Goal: Task Accomplishment & Management: Complete application form

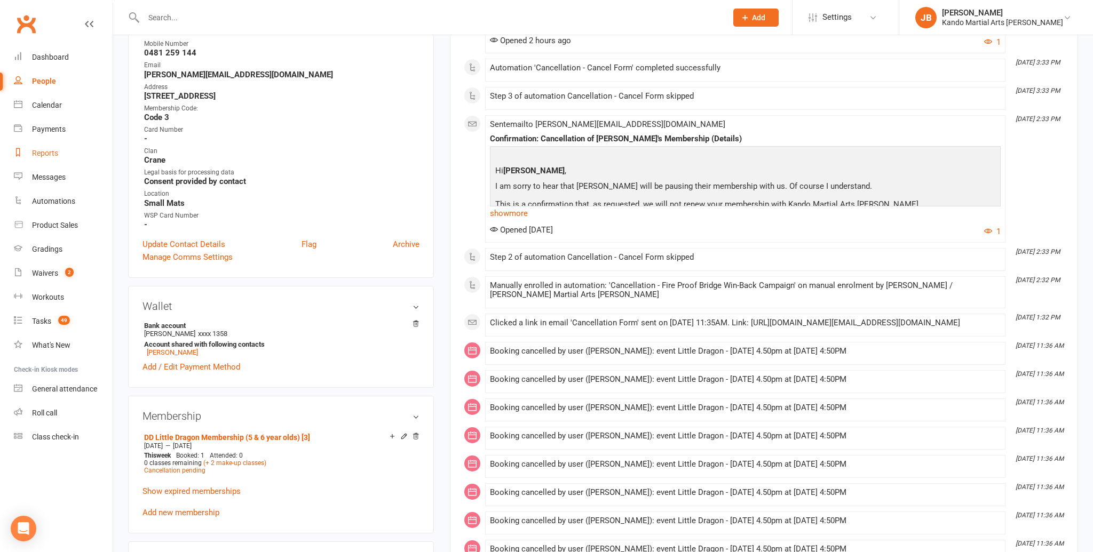
click at [41, 156] on div "Reports" at bounding box center [45, 153] width 26 height 9
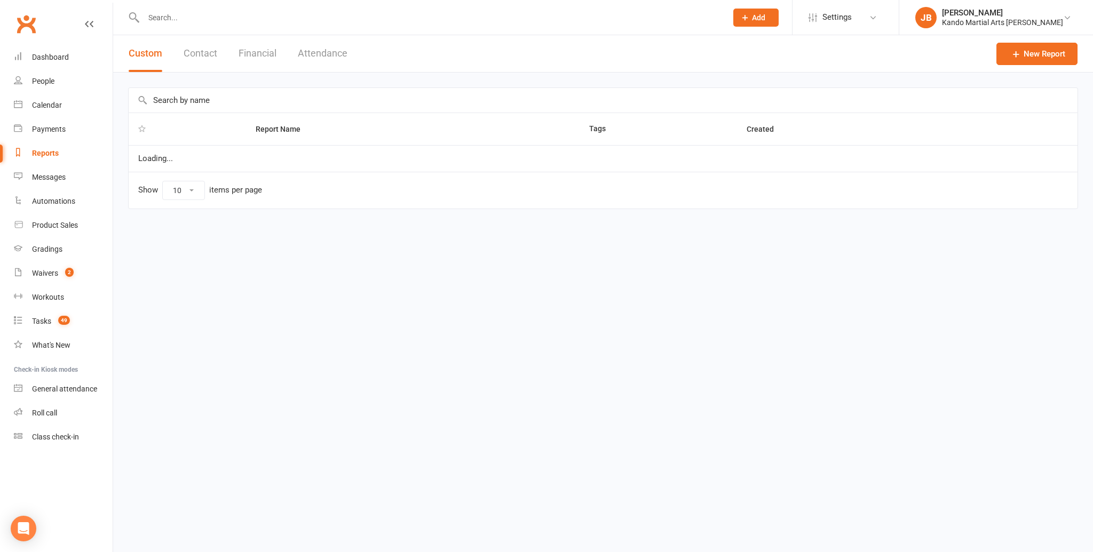
select select "100"
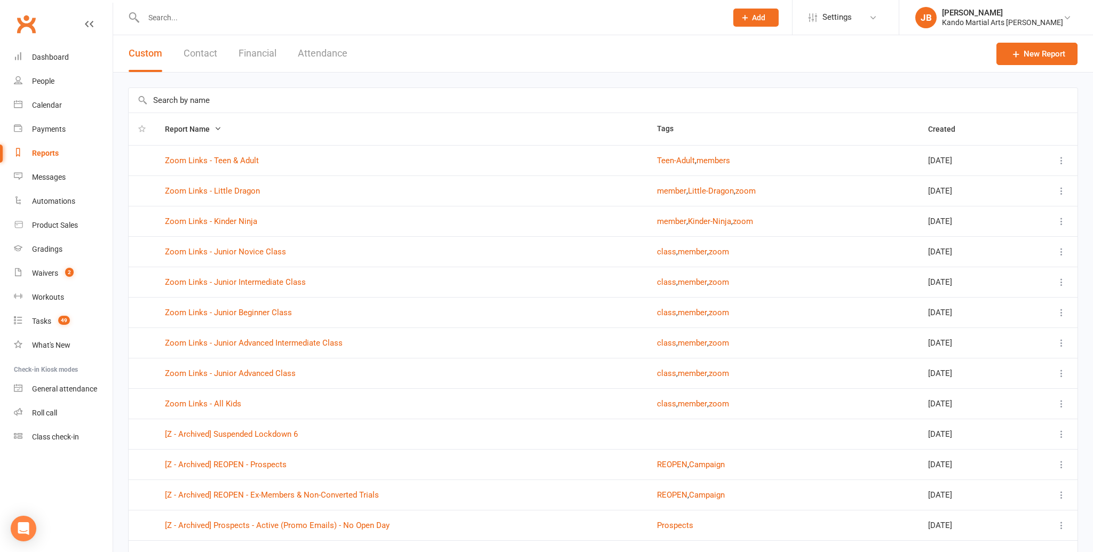
click at [169, 98] on input "text" at bounding box center [603, 100] width 949 height 25
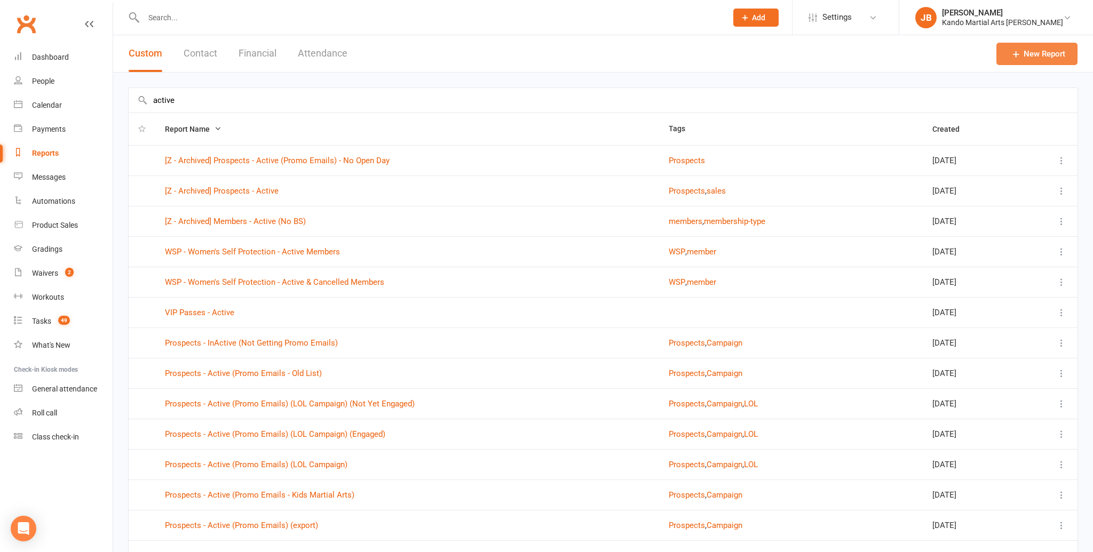
type input "active"
click at [1031, 58] on link "New Report" at bounding box center [1036, 54] width 81 height 22
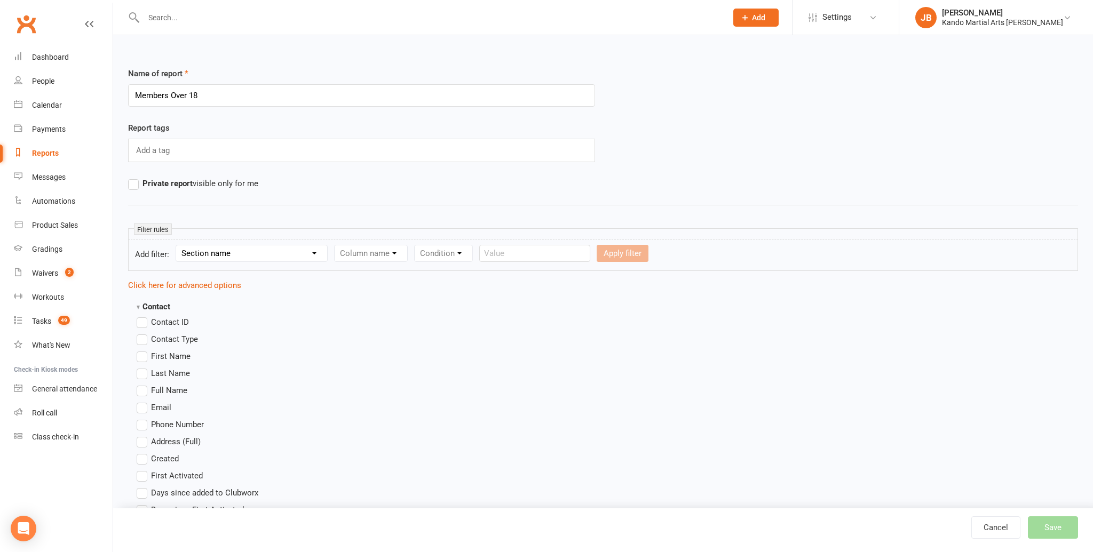
click at [135, 95] on input "Members Over 18" at bounding box center [361, 95] width 467 height 22
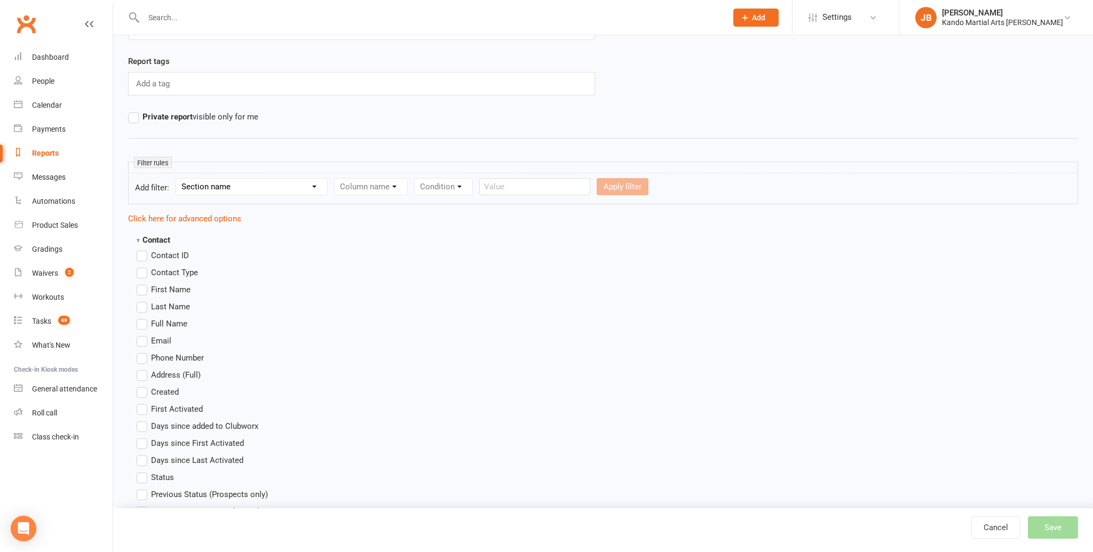
scroll to position [69, 0]
type input "Active Members Over 18"
click at [209, 187] on select "Section name Contact Attendance Aggregate Payment Booking Waitlist Attendees Ca…" at bounding box center [251, 185] width 151 height 16
click at [178, 177] on select "Section name Contact Attendance Aggregate Payment Booking Waitlist Attendees Ca…" at bounding box center [251, 185] width 151 height 16
click at [238, 186] on select "Section name Contact Attendance Aggregate Payment Booking Waitlist Attendees Ca…" at bounding box center [251, 185] width 151 height 16
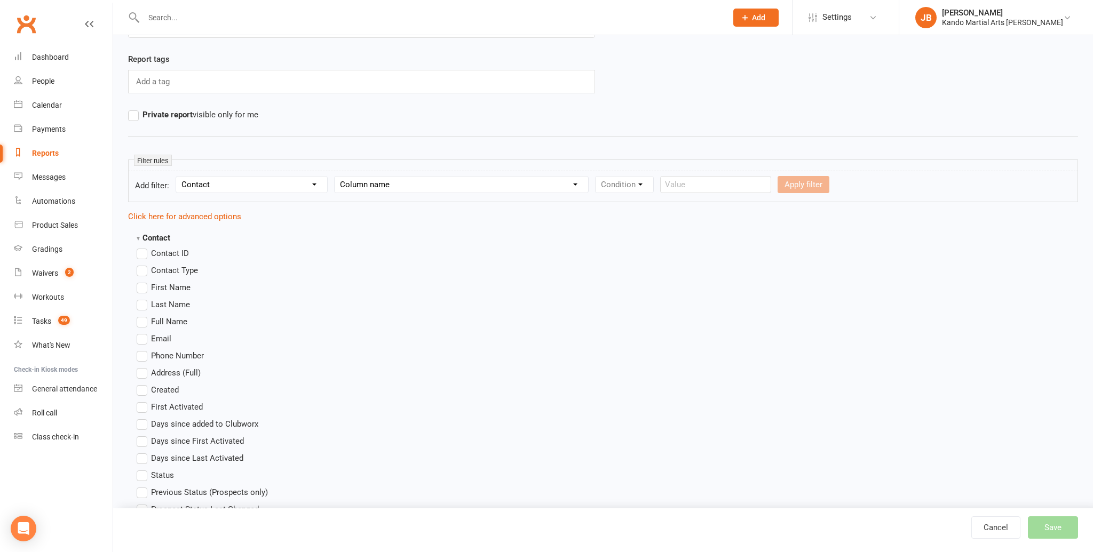
select select "10"
click at [178, 177] on select "Section name Contact Attendance Aggregate Payment Booking Waitlist Attendees Ca…" at bounding box center [251, 185] width 151 height 16
click at [350, 181] on select "Column name Membership ID Membership Name Membership Category Membership Start …" at bounding box center [438, 185] width 208 height 16
select select "2"
click at [336, 177] on select "Column name Membership ID Membership Name Membership Category Membership Start …" at bounding box center [438, 185] width 208 height 16
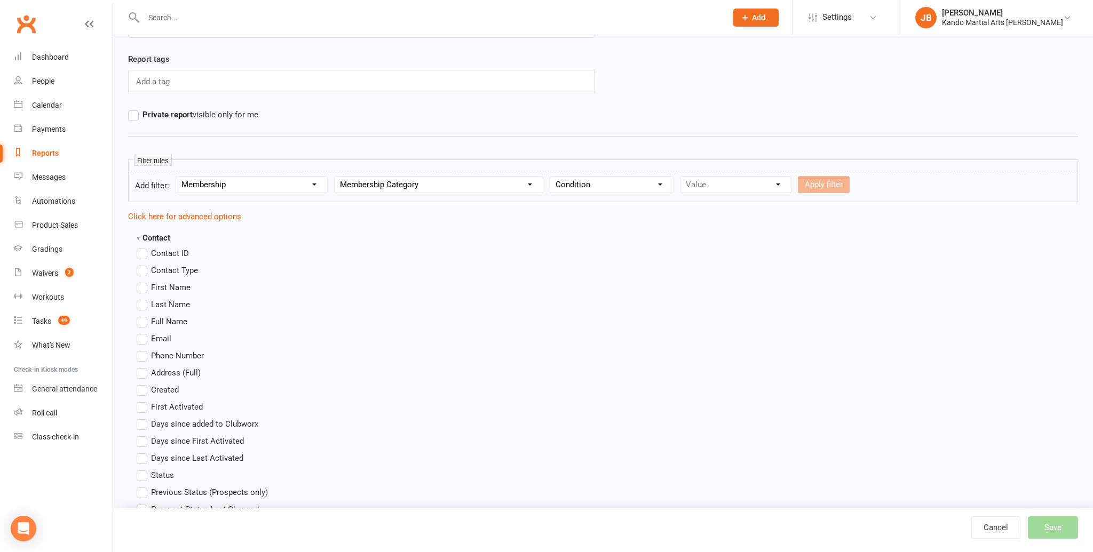
click at [706, 182] on div "Value BJJ Black Belt Club Cage Fitness Event Family Groupon Junior Kick-Start J…" at bounding box center [735, 184] width 111 height 17
click at [604, 185] on select "Condition Equals Does not equal Contains Does not contain Is blank or does not …" at bounding box center [611, 185] width 123 height 16
select select "0"
click at [551, 177] on select "Condition Equals Does not equal Contains Does not contain Is blank or does not …" at bounding box center [611, 185] width 123 height 16
click at [707, 182] on select "Value BJJ Black Belt Club Cage Fitness Event Family Groupon Junior Kick-Start J…" at bounding box center [735, 185] width 110 height 16
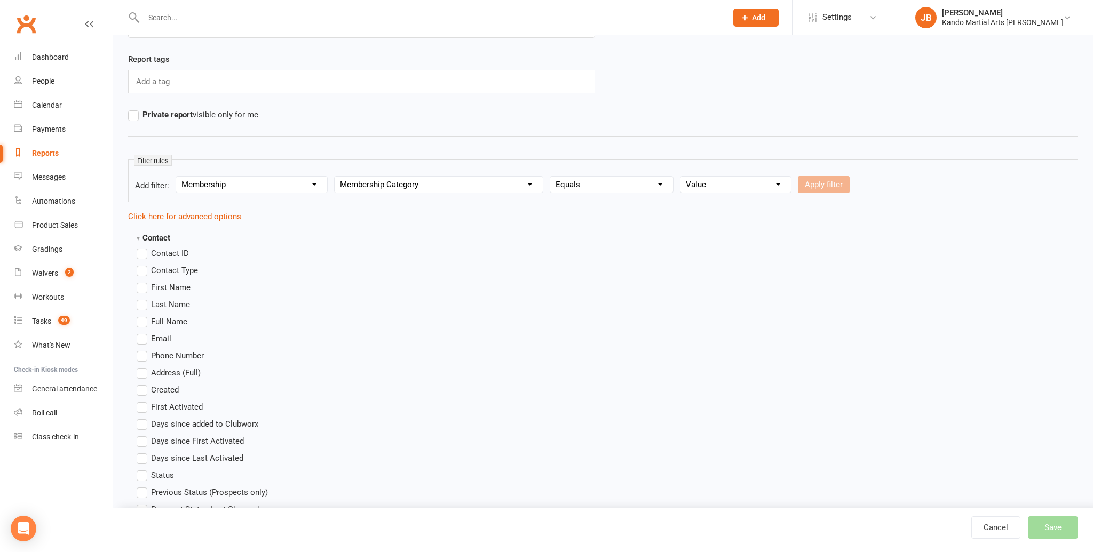
select select "15"
click at [680, 177] on select "Value BJJ Black Belt Club Cage Fitness Event Family Groupon Junior Kick-Start J…" at bounding box center [735, 185] width 110 height 16
click at [822, 188] on button "Apply filter" at bounding box center [824, 184] width 52 height 17
select select
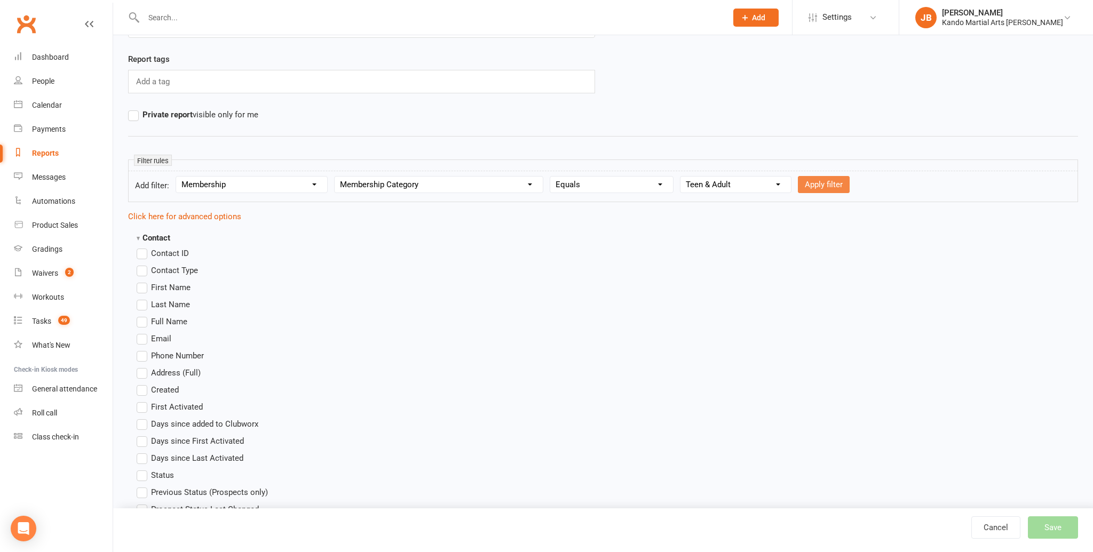
select select
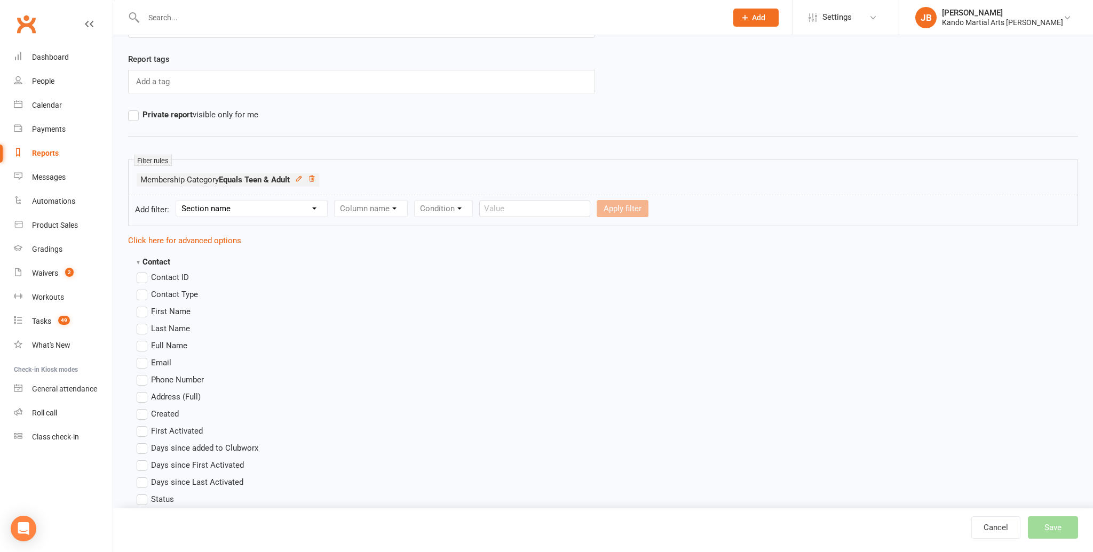
click at [246, 202] on select "Section name Contact Attendance Aggregate Payment Booking Waitlist Attendees Ca…" at bounding box center [251, 209] width 151 height 16
select select "10"
click at [178, 201] on select "Section name Contact Attendance Aggregate Payment Booking Waitlist Attendees Ca…" at bounding box center [251, 209] width 151 height 16
click at [390, 211] on select "Column name Membership ID Membership Name Membership Category Membership Start …" at bounding box center [438, 209] width 208 height 16
select select "2"
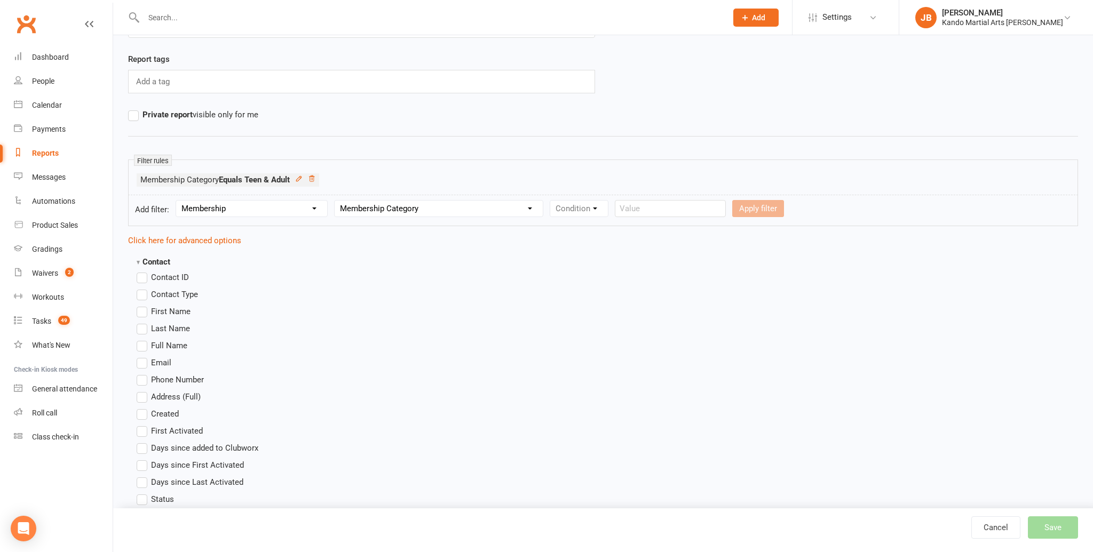
click at [336, 201] on select "Column name Membership ID Membership Name Membership Category Membership Start …" at bounding box center [438, 209] width 208 height 16
click at [579, 210] on select "Condition Equals Does not equal Contains Does not contain Is blank or does not …" at bounding box center [611, 209] width 123 height 16
select select "0"
click at [551, 201] on select "Condition Equals Does not equal Contains Does not contain Is blank or does not …" at bounding box center [611, 209] width 123 height 16
click at [715, 211] on select "Value BJJ Black Belt Club Cage Fitness Event Family Groupon Junior Kick-Start J…" at bounding box center [735, 209] width 110 height 16
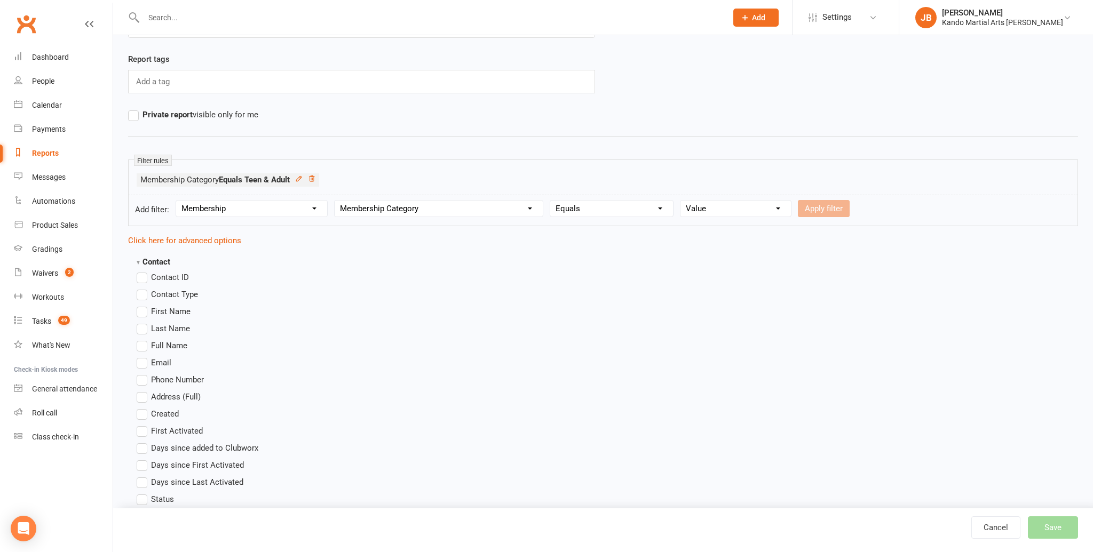
select select "22"
click at [680, 201] on select "Value BJJ Black Belt Club Cage Fitness Event Family Groupon Junior Kick-Start J…" at bounding box center [735, 209] width 110 height 16
click at [818, 209] on button "Apply filter" at bounding box center [824, 208] width 52 height 17
select select
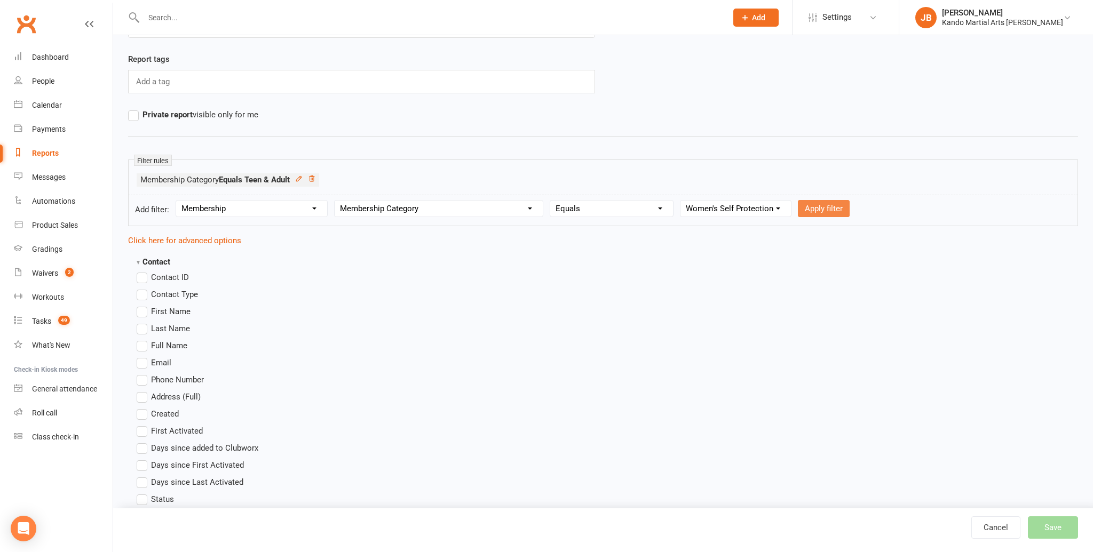
select select
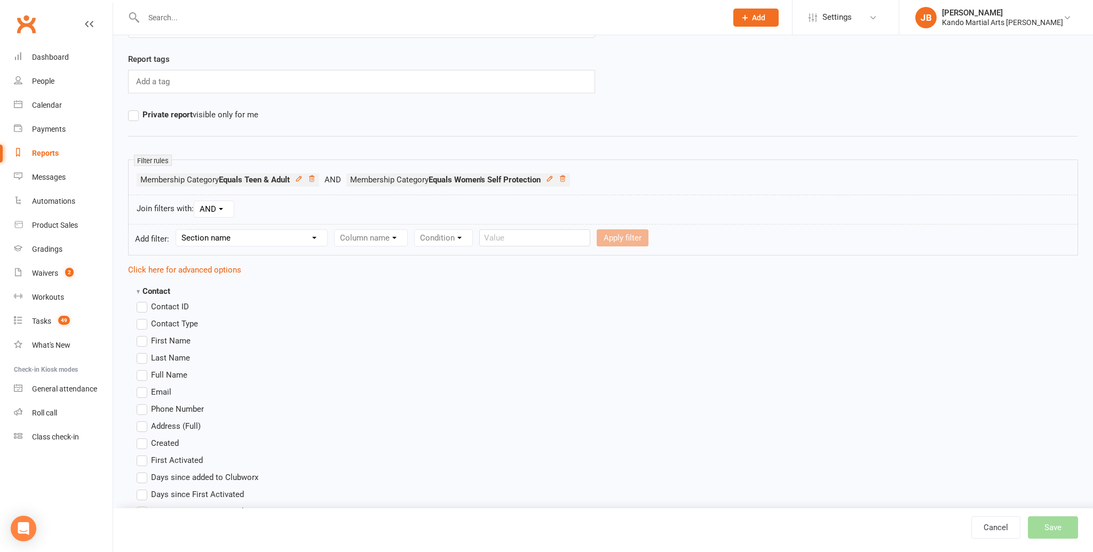
click at [230, 238] on select "Section name Contact Attendance Aggregate Payment Booking Waitlist Attendees Ca…" at bounding box center [251, 238] width 151 height 16
select select "0"
click at [178, 230] on select "Section name Contact Attendance Aggregate Payment Booking Waitlist Attendees Ca…" at bounding box center [251, 238] width 151 height 16
click at [365, 239] on select "Column name Contact Type First Name Last Name Full Name Email Phone Number Addr…" at bounding box center [460, 238] width 253 height 16
select select "18"
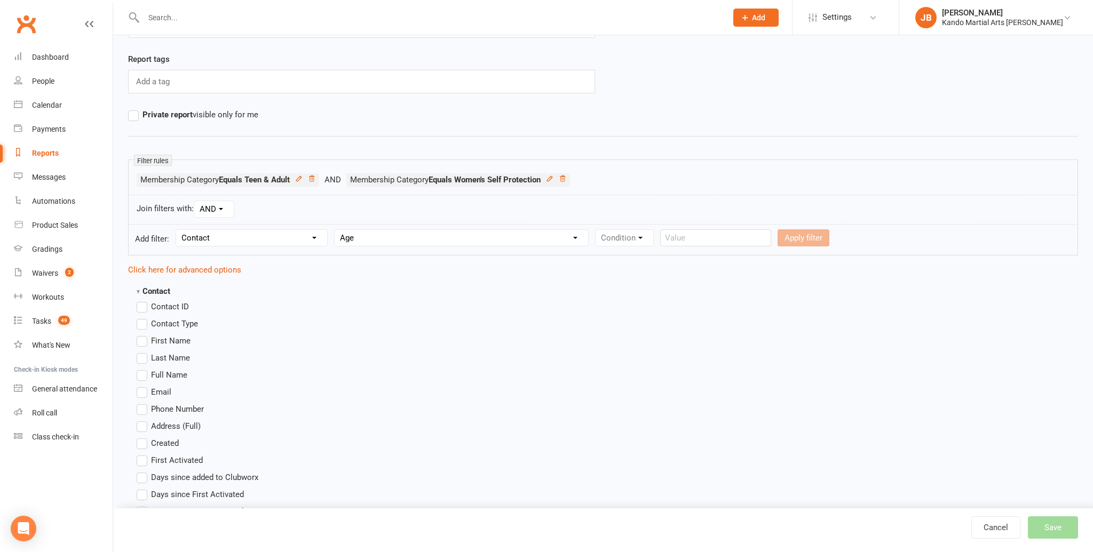
click at [336, 230] on select "Column name Contact Type First Name Last Name Full Name Email Phone Number Addr…" at bounding box center [460, 238] width 253 height 16
click at [605, 241] on select "Condition Is Is not Less than Greater than Less than or equal to Greater than o…" at bounding box center [649, 238] width 108 height 16
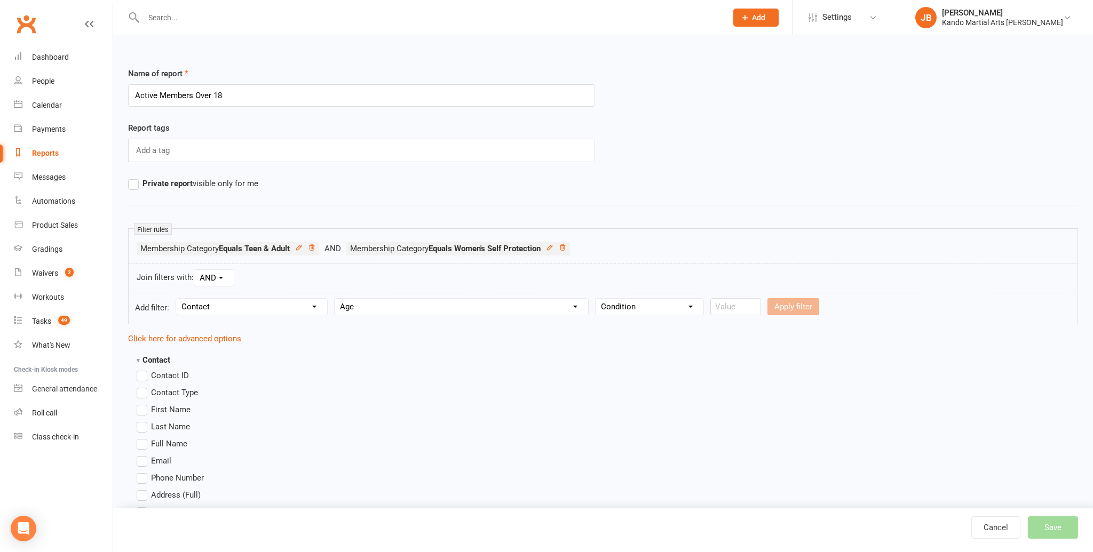
click at [632, 308] on select "Condition Is Is not Less than Greater than Less than or equal to Greater than o…" at bounding box center [649, 307] width 108 height 16
click at [596, 299] on select "Condition Is Is not Less than Greater than Less than or equal to Greater than o…" at bounding box center [649, 307] width 108 height 16
click at [652, 310] on select "Condition Is Is not Less than Greater than Less than or equal to Greater than o…" at bounding box center [649, 307] width 108 height 16
select select "5"
click at [596, 299] on select "Condition Is Is not Less than Greater than Less than or equal to Greater than o…" at bounding box center [649, 307] width 108 height 16
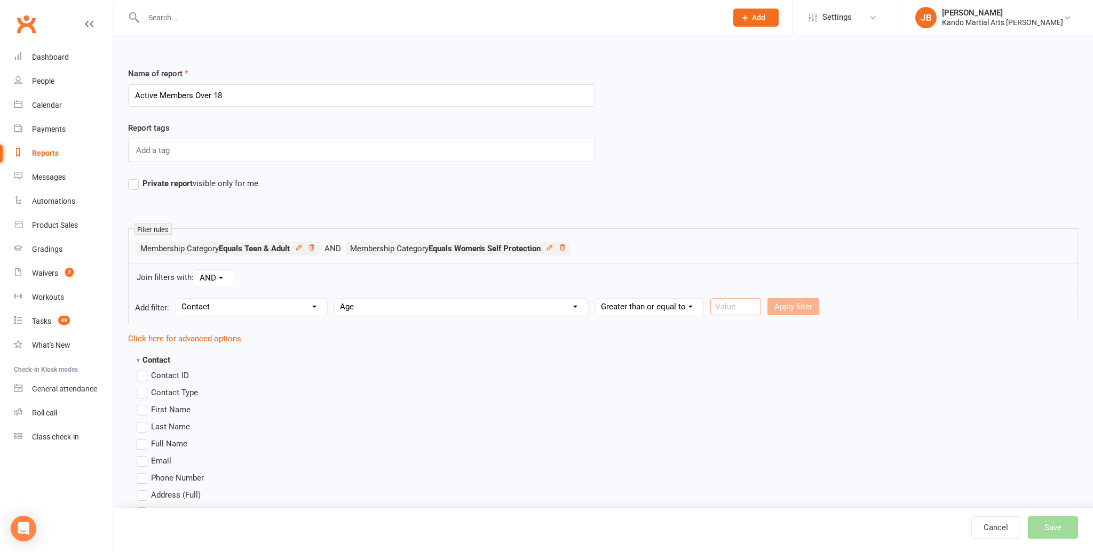
click at [720, 310] on input "number" at bounding box center [735, 306] width 51 height 17
type input "18"
click at [800, 311] on button "Apply filter" at bounding box center [793, 306] width 52 height 17
select select
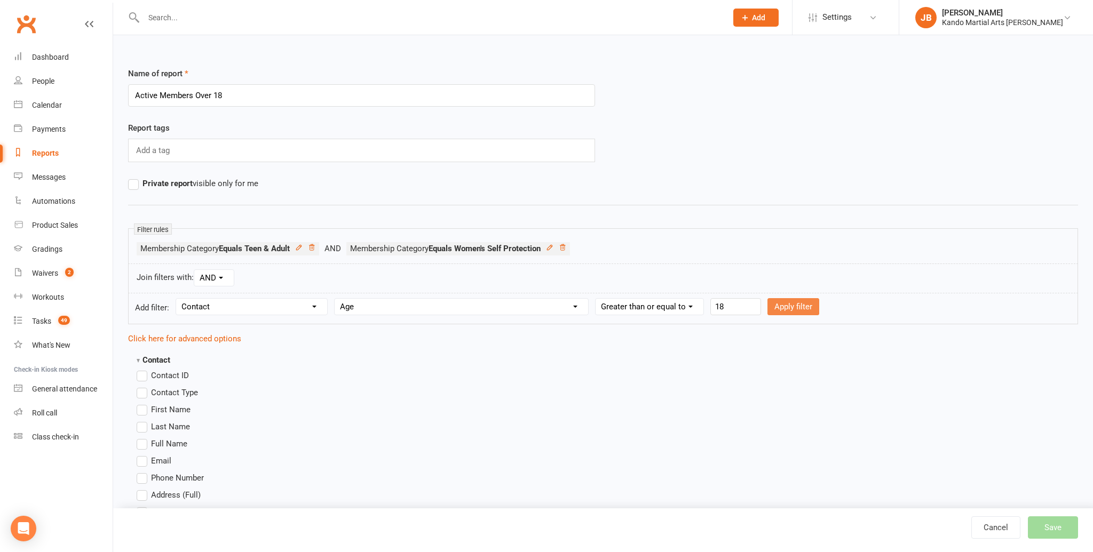
select select
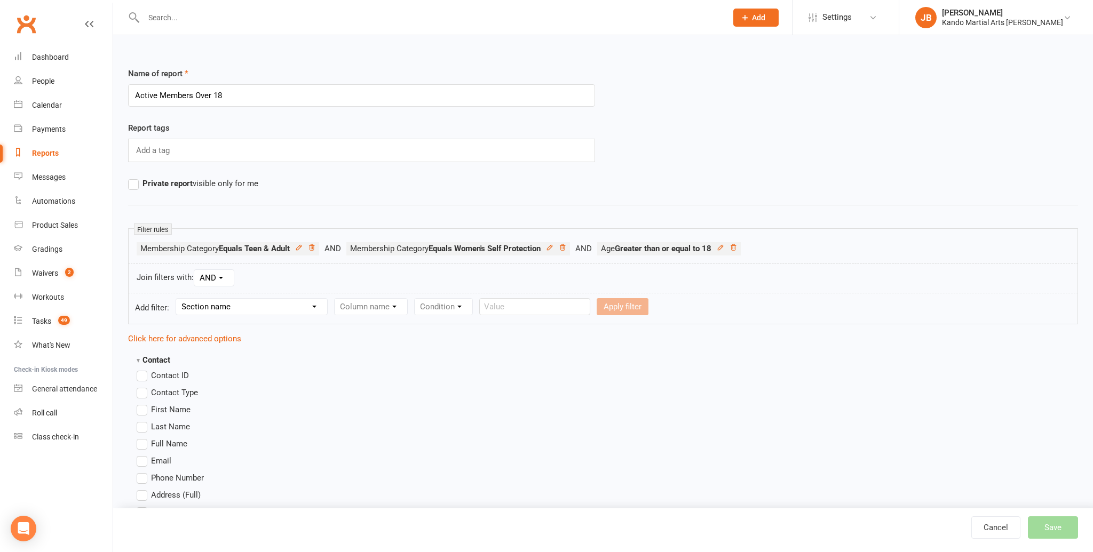
click at [211, 309] on select "Section name Contact Attendance Aggregate Payment Booking Waitlist Attendees Ca…" at bounding box center [251, 307] width 151 height 16
select select "0"
click at [178, 299] on select "Section name Contact Attendance Aggregate Payment Booking Waitlist Attendees Ca…" at bounding box center [251, 307] width 151 height 16
click at [360, 310] on select "Column name Contact Type First Name Last Name Full Name Email Phone Number Addr…" at bounding box center [460, 307] width 253 height 16
select select "12"
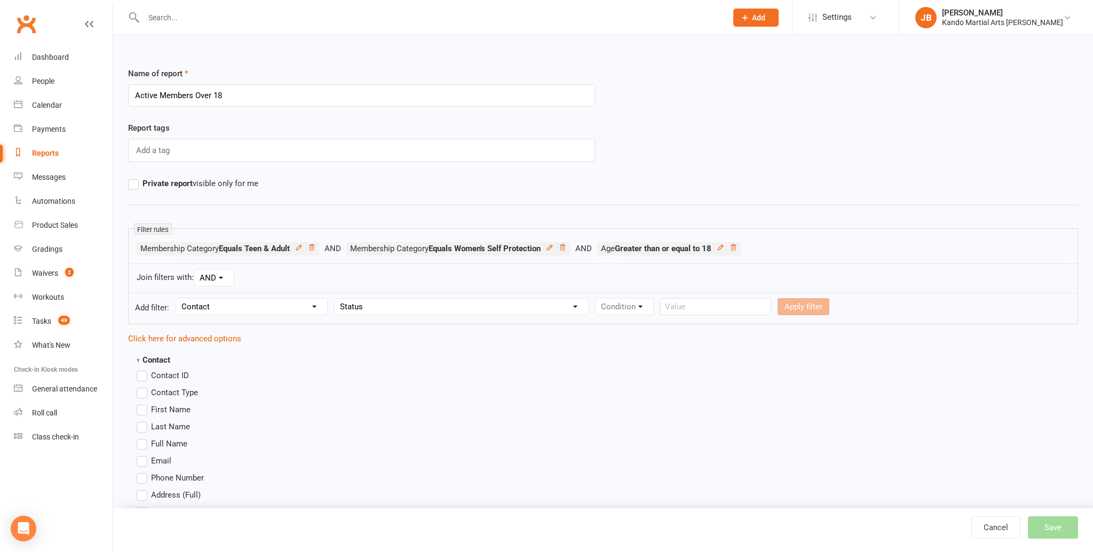
click at [336, 299] on select "Column name Contact Type First Name Last Name Full Name Email Phone Number Addr…" at bounding box center [460, 307] width 253 height 16
click at [641, 307] on select "Condition Equals Does not equal Contains Does not contain Is blank or does not …" at bounding box center [656, 307] width 123 height 16
select select "0"
click at [596, 299] on select "Condition Equals Does not equal Contains Does not contain Is blank or does not …" at bounding box center [656, 307] width 123 height 16
click at [738, 308] on select "Value Prospect: Initial Contact Prospect: Receiving Email Engine Prospect: Fini…" at bounding box center [830, 307] width 209 height 16
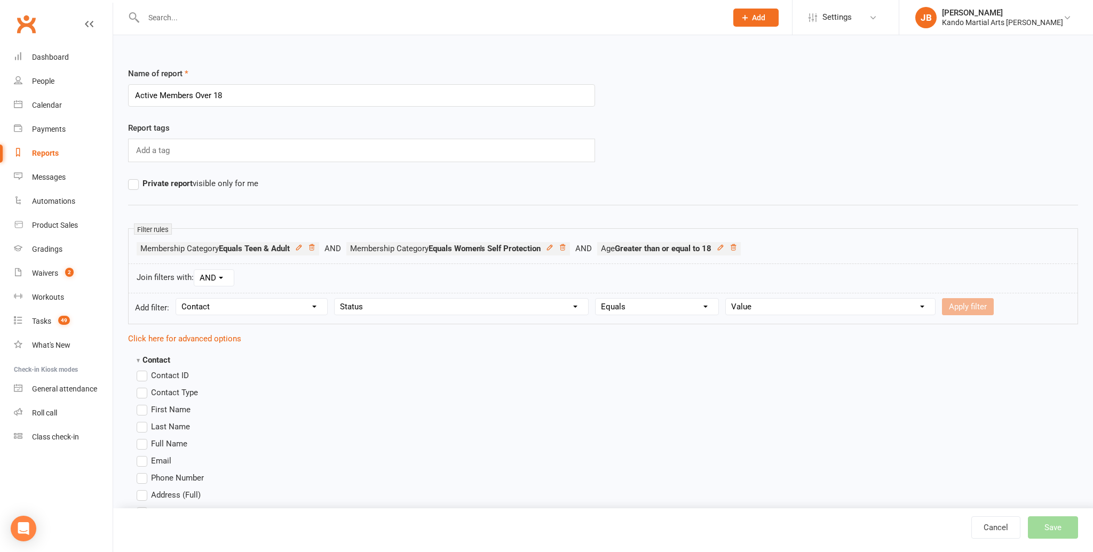
select select "27"
click at [726, 299] on select "Value Prospect: Initial Contact Prospect: Receiving Email Engine Prospect: Fini…" at bounding box center [830, 307] width 209 height 16
click at [971, 309] on button "Apply filter" at bounding box center [968, 306] width 52 height 17
select select
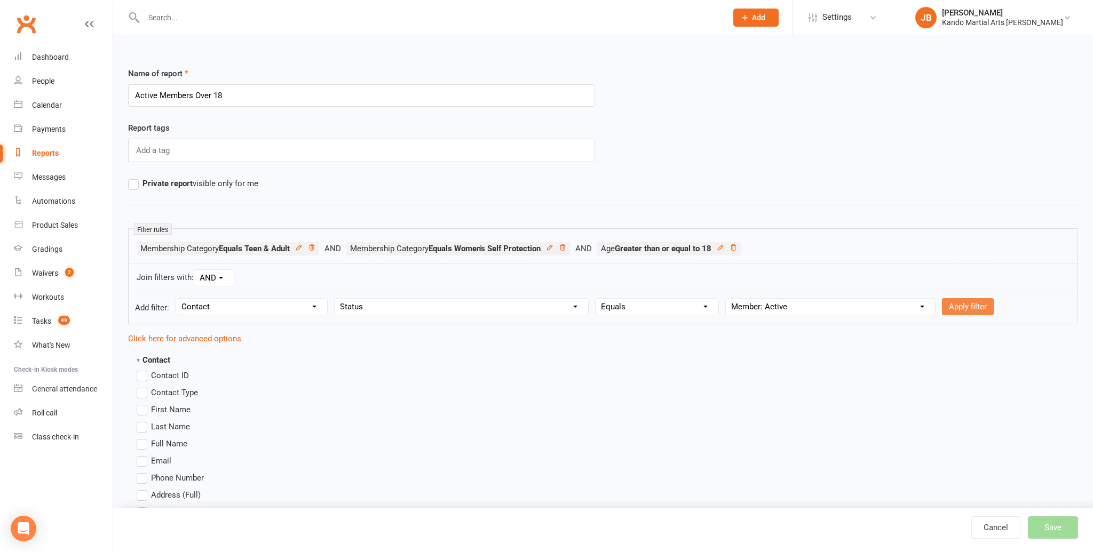
select select
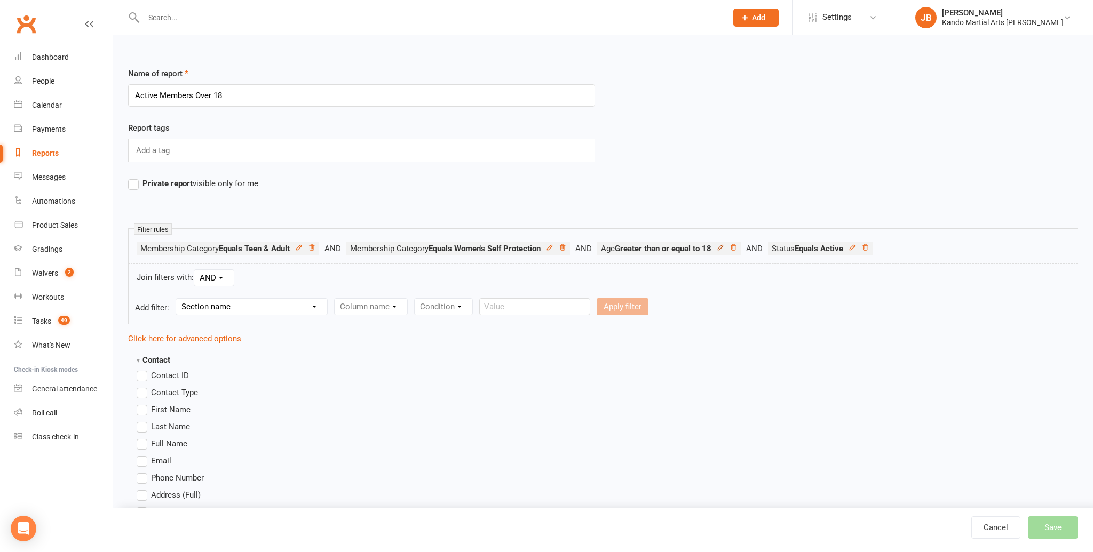
click at [724, 249] on icon at bounding box center [719, 247] width 7 height 7
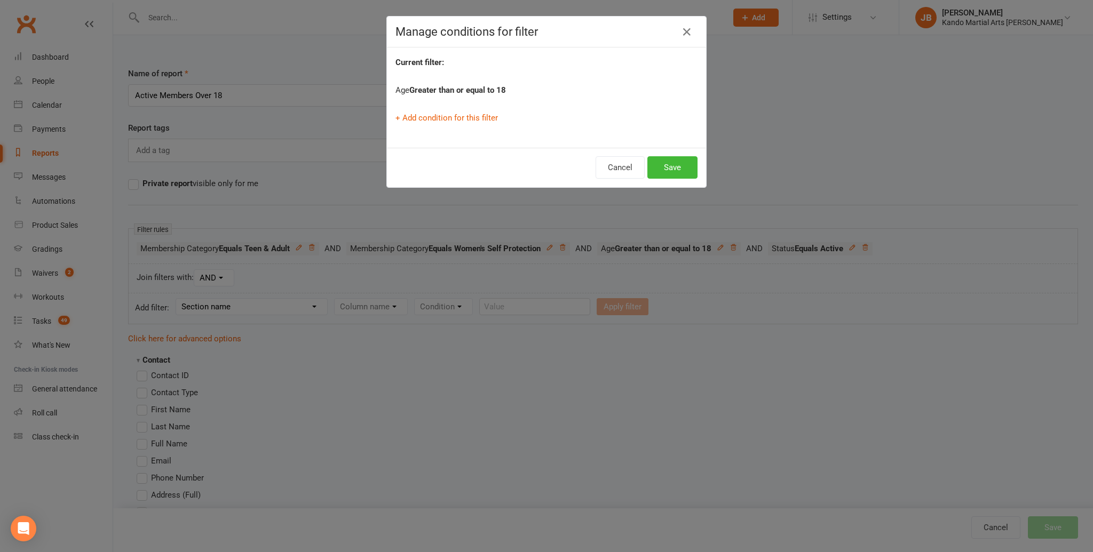
click at [471, 89] on strong "Greater than or equal to 18" at bounding box center [457, 90] width 97 height 10
drag, startPoint x: 685, startPoint y: 29, endPoint x: 688, endPoint y: 45, distance: 16.3
click at [687, 31] on icon "button" at bounding box center [686, 32] width 13 height 13
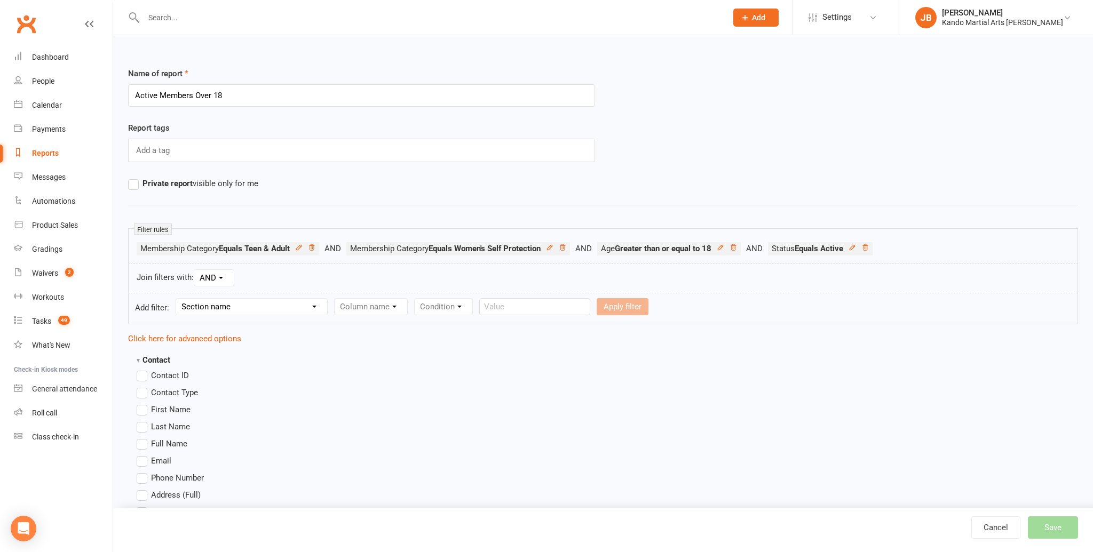
drag, startPoint x: 742, startPoint y: 247, endPoint x: 731, endPoint y: 248, distance: 10.2
click at [736, 247] on icon at bounding box center [732, 247] width 5 height 6
click at [195, 304] on select "Section name Contact Attendance Aggregate Payment Booking Waitlist Attendees Ca…" at bounding box center [251, 307] width 151 height 16
select select "0"
click at [178, 299] on select "Section name Contact Attendance Aggregate Payment Booking Waitlist Attendees Ca…" at bounding box center [251, 307] width 151 height 16
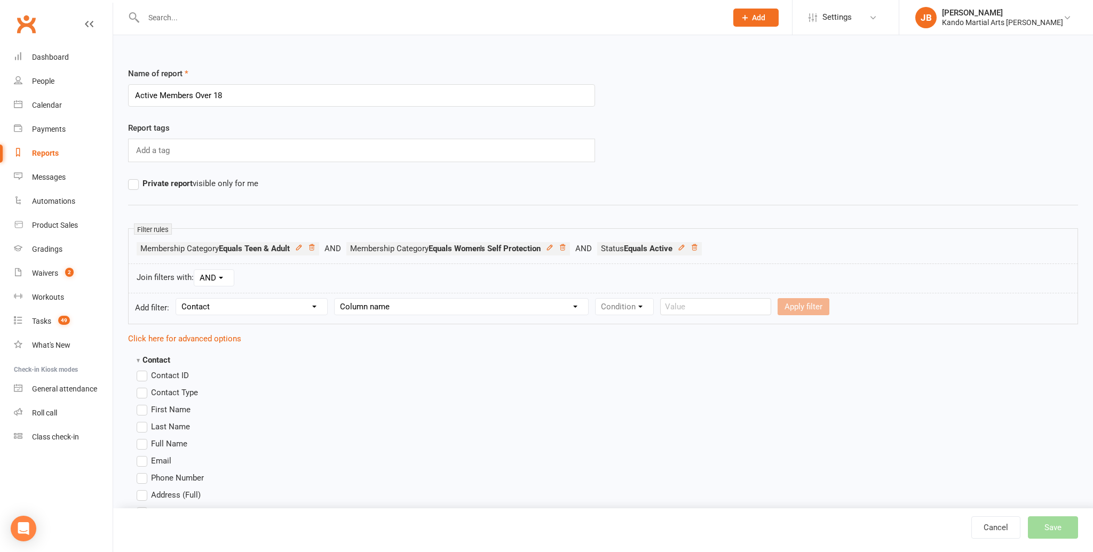
click at [361, 308] on select "Column name Contact Type First Name Last Name Full Name Email Phone Number Addr…" at bounding box center [460, 307] width 253 height 16
select select "18"
click at [336, 299] on select "Column name Contact Type First Name Last Name Full Name Email Phone Number Addr…" at bounding box center [460, 307] width 253 height 16
click at [617, 309] on select "Condition Is Is not Less than Greater than Less than or equal to Greater than o…" at bounding box center [649, 307] width 108 height 16
select select "5"
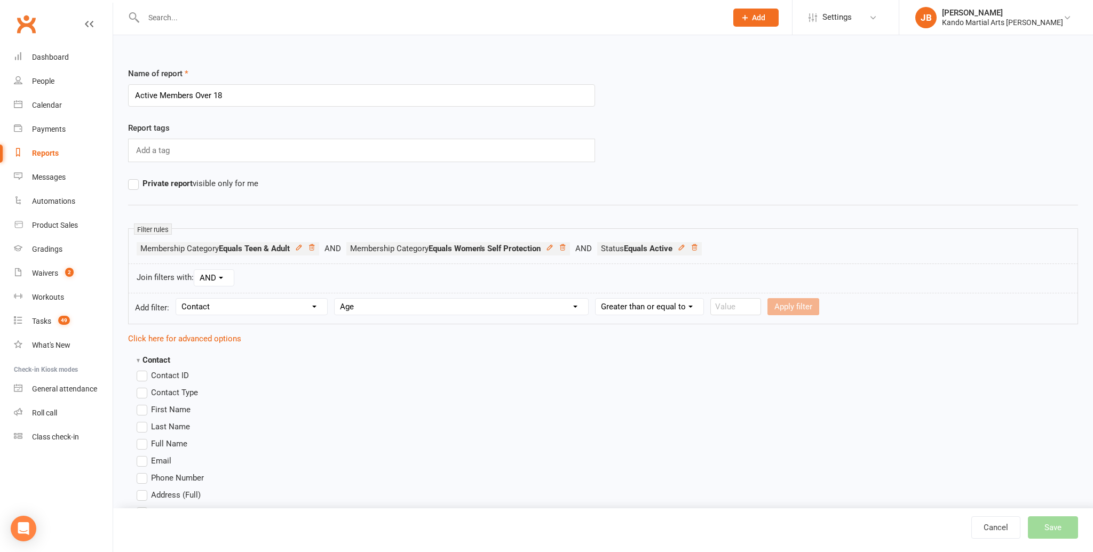
click at [596, 299] on select "Condition Is Is not Less than Greater than Less than or equal to Greater than o…" at bounding box center [649, 307] width 108 height 16
click at [737, 306] on input "number" at bounding box center [735, 306] width 51 height 17
type input "19"
click at [786, 307] on button "Apply filter" at bounding box center [793, 306] width 52 height 17
select select
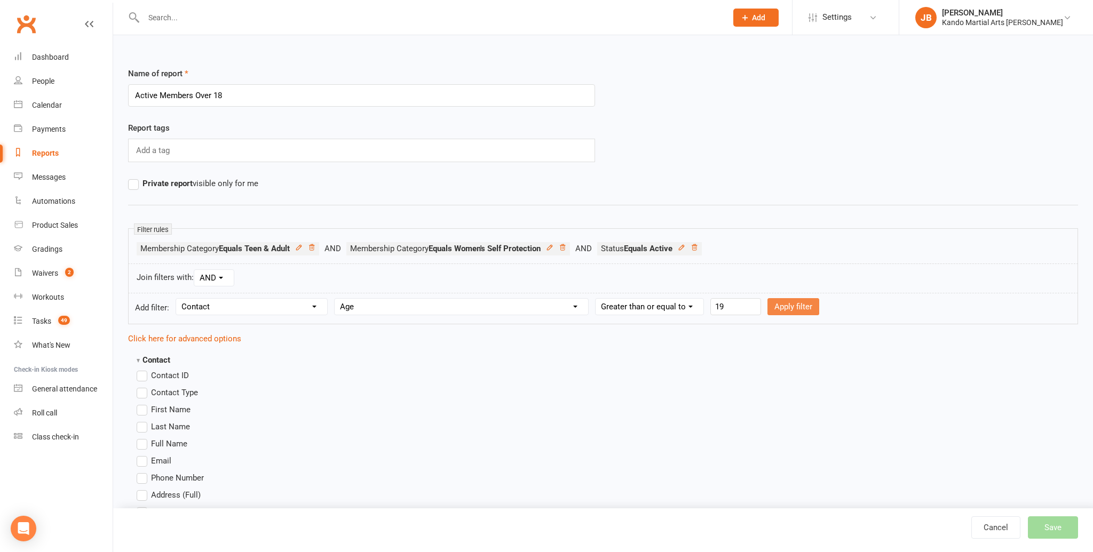
select select
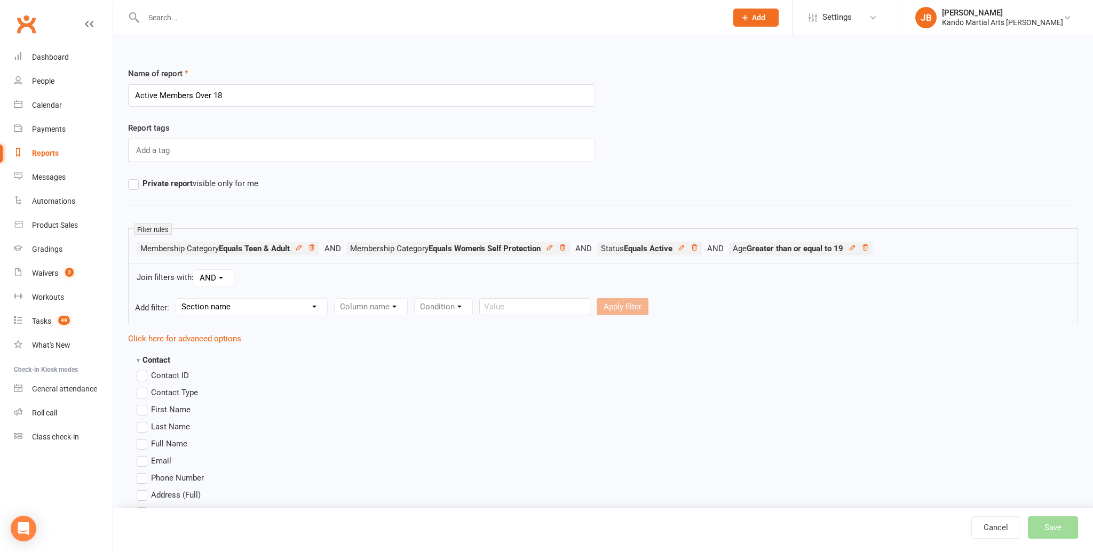
click at [324, 280] on div "Join filters with: AND OR" at bounding box center [603, 279] width 950 height 30
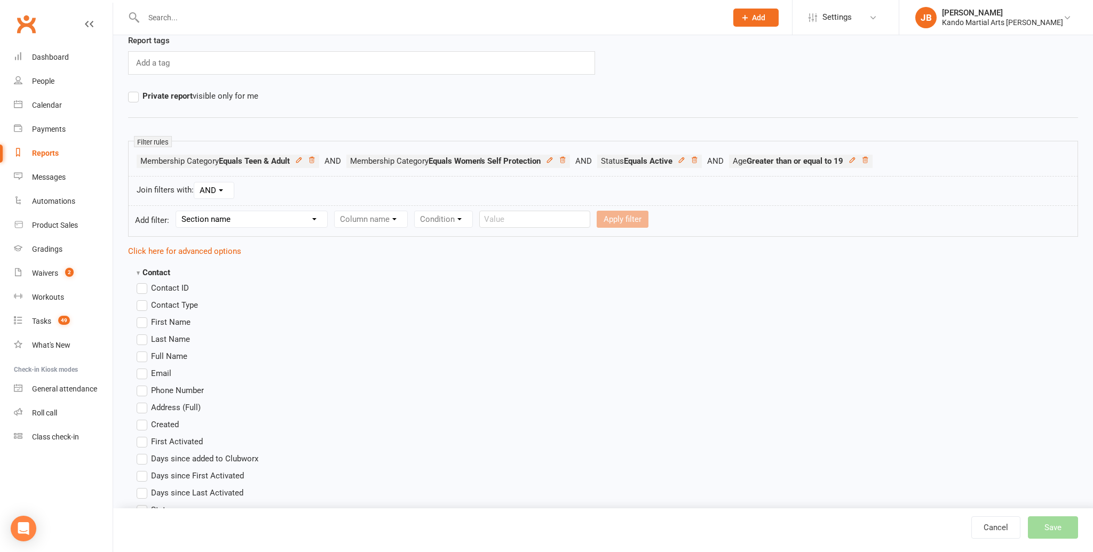
scroll to position [89, 0]
click at [144, 320] on label "First Name" at bounding box center [164, 320] width 54 height 13
click at [144, 314] on input "First Name" at bounding box center [140, 314] width 7 height 0
click at [144, 337] on label "Last Name" at bounding box center [163, 337] width 53 height 13
click at [144, 331] on input "Last Name" at bounding box center [140, 331] width 7 height 0
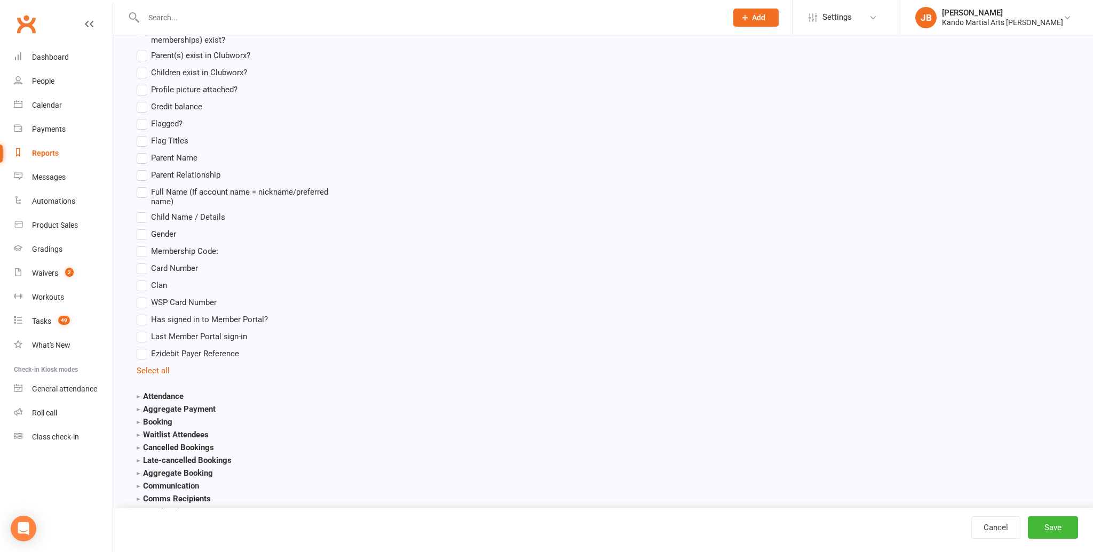
scroll to position [1148, 0]
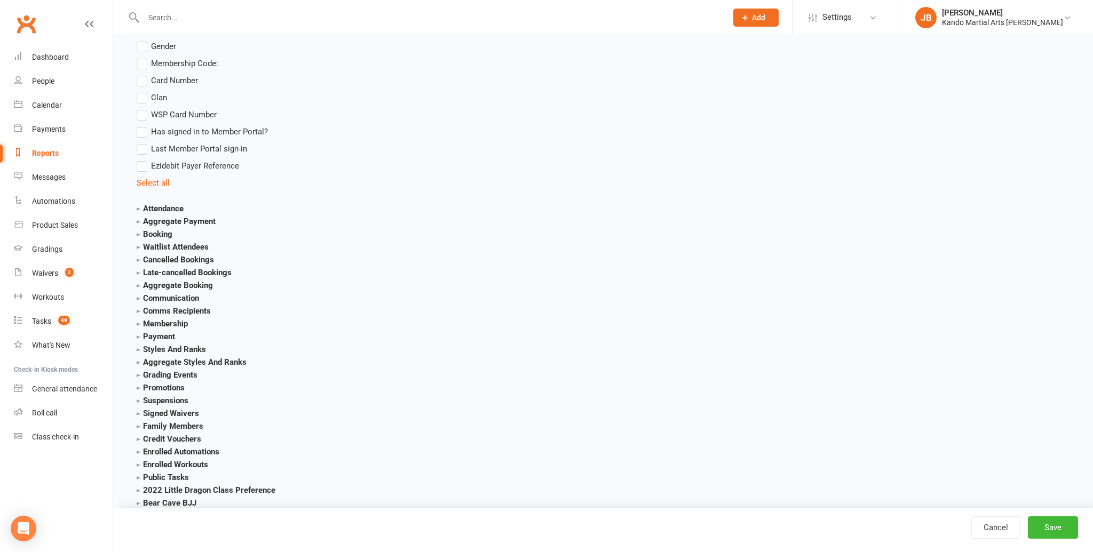
click at [137, 323] on strong "Membership" at bounding box center [162, 324] width 51 height 10
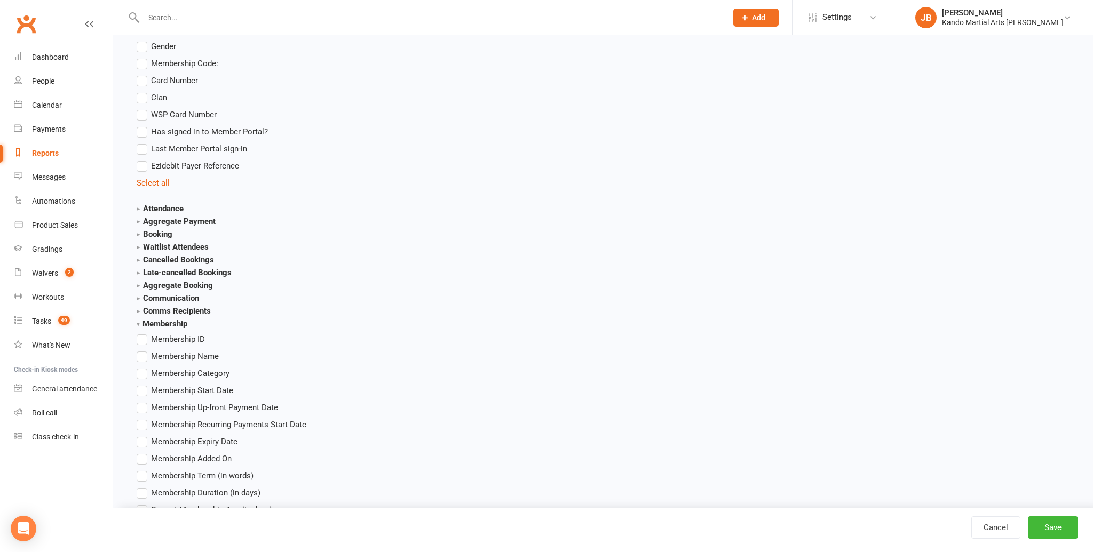
click at [142, 356] on label "Membership Name" at bounding box center [178, 356] width 82 height 13
click at [142, 350] on input "Membership Name" at bounding box center [140, 350] width 7 height 0
click at [147, 370] on label "Membership Category" at bounding box center [183, 373] width 93 height 13
click at [144, 367] on input "Membership Category" at bounding box center [140, 367] width 7 height 0
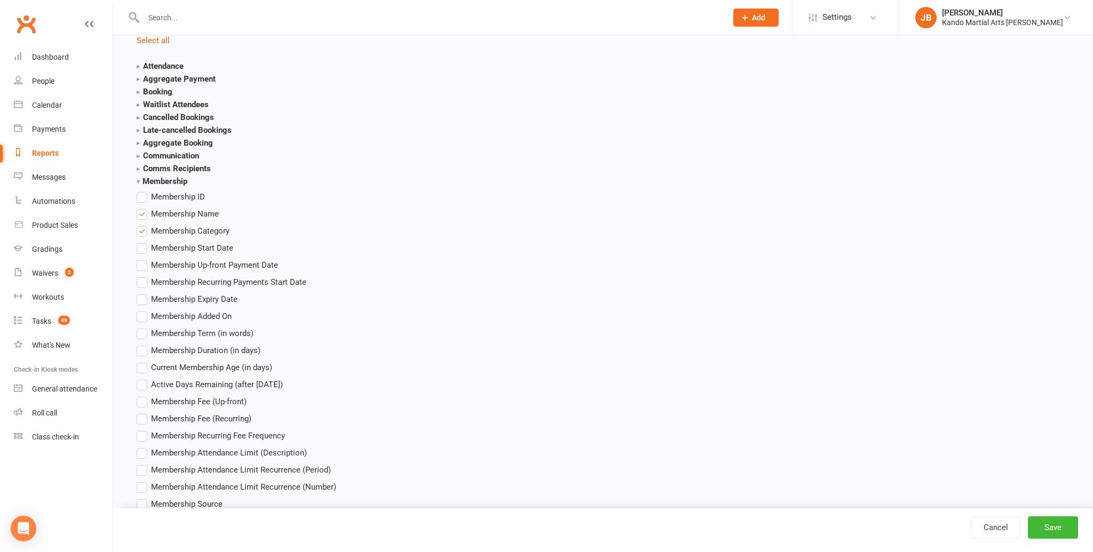
scroll to position [1311, 0]
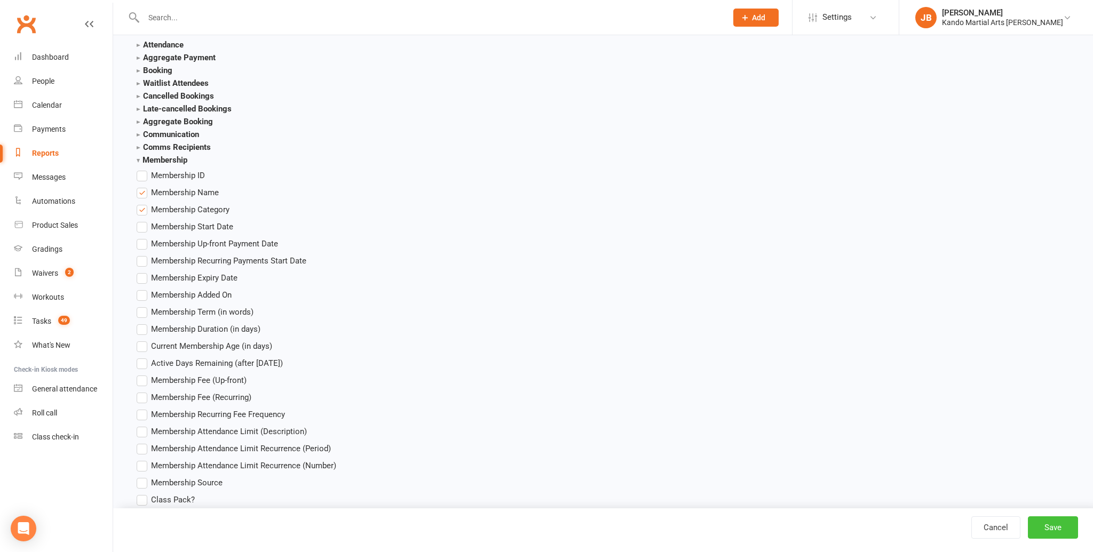
click at [1045, 528] on button "Save" at bounding box center [1052, 527] width 50 height 22
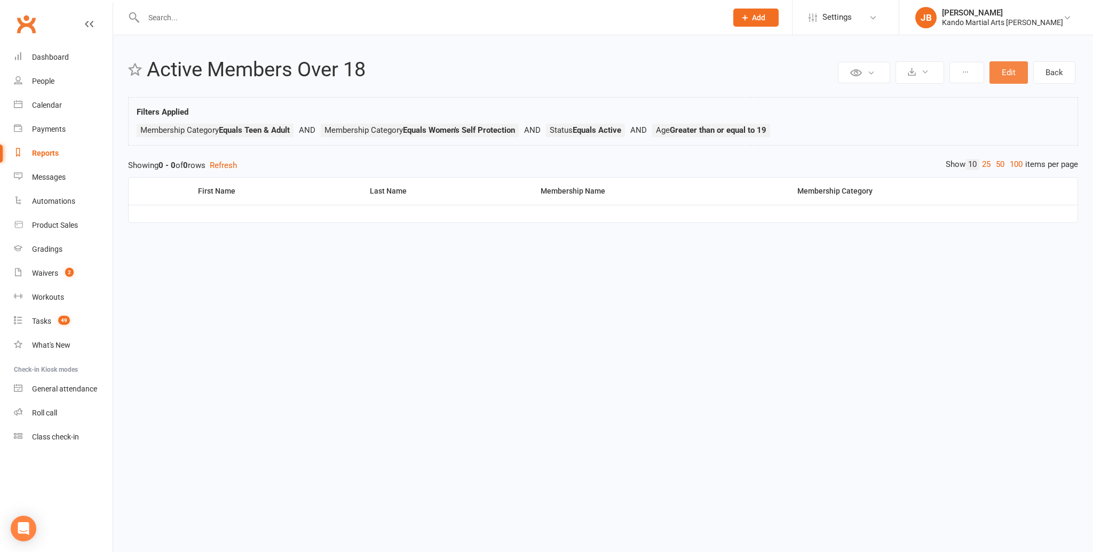
click at [1005, 77] on button "Edit" at bounding box center [1008, 72] width 38 height 22
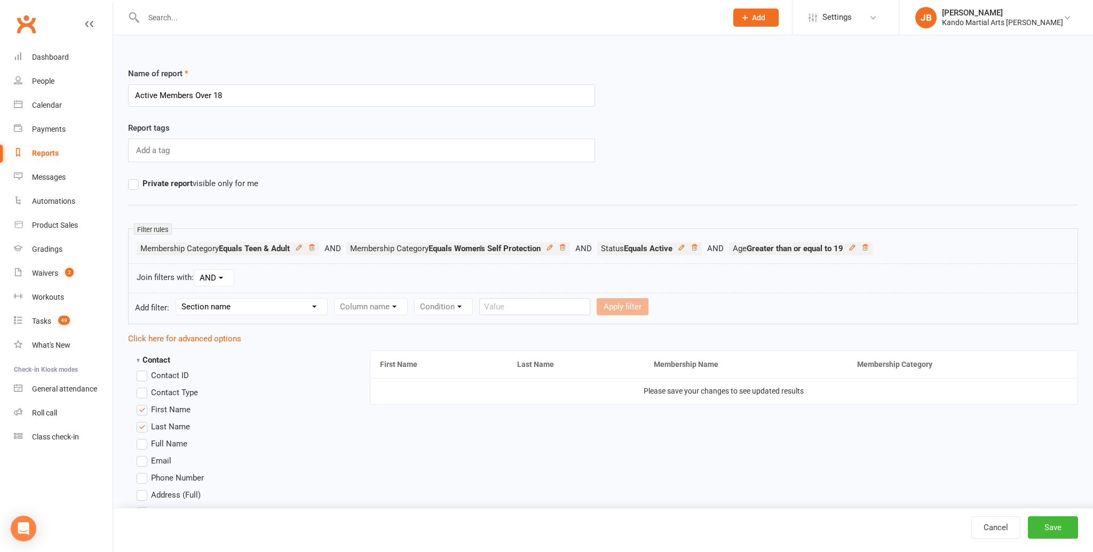
click at [231, 306] on select "Section name Contact Attendance Aggregate Payment Booking Waitlist Attendees Ca…" at bounding box center [251, 307] width 151 height 16
select select "10"
click at [178, 299] on select "Section name Contact Attendance Aggregate Payment Booking Waitlist Attendees Ca…" at bounding box center [251, 307] width 151 height 16
click at [395, 308] on select "Column name Membership ID Membership Name Membership Category Membership Start …" at bounding box center [438, 307] width 208 height 16
click at [361, 306] on select "Column name Membership ID Membership Name Membership Category Membership Start …" at bounding box center [438, 307] width 208 height 16
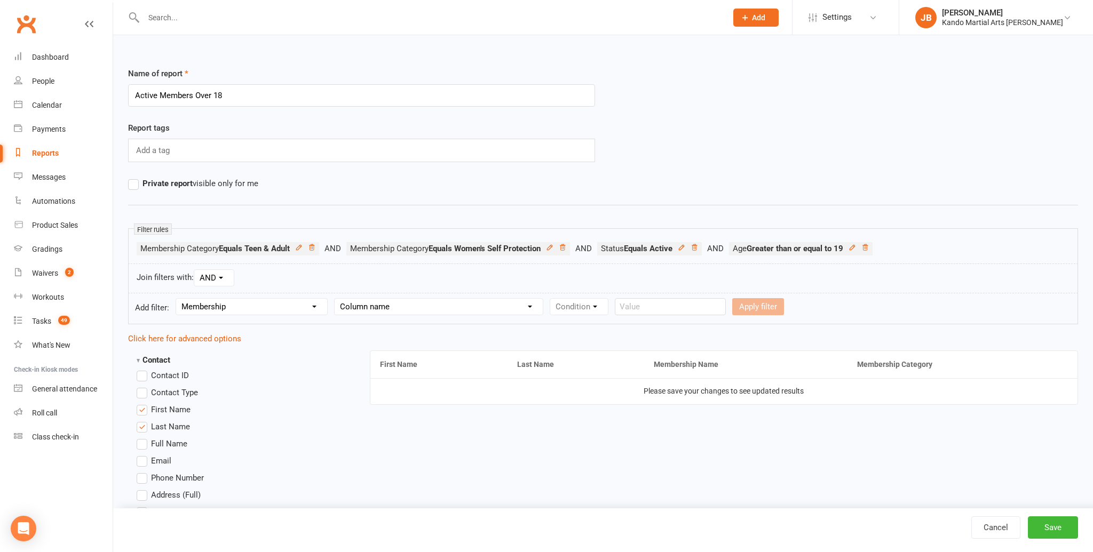
select select "2"
click at [336, 299] on select "Column name Membership ID Membership Name Membership Category Membership Start …" at bounding box center [438, 307] width 208 height 16
click at [569, 306] on select "Condition Equals Does not equal Contains Does not contain Is blank or does not …" at bounding box center [611, 307] width 123 height 16
select select "0"
click at [551, 299] on select "Condition Equals Does not equal Contains Does not contain Is blank or does not …" at bounding box center [611, 307] width 123 height 16
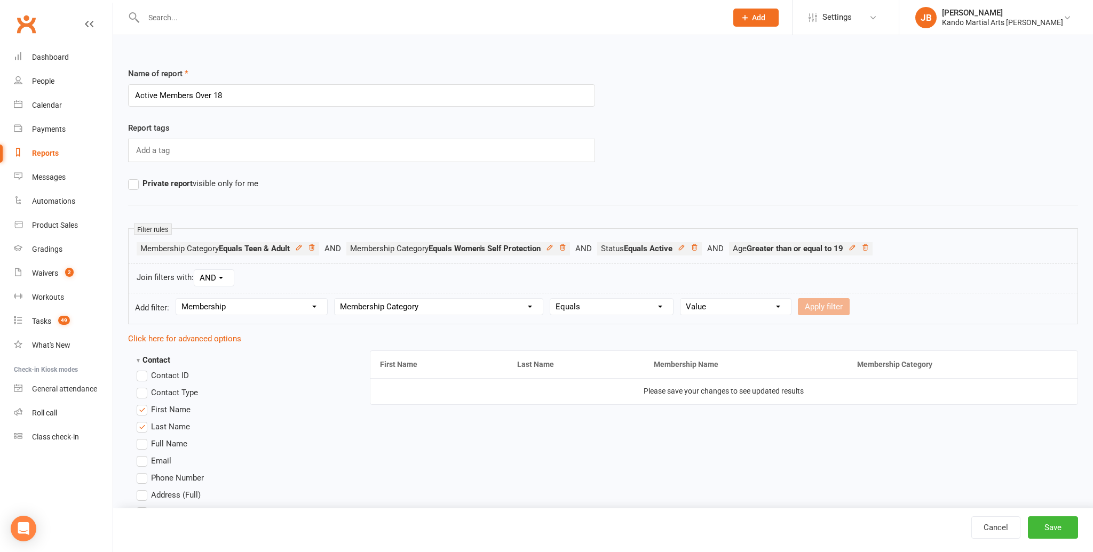
click at [696, 307] on select "Value BJJ Black Belt Club Cage Fitness Event Family Groupon Junior Kick-Start J…" at bounding box center [735, 307] width 110 height 16
click at [232, 307] on select "Section name Contact Attendance Aggregate Payment Booking Waitlist Attendees Ca…" at bounding box center [251, 307] width 151 height 16
click at [178, 299] on select "Section name Contact Attendance Aggregate Payment Booking Waitlist Attendees Ca…" at bounding box center [251, 307] width 151 height 16
click at [366, 308] on select "Column name Membership ID Membership Name Membership Category Membership Start …" at bounding box center [438, 307] width 208 height 16
select select "29"
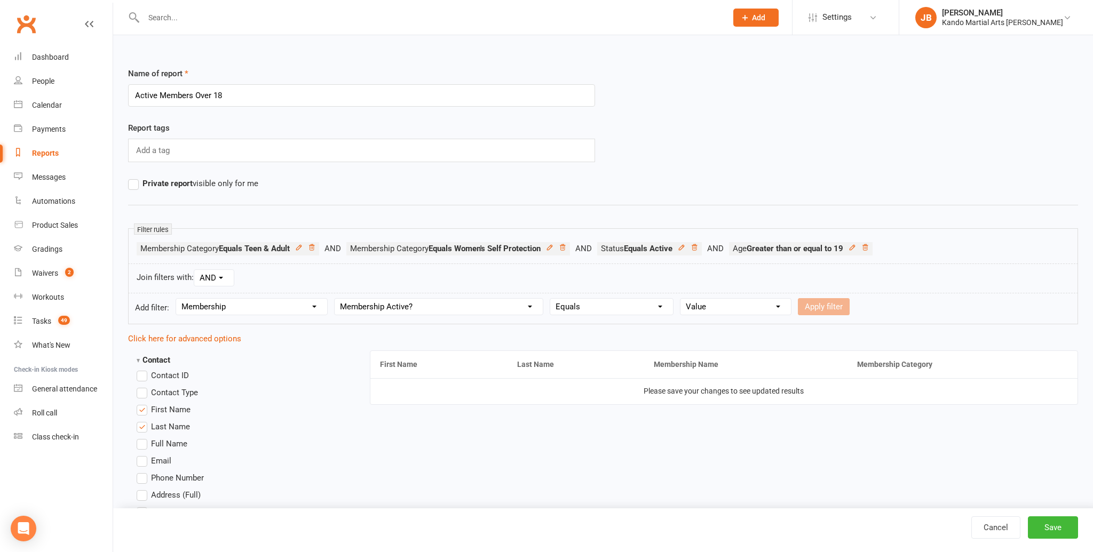
click at [336, 299] on select "Column name Membership ID Membership Name Membership Category Membership Start …" at bounding box center [438, 307] width 208 height 16
click at [583, 308] on select "Condition Is Is not Is blank Is not blank" at bounding box center [582, 307] width 65 height 16
select select "0"
click at [551, 299] on select "Condition Is Is not Is blank Is not blank" at bounding box center [582, 307] width 65 height 16
click at [641, 306] on select "Value Yes No" at bounding box center [646, 306] width 44 height 17
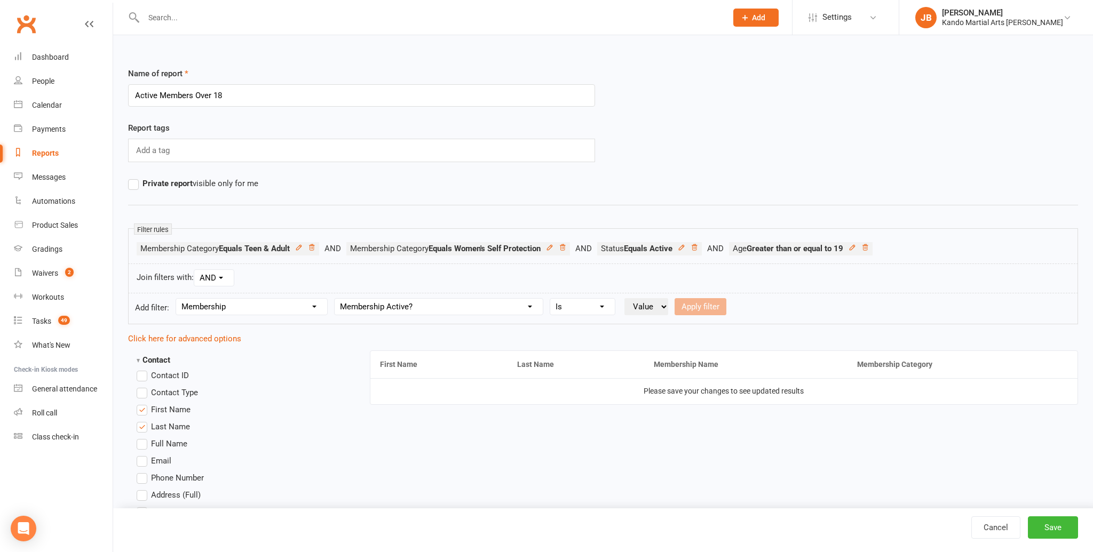
select select "true"
click at [625, 298] on select "Value Yes No" at bounding box center [646, 306] width 44 height 17
click at [702, 307] on button "Apply filter" at bounding box center [700, 306] width 52 height 17
select select
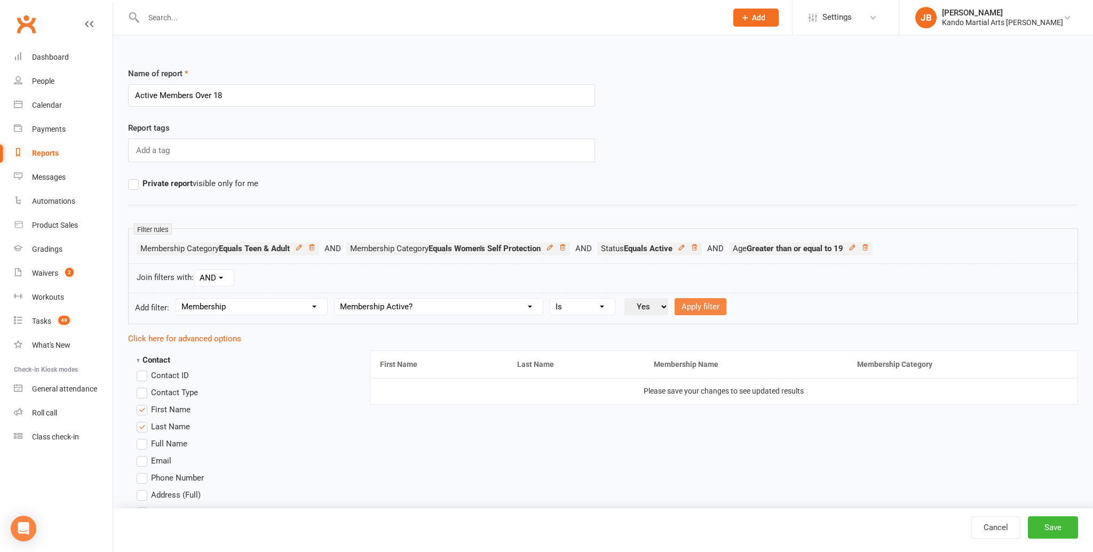
select select
drag, startPoint x: 1055, startPoint y: 529, endPoint x: 1049, endPoint y: 527, distance: 6.1
click at [1055, 529] on button "Save" at bounding box center [1052, 527] width 50 height 22
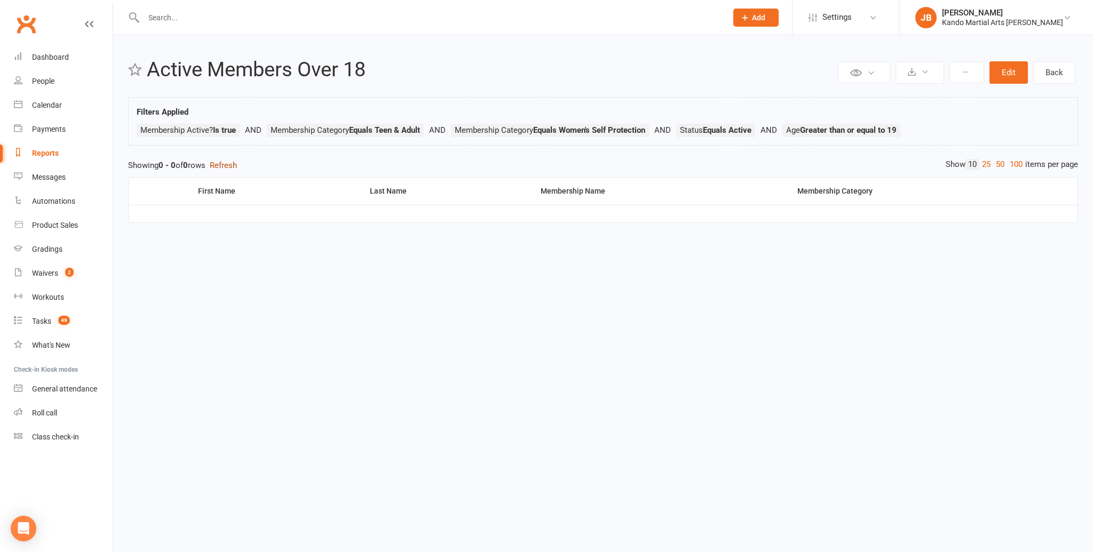
click at [220, 163] on button "Refresh" at bounding box center [223, 165] width 27 height 13
click at [1013, 75] on button "Edit" at bounding box center [1008, 72] width 38 height 22
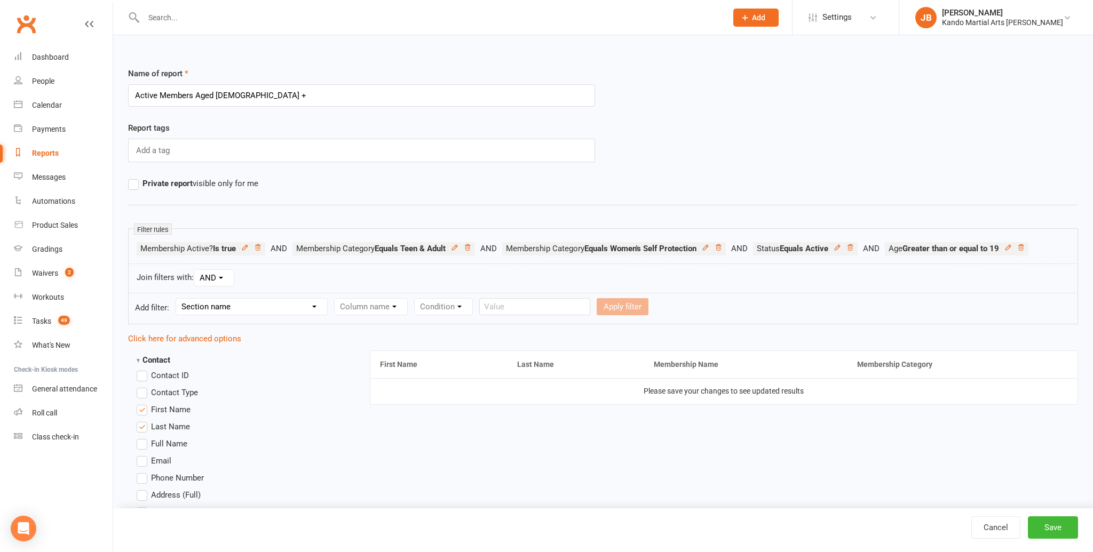
type input "Active Members Aged [DEMOGRAPHIC_DATA] +"
drag, startPoint x: 300, startPoint y: 173, endPoint x: 277, endPoint y: 176, distance: 23.2
click at [300, 173] on div "Report tags Add a tag" at bounding box center [361, 149] width 483 height 55
drag, startPoint x: 1032, startPoint y: 250, endPoint x: 1018, endPoint y: 251, distance: 14.0
click at [1023, 250] on icon at bounding box center [1020, 247] width 5 height 6
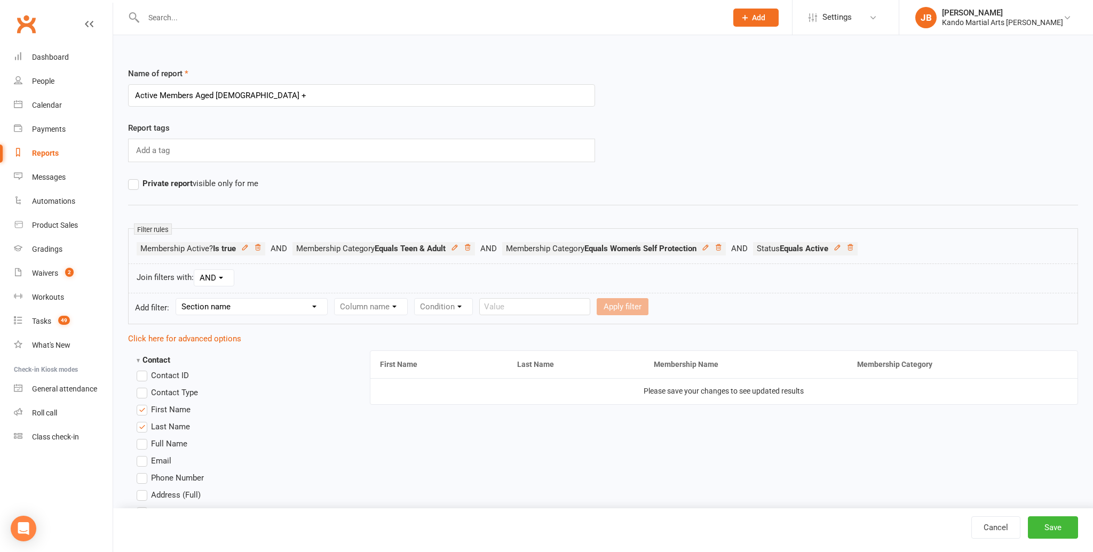
drag, startPoint x: 863, startPoint y: 250, endPoint x: 799, endPoint y: 252, distance: 64.1
click at [854, 250] on icon at bounding box center [849, 247] width 7 height 7
drag, startPoint x: 726, startPoint y: 249, endPoint x: 717, endPoint y: 251, distance: 8.8
click at [722, 249] on icon at bounding box center [717, 247] width 7 height 7
drag, startPoint x: 475, startPoint y: 245, endPoint x: 469, endPoint y: 245, distance: 5.4
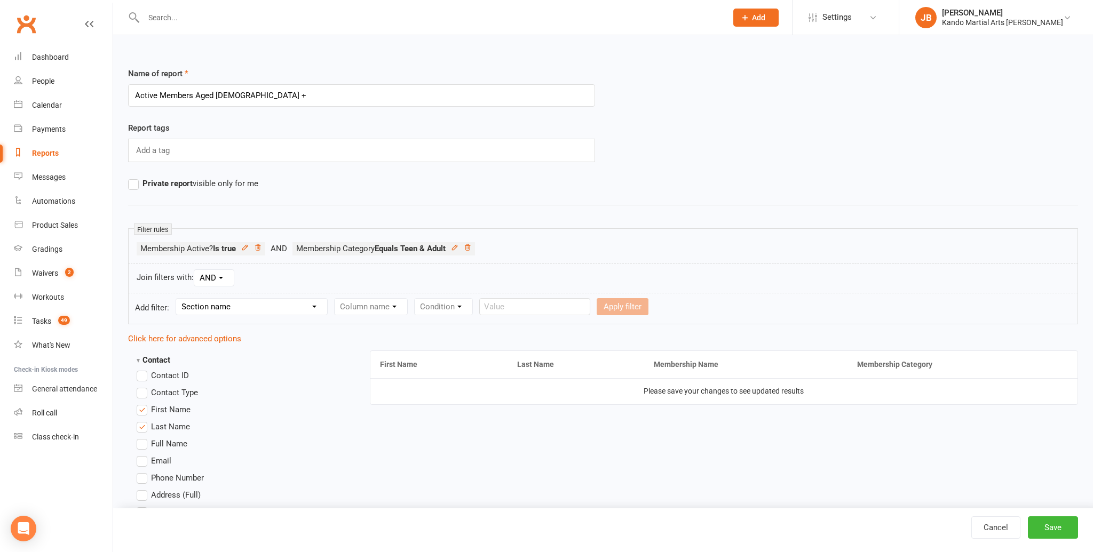
click at [471, 245] on icon at bounding box center [467, 247] width 7 height 7
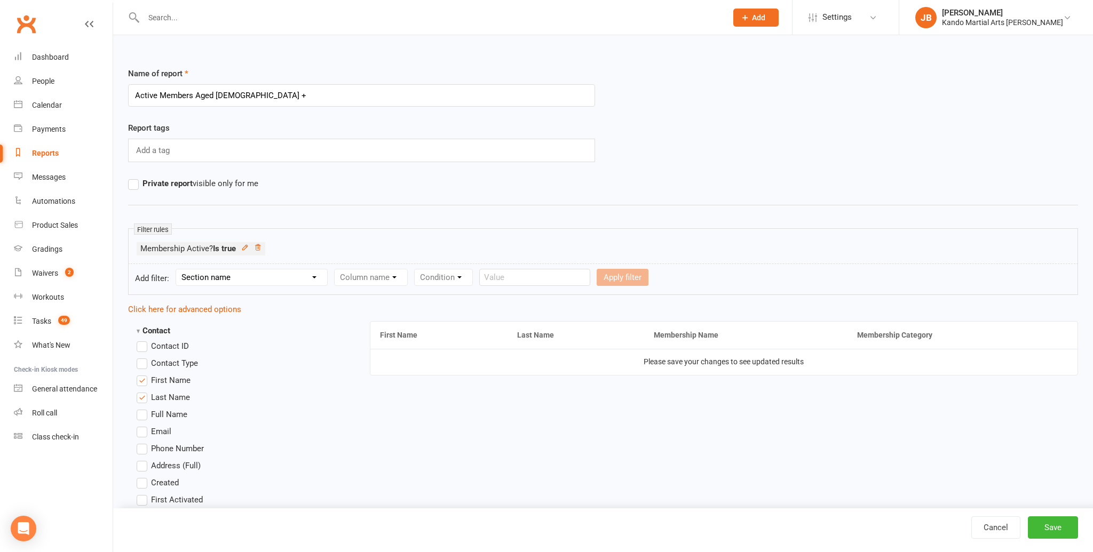
click at [255, 246] on li "Membership Active? Is true" at bounding box center [201, 248] width 129 height 13
click at [223, 278] on select "Section name Contact Attendance Aggregate Payment Booking Waitlist Attendees Ca…" at bounding box center [251, 277] width 151 height 16
select select "10"
click at [178, 269] on select "Section name Contact Attendance Aggregate Payment Booking Waitlist Attendees Ca…" at bounding box center [251, 277] width 151 height 16
click at [382, 273] on select "Column name Membership ID Membership Name Membership Category Membership Start …" at bounding box center [438, 277] width 208 height 16
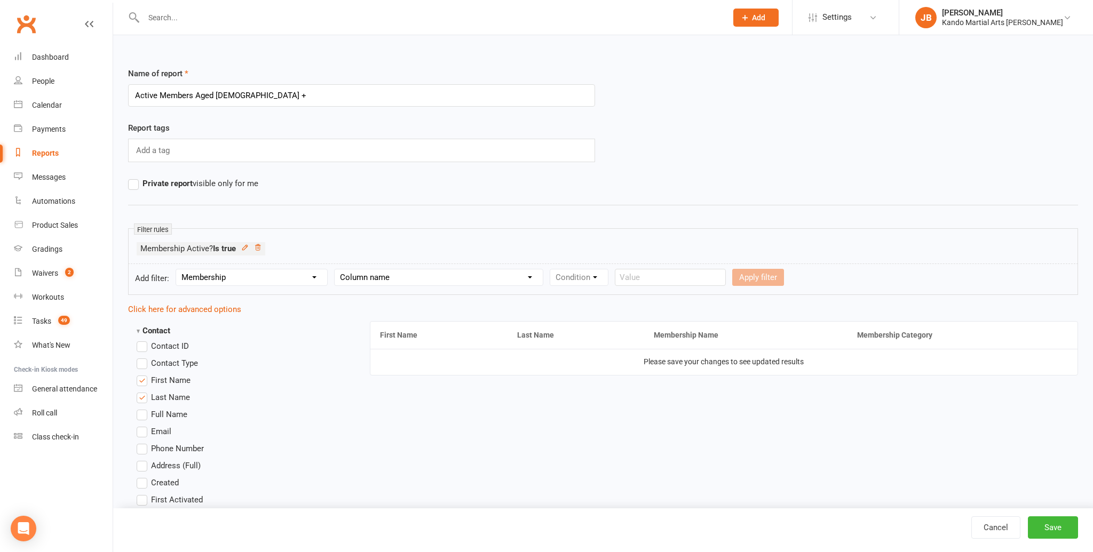
select select "1"
click at [336, 269] on select "Column name Membership ID Membership Name Membership Category Membership Start …" at bounding box center [438, 277] width 208 height 16
click at [620, 281] on select "Condition Equals Does not equal Contains Does not contain Is blank or does not …" at bounding box center [611, 277] width 123 height 16
click at [551, 269] on select "Condition Equals Does not equal Contains Does not contain Is blank or does not …" at bounding box center [611, 277] width 123 height 16
click at [698, 277] on input "text" at bounding box center [735, 277] width 111 height 17
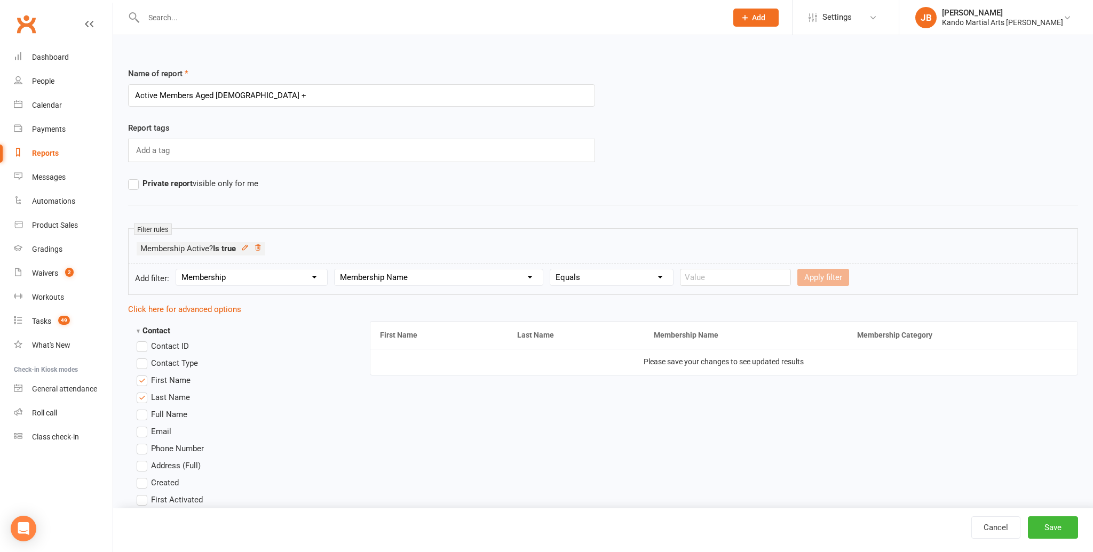
click at [605, 278] on select "Condition Equals Does not equal Contains Does not contain Is blank or does not …" at bounding box center [611, 277] width 123 height 16
select select "2"
click at [551, 269] on select "Condition Equals Does not equal Contains Does not contain Is blank or does not …" at bounding box center [611, 277] width 123 height 16
click at [715, 278] on input "text" at bounding box center [735, 277] width 111 height 17
type input "Teen & Adult"
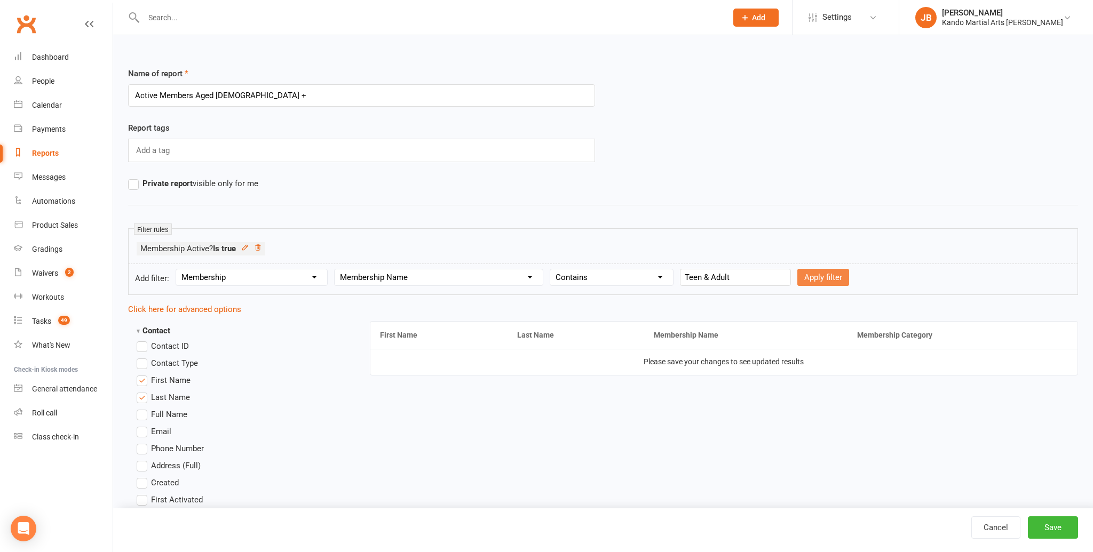
click at [797, 276] on button "Apply filter" at bounding box center [823, 277] width 52 height 17
select select
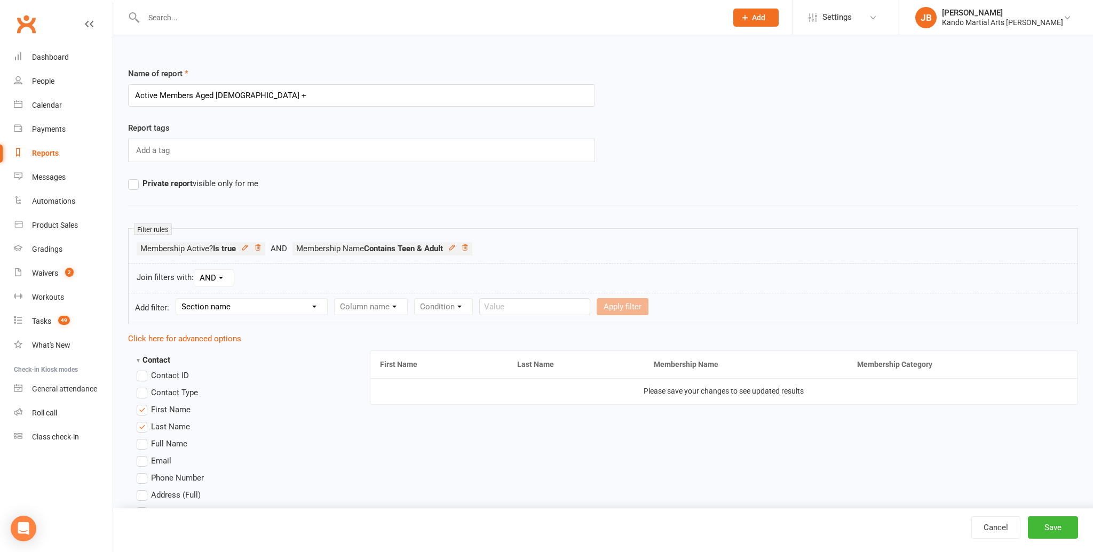
click at [250, 302] on select "Section name Contact Attendance Aggregate Payment Booking Waitlist Attendees Ca…" at bounding box center [251, 307] width 151 height 16
select select "10"
click at [178, 299] on select "Section name Contact Attendance Aggregate Payment Booking Waitlist Attendees Ca…" at bounding box center [251, 307] width 151 height 16
click at [369, 305] on select "Column name Membership ID Membership Name Membership Category Membership Start …" at bounding box center [438, 307] width 208 height 16
select select "1"
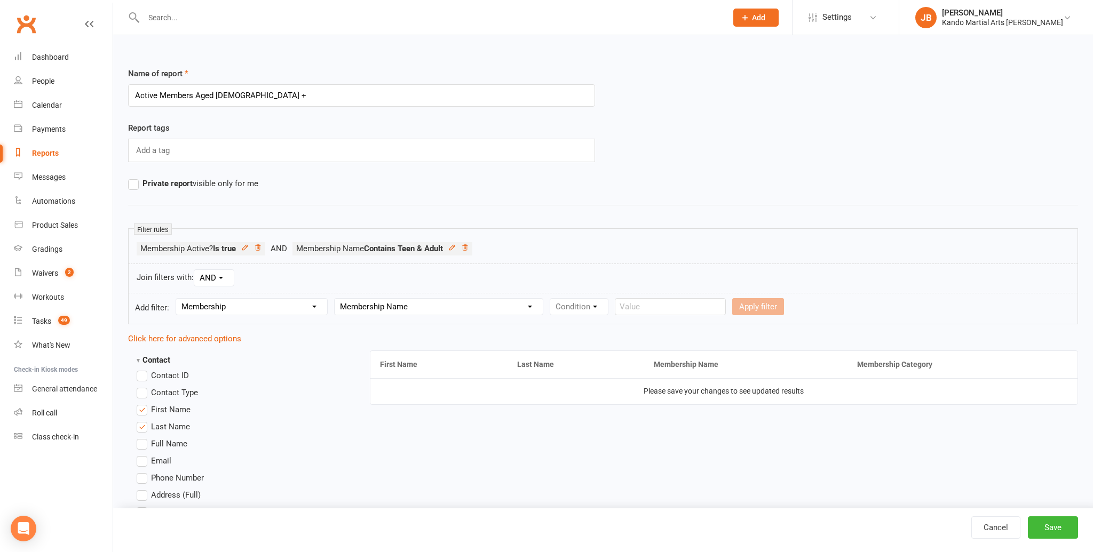
click at [336, 299] on select "Column name Membership ID Membership Name Membership Category Membership Start …" at bounding box center [438, 307] width 208 height 16
click at [564, 309] on select "Condition Equals Does not equal Contains Does not contain Is blank or does not …" at bounding box center [611, 307] width 123 height 16
select select "2"
click at [551, 299] on select "Condition Equals Does not equal Contains Does not contain Is blank or does not …" at bounding box center [611, 307] width 123 height 16
click at [691, 309] on input "text" at bounding box center [735, 306] width 111 height 17
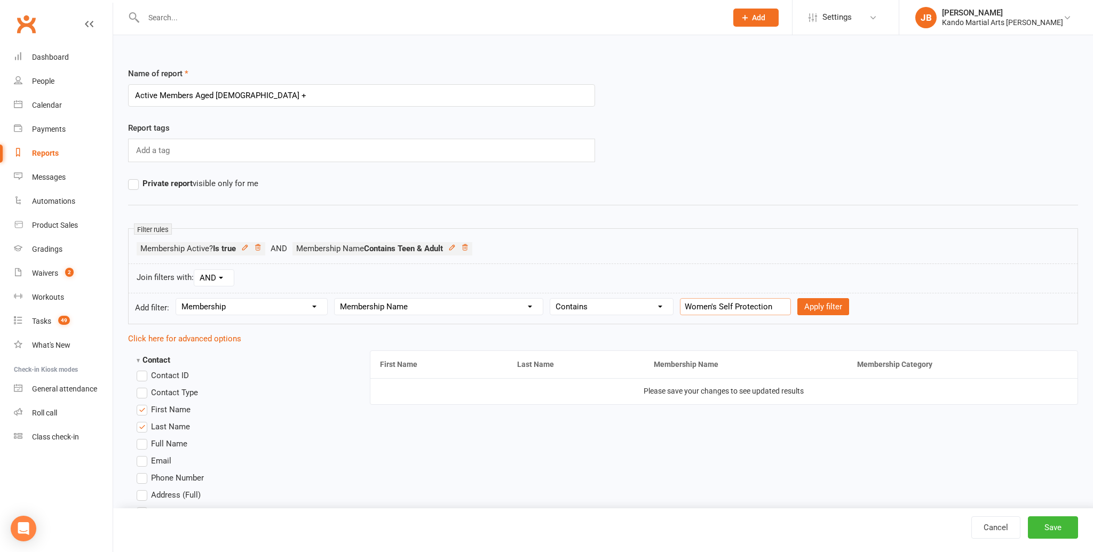
scroll to position [0, 2]
type input "Women's Self Protection"
click at [808, 308] on button "Apply filter" at bounding box center [823, 306] width 52 height 17
select select
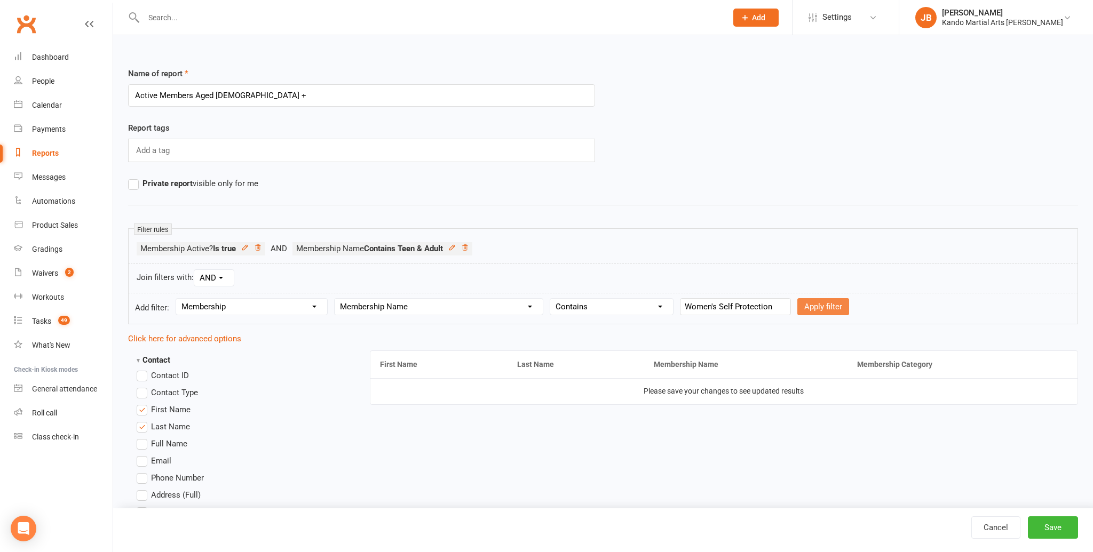
select select
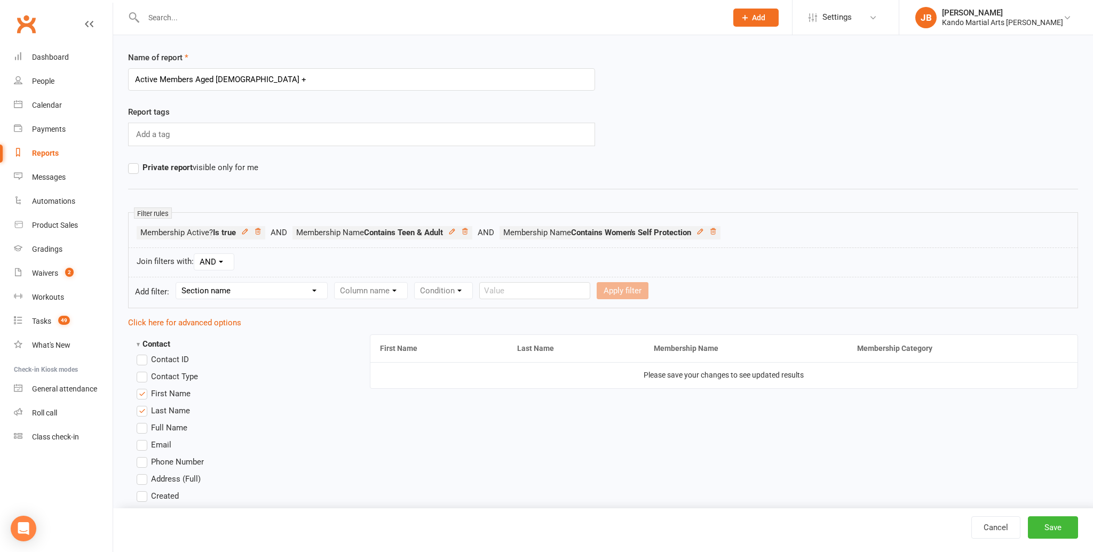
scroll to position [17, 0]
click at [217, 286] on select "Section name Contact Attendance Aggregate Payment Booking Waitlist Attendees Ca…" at bounding box center [251, 290] width 151 height 16
select select "0"
click at [178, 282] on select "Section name Contact Attendance Aggregate Payment Booking Waitlist Attendees Ca…" at bounding box center [251, 290] width 151 height 16
click at [350, 290] on select "Column name Contact Type First Name Last Name Full Name Email Phone Number Addr…" at bounding box center [460, 290] width 253 height 16
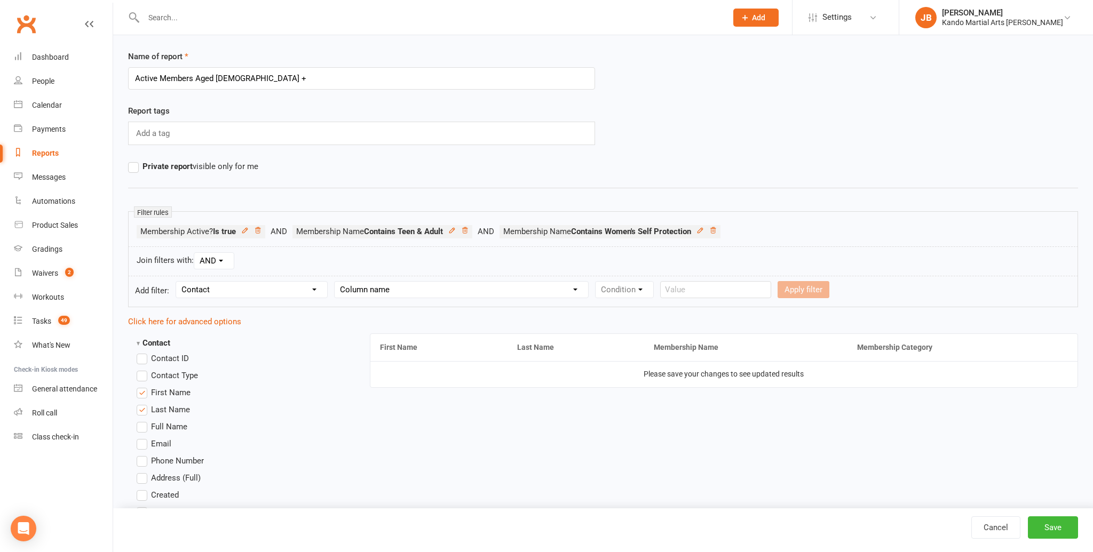
select select "18"
click at [336, 282] on select "Column name Contact Type First Name Last Name Full Name Email Phone Number Addr…" at bounding box center [460, 290] width 253 height 16
click at [610, 291] on select "Condition Is Is not Less than Greater than Less than or equal to Greater than o…" at bounding box center [649, 290] width 108 height 16
select select "5"
click at [596, 282] on select "Condition Is Is not Less than Greater than Less than or equal to Greater than o…" at bounding box center [649, 290] width 108 height 16
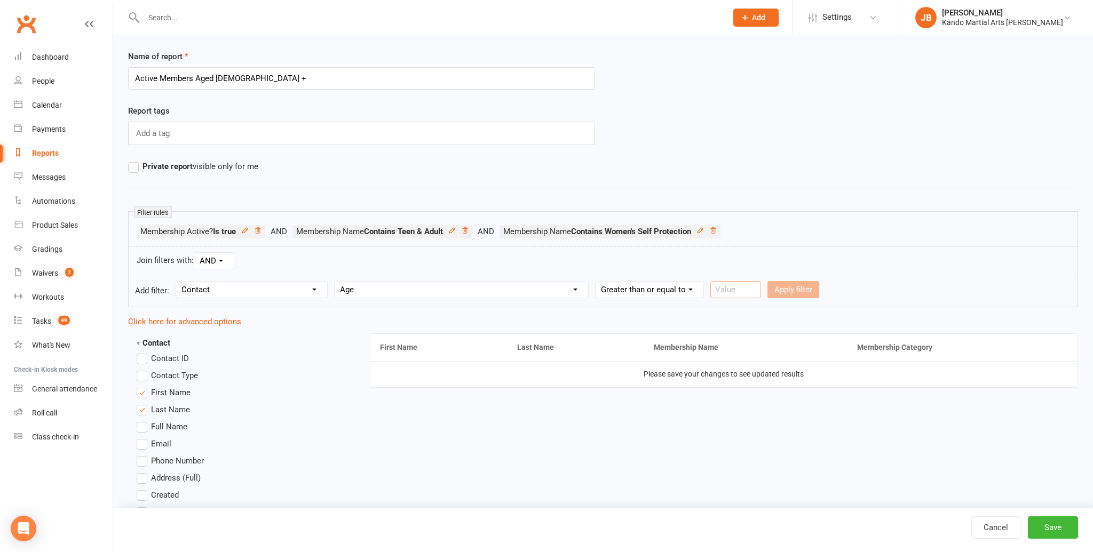
click at [727, 289] on input "number" at bounding box center [735, 289] width 51 height 17
type input "19"
click at [787, 291] on button "Apply filter" at bounding box center [793, 289] width 52 height 17
select select
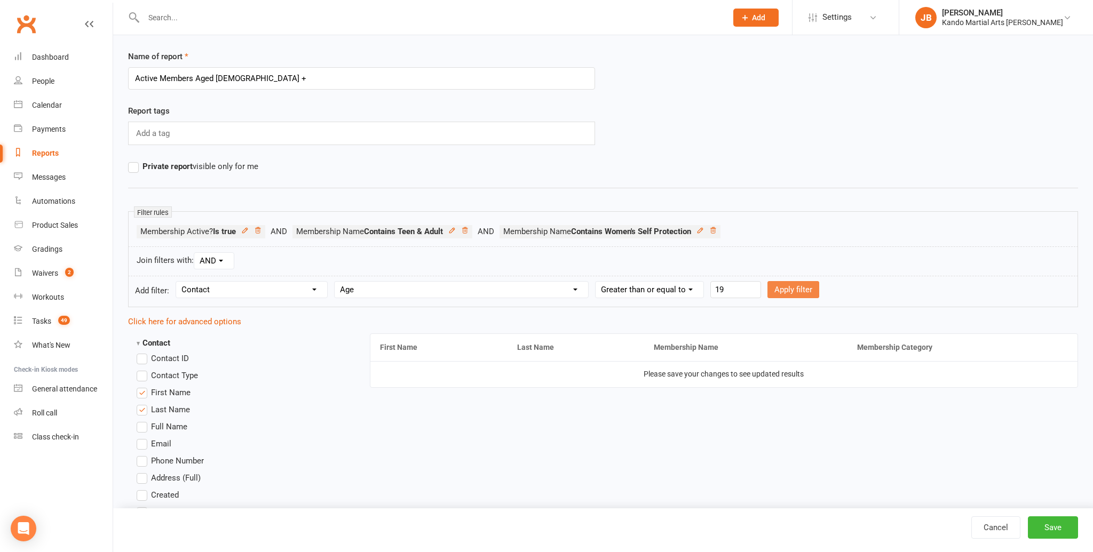
select select
click at [1037, 528] on button "Save" at bounding box center [1052, 527] width 50 height 22
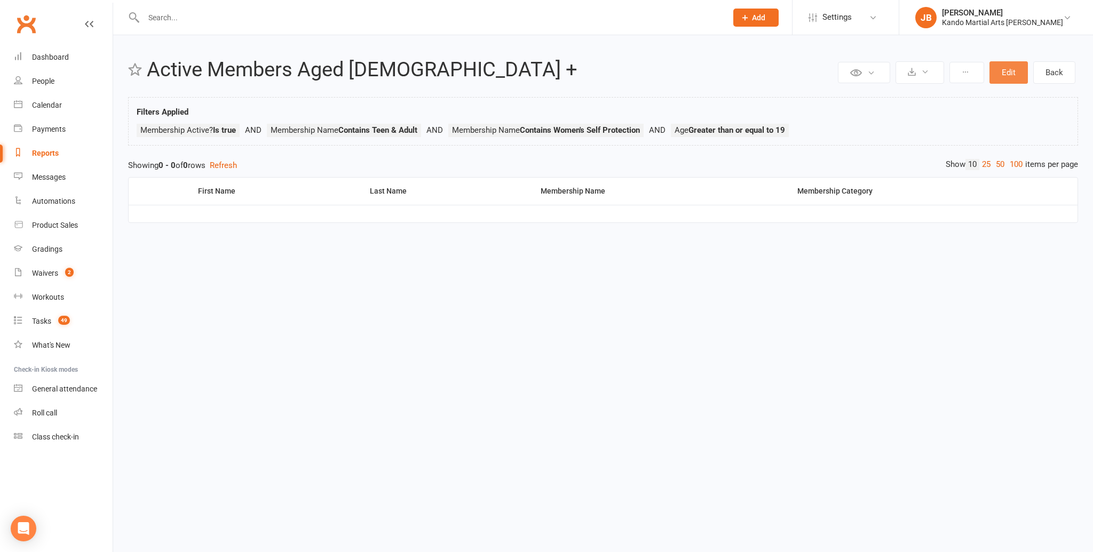
click at [1009, 74] on button "Edit" at bounding box center [1008, 72] width 38 height 22
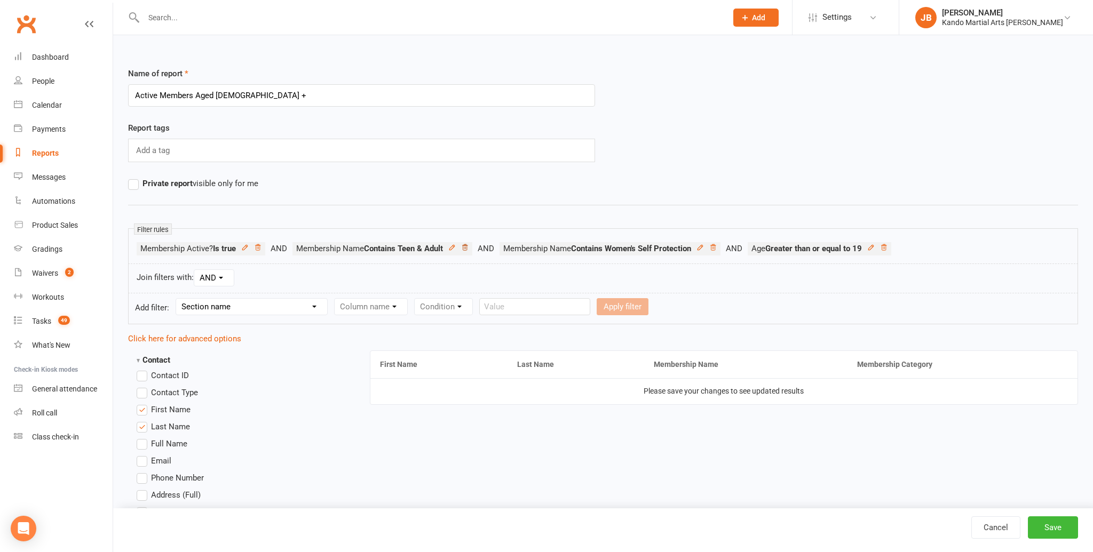
click at [468, 248] on icon at bounding box center [464, 247] width 7 height 7
click at [679, 250] on icon at bounding box center [676, 247] width 5 height 6
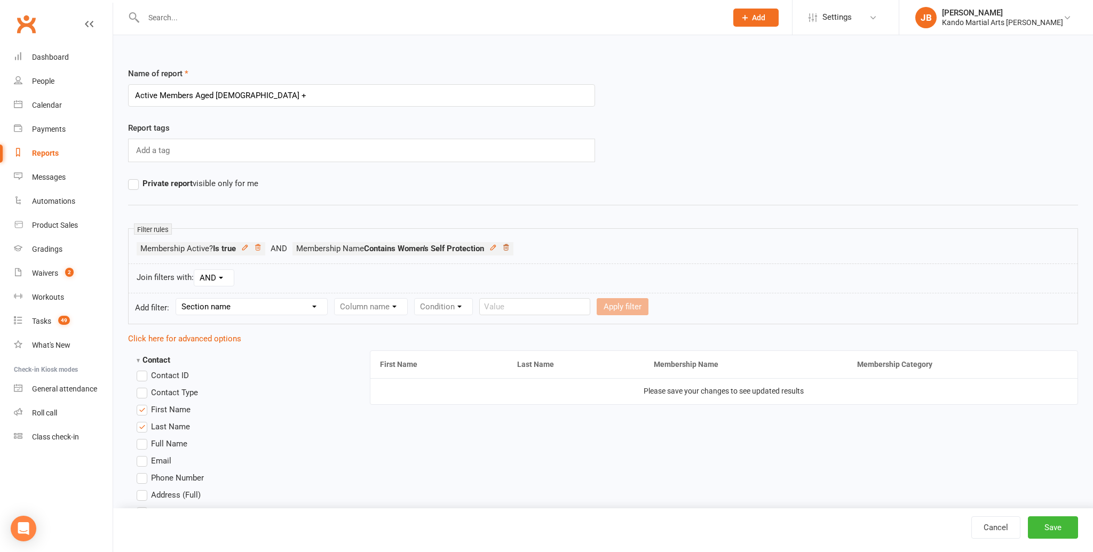
click at [509, 249] on icon at bounding box center [505, 247] width 7 height 7
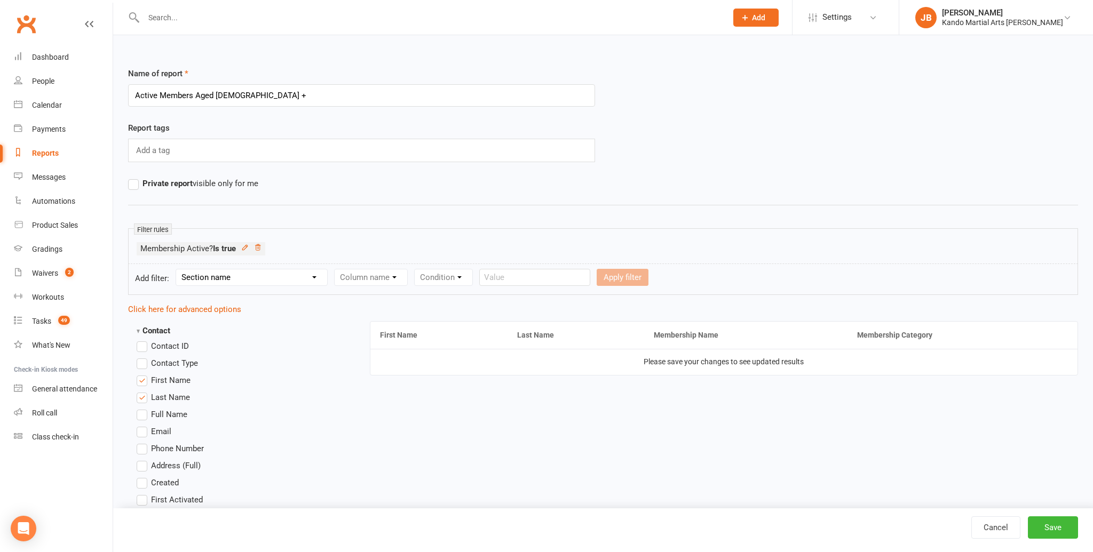
click at [253, 280] on select "Section name Contact Attendance Aggregate Payment Booking Waitlist Attendees Ca…" at bounding box center [251, 277] width 151 height 16
select select "10"
click at [178, 269] on select "Section name Contact Attendance Aggregate Payment Booking Waitlist Attendees Ca…" at bounding box center [251, 277] width 151 height 16
click at [381, 278] on select "Column name Membership ID Membership Name Membership Category Membership Start …" at bounding box center [438, 277] width 208 height 16
click at [336, 269] on select "Column name Membership ID Membership Name Membership Category Membership Start …" at bounding box center [438, 277] width 208 height 16
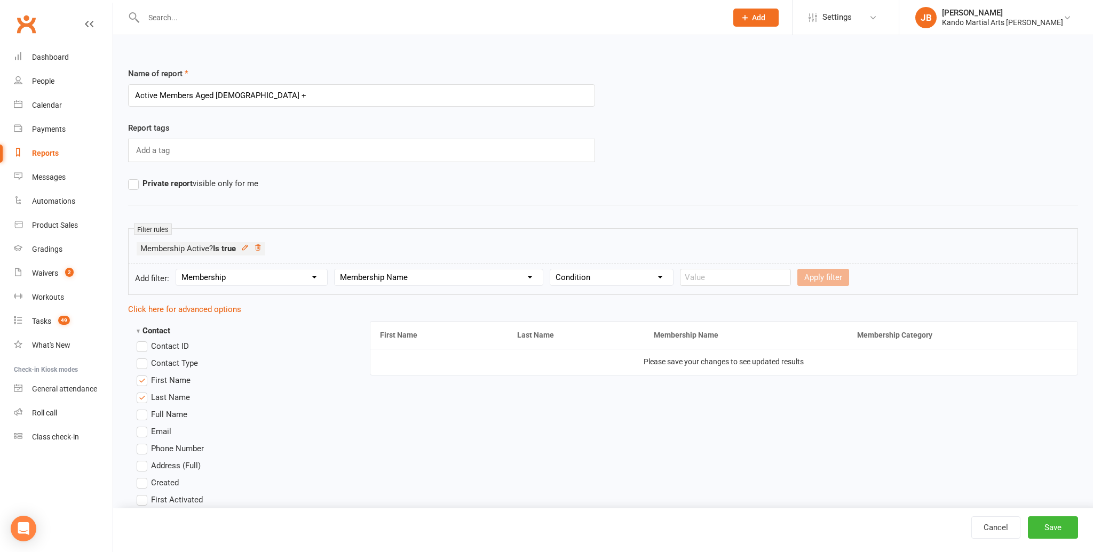
click at [392, 278] on select "Column name Membership ID Membership Name Membership Category Membership Start …" at bounding box center [438, 277] width 208 height 16
select select "2"
click at [336, 269] on select "Column name Membership ID Membership Name Membership Category Membership Start …" at bounding box center [438, 277] width 208 height 16
click at [585, 278] on select "Condition Equals Does not equal Contains Does not contain Is blank or does not …" at bounding box center [611, 277] width 123 height 16
click at [551, 269] on select "Condition Equals Does not equal Contains Does not contain Is blank or does not …" at bounding box center [611, 277] width 123 height 16
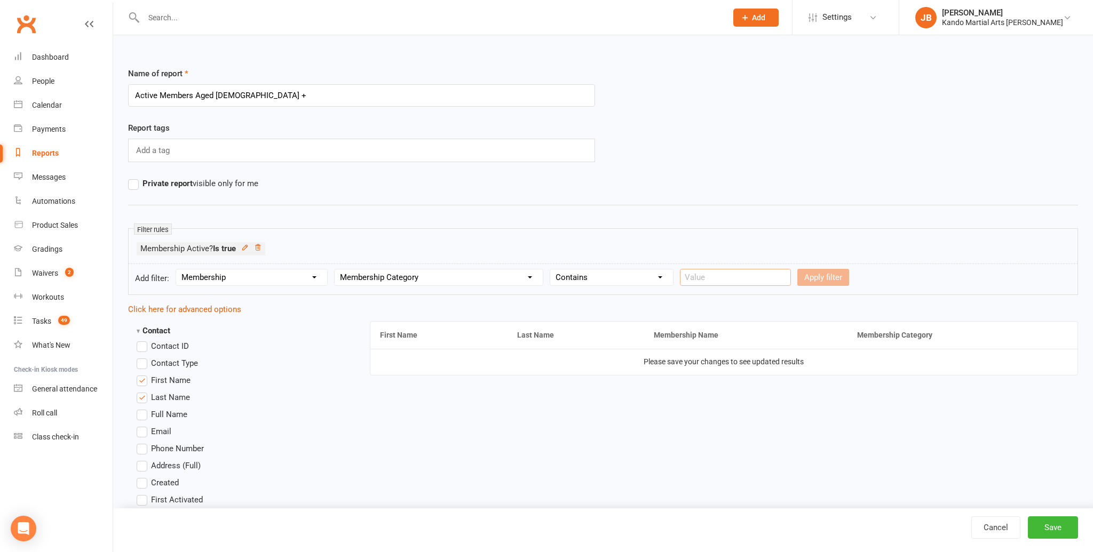
click at [718, 276] on input "text" at bounding box center [735, 277] width 111 height 17
click at [600, 285] on form "Add filter: Section name Contact Attendance Aggregate Payment Booking Waitlist …" at bounding box center [603, 279] width 950 height 31
click at [594, 281] on select "Condition Equals Does not equal Contains Does not contain Is blank or does not …" at bounding box center [611, 277] width 123 height 16
select select "0"
click at [551, 269] on select "Condition Equals Does not equal Contains Does not contain Is blank or does not …" at bounding box center [611, 277] width 123 height 16
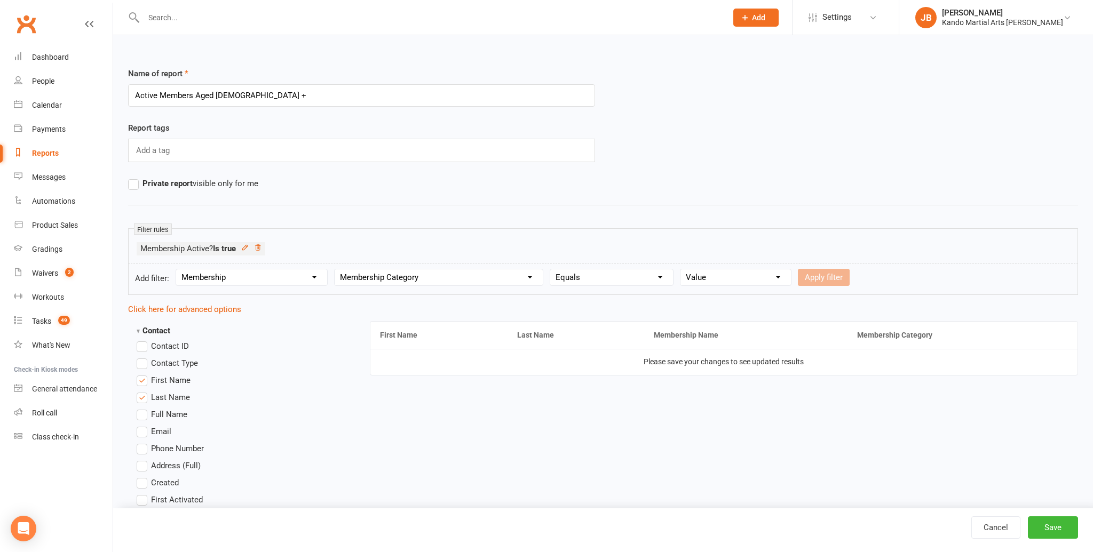
click at [725, 277] on select "Value BJJ Black Belt Club Cage Fitness Event Family Groupon Junior Kick-Start J…" at bounding box center [735, 277] width 110 height 16
select select "22"
click at [680, 269] on select "Value BJJ Black Belt Club Cage Fitness Event Family Groupon Junior Kick-Start J…" at bounding box center [735, 277] width 110 height 16
click at [814, 276] on button "Apply filter" at bounding box center [824, 277] width 52 height 17
select select
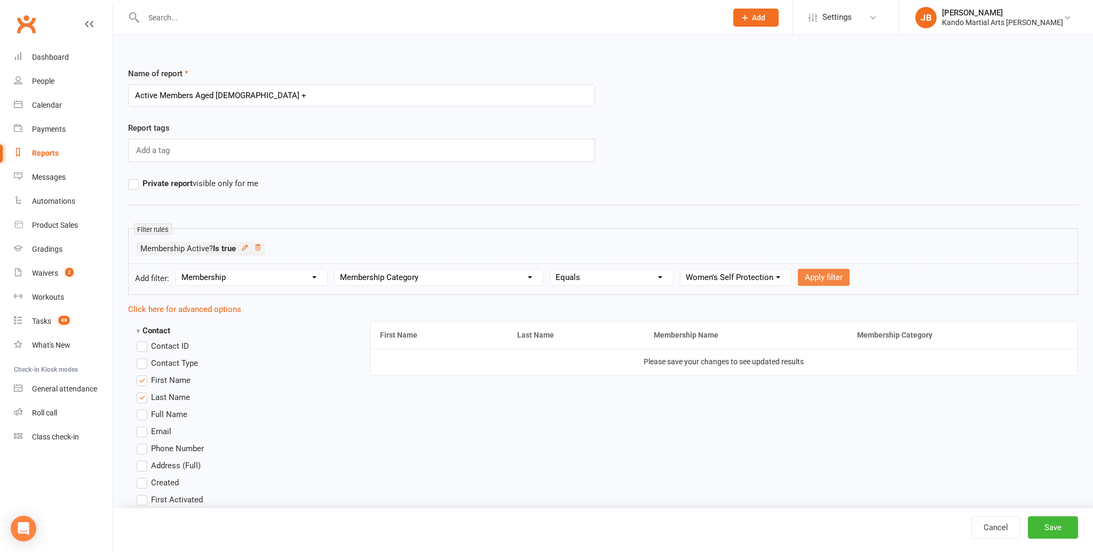
select select
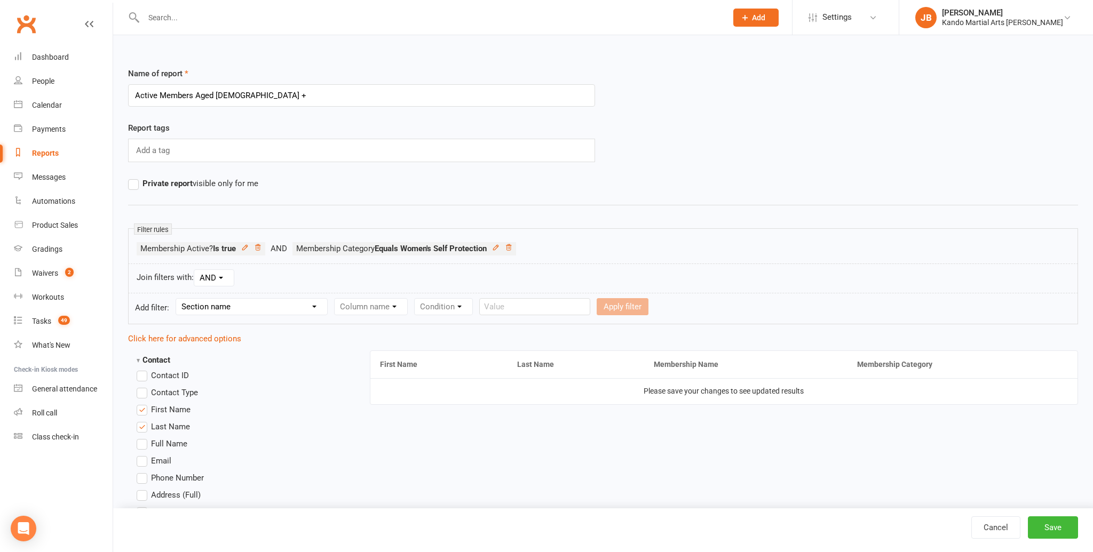
click at [240, 305] on select "Section name Contact Attendance Aggregate Payment Booking Waitlist Attendees Ca…" at bounding box center [251, 307] width 151 height 16
select select "10"
click at [178, 299] on select "Section name Contact Attendance Aggregate Payment Booking Waitlist Attendees Ca…" at bounding box center [251, 307] width 151 height 16
click at [373, 307] on select "Column name Membership ID Membership Name Membership Category Membership Start …" at bounding box center [438, 307] width 208 height 16
select select "2"
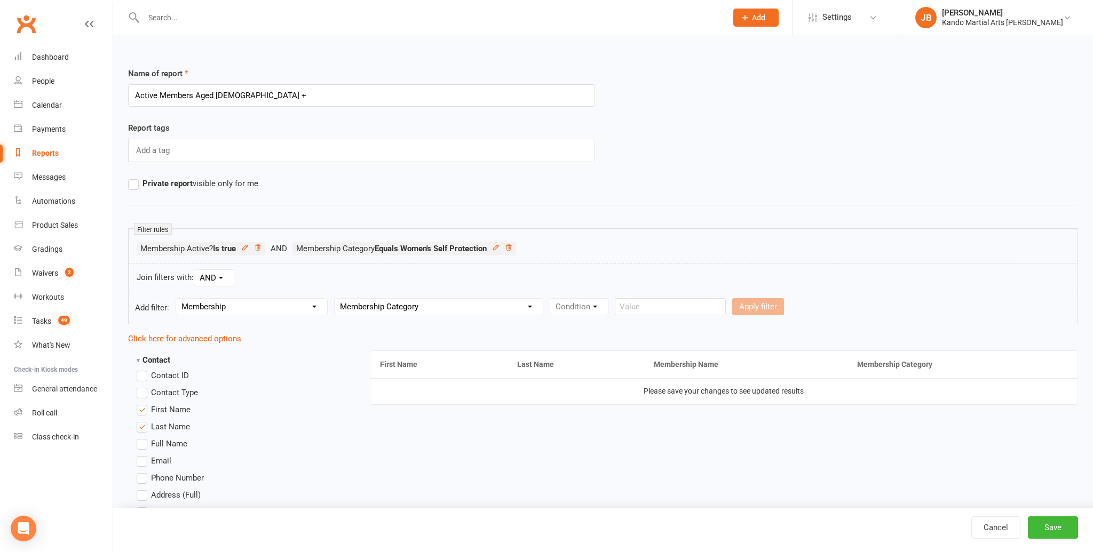
click at [336, 299] on select "Column name Membership ID Membership Name Membership Category Membership Start …" at bounding box center [438, 307] width 208 height 16
click at [609, 308] on select "Condition Equals Does not equal Contains Does not contain Is blank or does not …" at bounding box center [611, 307] width 123 height 16
select select "0"
click at [551, 299] on select "Condition Equals Does not equal Contains Does not contain Is blank or does not …" at bounding box center [611, 307] width 123 height 16
click at [708, 304] on select "Value BJJ Black Belt Club Cage Fitness Event Family Groupon Junior Kick-Start J…" at bounding box center [735, 307] width 110 height 16
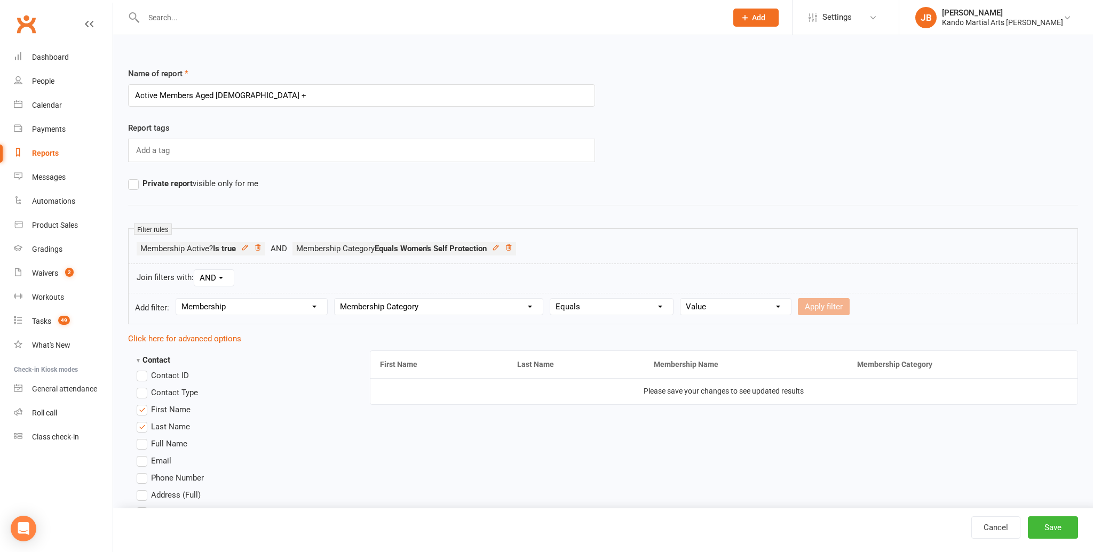
select select "15"
click at [680, 299] on select "Value BJJ Black Belt Club Cage Fitness Event Family Groupon Junior Kick-Start J…" at bounding box center [735, 307] width 110 height 16
click at [814, 306] on button "Apply filter" at bounding box center [824, 306] width 52 height 17
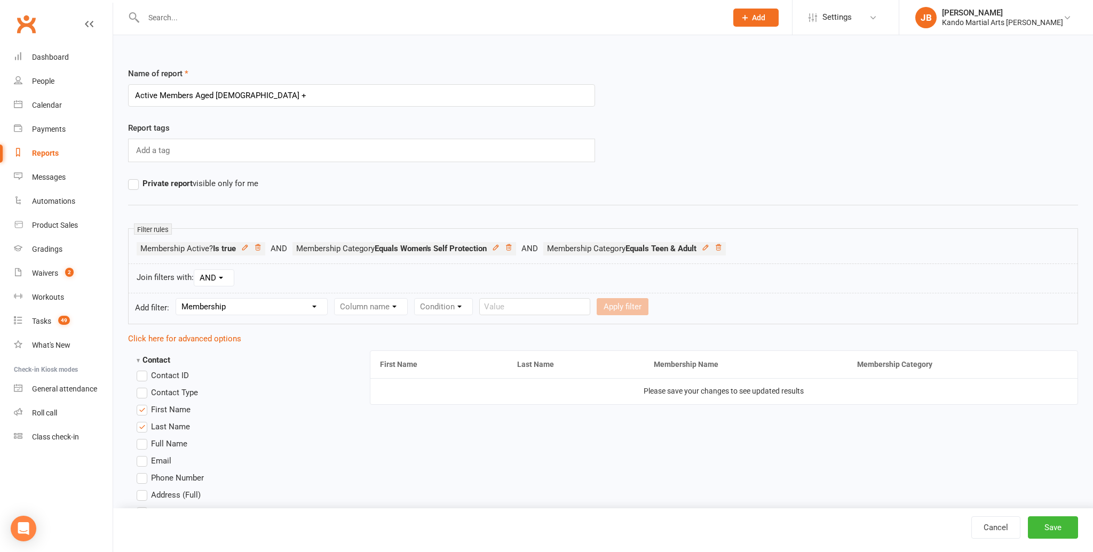
select select
click at [236, 310] on select "Section name Contact Attendance Aggregate Payment Booking Waitlist Attendees Ca…" at bounding box center [251, 307] width 151 height 16
select select "0"
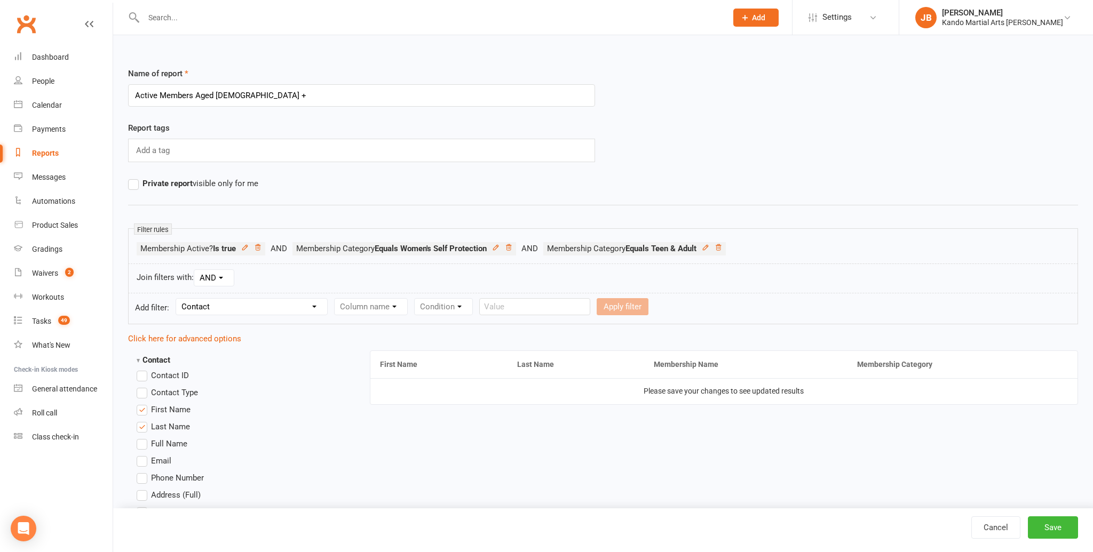
click at [178, 299] on select "Section name Contact Attendance Aggregate Payment Booking Waitlist Attendees Ca…" at bounding box center [251, 307] width 151 height 16
click at [384, 308] on select "Column name Contact Type First Name Last Name Full Name Email Phone Number Addr…" at bounding box center [460, 307] width 253 height 16
select select "18"
click at [336, 299] on select "Column name Contact Type First Name Last Name Full Name Email Phone Number Addr…" at bounding box center [460, 307] width 253 height 16
click at [628, 307] on select "Condition Is Is not Less than Greater than Less than or equal to Greater than o…" at bounding box center [649, 307] width 108 height 16
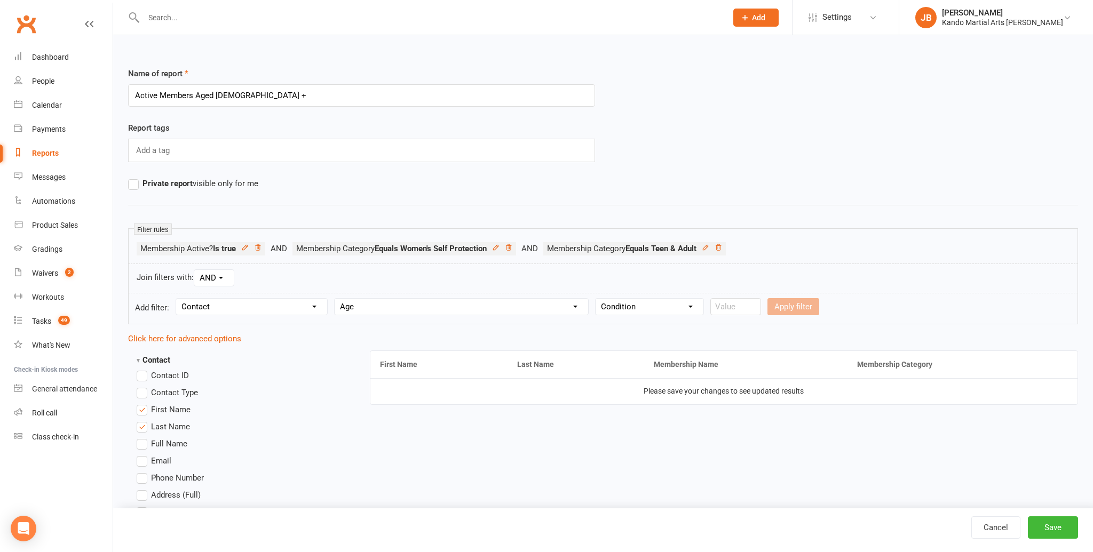
select select "5"
click at [596, 299] on select "Condition Is Is not Less than Greater than Less than or equal to Greater than o…" at bounding box center [649, 307] width 108 height 16
click at [724, 308] on input "number" at bounding box center [735, 306] width 51 height 17
type input "19"
click at [779, 310] on button "Apply filter" at bounding box center [793, 306] width 52 height 17
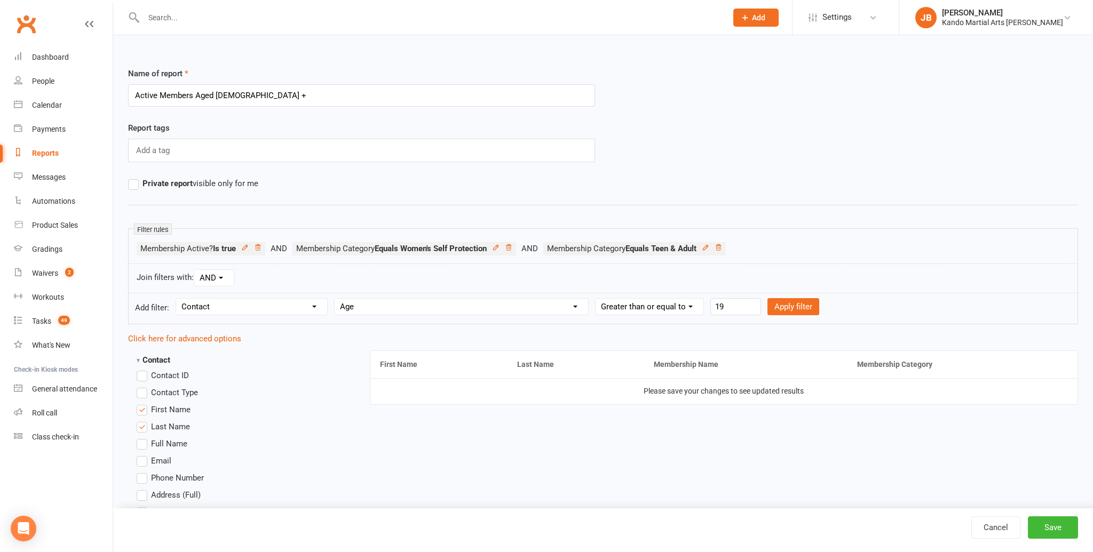
select select
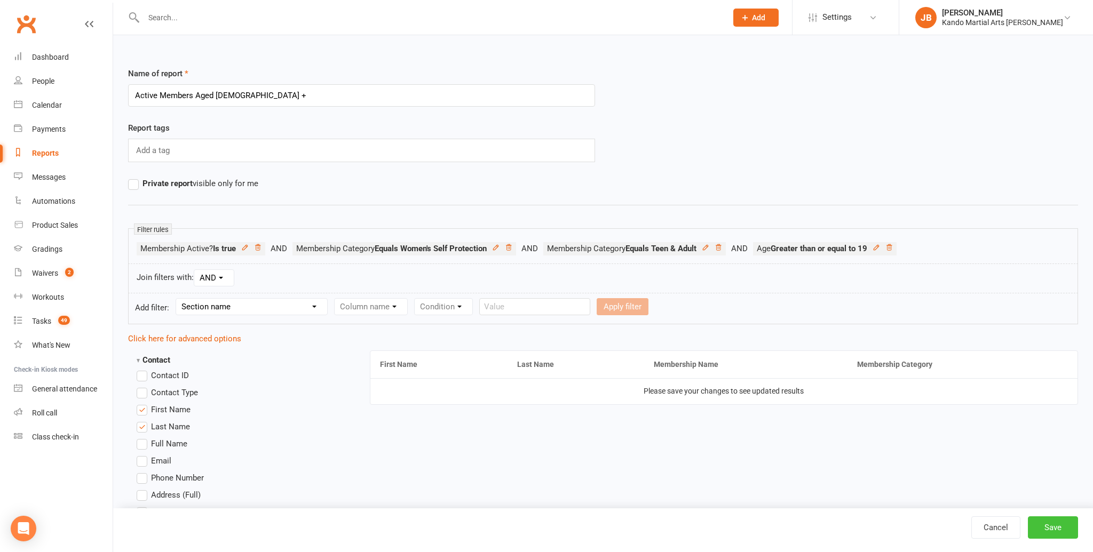
click at [1048, 524] on button "Save" at bounding box center [1052, 527] width 50 height 22
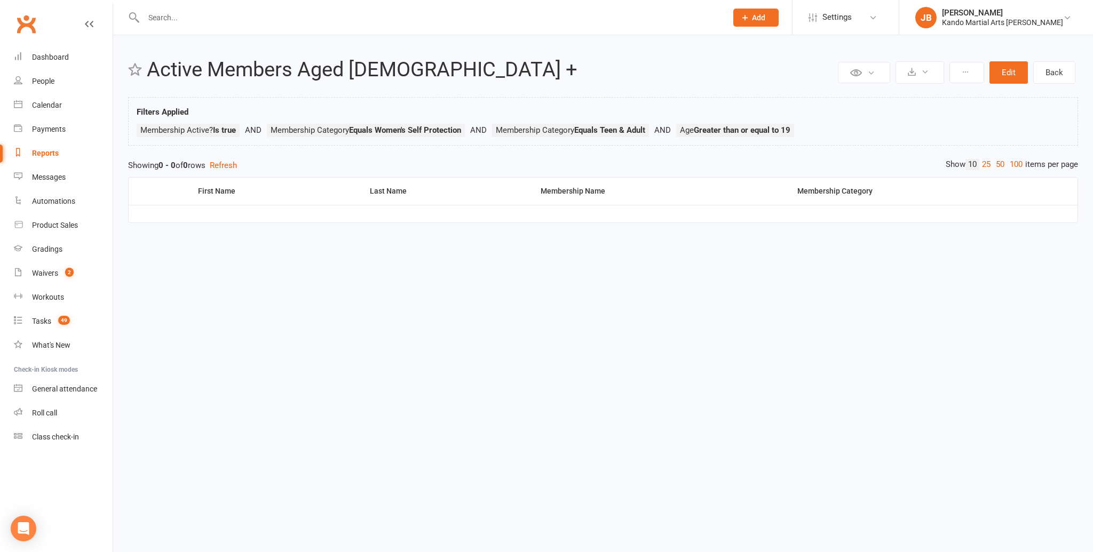
click at [364, 221] on td at bounding box center [603, 214] width 949 height 18
click at [1005, 75] on button "Edit" at bounding box center [1008, 72] width 38 height 22
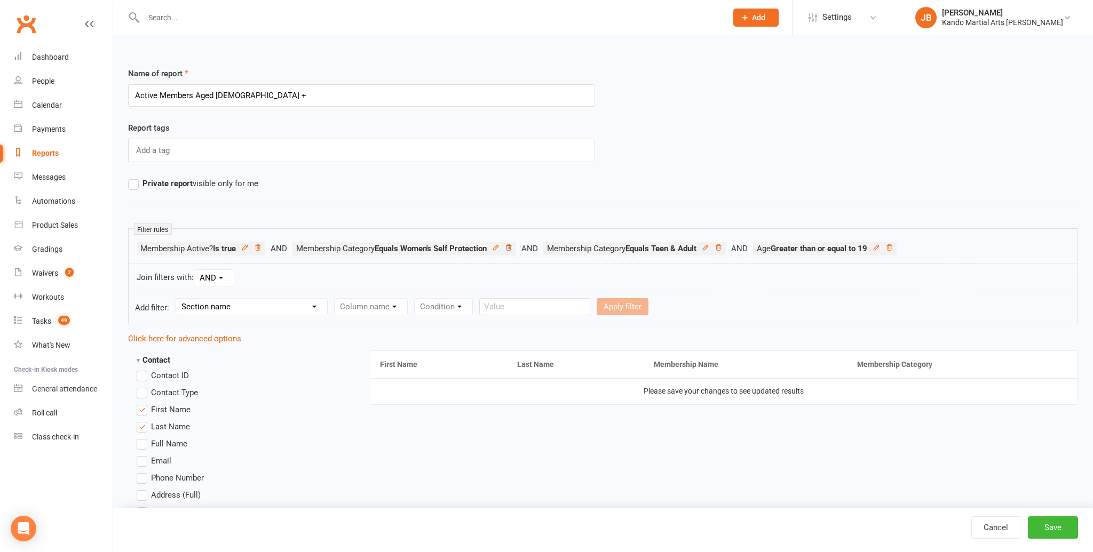
click at [511, 248] on icon at bounding box center [508, 247] width 5 height 6
click at [1059, 523] on button "Save" at bounding box center [1052, 527] width 50 height 22
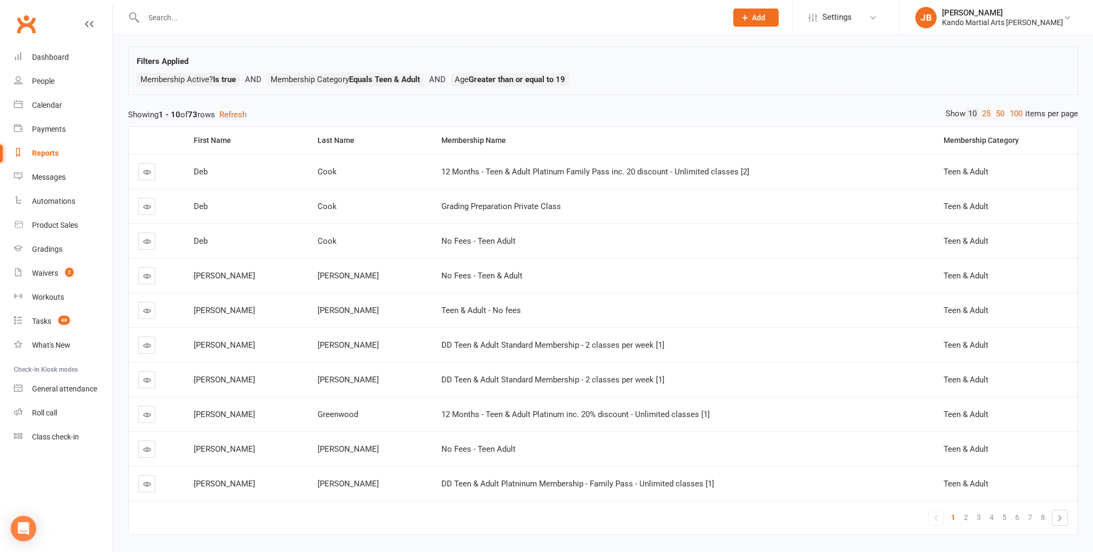
scroll to position [47, 0]
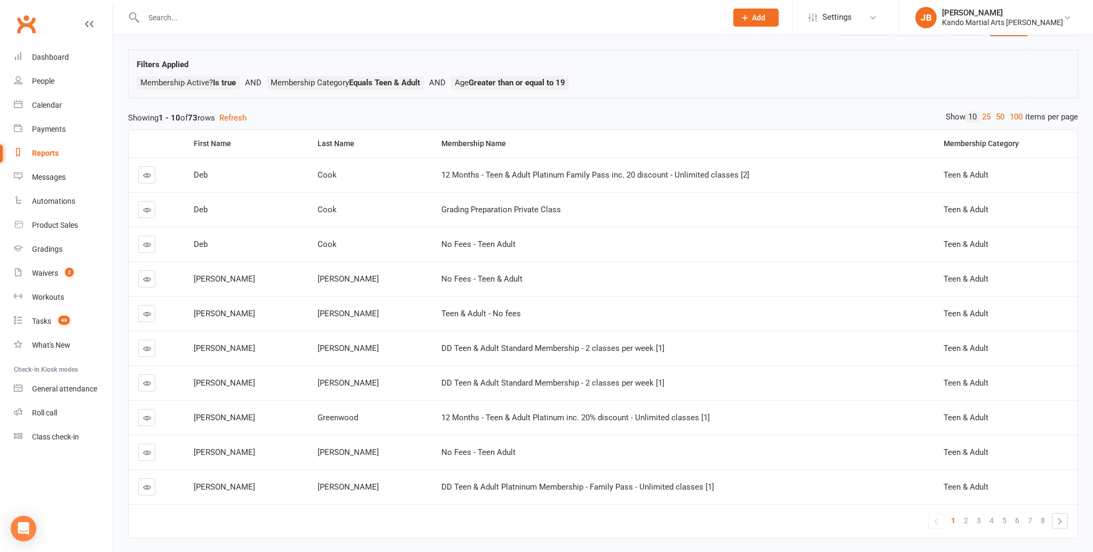
click at [1016, 115] on link "100" at bounding box center [1016, 116] width 18 height 11
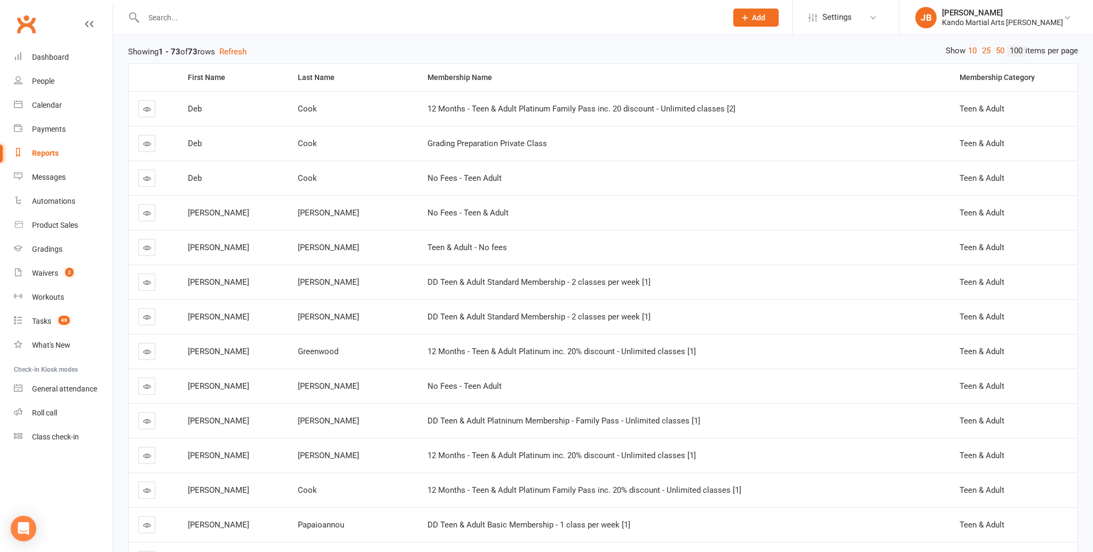
scroll to position [0, 0]
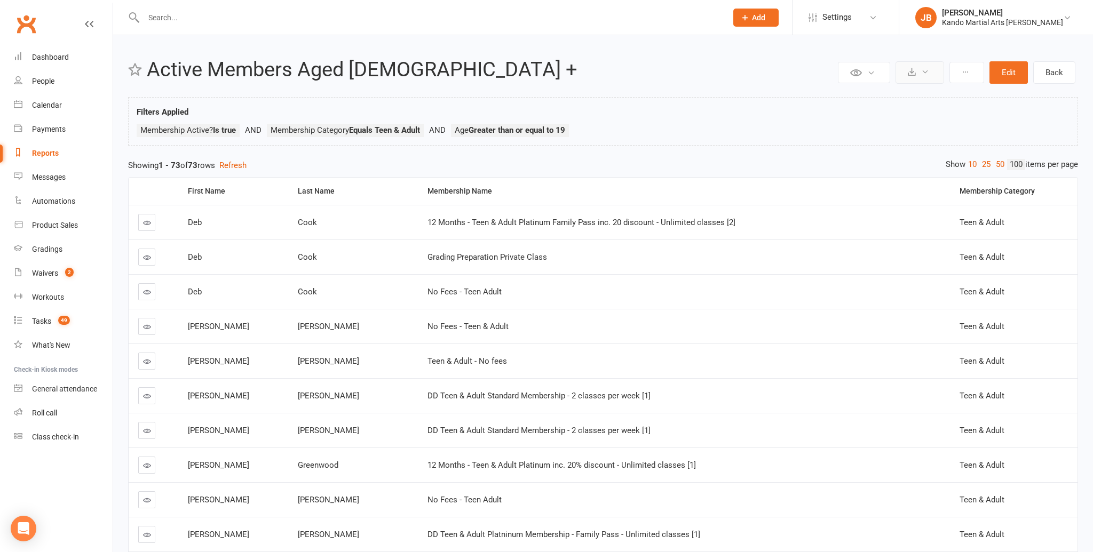
click at [920, 76] on button at bounding box center [919, 72] width 49 height 22
click at [858, 97] on link "Export to CSV" at bounding box center [887, 97] width 112 height 21
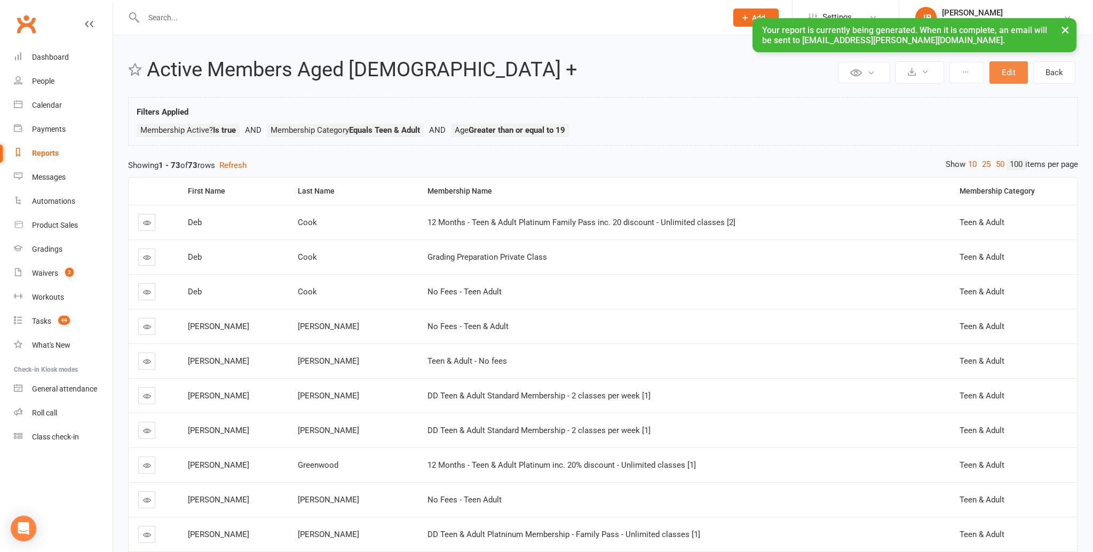
click at [999, 78] on button "Edit" at bounding box center [1008, 72] width 38 height 22
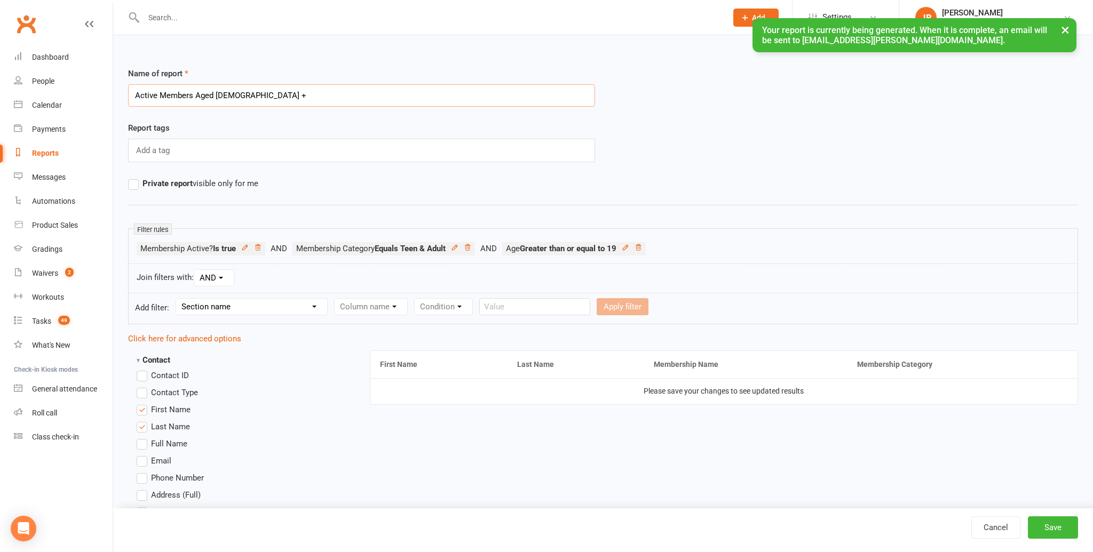
click at [192, 93] on input "Active Members Aged [DEMOGRAPHIC_DATA] +" at bounding box center [361, 95] width 467 height 22
click at [240, 98] on input "Active Members Aged [DEMOGRAPHIC_DATA] +" at bounding box center [361, 95] width 467 height 22
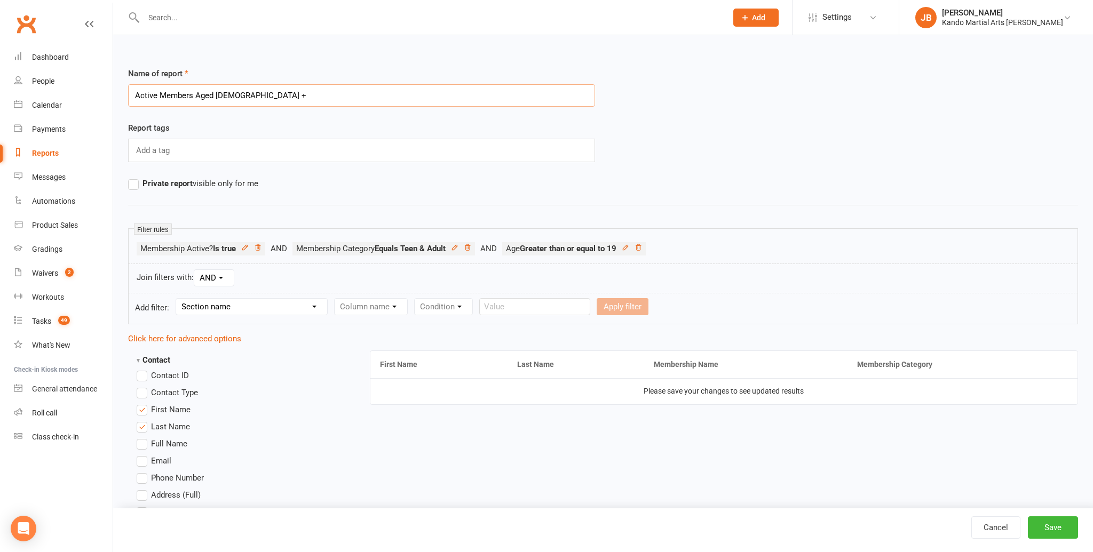
click at [193, 95] on input "Active Members Aged [DEMOGRAPHIC_DATA] +" at bounding box center [361, 95] width 467 height 22
type input "Active Members: Martial Arts Aged [DEMOGRAPHIC_DATA] +"
click at [1068, 529] on button "Save" at bounding box center [1052, 527] width 50 height 22
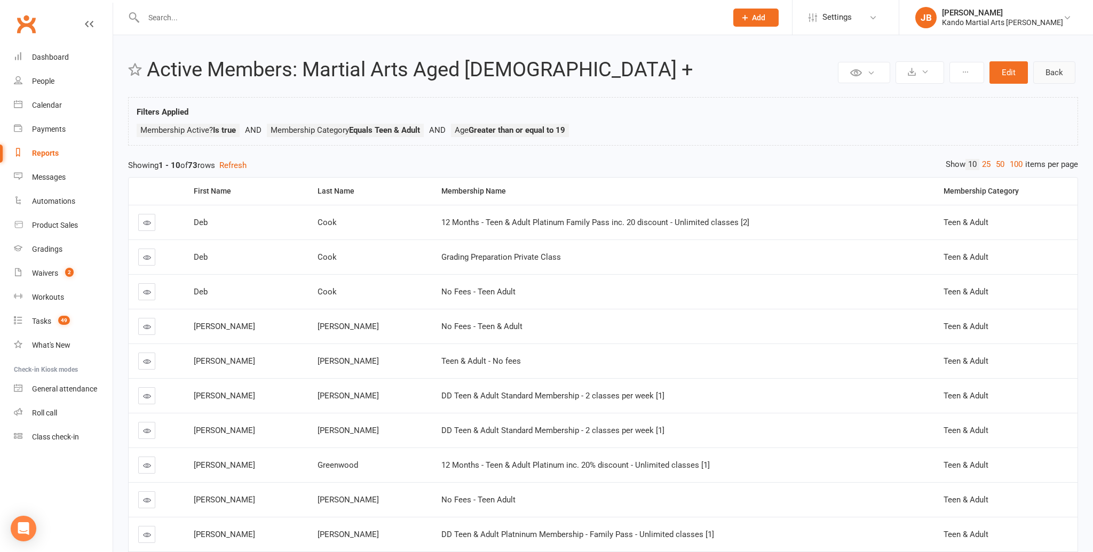
click at [1066, 73] on link "Back" at bounding box center [1054, 72] width 42 height 22
select select "100"
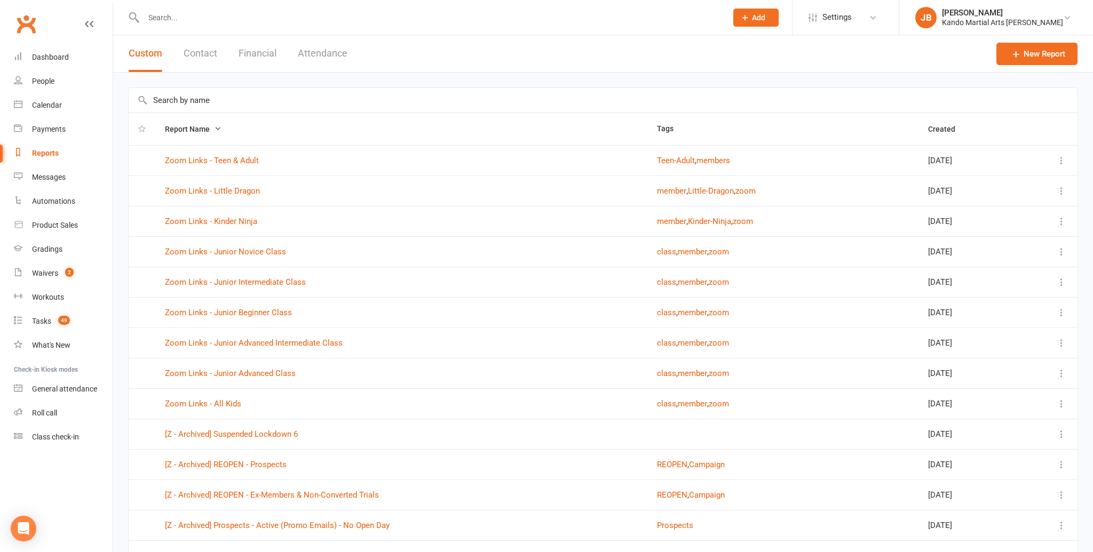
click at [205, 108] on input "text" at bounding box center [603, 100] width 949 height 25
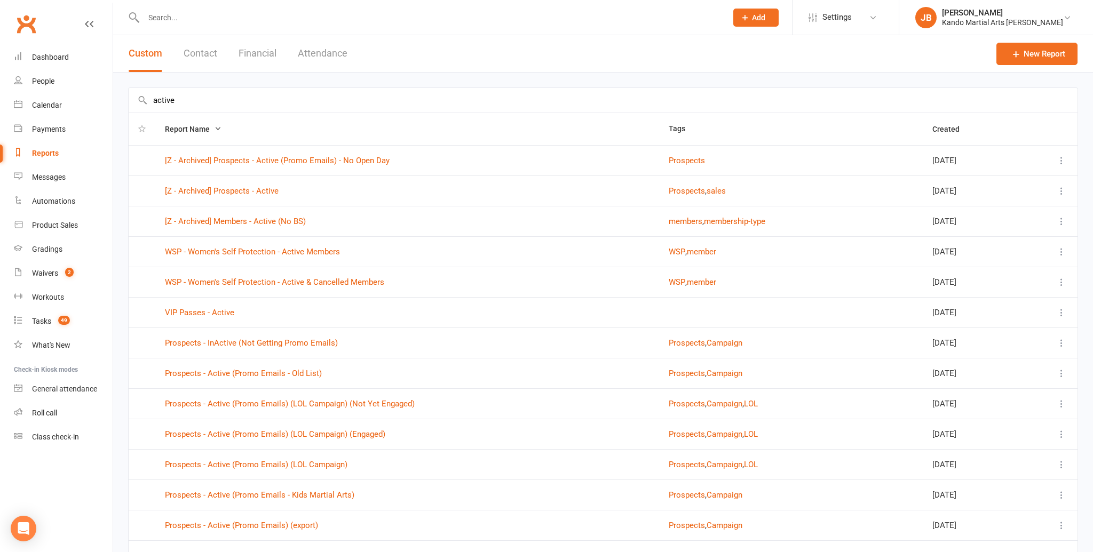
type input "active"
click at [188, 129] on span "Report Name" at bounding box center [193, 129] width 57 height 9
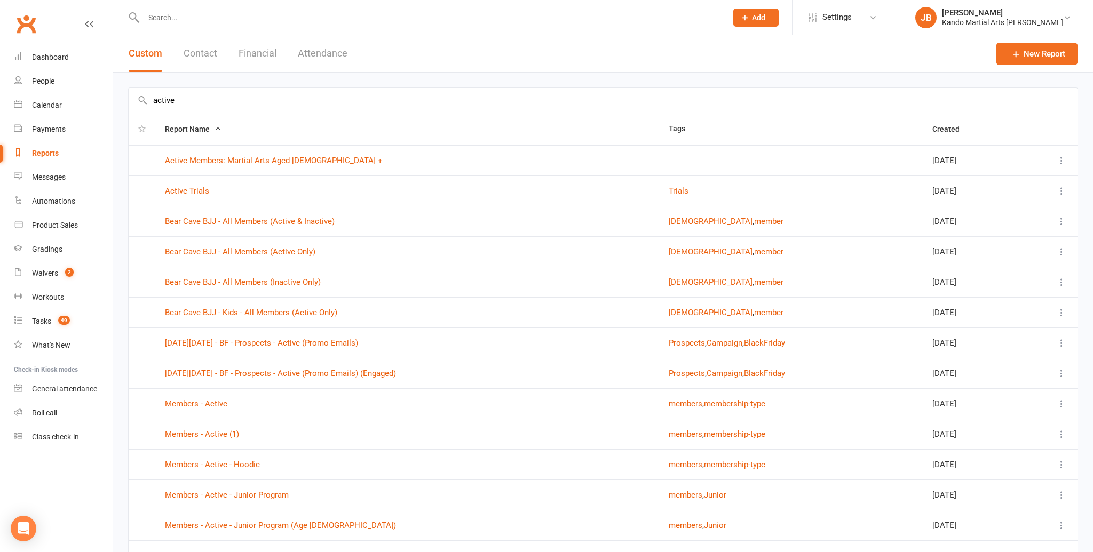
click at [1064, 163] on icon at bounding box center [1061, 160] width 11 height 11
click at [788, 159] on td at bounding box center [791, 160] width 264 height 30
click at [1018, 57] on icon at bounding box center [1015, 54] width 11 height 11
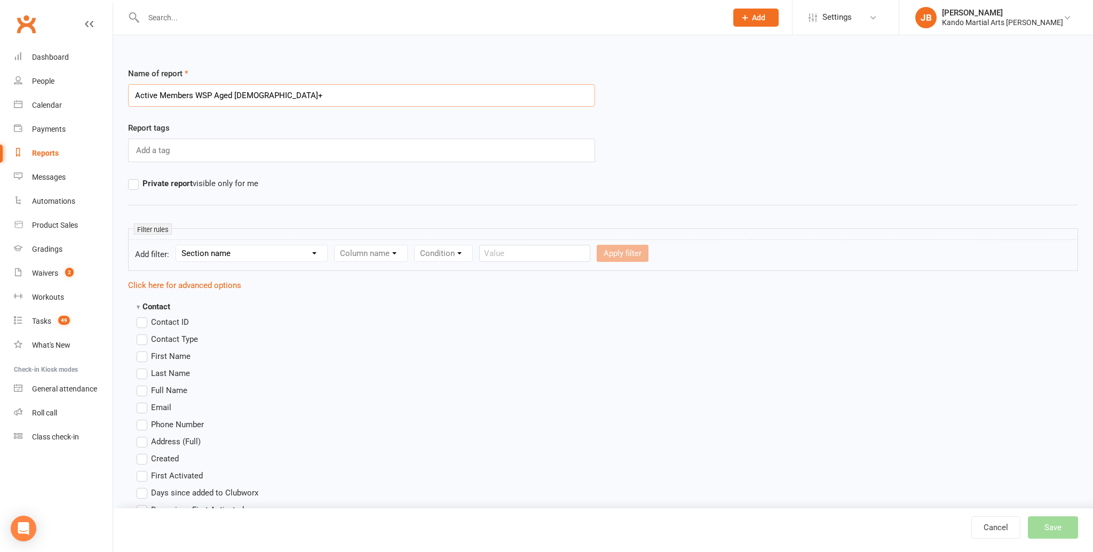
type input "Active Members WSP Aged [DEMOGRAPHIC_DATA]+"
click at [242, 251] on select "Section name Contact Attendance Aggregate Payment Booking Waitlist Attendees Ca…" at bounding box center [251, 253] width 151 height 16
click at [178, 245] on select "Section name Contact Attendance Aggregate Payment Booking Waitlist Attendees Ca…" at bounding box center [251, 253] width 151 height 16
click at [371, 257] on select "Column name Membership ID Membership Name Membership Category Membership Start …" at bounding box center [438, 253] width 208 height 16
click at [195, 253] on select "Section name Contact Attendance Aggregate Payment Booking Waitlist Attendees Ca…" at bounding box center [251, 253] width 151 height 16
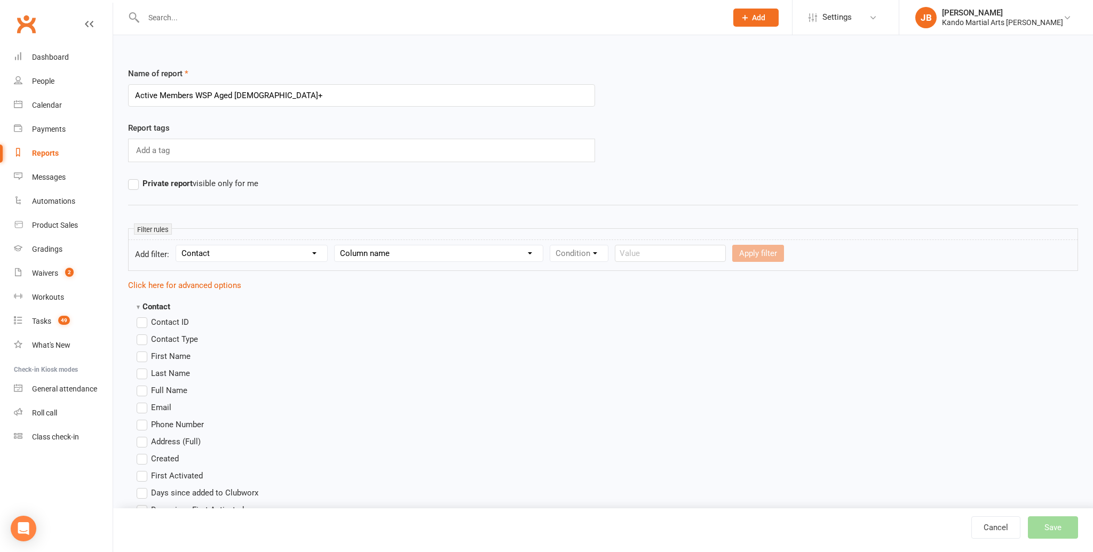
click at [178, 245] on select "Section name Contact Attendance Aggregate Payment Booking Waitlist Attendees Ca…" at bounding box center [251, 253] width 151 height 16
click at [281, 247] on select "Section name Contact Attendance Aggregate Payment Booking Waitlist Attendees Ca…" at bounding box center [251, 253] width 151 height 16
click at [355, 253] on select "Column name Contact Type First Name Last Name Full Name Email Phone Number Addr…" at bounding box center [460, 253] width 253 height 16
click at [53, 58] on div "Dashboard" at bounding box center [50, 57] width 37 height 9
click at [202, 248] on select "Section name Contact Attendance Aggregate Payment Booking Waitlist Attendees Ca…" at bounding box center [251, 253] width 151 height 16
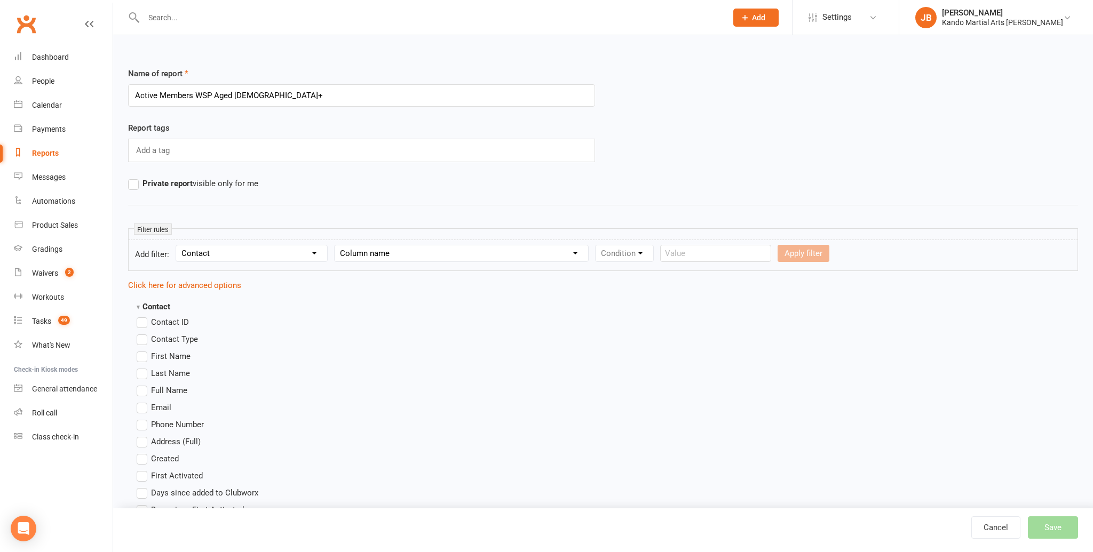
select select "10"
click at [178, 245] on select "Section name Contact Attendance Aggregate Payment Booking Waitlist Attendees Ca…" at bounding box center [251, 253] width 151 height 16
click at [364, 256] on select "Column name Membership ID Membership Name Membership Category Membership Start …" at bounding box center [438, 253] width 208 height 16
select select "29"
click at [336, 245] on select "Column name Membership ID Membership Name Membership Category Membership Start …" at bounding box center [438, 253] width 208 height 16
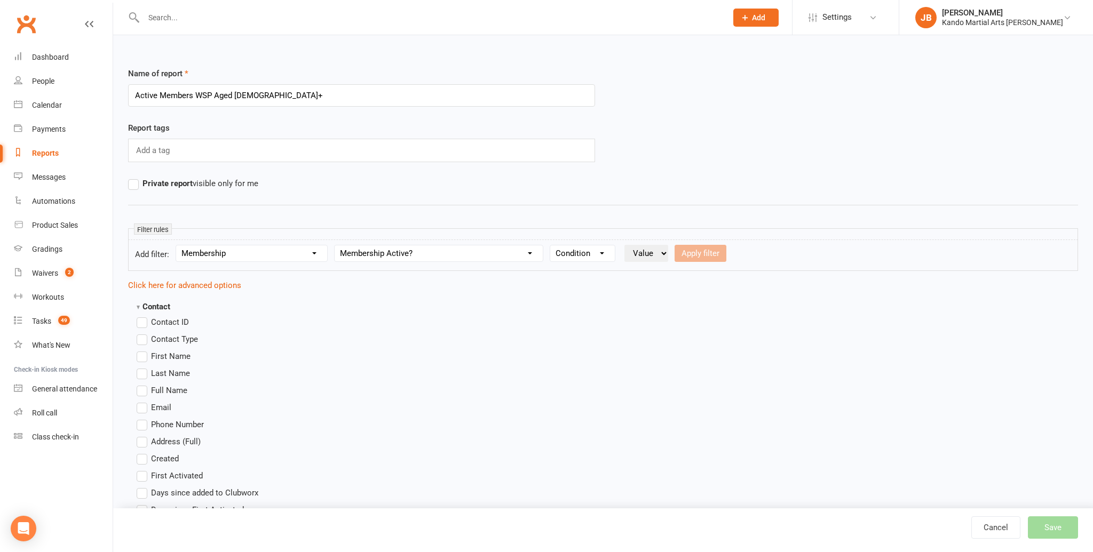
click at [581, 259] on select "Condition Is Is not Is blank Is not blank" at bounding box center [582, 253] width 65 height 16
select select "0"
click at [551, 245] on select "Condition Is Is not Is blank Is not blank" at bounding box center [582, 253] width 65 height 16
click at [635, 257] on select "Value Yes No" at bounding box center [646, 253] width 44 height 17
select select "true"
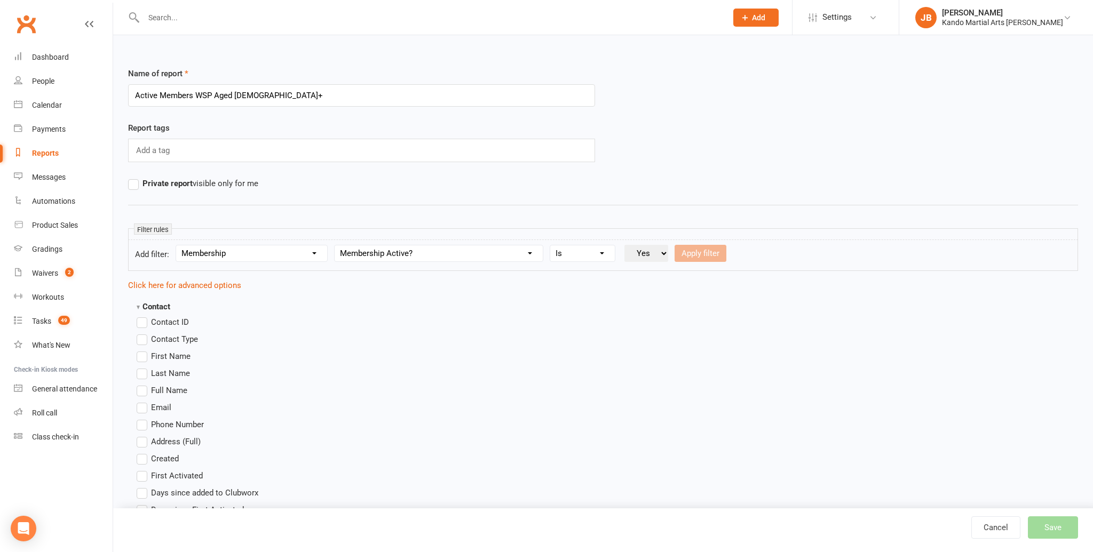
click at [625, 245] on select "Value Yes No" at bounding box center [646, 253] width 44 height 17
click at [713, 254] on button "Apply filter" at bounding box center [700, 253] width 52 height 17
select select
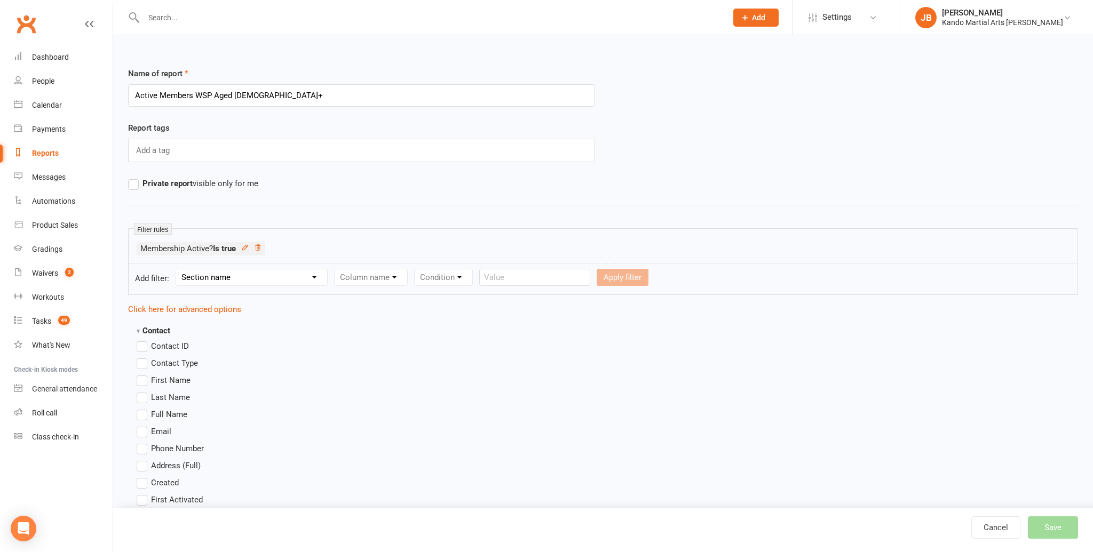
click at [214, 279] on select "Section name Contact Attendance Aggregate Payment Booking Waitlist Attendees Ca…" at bounding box center [251, 277] width 151 height 16
select select "10"
click at [178, 269] on select "Section name Contact Attendance Aggregate Payment Booking Waitlist Attendees Ca…" at bounding box center [251, 277] width 151 height 16
click at [381, 273] on select "Column name Membership ID Membership Name Membership Category Membership Start …" at bounding box center [438, 277] width 208 height 16
select select "2"
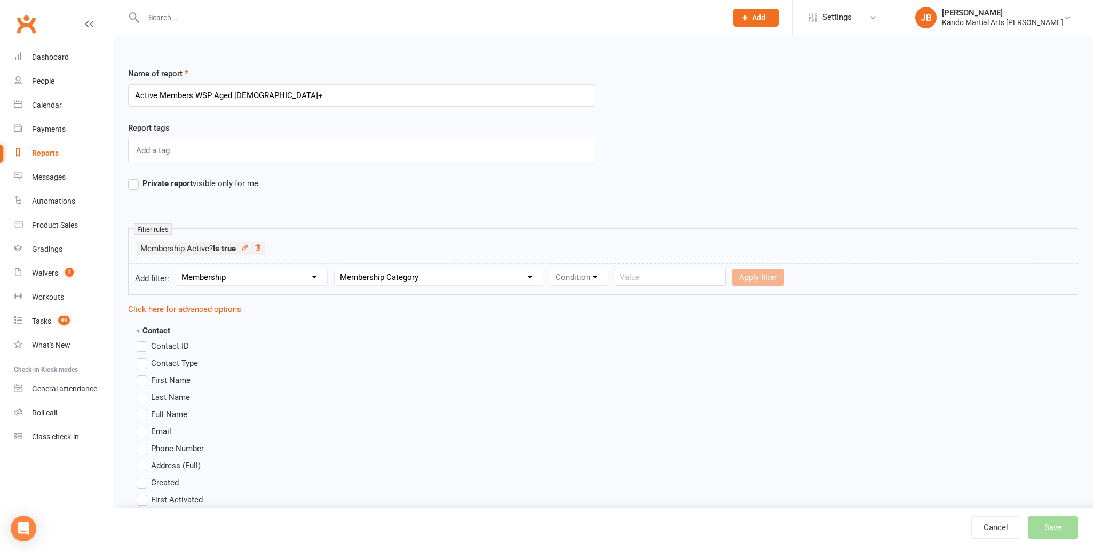
click at [336, 269] on select "Column name Membership ID Membership Name Membership Category Membership Start …" at bounding box center [438, 277] width 208 height 16
click at [566, 276] on select "Condition Equals Does not equal Contains Does not contain Is blank or does not …" at bounding box center [611, 277] width 123 height 16
select select "0"
click at [551, 269] on select "Condition Equals Does not equal Contains Does not contain Is blank or does not …" at bounding box center [611, 277] width 123 height 16
click at [710, 280] on select "Value BJJ Black Belt Club Cage Fitness Event Family Groupon Junior Kick-Start J…" at bounding box center [735, 277] width 110 height 16
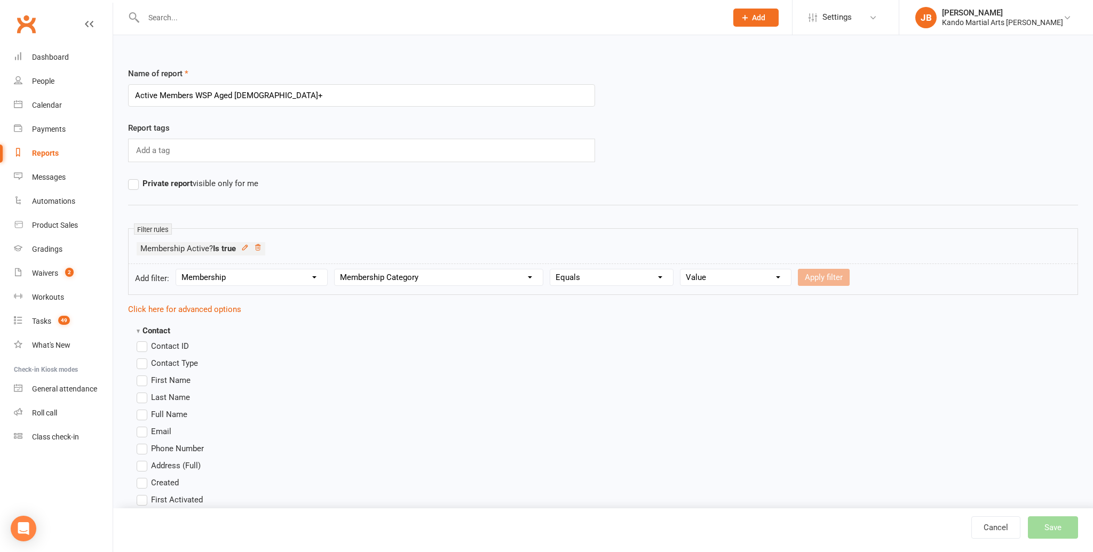
select select "22"
click at [680, 269] on select "Value BJJ Black Belt Club Cage Fitness Event Family Groupon Junior Kick-Start J…" at bounding box center [735, 277] width 110 height 16
click at [814, 275] on button "Apply filter" at bounding box center [824, 277] width 52 height 17
select select
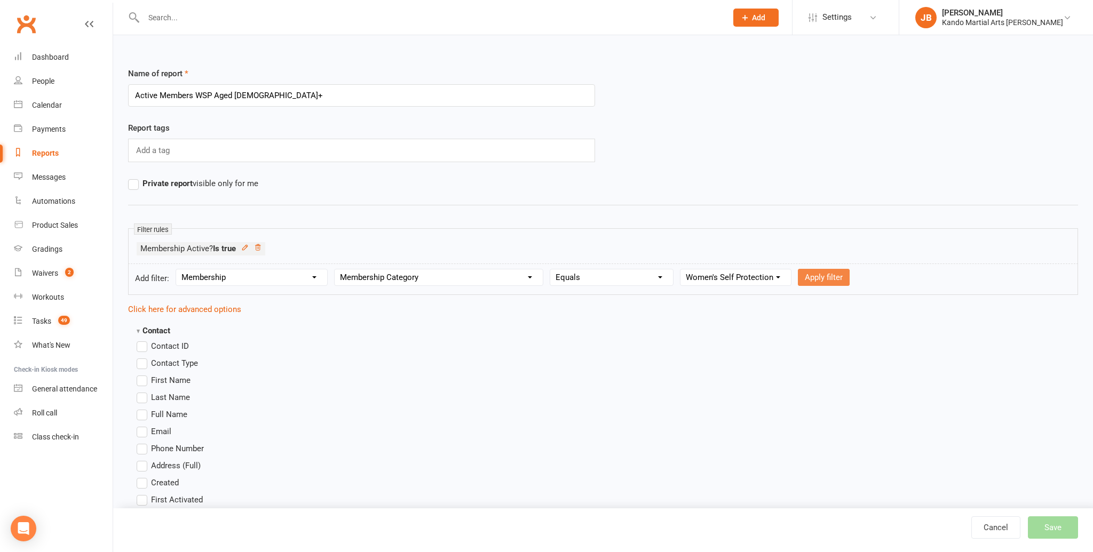
select select
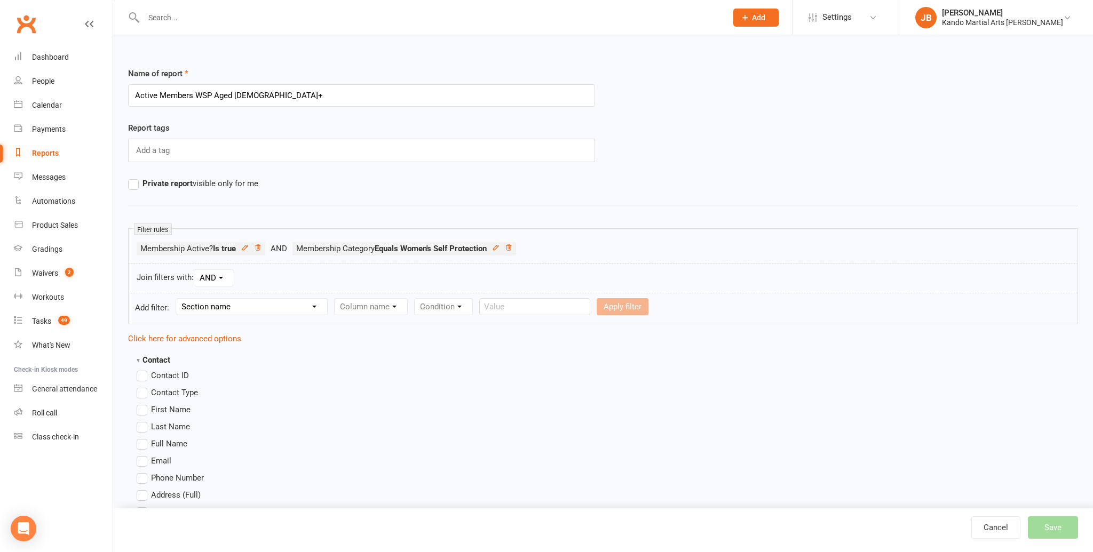
click at [198, 307] on select "Section name Contact Attendance Aggregate Payment Booking Waitlist Attendees Ca…" at bounding box center [251, 307] width 151 height 16
select select "0"
click at [178, 299] on select "Section name Contact Attendance Aggregate Payment Booking Waitlist Attendees Ca…" at bounding box center [251, 307] width 151 height 16
click at [353, 309] on select "Column name Contact Type First Name Last Name Full Name Email Phone Number Addr…" at bounding box center [460, 307] width 253 height 16
select select "18"
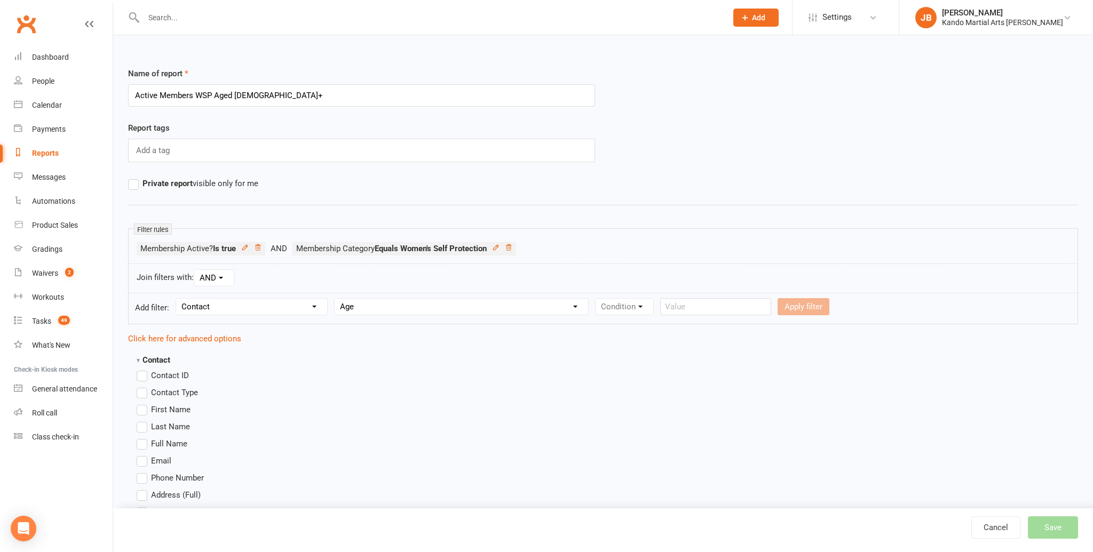
click at [336, 299] on select "Column name Contact Type First Name Last Name Full Name Email Phone Number Addr…" at bounding box center [460, 307] width 253 height 16
click at [640, 306] on select "Condition Is Is not Less than Greater than Less than or equal to Greater than o…" at bounding box center [649, 307] width 108 height 16
select select "5"
click at [596, 299] on select "Condition Is Is not Less than Greater than Less than or equal to Greater than o…" at bounding box center [649, 307] width 108 height 16
click at [729, 308] on input "number" at bounding box center [735, 306] width 51 height 17
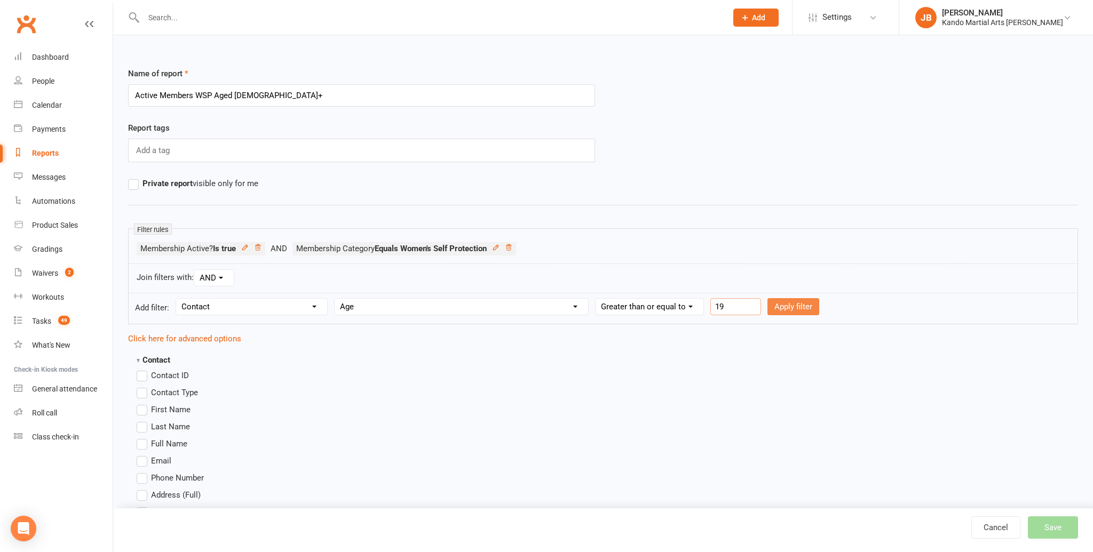
type input "19"
drag, startPoint x: 796, startPoint y: 305, endPoint x: 791, endPoint y: 304, distance: 5.4
click at [796, 305] on button "Apply filter" at bounding box center [793, 306] width 52 height 17
select select
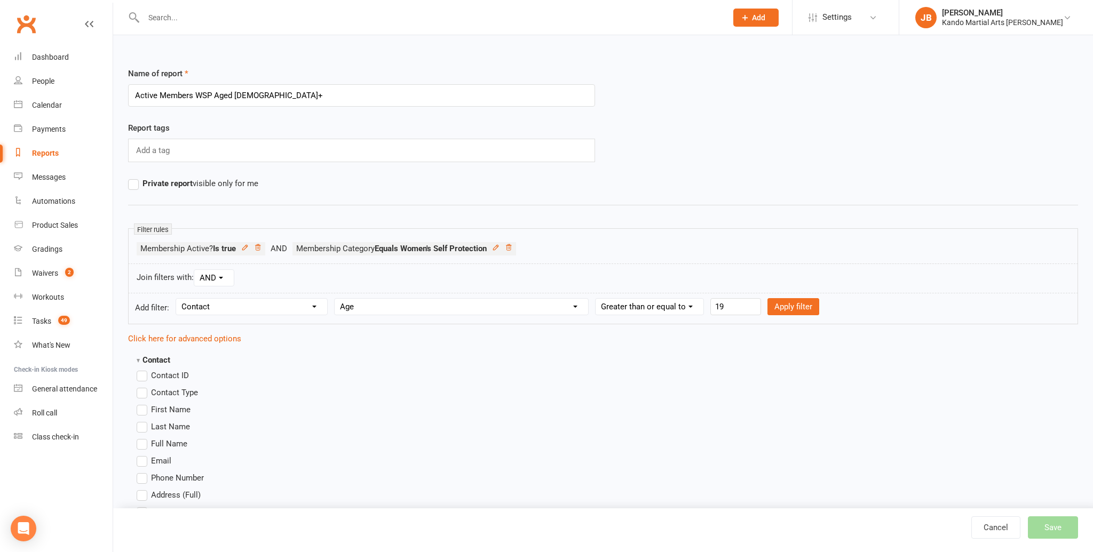
select select
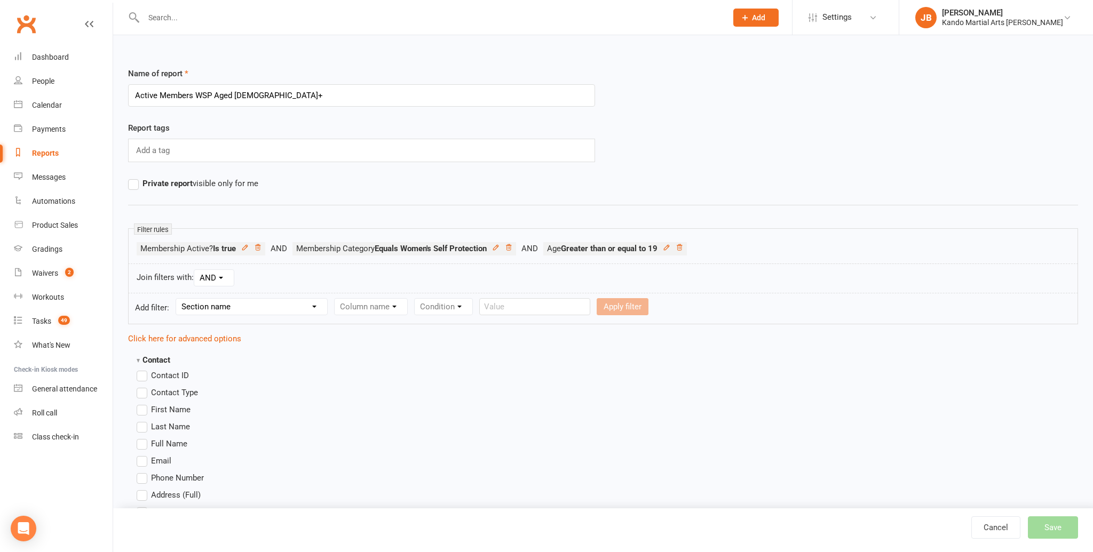
scroll to position [23, 0]
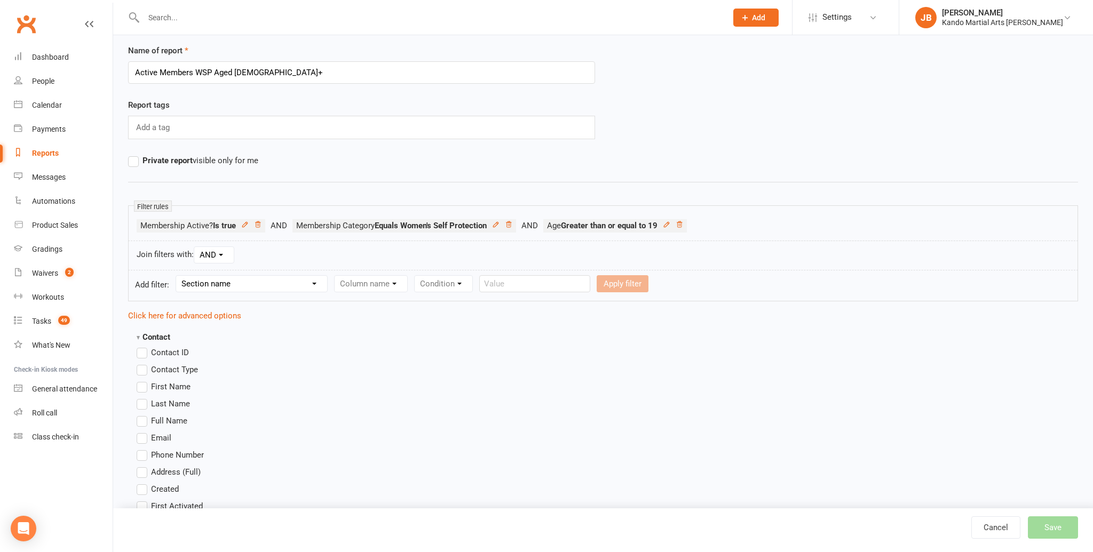
click at [166, 387] on span "First Name" at bounding box center [170, 385] width 39 height 11
click at [144, 380] on input "First Name" at bounding box center [140, 380] width 7 height 0
click at [157, 402] on span "Last Name" at bounding box center [170, 402] width 39 height 11
click at [144, 397] on input "Last Name" at bounding box center [140, 397] width 7 height 0
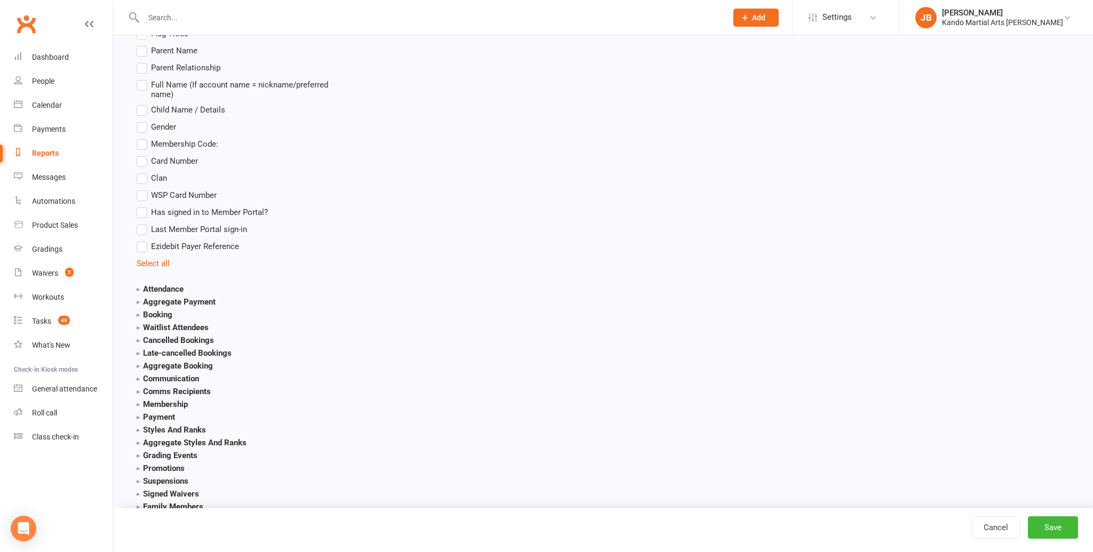
scroll to position [1067, 0]
click at [168, 402] on strong "Membership" at bounding box center [162, 404] width 51 height 10
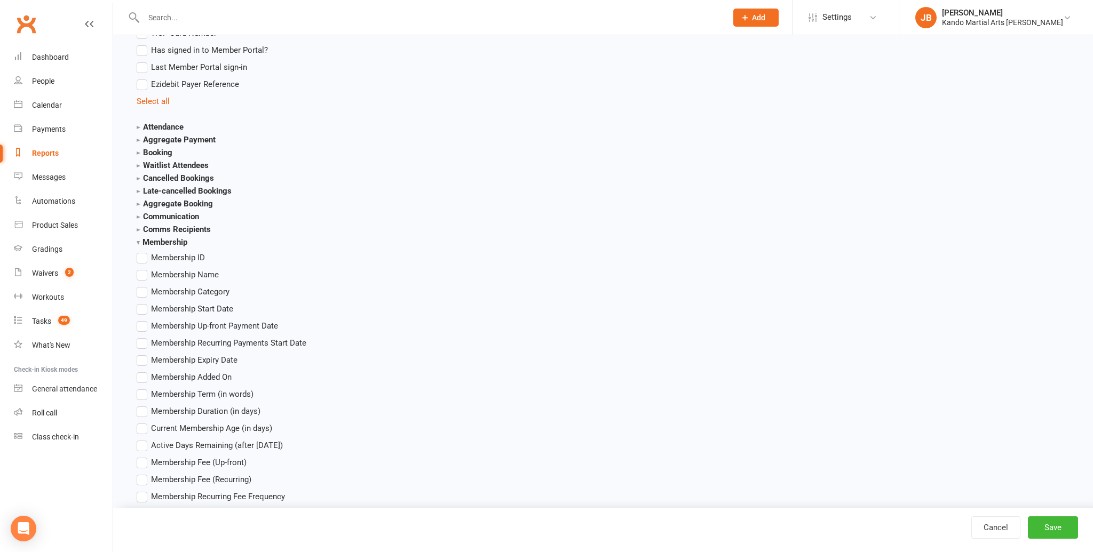
scroll to position [1231, 0]
click at [147, 273] on label "Membership Name" at bounding box center [178, 272] width 82 height 13
click at [144, 266] on input "Membership Name" at bounding box center [140, 266] width 7 height 0
drag, startPoint x: 142, startPoint y: 285, endPoint x: 150, endPoint y: 288, distance: 8.9
click at [142, 285] on label "Membership Category" at bounding box center [183, 289] width 93 height 13
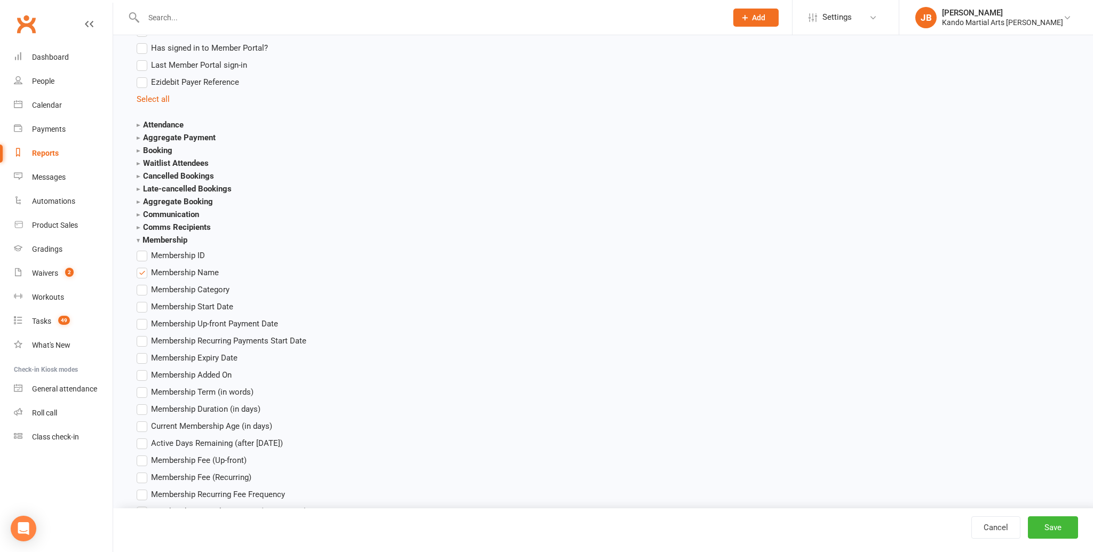
click at [142, 283] on input "Membership Category" at bounding box center [140, 283] width 7 height 0
click at [1060, 526] on button "Save" at bounding box center [1052, 527] width 50 height 22
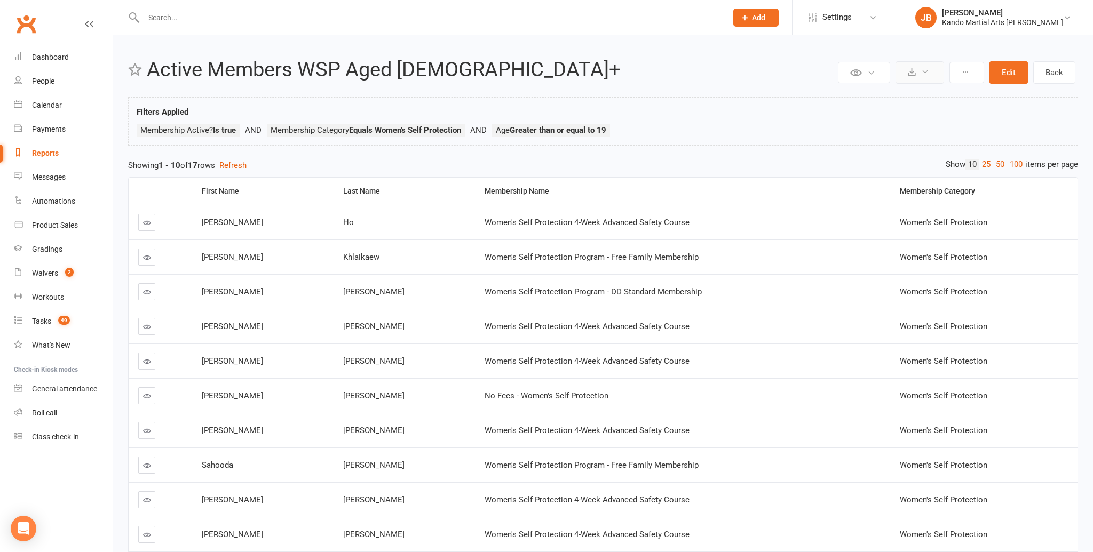
click at [922, 74] on icon at bounding box center [925, 72] width 8 height 8
click at [877, 99] on link "Export to CSV" at bounding box center [887, 97] width 112 height 21
click at [1051, 67] on link "Back" at bounding box center [1054, 72] width 42 height 22
select select "100"
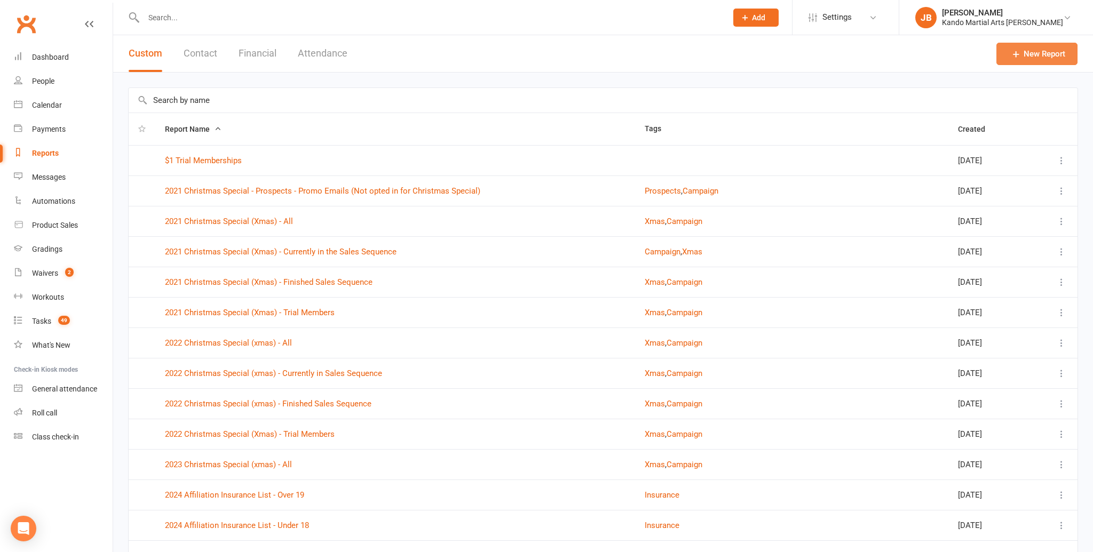
drag, startPoint x: 1049, startPoint y: 57, endPoint x: 916, endPoint y: 123, distance: 149.1
click at [1049, 57] on link "New Report" at bounding box center [1036, 54] width 81 height 22
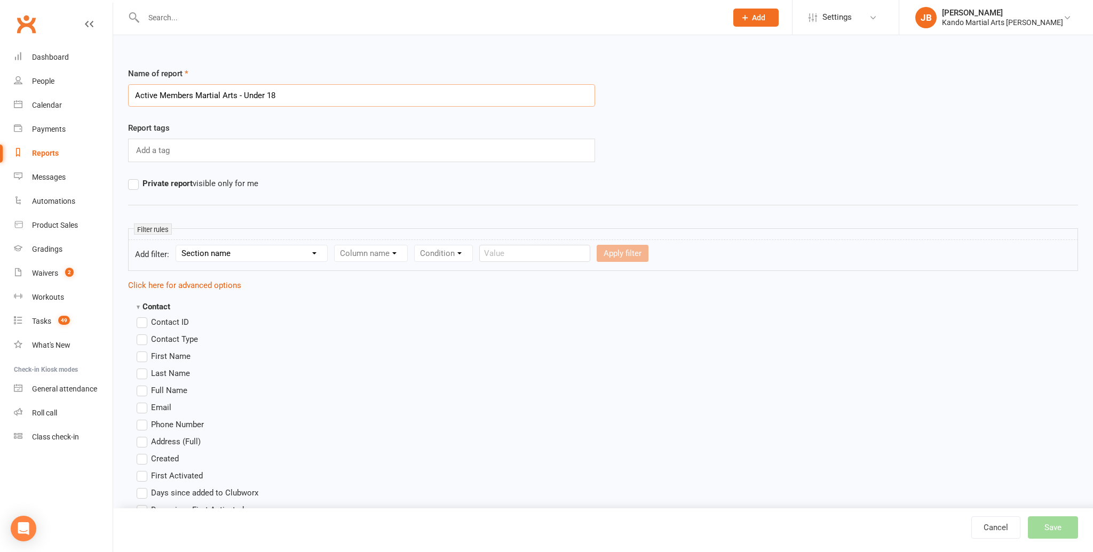
type input "Active Members Martial Arts - Under 18"
click at [194, 259] on select "Section name Contact Attendance Aggregate Payment Booking Waitlist Attendees Ca…" at bounding box center [251, 253] width 151 height 16
select select "10"
click at [178, 245] on select "Section name Contact Attendance Aggregate Payment Booking Waitlist Attendees Ca…" at bounding box center [251, 253] width 151 height 16
click at [415, 258] on select "Column name Membership ID Membership Name Membership Category Membership Start …" at bounding box center [438, 253] width 208 height 16
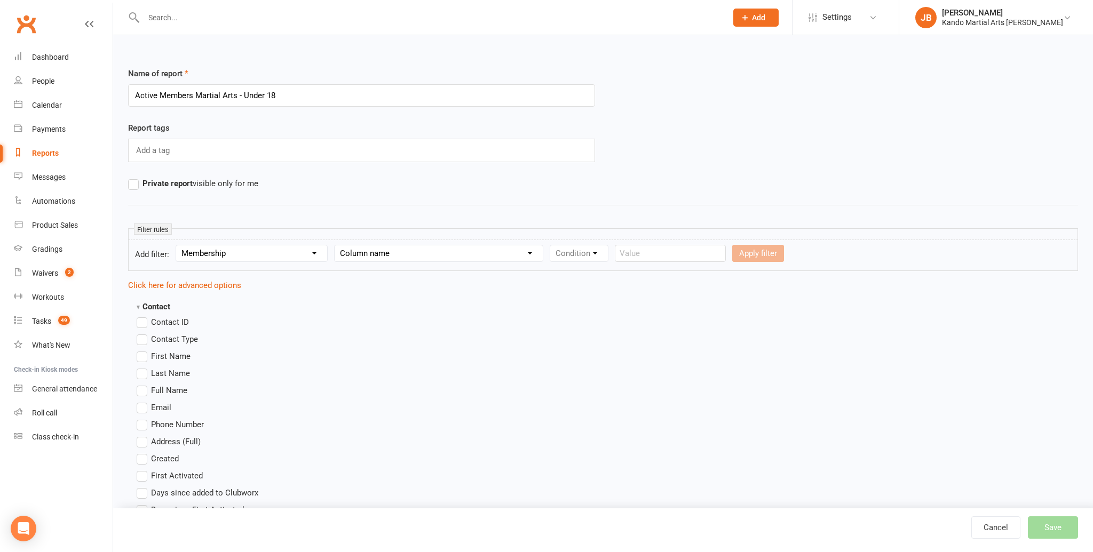
select select "29"
click at [336, 245] on select "Column name Membership ID Membership Name Membership Category Membership Start …" at bounding box center [438, 253] width 208 height 16
click at [572, 251] on select "Condition Is Is not Is blank Is not blank" at bounding box center [582, 253] width 65 height 16
select select "0"
click at [551, 245] on select "Condition Is Is not Is blank Is not blank" at bounding box center [582, 253] width 65 height 16
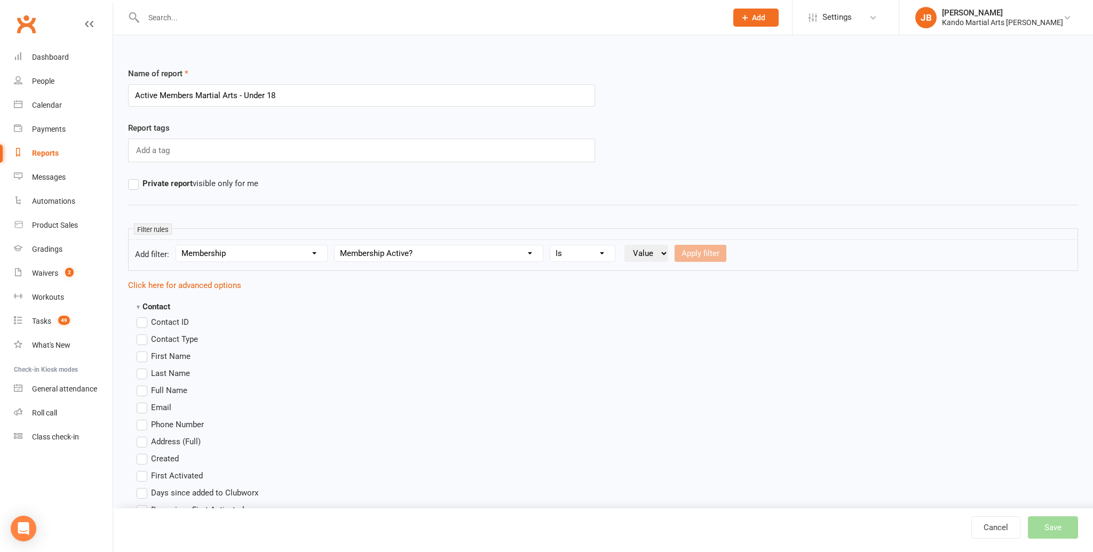
click at [656, 255] on select "Value Yes No" at bounding box center [646, 253] width 44 height 17
select select "true"
click at [625, 245] on select "Value Yes No" at bounding box center [646, 253] width 44 height 17
click at [690, 256] on button "Apply filter" at bounding box center [700, 253] width 52 height 17
select select
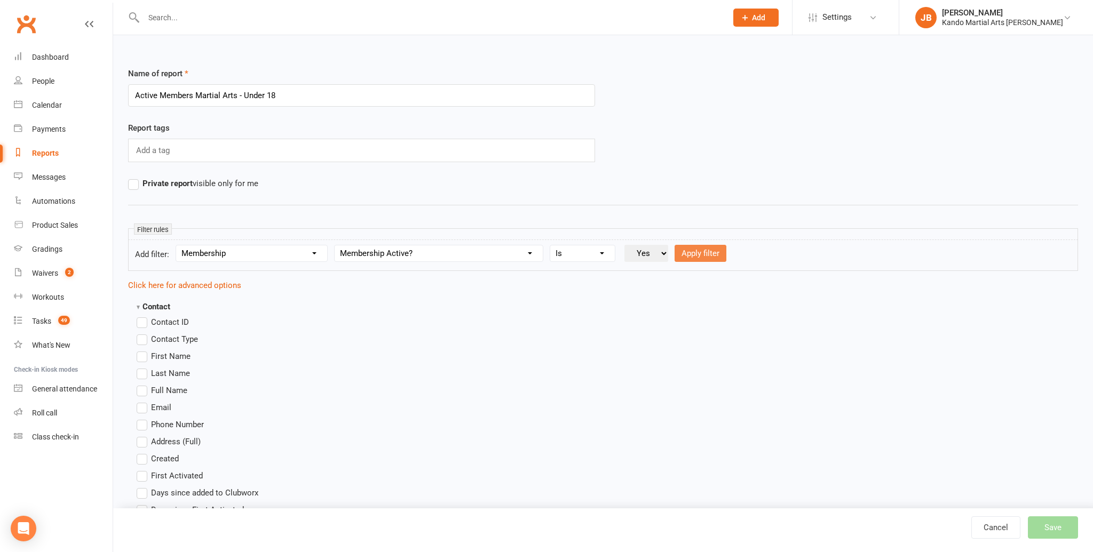
select select
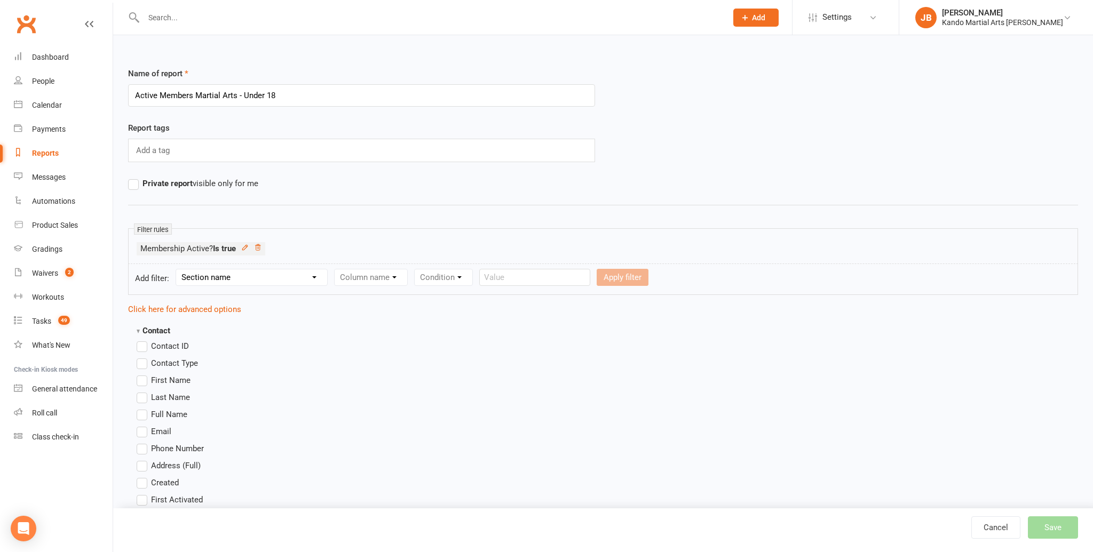
click at [183, 278] on select "Section name Contact Attendance Aggregate Payment Booking Waitlist Attendees Ca…" at bounding box center [251, 277] width 151 height 16
select select "10"
click at [178, 269] on select "Section name Contact Attendance Aggregate Payment Booking Waitlist Attendees Ca…" at bounding box center [251, 277] width 151 height 16
click at [357, 279] on select "Column name Membership ID Membership Name Membership Category Membership Start …" at bounding box center [438, 277] width 208 height 16
select select "2"
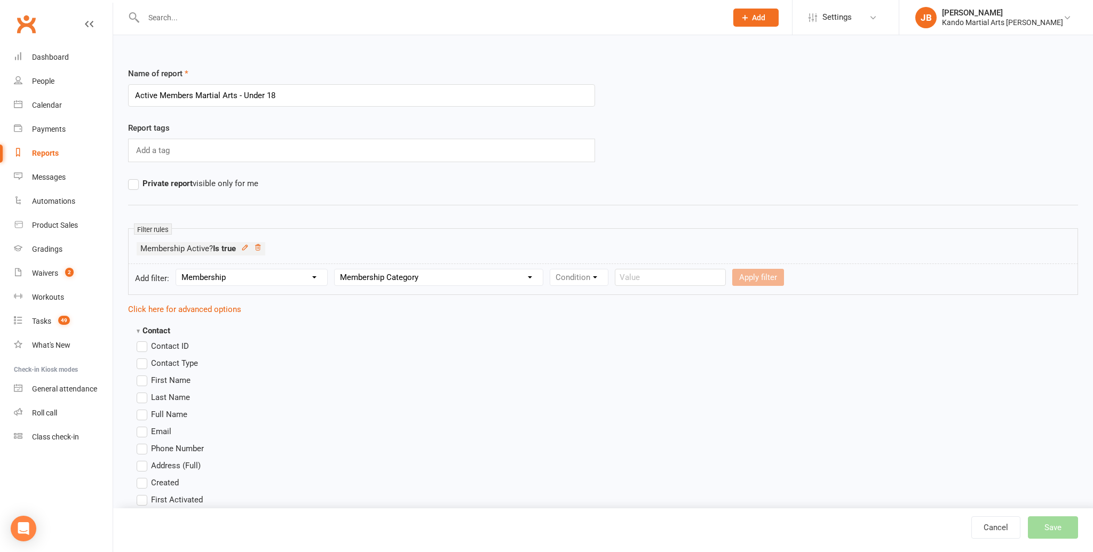
click at [336, 269] on select "Column name Membership ID Membership Name Membership Category Membership Start …" at bounding box center [438, 277] width 208 height 16
click at [579, 277] on select "Condition Equals Does not equal Contains Does not contain Is blank or does not …" at bounding box center [611, 277] width 123 height 16
click at [551, 269] on select "Condition Equals Does not equal Contains Does not contain Is blank or does not …" at bounding box center [611, 277] width 123 height 16
click at [703, 278] on select "Value BJJ Black Belt Club Cage Fitness Event Family Groupon Junior Kick-Start J…" at bounding box center [735, 277] width 110 height 16
click at [578, 277] on select "Condition Equals Does not equal Contains Does not contain Is blank or does not …" at bounding box center [611, 277] width 123 height 16
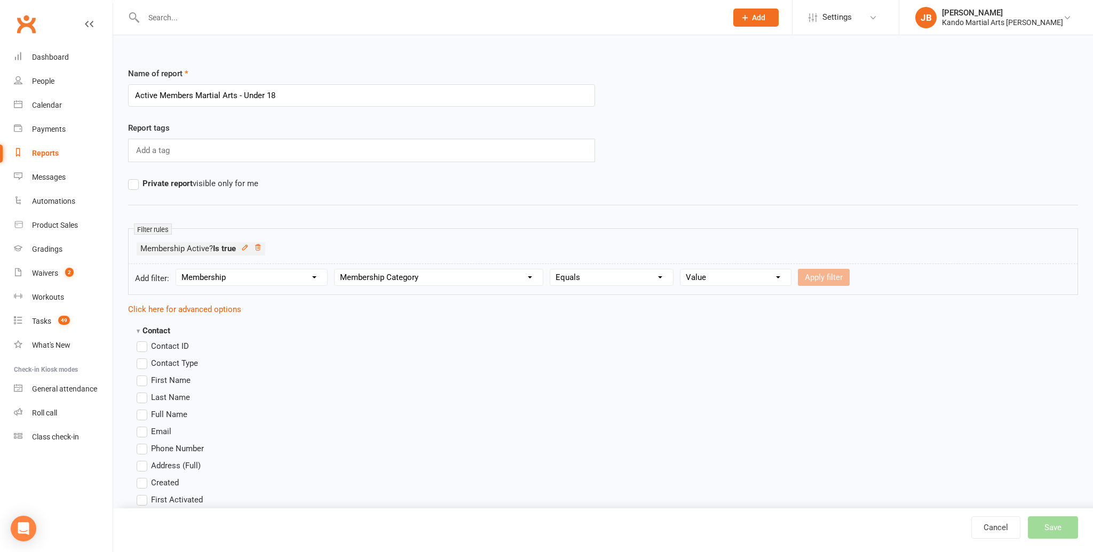
select select "2"
click at [551, 269] on select "Condition Equals Does not equal Contains Does not contain Is blank or does not …" at bounding box center [611, 277] width 123 height 16
click at [595, 277] on select "Condition Equals Does not equal Contains Does not contain Is blank or does not …" at bounding box center [611, 277] width 123 height 16
click at [267, 278] on select "Section name Contact Attendance Aggregate Payment Booking Waitlist Attendees Ca…" at bounding box center [251, 277] width 151 height 16
select select "0"
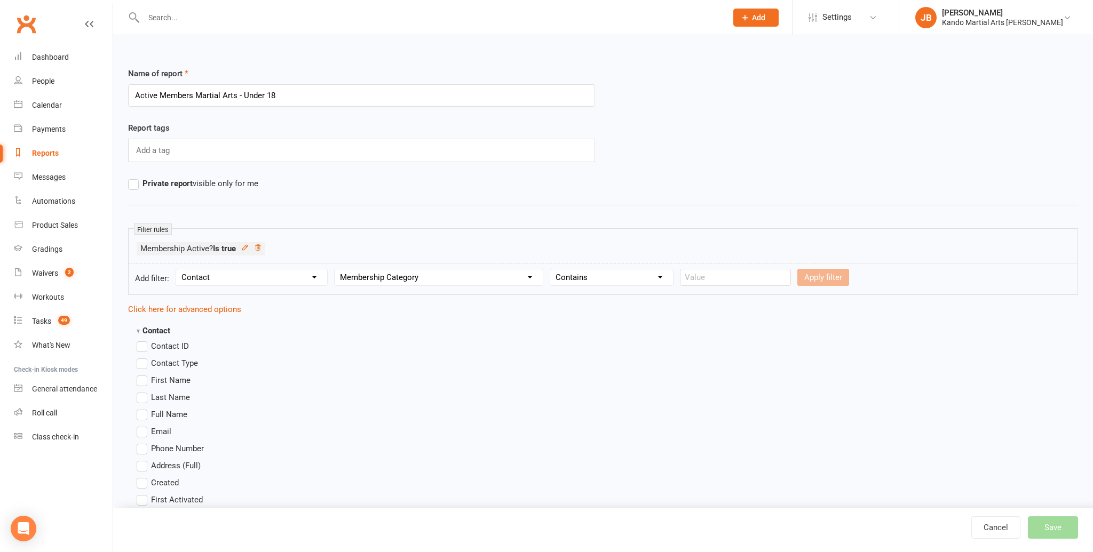
click at [178, 269] on select "Section name Contact Attendance Aggregate Payment Booking Waitlist Attendees Ca…" at bounding box center [251, 277] width 151 height 16
select select
click at [374, 281] on select "Column name Contact Type First Name Last Name Full Name Email Phone Number Addr…" at bounding box center [460, 277] width 253 height 16
select select "18"
click at [336, 269] on select "Column name Contact Type First Name Last Name Full Name Email Phone Number Addr…" at bounding box center [460, 277] width 253 height 16
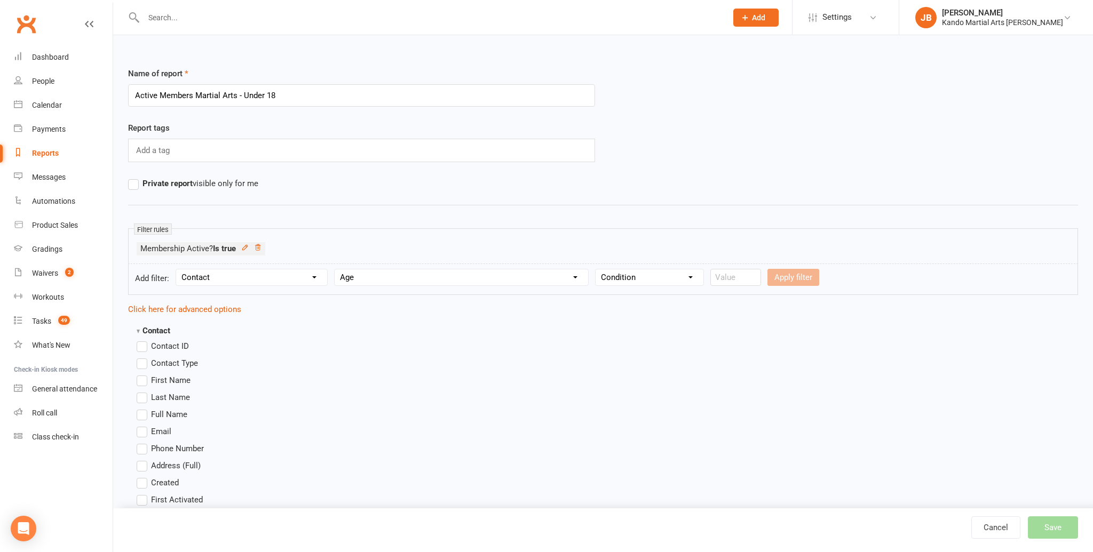
click at [622, 276] on select "Condition Is Is not Less than Greater than Less than or equal to Greater than o…" at bounding box center [649, 277] width 108 height 16
select select "4"
click at [596, 269] on select "Condition Is Is not Less than Greater than Less than or equal to Greater than o…" at bounding box center [649, 277] width 108 height 16
click at [735, 278] on input "number" at bounding box center [735, 277] width 51 height 17
type input "18"
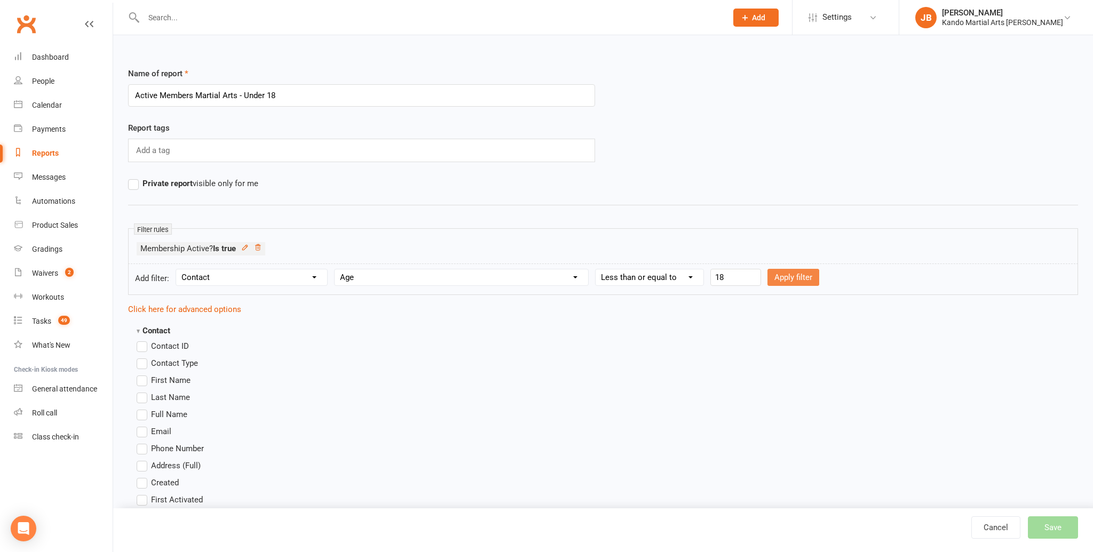
click at [804, 280] on button "Apply filter" at bounding box center [793, 277] width 52 height 17
select select
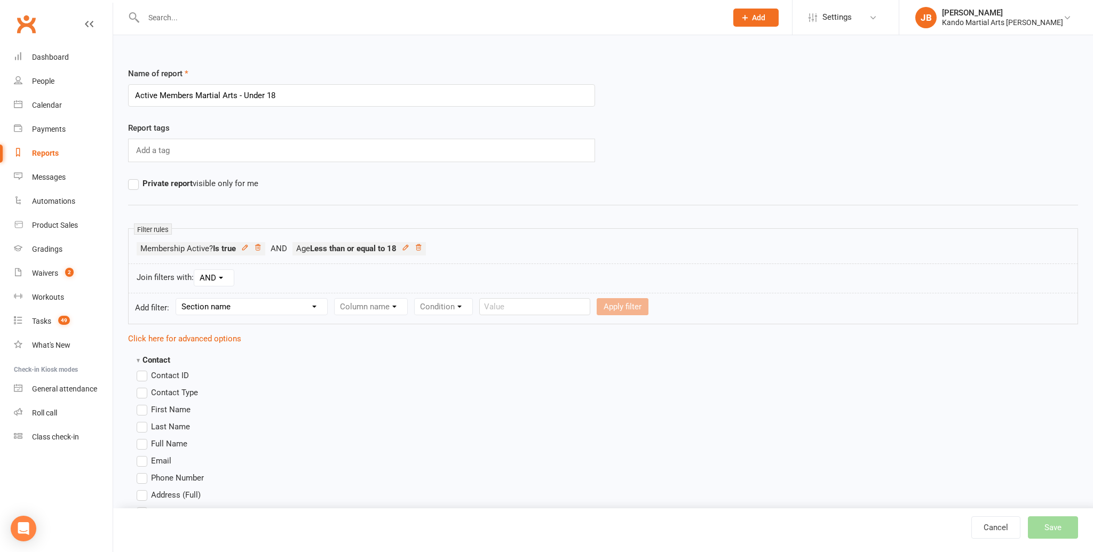
scroll to position [10, 0]
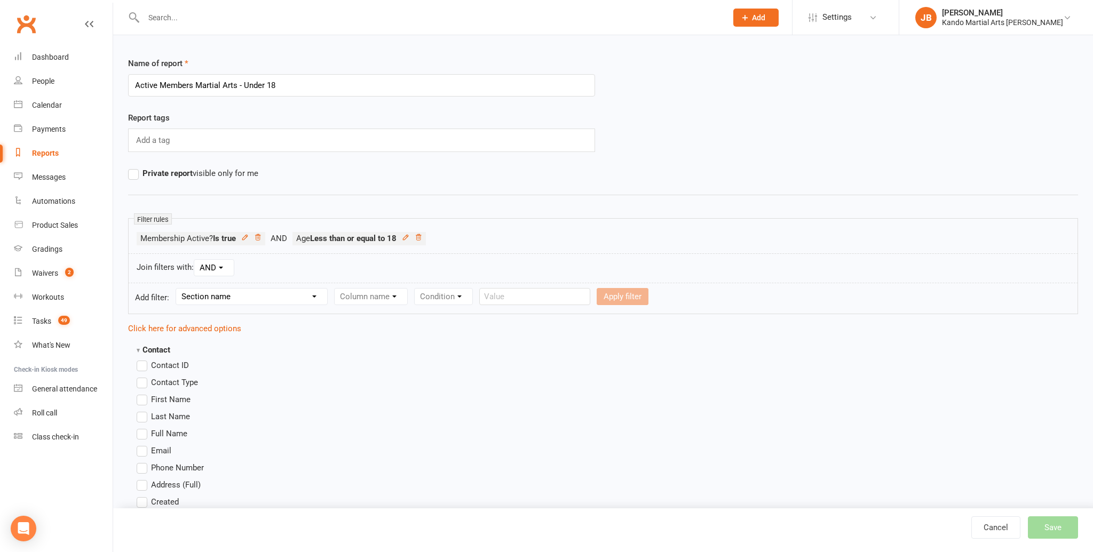
drag, startPoint x: 152, startPoint y: 400, endPoint x: 155, endPoint y: 411, distance: 11.7
click at [153, 400] on span "First Name" at bounding box center [170, 398] width 39 height 11
click at [144, 393] on input "First Name" at bounding box center [140, 393] width 7 height 0
click at [156, 412] on span "Last Name" at bounding box center [170, 415] width 39 height 11
click at [144, 410] on input "Last Name" at bounding box center [140, 410] width 7 height 0
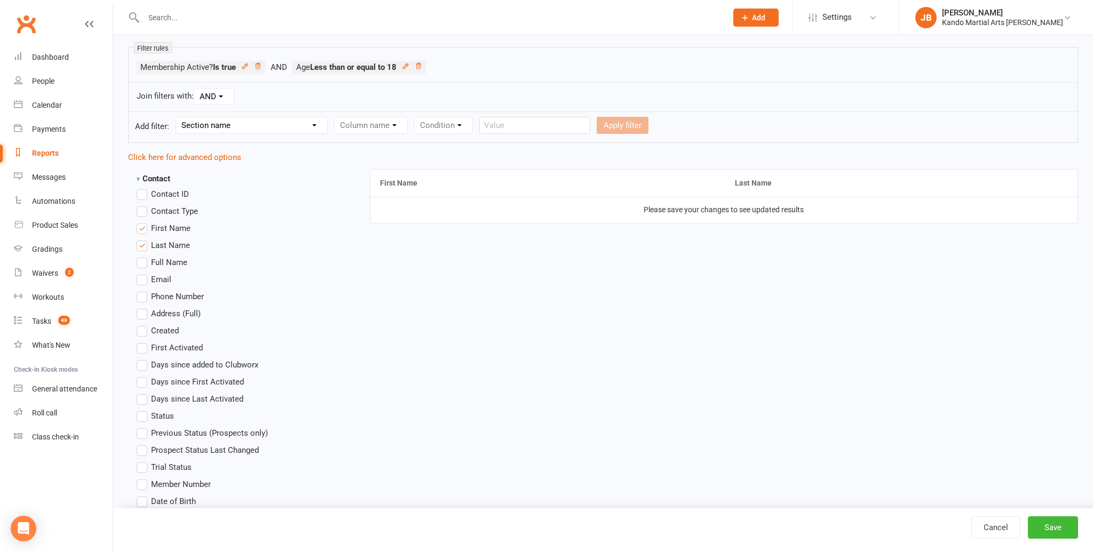
scroll to position [216, 0]
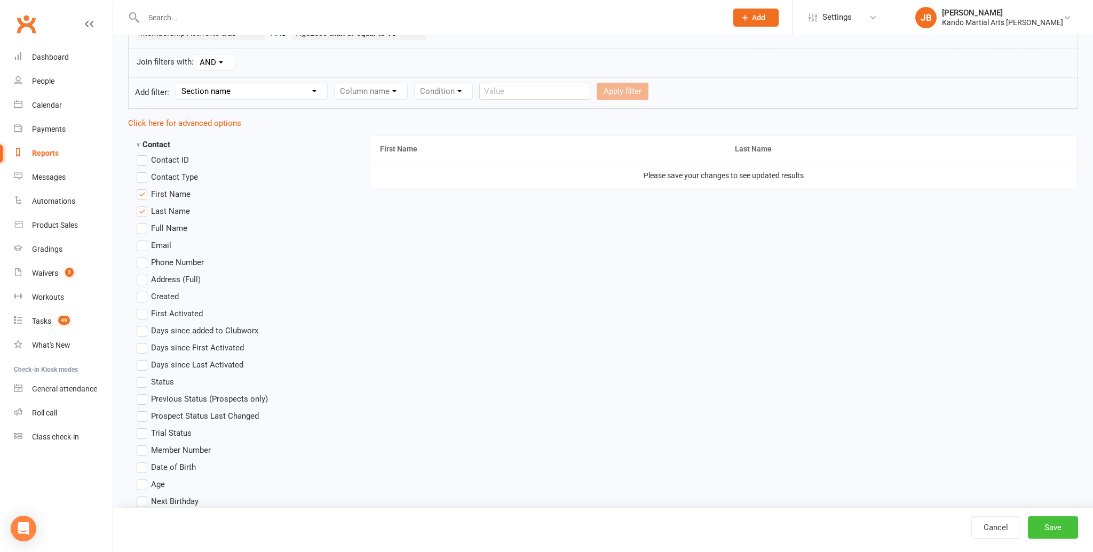
drag, startPoint x: 1066, startPoint y: 525, endPoint x: 1039, endPoint y: 523, distance: 26.8
click at [1066, 525] on button "Save" at bounding box center [1052, 527] width 50 height 22
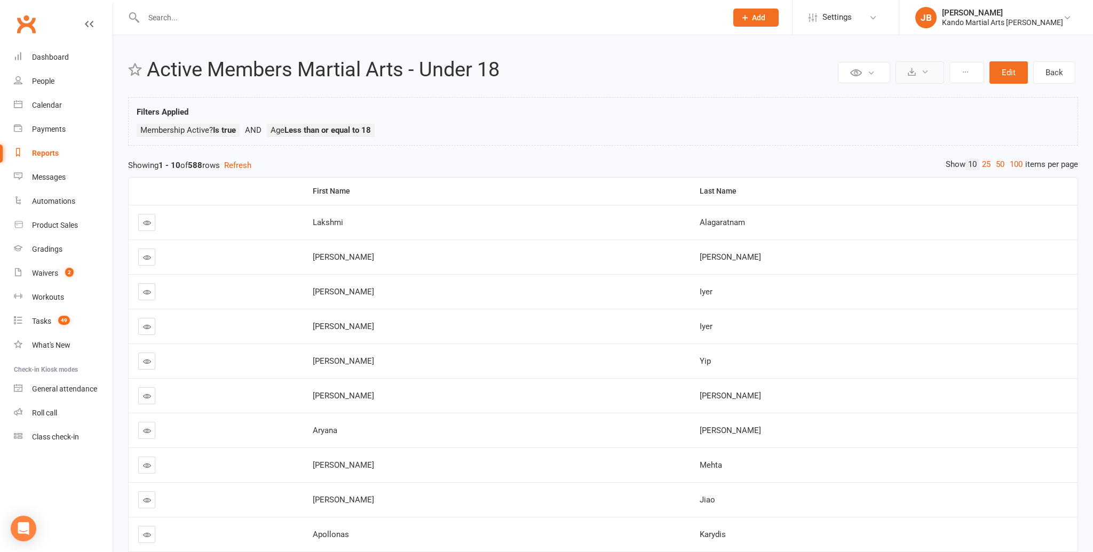
click at [921, 76] on button at bounding box center [919, 72] width 49 height 22
drag, startPoint x: 892, startPoint y: 100, endPoint x: 879, endPoint y: 101, distance: 13.4
click at [892, 100] on link "Export to CSV" at bounding box center [887, 97] width 112 height 21
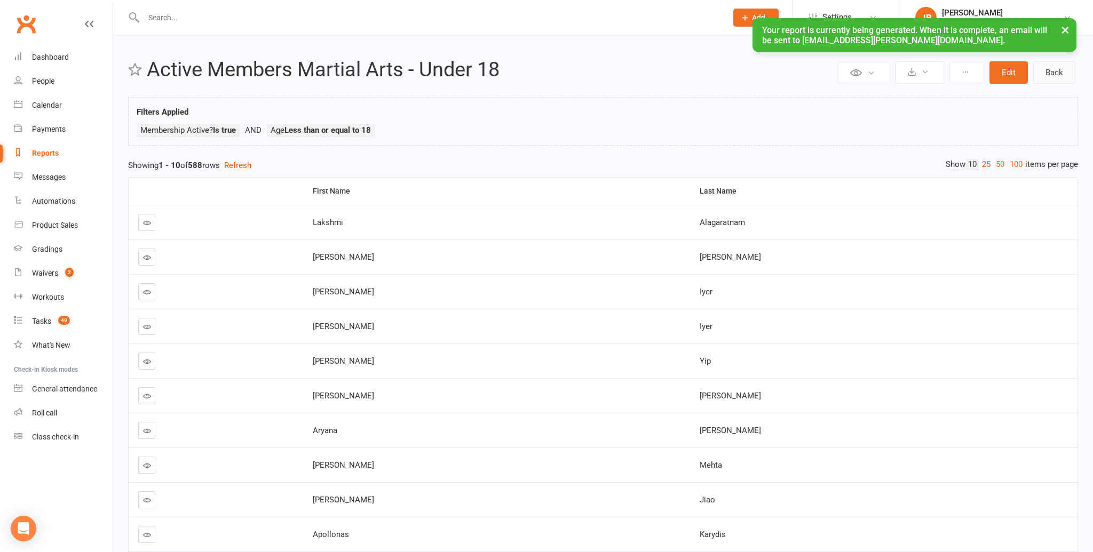
click at [1065, 70] on link "Back" at bounding box center [1054, 72] width 42 height 22
select select "100"
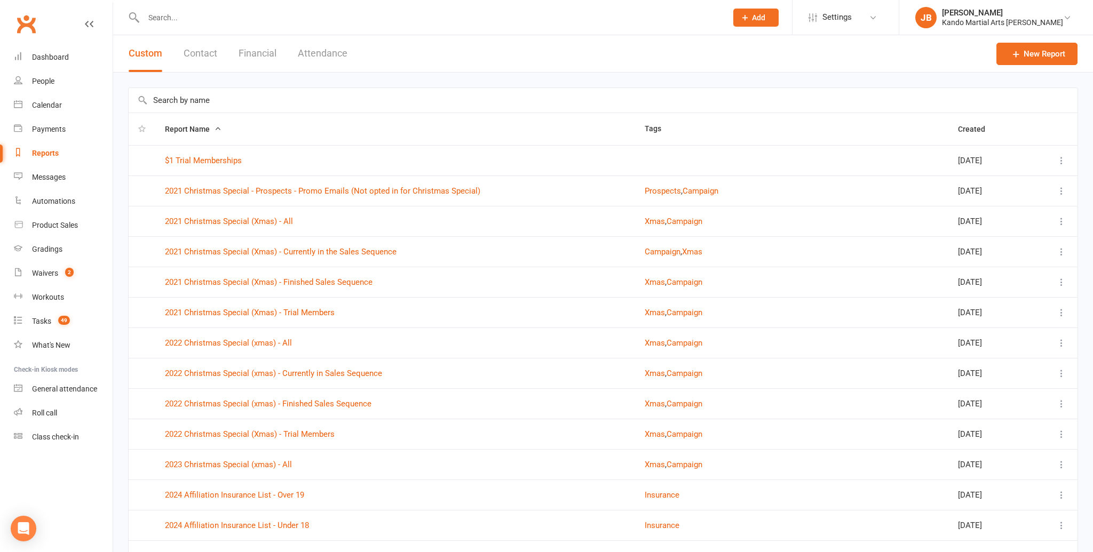
click at [224, 104] on input "text" at bounding box center [603, 100] width 949 height 25
type input "active"
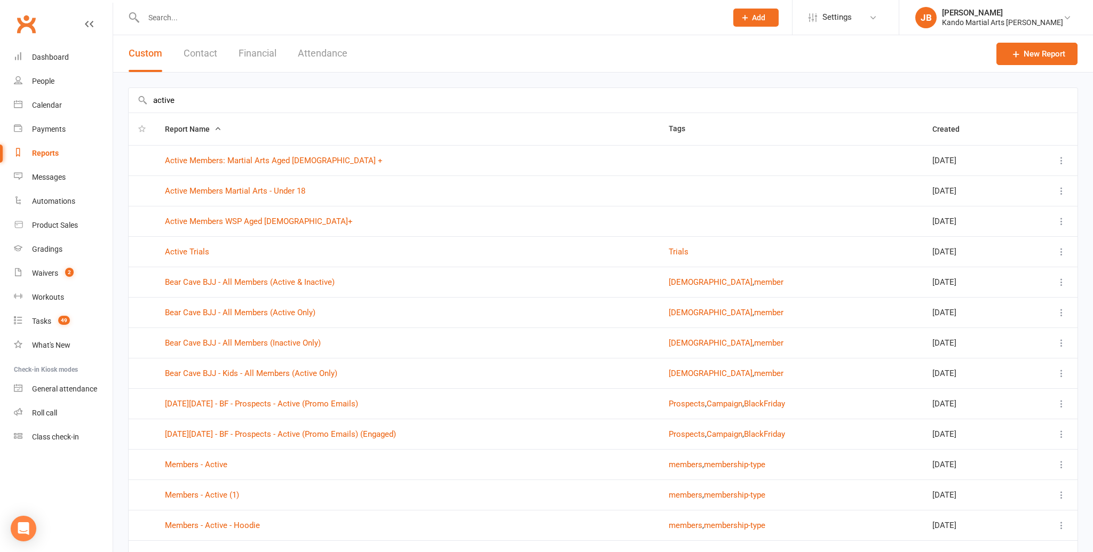
click at [1060, 191] on icon at bounding box center [1061, 191] width 11 height 11
click at [1019, 232] on link "Edit" at bounding box center [1014, 232] width 106 height 21
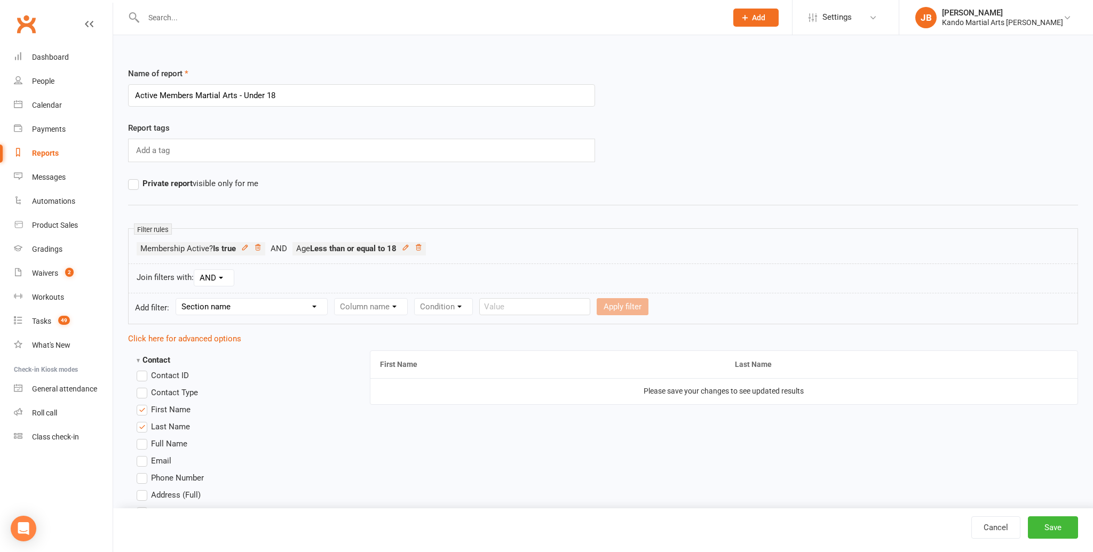
click at [229, 304] on select "Section name Contact Attendance Aggregate Payment Booking Waitlist Attendees Ca…" at bounding box center [251, 307] width 151 height 16
select select "10"
click at [178, 299] on select "Section name Contact Attendance Aggregate Payment Booking Waitlist Attendees Ca…" at bounding box center [251, 307] width 151 height 16
click at [365, 312] on select "Column name Membership ID Membership Name Membership Category Membership Start …" at bounding box center [438, 307] width 208 height 16
select select "1"
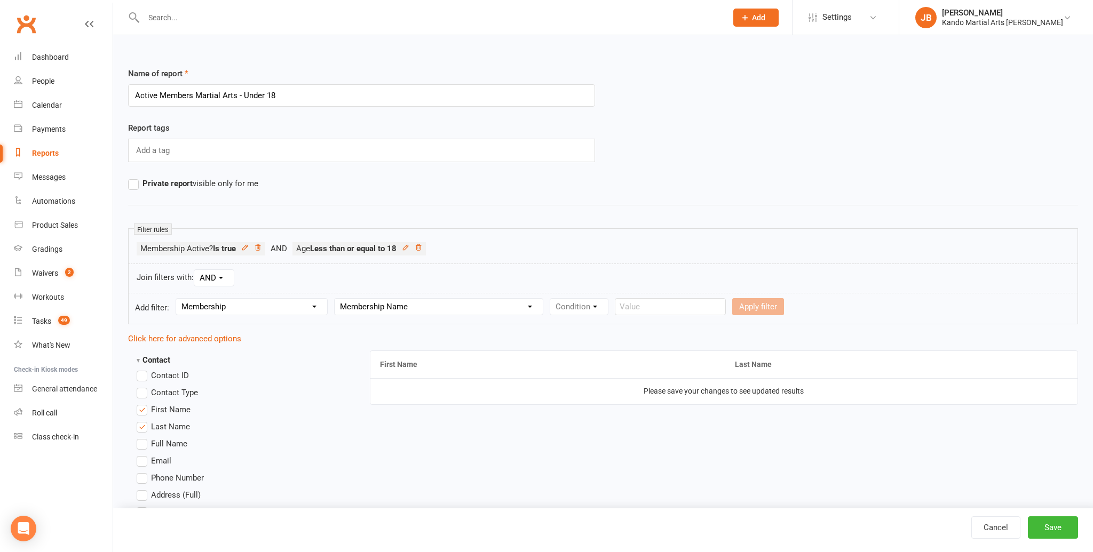
click at [336, 299] on select "Column name Membership ID Membership Name Membership Category Membership Start …" at bounding box center [438, 307] width 208 height 16
click at [568, 308] on select "Condition Equals Does not equal Contains Does not contain Is blank or does not …" at bounding box center [611, 307] width 123 height 16
select select "2"
click at [551, 299] on select "Condition Equals Does not equal Contains Does not contain Is blank or does not …" at bounding box center [611, 307] width 123 height 16
click at [696, 308] on input "text" at bounding box center [735, 306] width 111 height 17
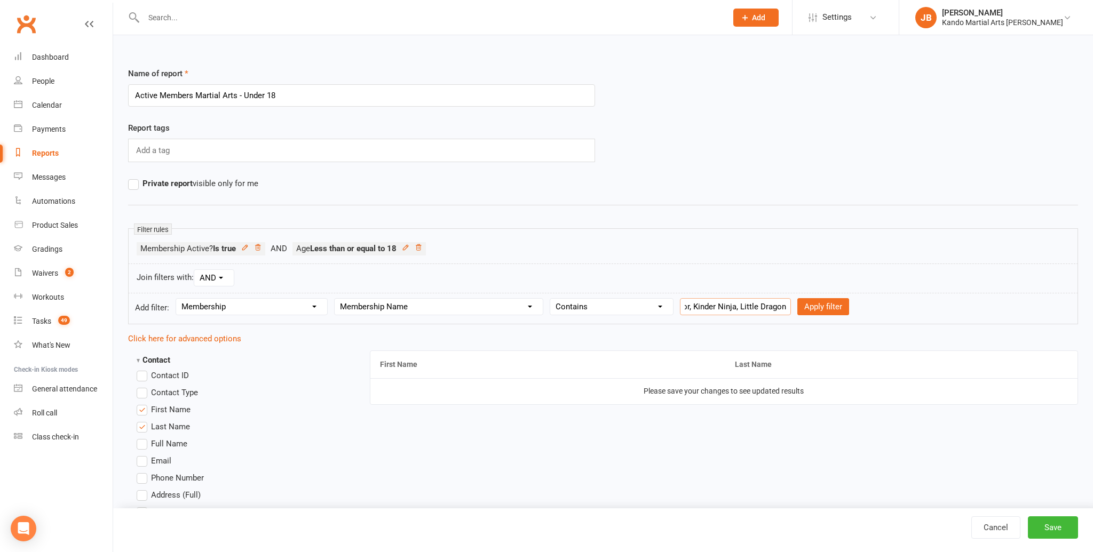
scroll to position [0, 33]
type input "Junior, Kinder Ninja, Little Dragon"
click at [797, 307] on button "Apply filter" at bounding box center [823, 306] width 52 height 17
select select
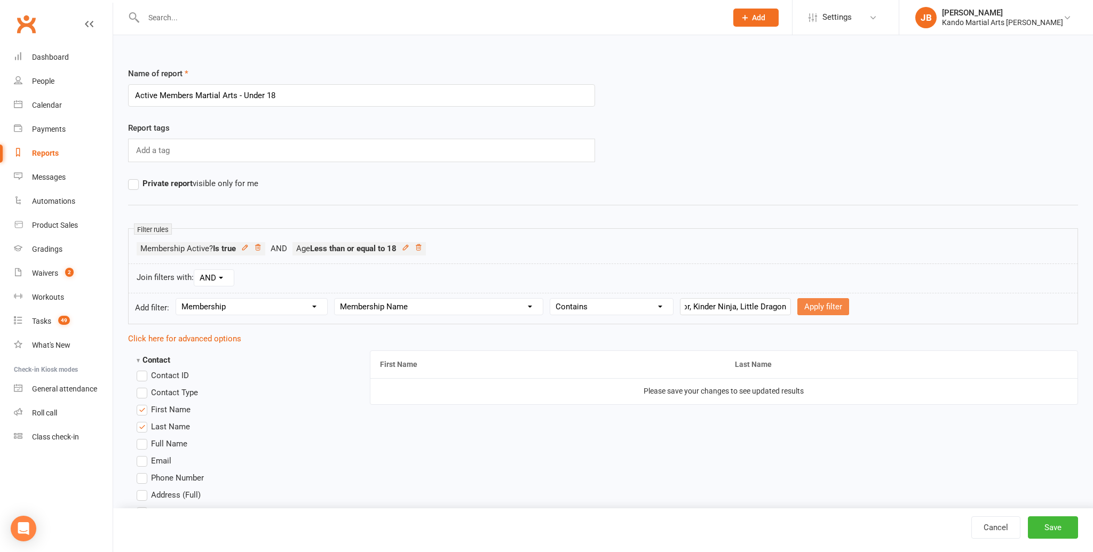
select select
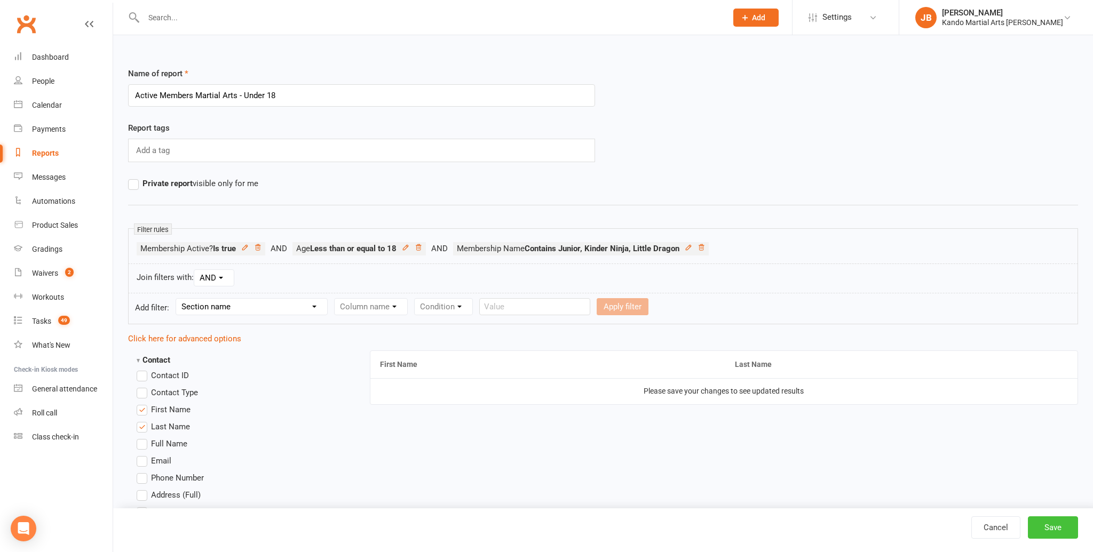
click at [1042, 530] on button "Save" at bounding box center [1052, 527] width 50 height 22
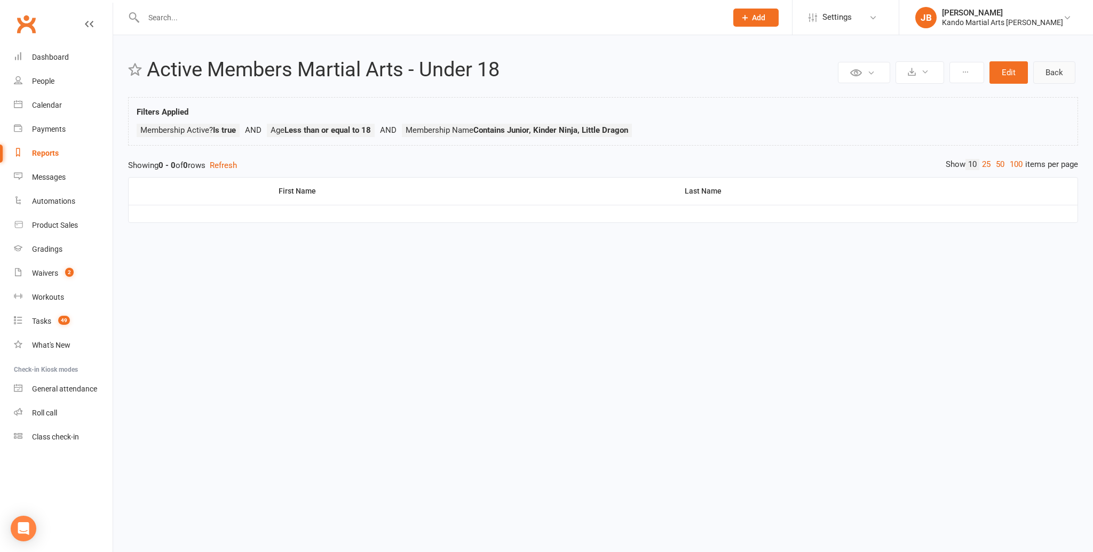
click at [1048, 71] on link "Back" at bounding box center [1054, 72] width 42 height 22
select select "100"
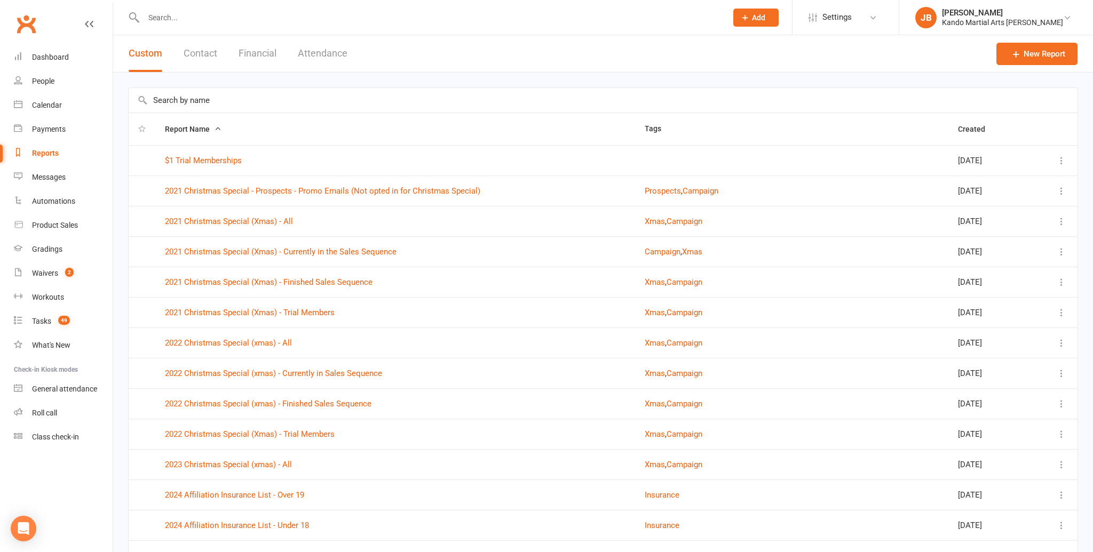
click at [212, 125] on span "Report Name" at bounding box center [193, 129] width 57 height 9
click at [228, 101] on input "text" at bounding box center [603, 100] width 949 height 25
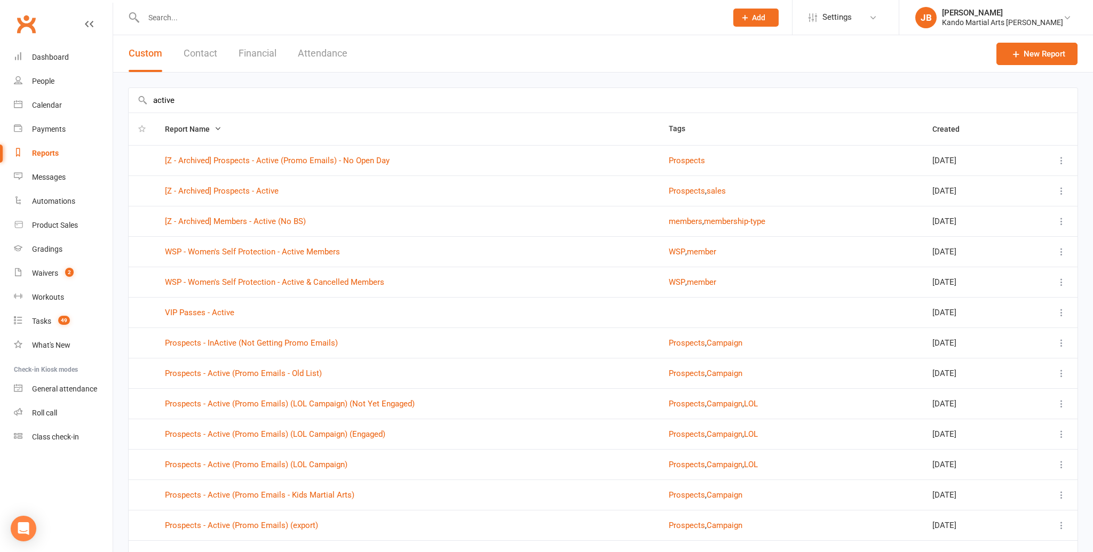
type input "active"
click at [200, 132] on span "Report Name" at bounding box center [193, 129] width 57 height 9
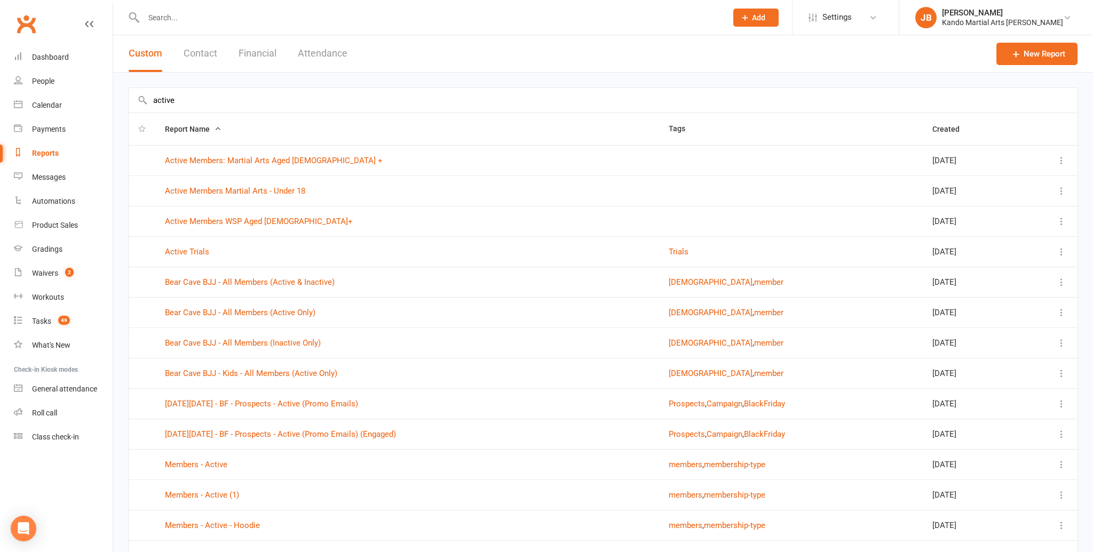
click at [1066, 190] on button at bounding box center [1061, 191] width 13 height 13
click at [1001, 232] on link "Edit" at bounding box center [1014, 232] width 106 height 21
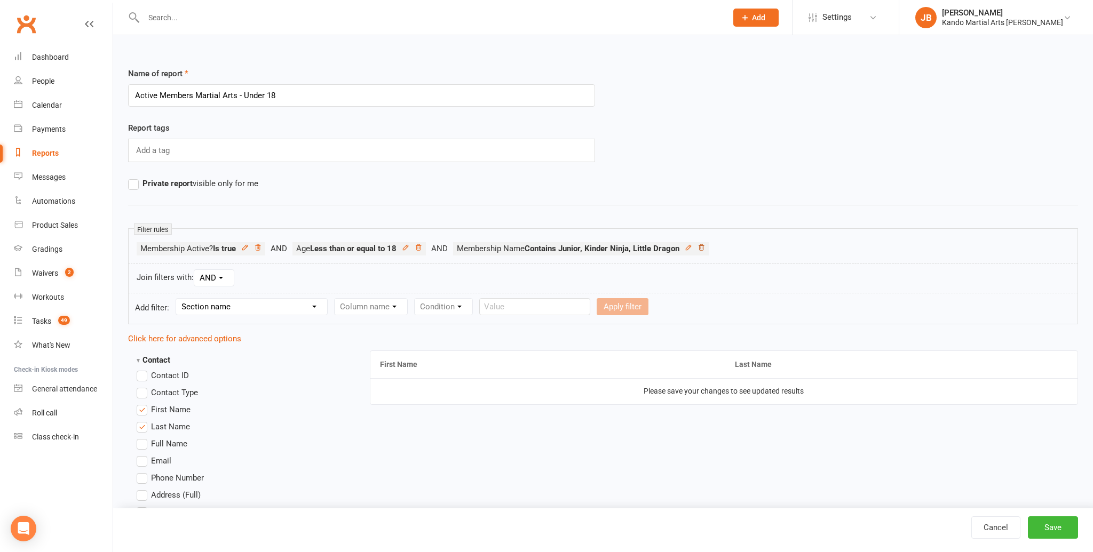
click at [704, 246] on icon at bounding box center [700, 247] width 5 height 6
click at [212, 276] on select "AND OR" at bounding box center [213, 278] width 39 height 16
select select "join_filters_with_or"
click at [195, 270] on select "AND OR" at bounding box center [213, 278] width 39 height 16
click at [227, 304] on select "Section name Contact Attendance Aggregate Payment Booking Waitlist Attendees Ca…" at bounding box center [251, 307] width 151 height 16
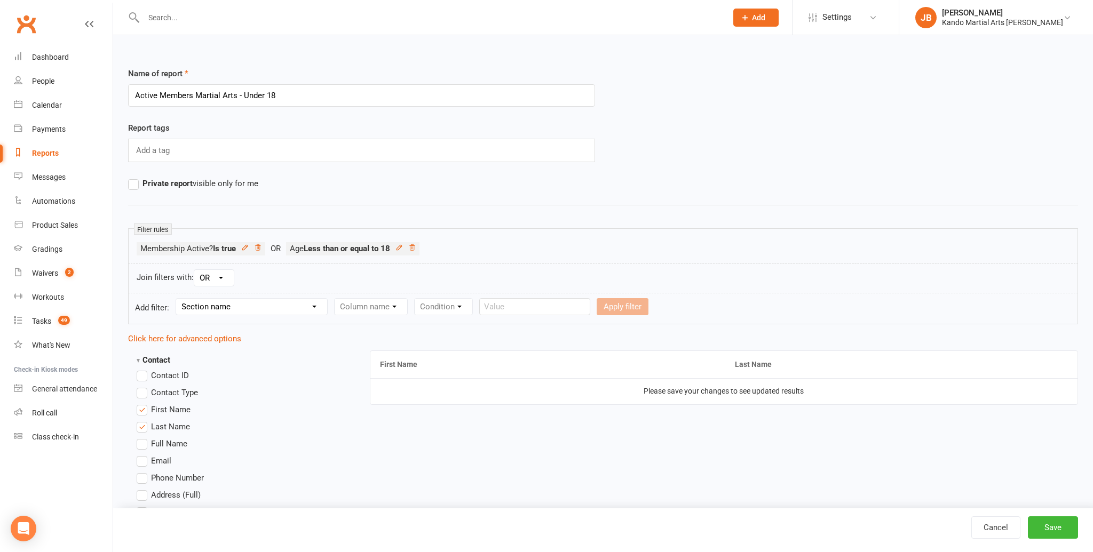
select select "10"
click at [178, 299] on select "Section name Contact Attendance Aggregate Payment Booking Waitlist Attendees Ca…" at bounding box center [251, 307] width 151 height 16
click at [358, 309] on select "Column name Membership ID Membership Name Membership Category Membership Start …" at bounding box center [438, 307] width 208 height 16
select select "1"
click at [336, 299] on select "Column name Membership ID Membership Name Membership Category Membership Start …" at bounding box center [438, 307] width 208 height 16
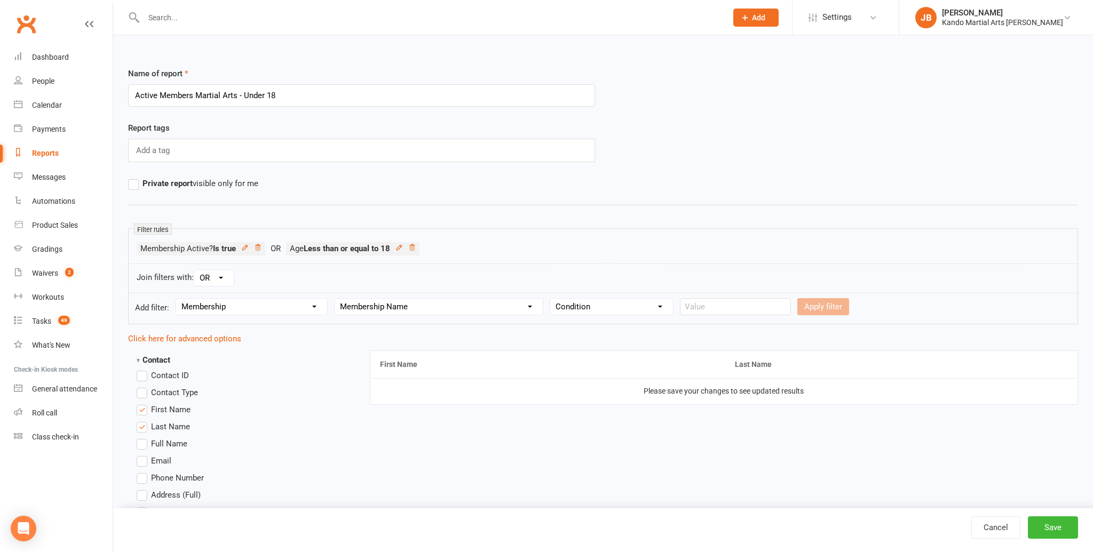
click at [592, 307] on select "Condition Equals Does not equal Contains Does not contain Is blank or does not …" at bounding box center [611, 307] width 123 height 16
select select "0"
click at [551, 299] on select "Condition Equals Does not equal Contains Does not contain Is blank or does not …" at bounding box center [611, 307] width 123 height 16
click at [699, 306] on input "text" at bounding box center [735, 306] width 111 height 17
click at [582, 308] on select "Condition Equals Does not equal Contains Does not contain Is blank or does not …" at bounding box center [611, 307] width 123 height 16
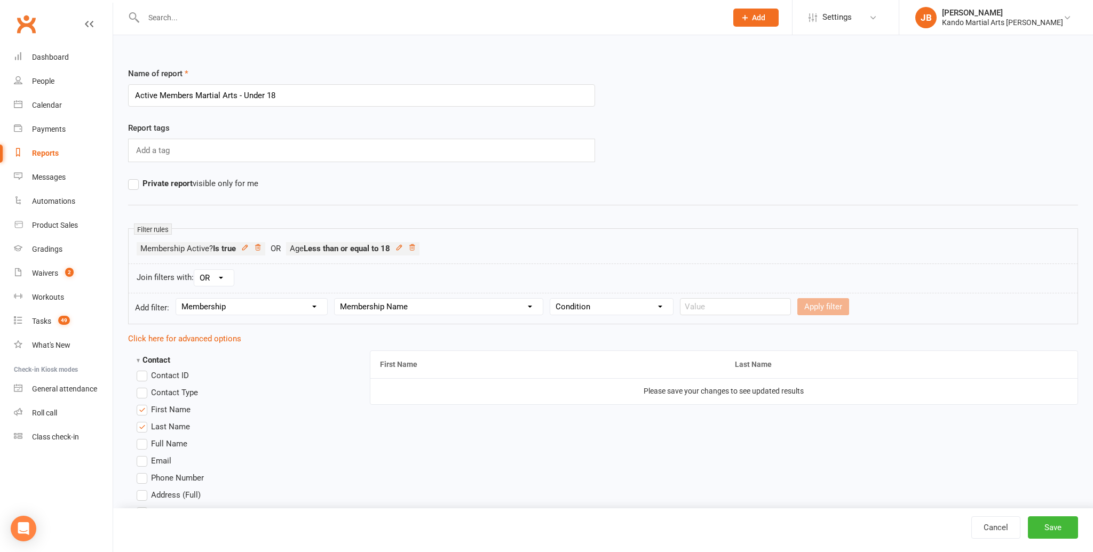
click at [551, 299] on select "Condition Equals Does not equal Contains Does not contain Is blank or does not …" at bounding box center [611, 307] width 123 height 16
click at [574, 301] on select "Condition Equals Does not equal Contains Does not contain Is blank or does not …" at bounding box center [611, 307] width 123 height 16
select select "2"
click at [551, 299] on select "Condition Equals Does not equal Contains Does not contain Is blank or does not …" at bounding box center [611, 307] width 123 height 16
click at [700, 306] on input "text" at bounding box center [735, 306] width 111 height 17
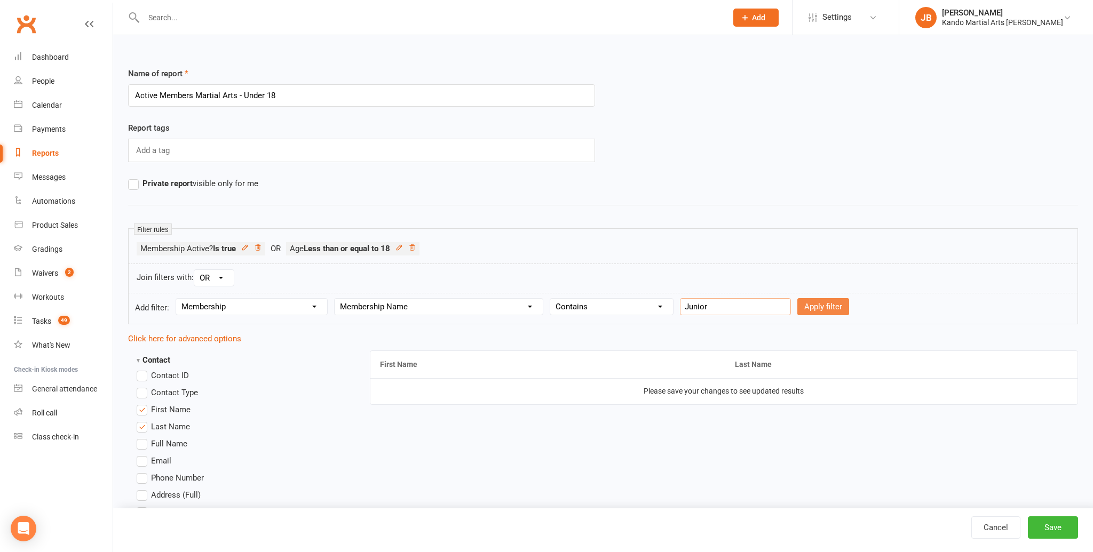
type input "Junior"
click at [800, 306] on button "Apply filter" at bounding box center [823, 306] width 52 height 17
select select
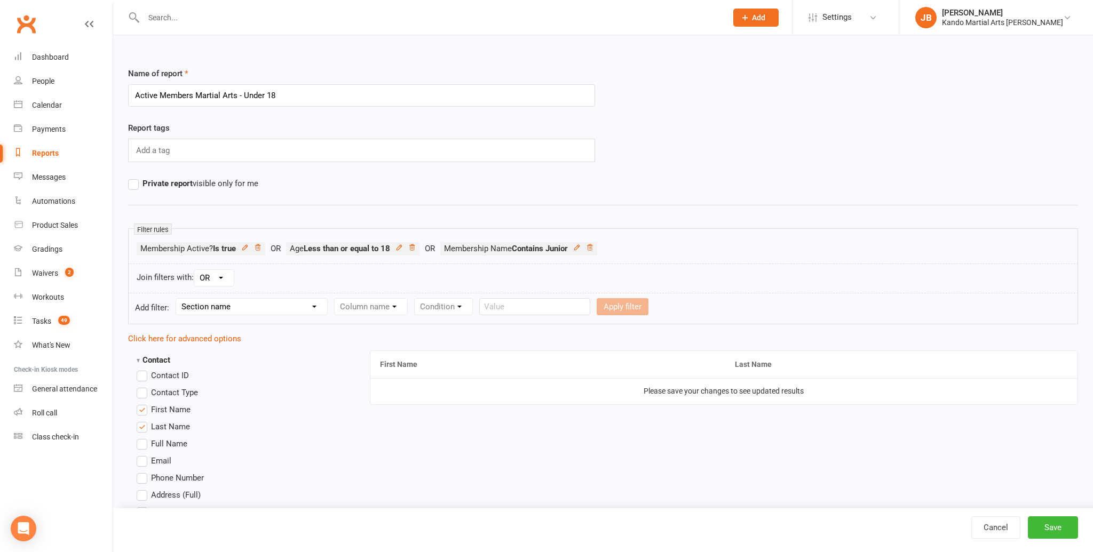
click at [277, 308] on select "Section name Contact Attendance Aggregate Payment Booking Waitlist Attendees Ca…" at bounding box center [251, 307] width 151 height 16
select select "10"
click at [178, 299] on select "Section name Contact Attendance Aggregate Payment Booking Waitlist Attendees Ca…" at bounding box center [251, 307] width 151 height 16
click at [350, 307] on select "Column name Membership ID Membership Name Membership Category Membership Start …" at bounding box center [438, 307] width 208 height 16
select select "2"
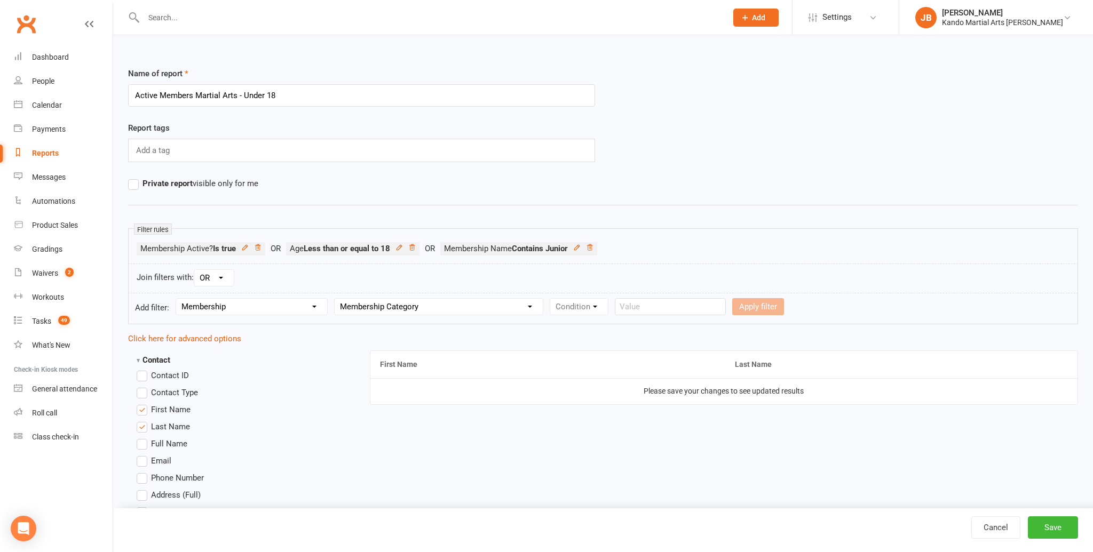
click at [336, 299] on select "Column name Membership ID Membership Name Membership Category Membership Start …" at bounding box center [438, 307] width 208 height 16
click at [609, 308] on select "Condition Equals Does not equal Contains Does not contain Is blank or does not …" at bounding box center [611, 307] width 123 height 16
select select "0"
click at [551, 299] on select "Condition Equals Does not equal Contains Does not contain Is blank or does not …" at bounding box center [611, 307] width 123 height 16
click at [692, 304] on select "Value BJJ Black Belt Club Cage Fitness Event Family Groupon Junior Kick-Start J…" at bounding box center [735, 307] width 110 height 16
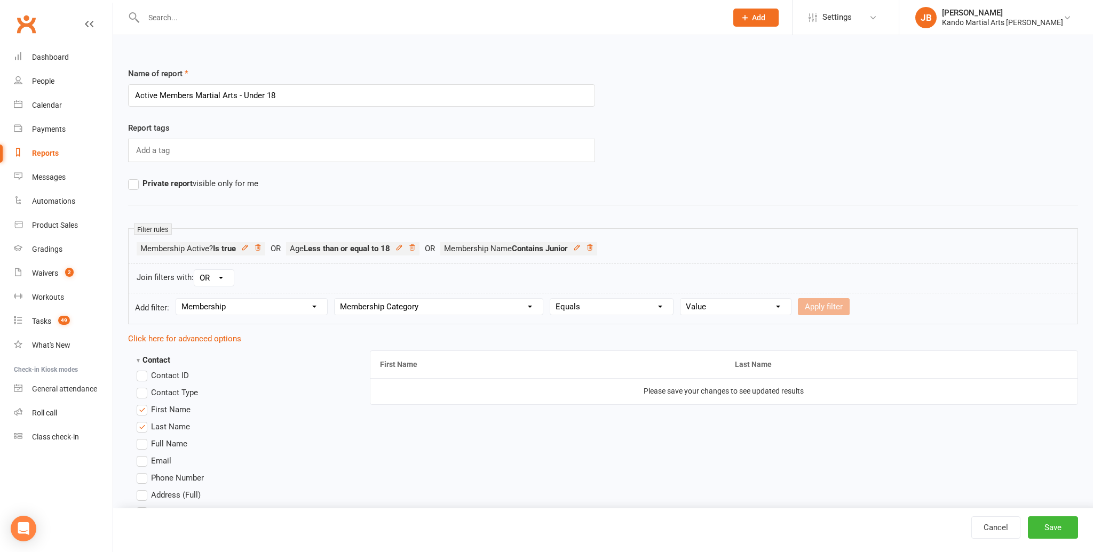
click at [592, 247] on icon at bounding box center [589, 247] width 5 height 6
click at [711, 308] on select "Value BJJ Black Belt Club Cage Fitness Event Family Groupon Junior Kick-Start J…" at bounding box center [735, 307] width 110 height 16
select select "6"
click at [680, 299] on select "Value BJJ Black Belt Club Cage Fitness Event Family Groupon Junior Kick-Start J…" at bounding box center [735, 307] width 110 height 16
click at [822, 301] on button "Apply filter" at bounding box center [824, 306] width 52 height 17
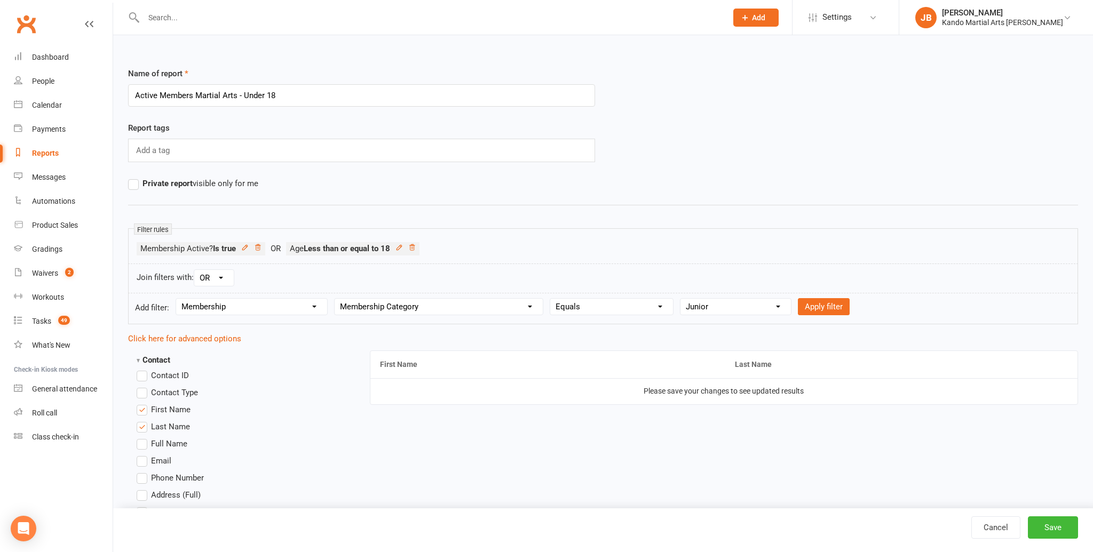
select select
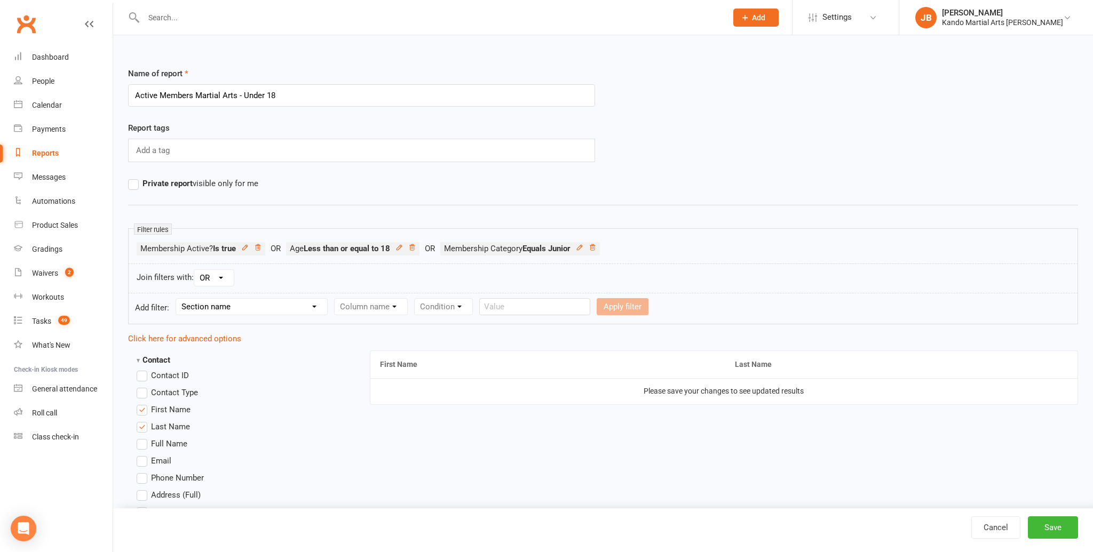
click at [220, 305] on select "Section name Contact Attendance Aggregate Payment Booking Waitlist Attendees Ca…" at bounding box center [251, 307] width 151 height 16
select select "10"
click at [178, 299] on select "Section name Contact Attendance Aggregate Payment Booking Waitlist Attendees Ca…" at bounding box center [251, 307] width 151 height 16
click at [380, 309] on select "Column name Membership ID Membership Name Membership Category Membership Start …" at bounding box center [438, 307] width 208 height 16
select select "2"
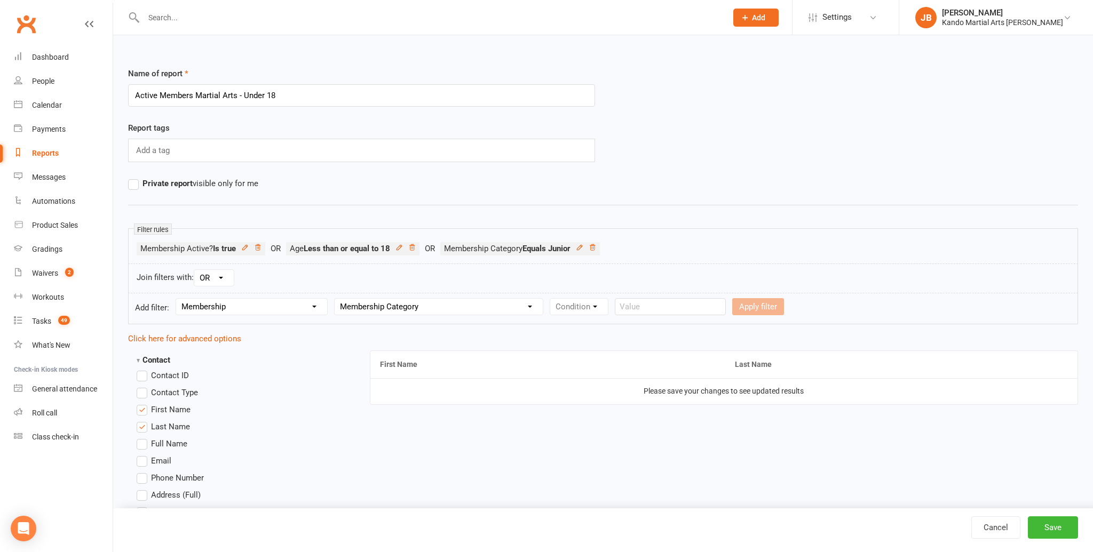
click at [336, 299] on select "Column name Membership ID Membership Name Membership Category Membership Start …" at bounding box center [438, 307] width 208 height 16
click at [578, 308] on select "Condition Equals Does not equal Contains Does not contain Is blank or does not …" at bounding box center [611, 307] width 123 height 16
select select "0"
click at [551, 299] on select "Condition Equals Does not equal Contains Does not contain Is blank or does not …" at bounding box center [611, 307] width 123 height 16
click at [682, 307] on select "Value BJJ Black Belt Club Cage Fitness Event Family Groupon Junior Kick-Start J…" at bounding box center [735, 307] width 110 height 16
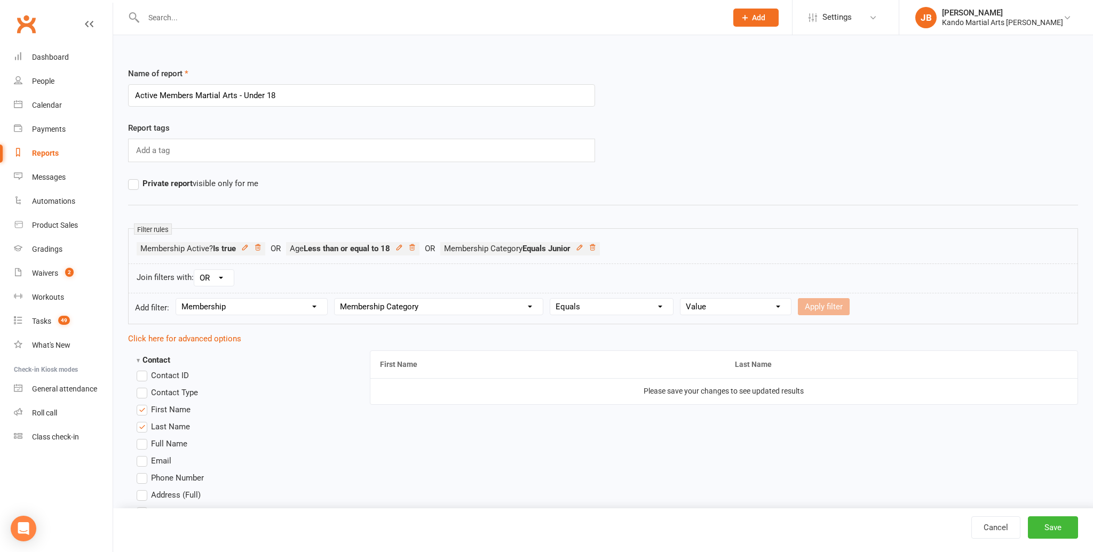
select select "9"
click at [680, 299] on select "Value BJJ Black Belt Club Cage Fitness Event Family Groupon Junior Kick-Start J…" at bounding box center [735, 307] width 110 height 16
click at [816, 303] on button "Apply filter" at bounding box center [824, 306] width 52 height 17
select select
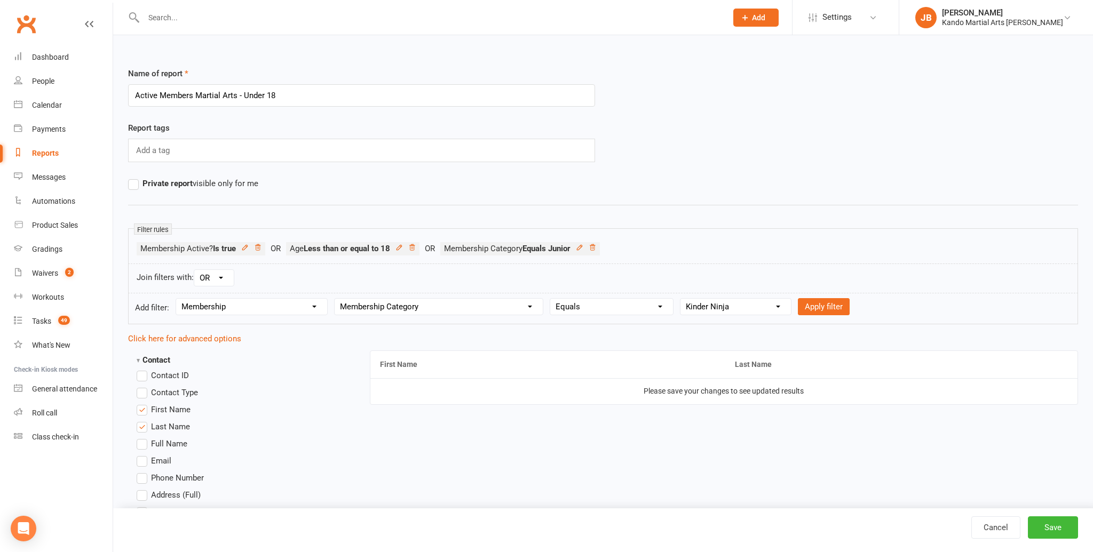
select select
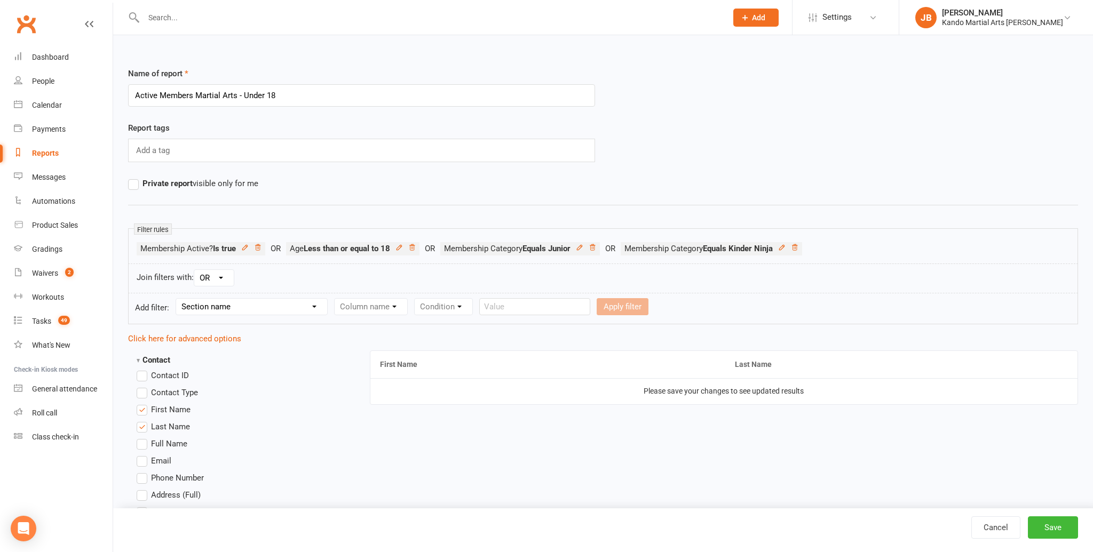
click at [241, 313] on select "Section name Contact Attendance Aggregate Payment Booking Waitlist Attendees Ca…" at bounding box center [251, 307] width 151 height 16
select select "10"
click at [178, 299] on select "Section name Contact Attendance Aggregate Payment Booking Waitlist Attendees Ca…" at bounding box center [251, 307] width 151 height 16
click at [360, 311] on select "Column name Membership ID Membership Name Membership Category Membership Start …" at bounding box center [438, 307] width 208 height 16
select select "2"
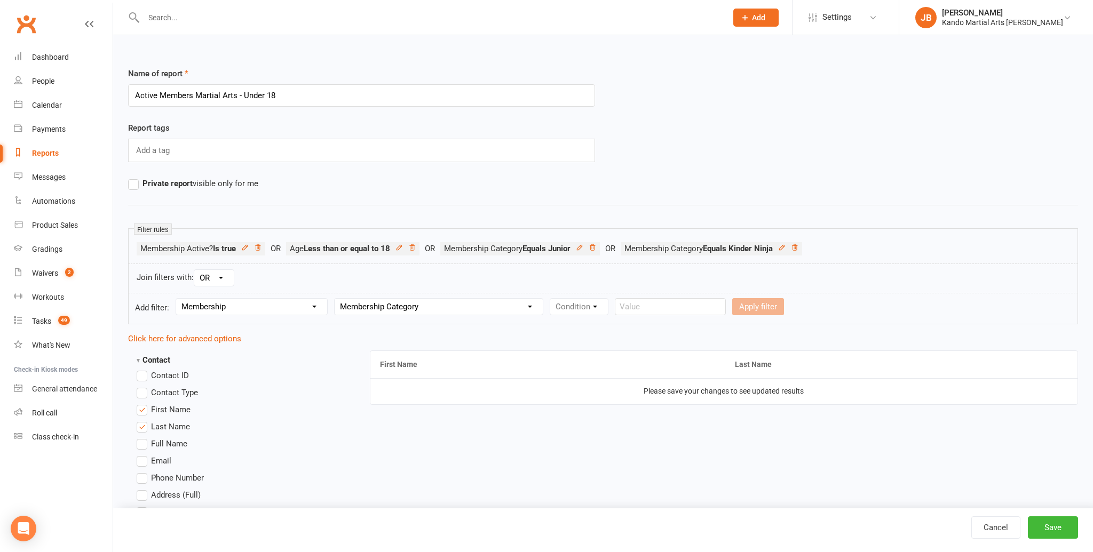
click at [336, 299] on select "Column name Membership ID Membership Name Membership Category Membership Start …" at bounding box center [438, 307] width 208 height 16
click at [595, 302] on select "Condition Equals Does not equal Contains Does not contain Is blank or does not …" at bounding box center [611, 307] width 123 height 16
select select "0"
click at [551, 299] on select "Condition Equals Does not equal Contains Does not contain Is blank or does not …" at bounding box center [611, 307] width 123 height 16
click at [693, 306] on select "Value BJJ Black Belt Club Cage Fitness Event Family Groupon Junior Kick-Start J…" at bounding box center [735, 307] width 110 height 16
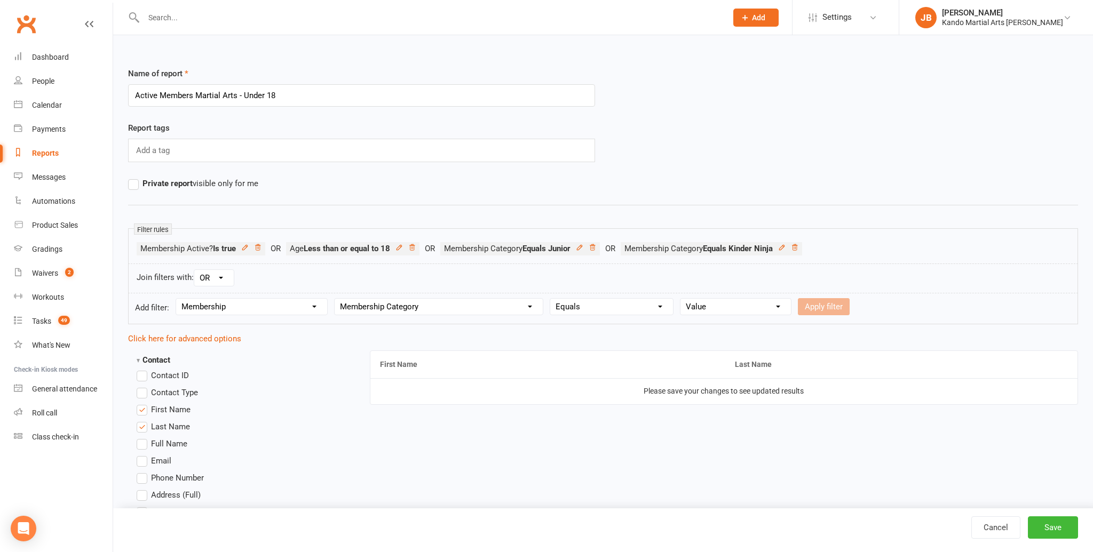
select select "11"
click at [680, 299] on select "Value BJJ Black Belt Club Cage Fitness Event Family Groupon Junior Kick-Start J…" at bounding box center [735, 307] width 110 height 16
click at [819, 307] on button "Apply filter" at bounding box center [824, 306] width 52 height 17
select select
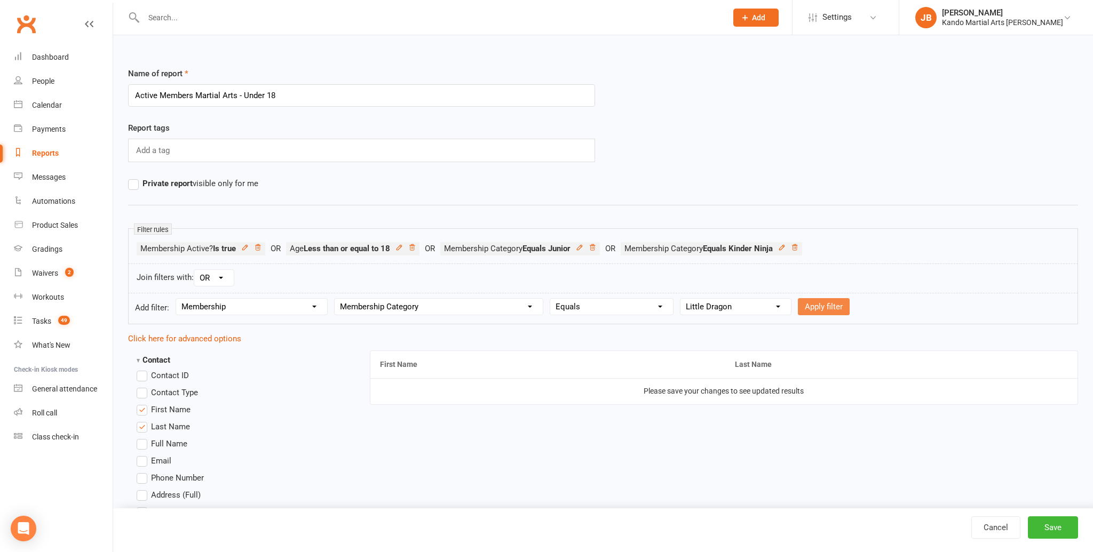
select select
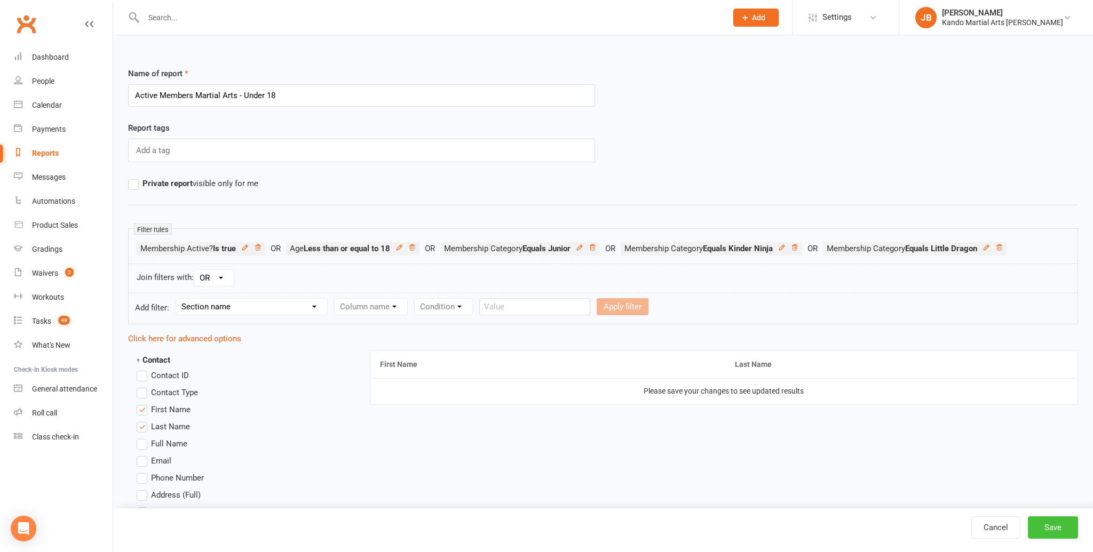
click at [1060, 523] on button "Save" at bounding box center [1052, 527] width 50 height 22
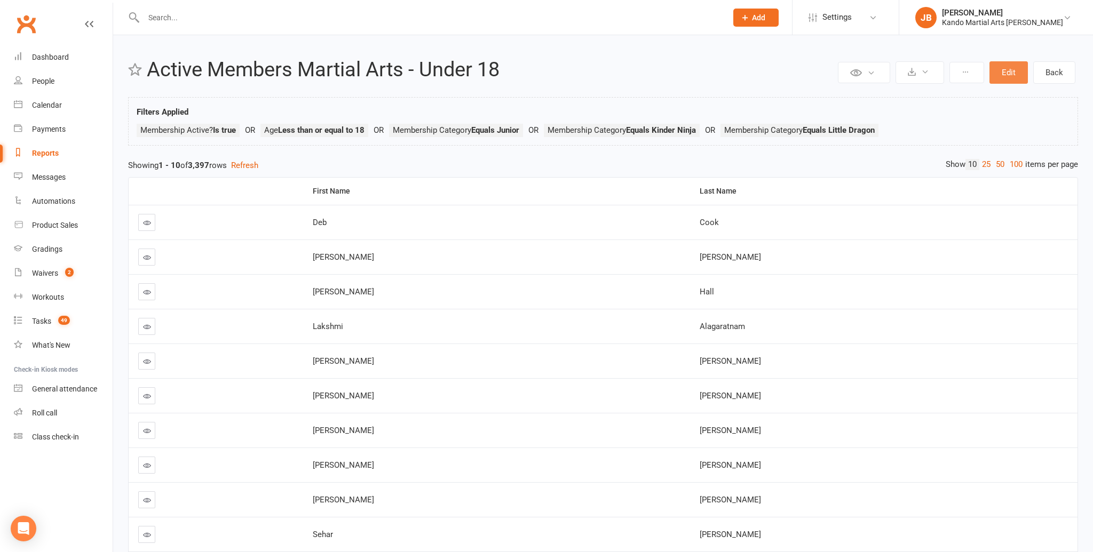
click at [1014, 77] on button "Edit" at bounding box center [1008, 72] width 38 height 22
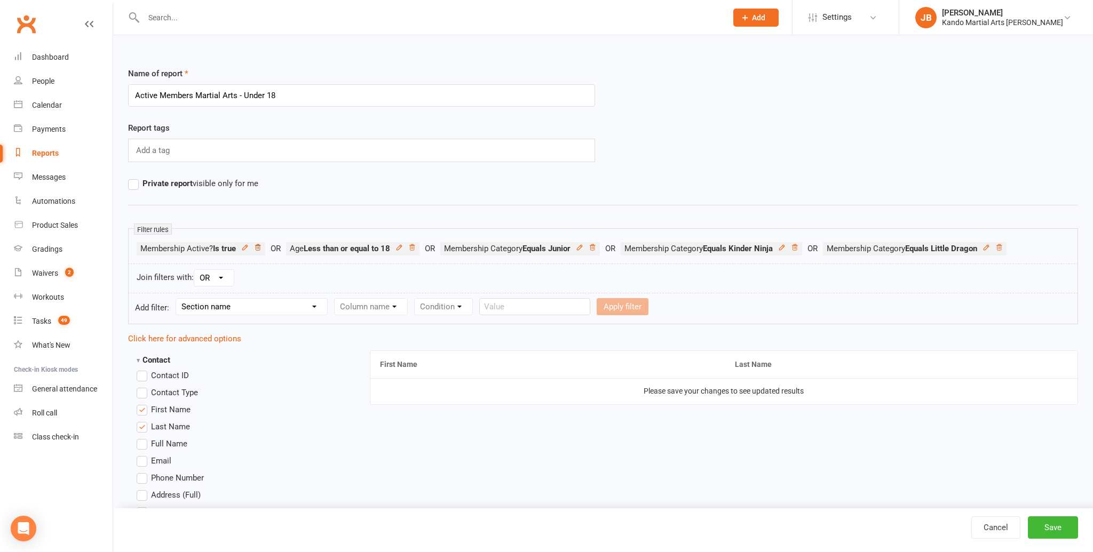
click at [259, 250] on icon at bounding box center [257, 247] width 7 height 7
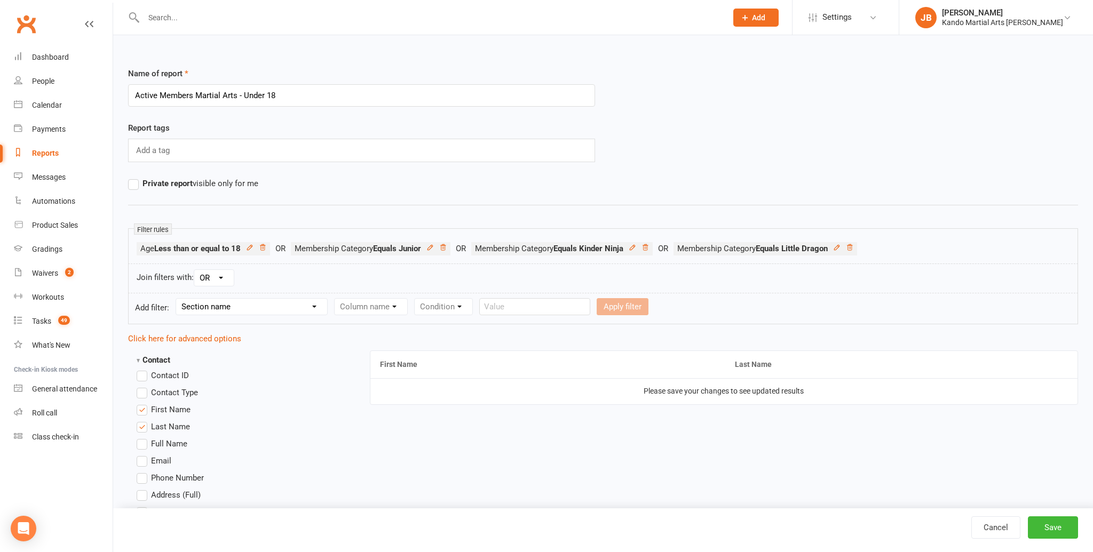
click at [223, 275] on select "AND OR" at bounding box center [213, 278] width 39 height 16
select select "join_filters_with_and"
click at [195, 270] on select "AND OR" at bounding box center [213, 278] width 39 height 16
click at [209, 303] on select "Section name Contact Attendance Aggregate Payment Booking Waitlist Attendees Ca…" at bounding box center [251, 307] width 151 height 16
select select "10"
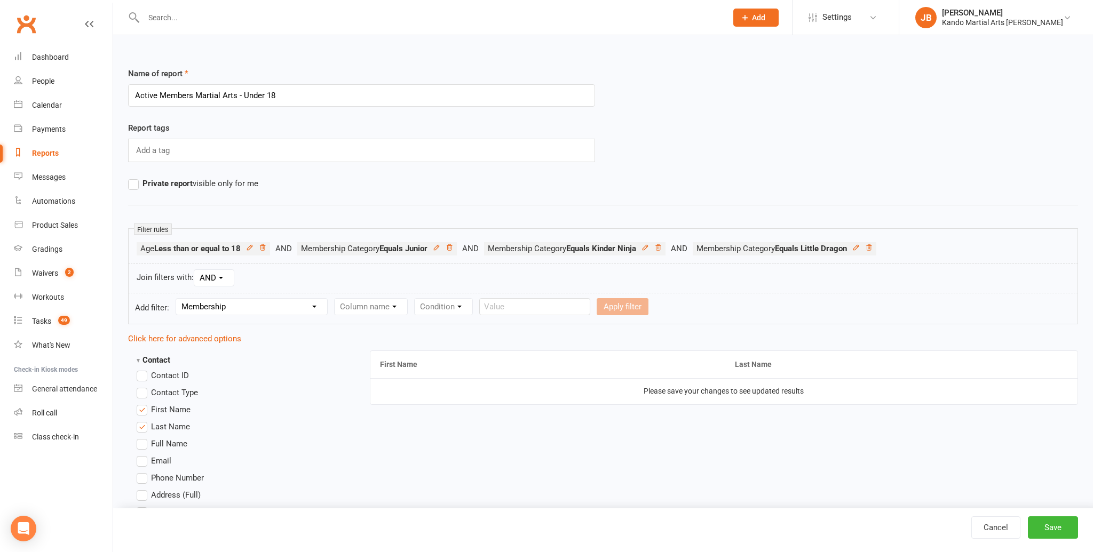
click at [178, 299] on select "Section name Contact Attendance Aggregate Payment Booking Waitlist Attendees Ca…" at bounding box center [251, 307] width 151 height 16
click at [386, 308] on select "Column name Membership ID Membership Name Membership Category Membership Start …" at bounding box center [438, 307] width 208 height 16
select select "29"
click at [336, 299] on select "Column name Membership ID Membership Name Membership Category Membership Start …" at bounding box center [438, 307] width 208 height 16
click at [579, 307] on select "Condition Is Is not Is blank Is not blank" at bounding box center [582, 307] width 65 height 16
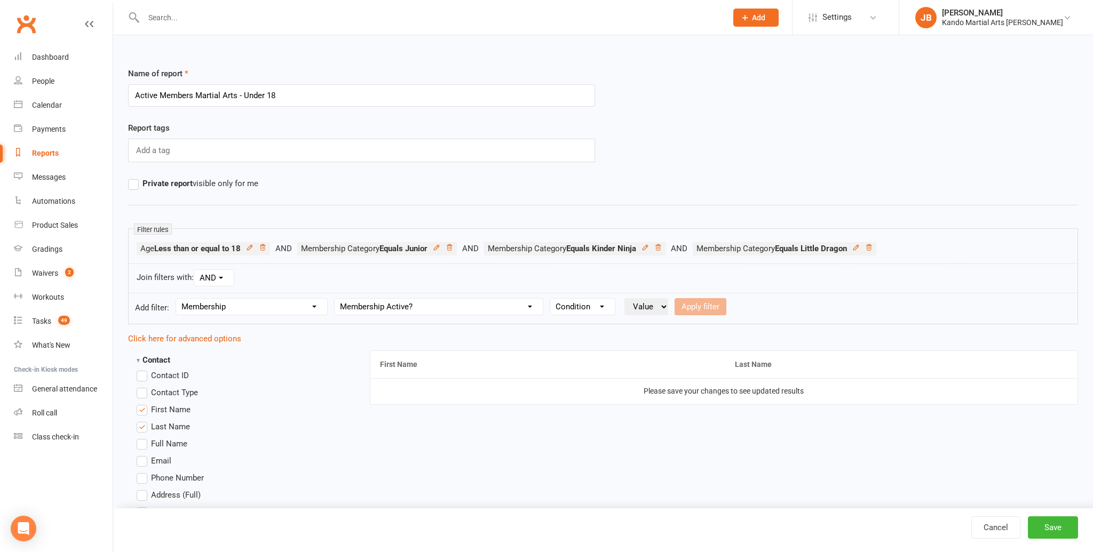
select select "0"
click at [551, 299] on select "Condition Is Is not Is blank Is not blank" at bounding box center [582, 307] width 65 height 16
click at [635, 309] on select "Value Yes No" at bounding box center [646, 306] width 44 height 17
select select "true"
click at [625, 298] on select "Value Yes No" at bounding box center [646, 306] width 44 height 17
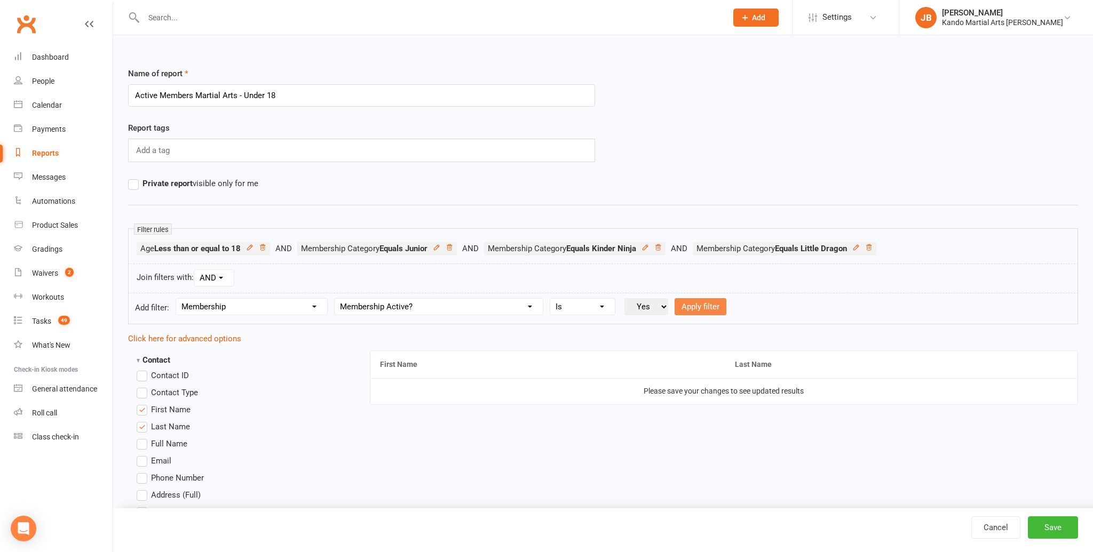
click at [702, 308] on button "Apply filter" at bounding box center [700, 306] width 52 height 17
select select
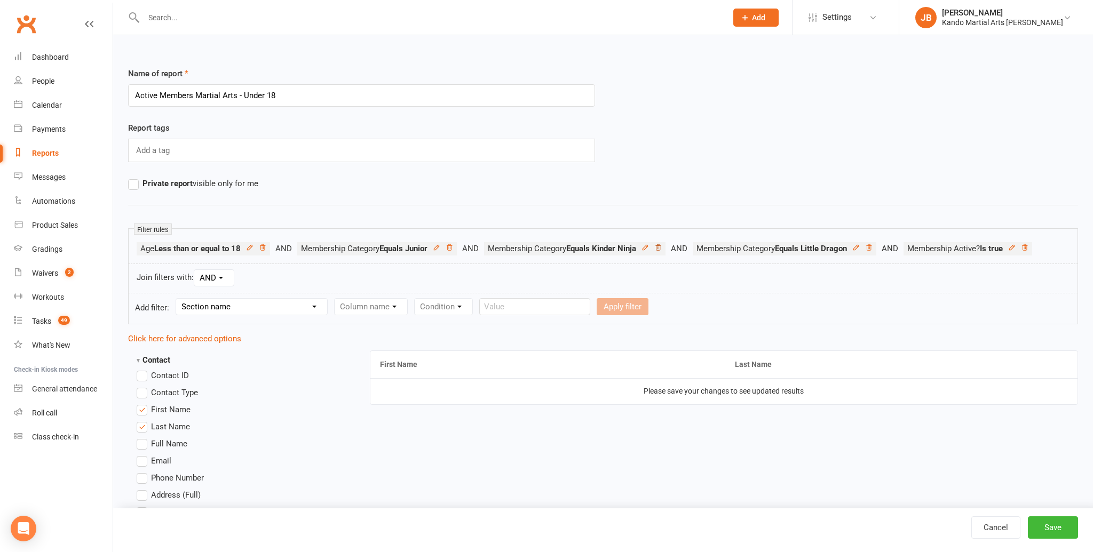
drag, startPoint x: 664, startPoint y: 248, endPoint x: 673, endPoint y: 248, distance: 8.5
click at [662, 248] on icon at bounding box center [657, 247] width 7 height 7
click at [664, 248] on icon at bounding box center [659, 247] width 7 height 7
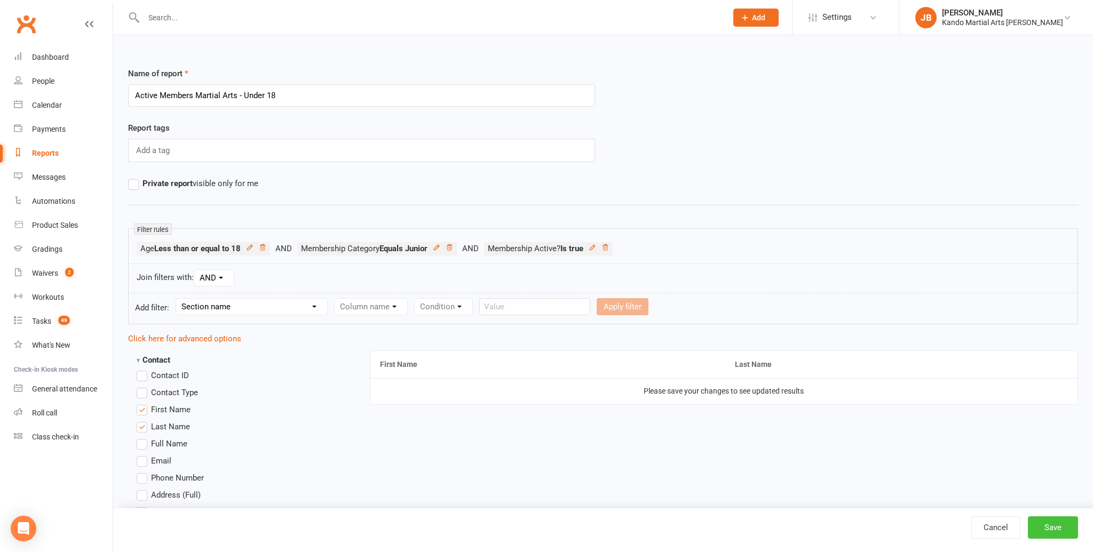
click at [1049, 529] on button "Save" at bounding box center [1052, 527] width 50 height 22
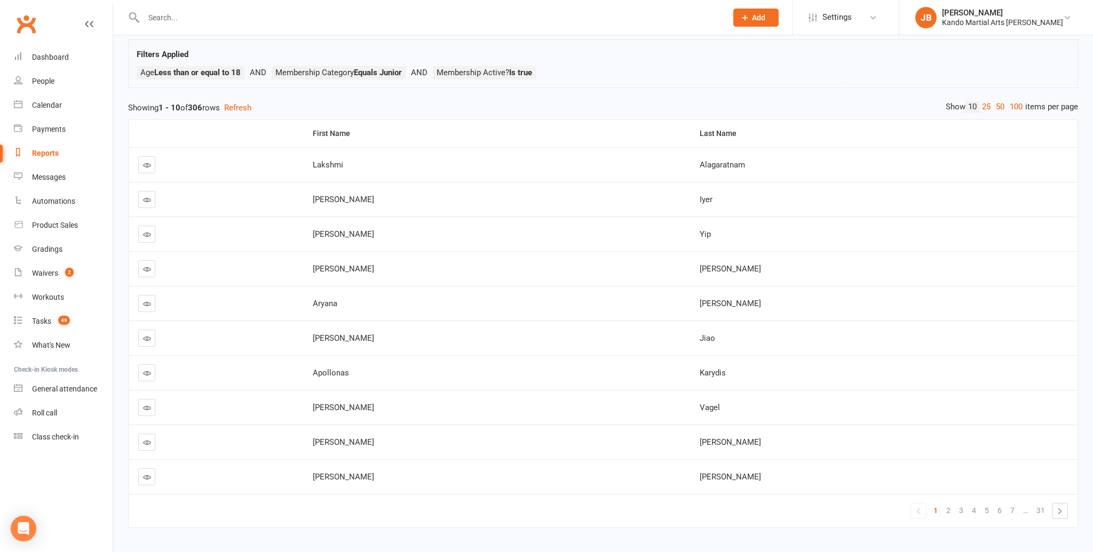
scroll to position [82, 0]
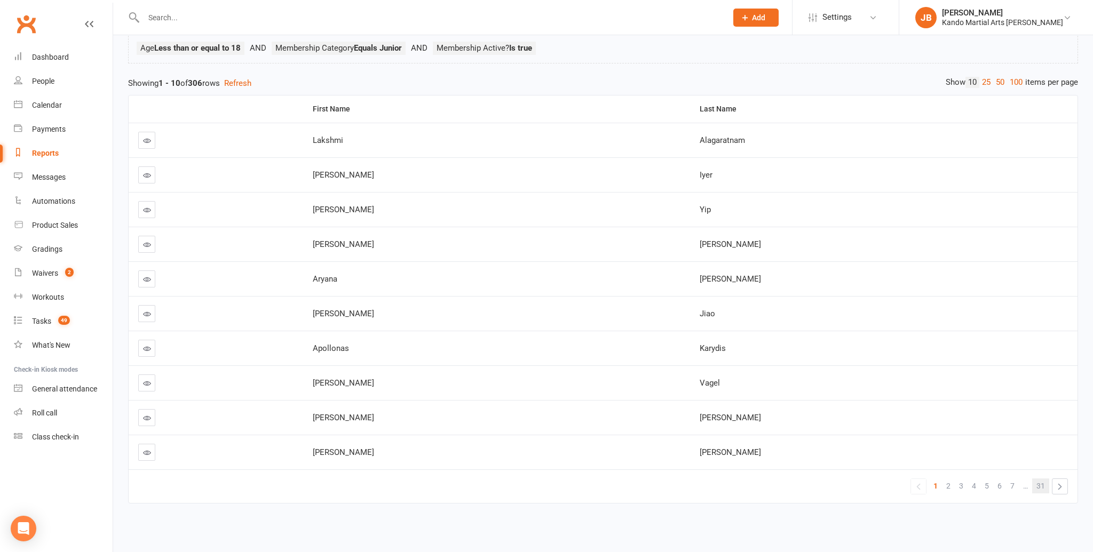
click at [1040, 489] on span "31" at bounding box center [1040, 486] width 9 height 15
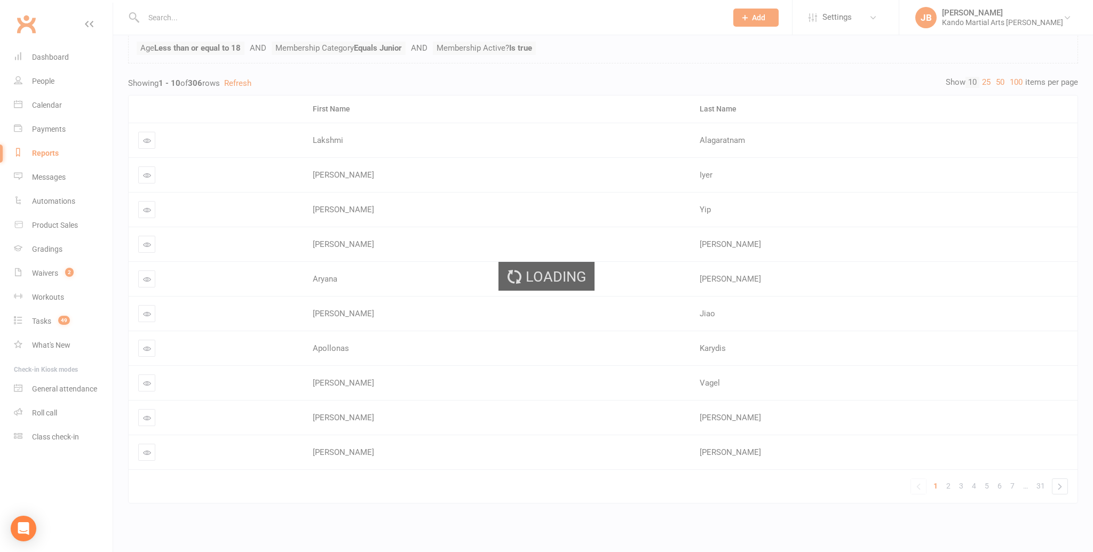
scroll to position [0, 0]
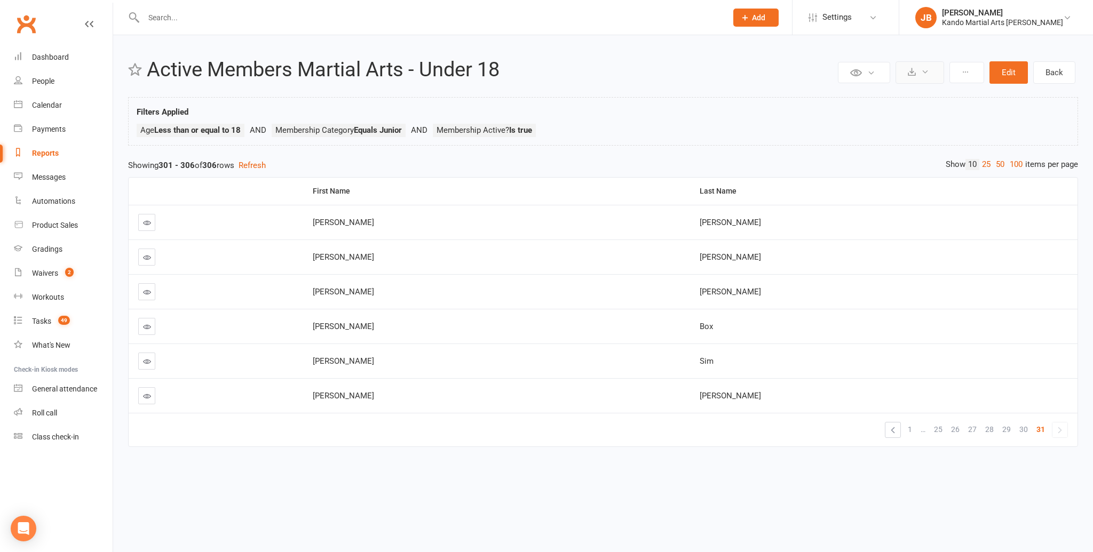
click at [929, 76] on button at bounding box center [919, 72] width 49 height 22
click at [914, 94] on link "Export to CSV" at bounding box center [887, 97] width 112 height 21
click at [1001, 74] on button "Edit" at bounding box center [1008, 72] width 38 height 22
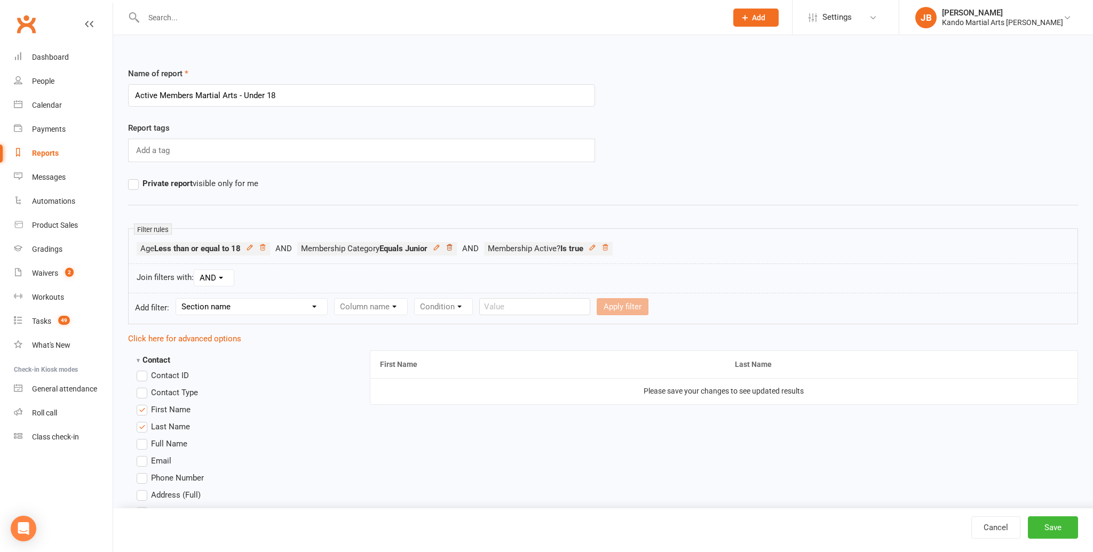
click at [452, 249] on icon at bounding box center [449, 247] width 5 height 6
click at [1047, 531] on button "Save" at bounding box center [1052, 527] width 50 height 22
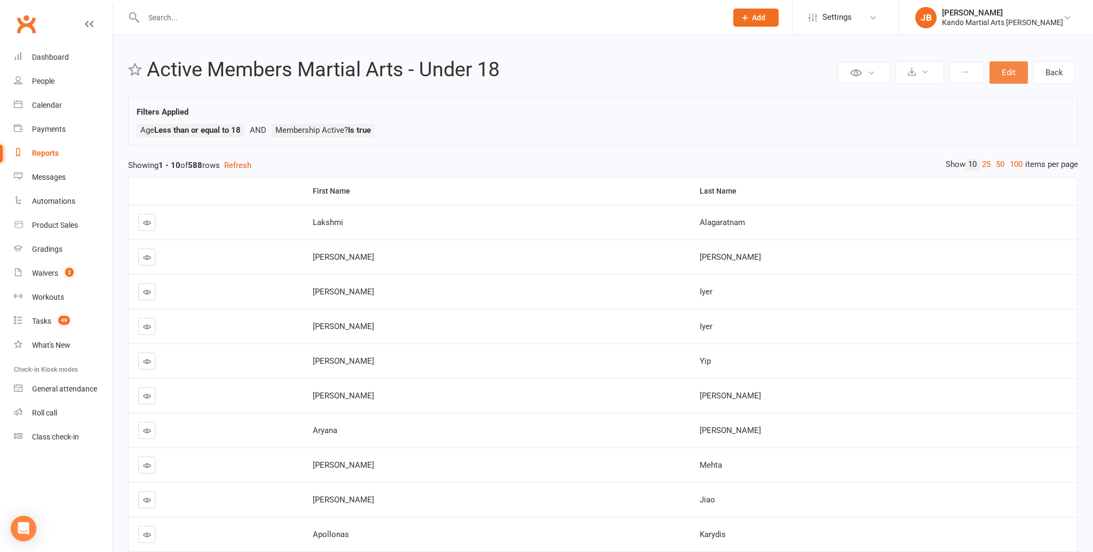
click at [1009, 74] on button "Edit" at bounding box center [1008, 72] width 38 height 22
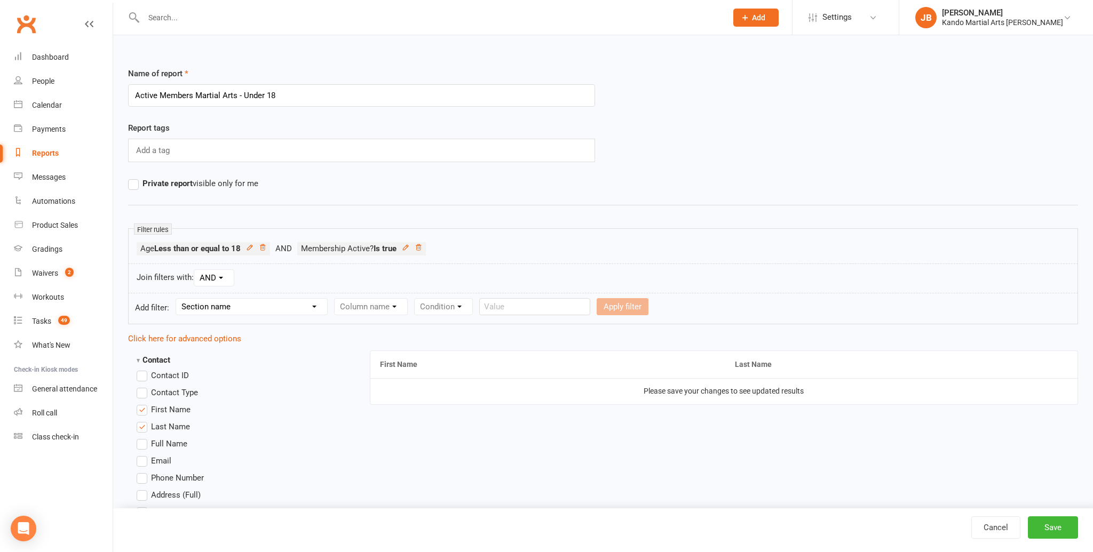
click at [227, 304] on select "Section name Contact Attendance Aggregate Payment Booking Waitlist Attendees Ca…" at bounding box center [251, 307] width 151 height 16
select select "10"
click at [178, 299] on select "Section name Contact Attendance Aggregate Payment Booking Waitlist Attendees Ca…" at bounding box center [251, 307] width 151 height 16
click at [354, 304] on select "Column name Membership ID Membership Name Membership Category Membership Start …" at bounding box center [438, 307] width 208 height 16
select select "2"
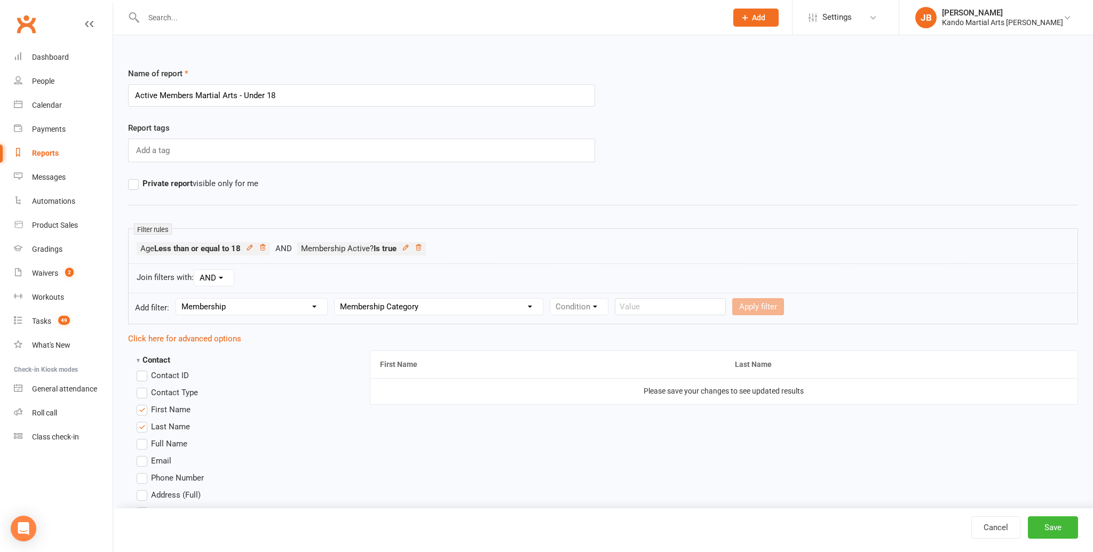
click at [336, 299] on select "Column name Membership ID Membership Name Membership Category Membership Start …" at bounding box center [438, 307] width 208 height 16
click at [587, 306] on select "Condition Equals Does not equal Contains Does not contain Is blank or does not …" at bounding box center [611, 307] width 123 height 16
select select "1"
click at [551, 299] on select "Condition Equals Does not equal Contains Does not contain Is blank or does not …" at bounding box center [611, 307] width 123 height 16
click at [698, 306] on select "Value BJJ Black Belt Club Cage Fitness Event Family Groupon Junior Kick-Start J…" at bounding box center [735, 307] width 110 height 16
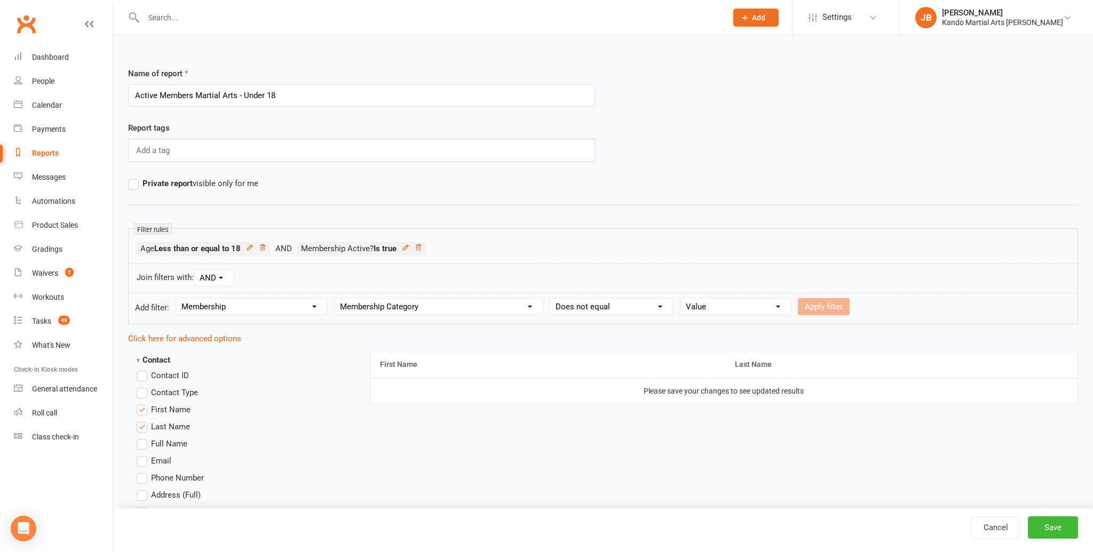
select select "0"
click at [680, 299] on select "Value BJJ Black Belt Club Cage Fitness Event Family Groupon Junior Kick-Start J…" at bounding box center [735, 307] width 110 height 16
click at [826, 312] on button "Apply filter" at bounding box center [824, 306] width 52 height 17
select select
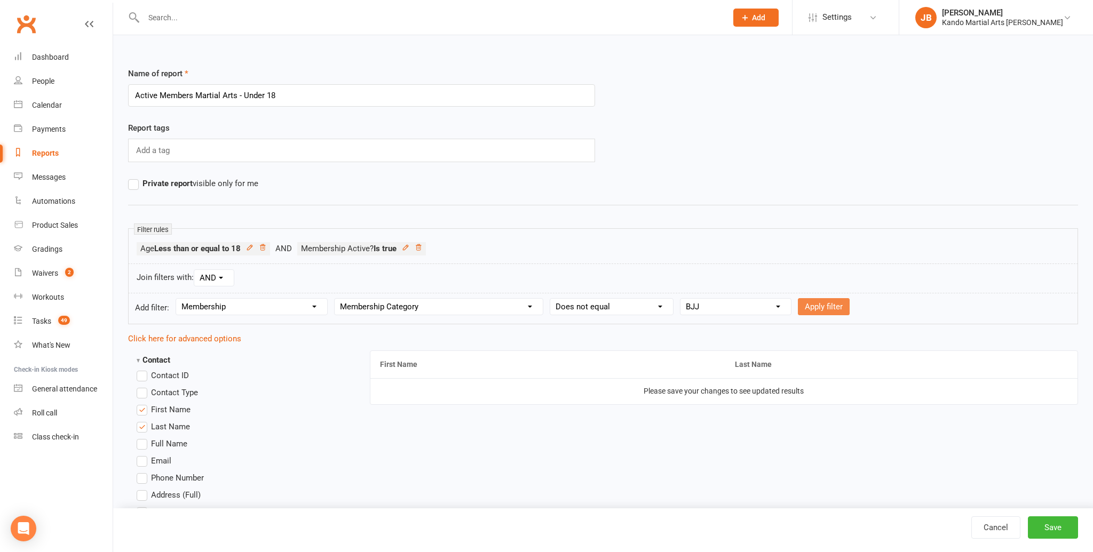
select select
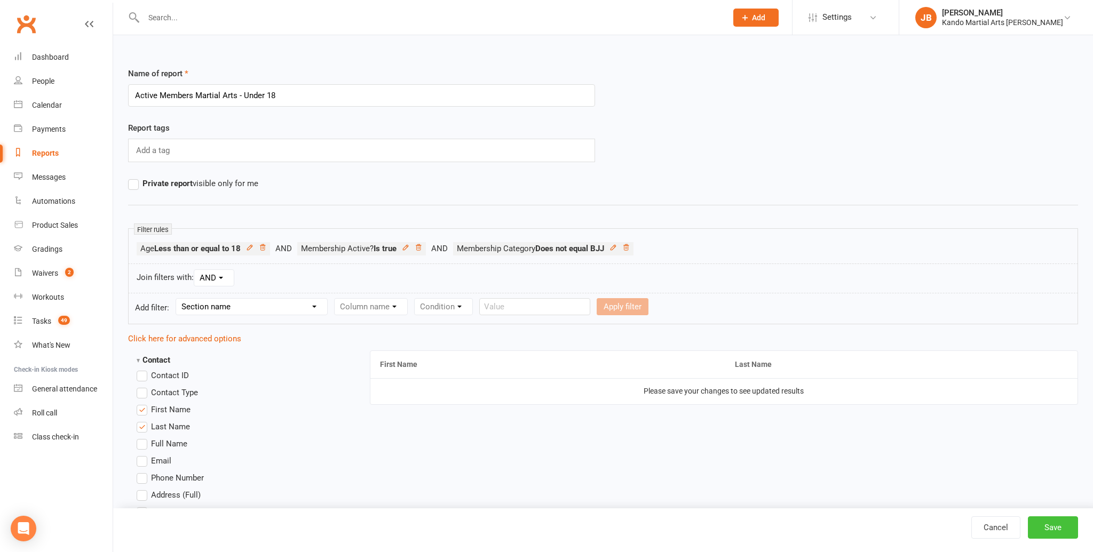
click at [1067, 537] on button "Save" at bounding box center [1052, 527] width 50 height 22
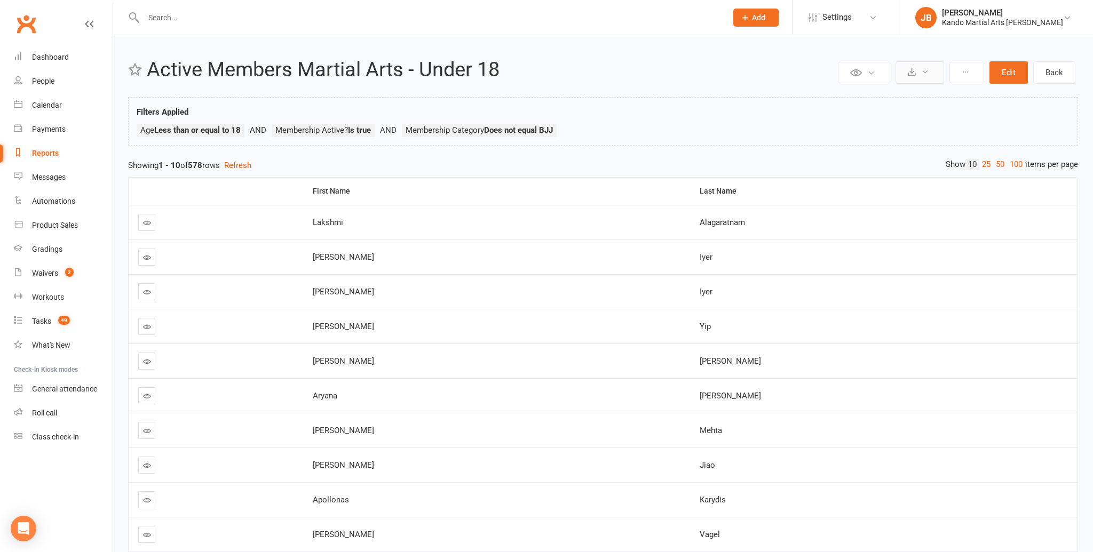
click at [925, 74] on icon at bounding box center [925, 72] width 8 height 8
click at [999, 75] on button "Edit" at bounding box center [1008, 72] width 38 height 22
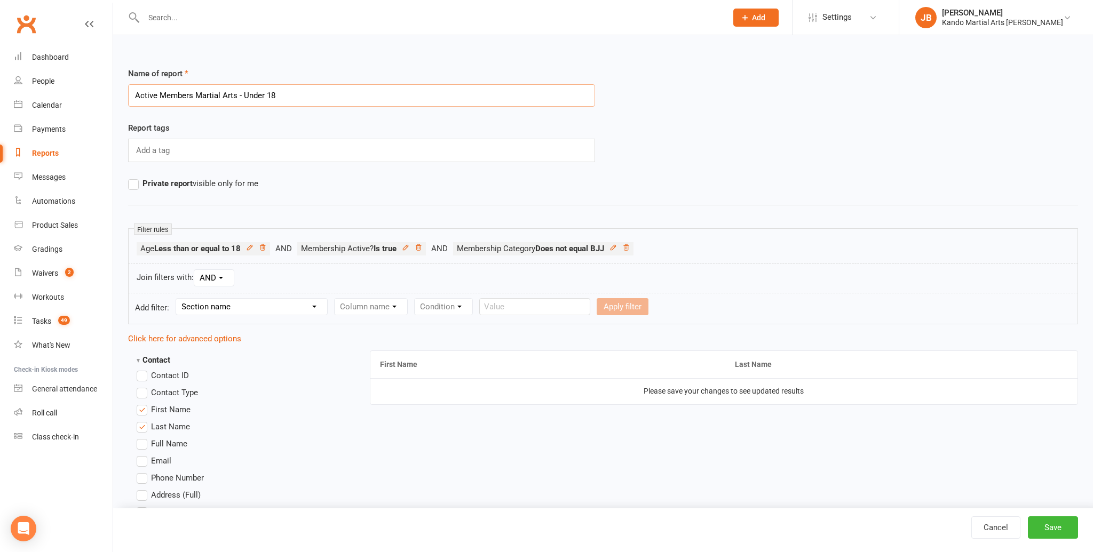
click at [263, 94] on input "Active Members Martial Arts - Under 18" at bounding box center [361, 95] width 467 height 22
click at [268, 95] on input "Active Members Martial Arts - 18" at bounding box center [361, 95] width 467 height 22
click at [244, 95] on input "Active Members Martial Arts - 18 & Under" at bounding box center [361, 95] width 467 height 22
type input "Active Members Martial Arts - 18 & Under"
click at [1047, 521] on button "Save" at bounding box center [1052, 527] width 50 height 22
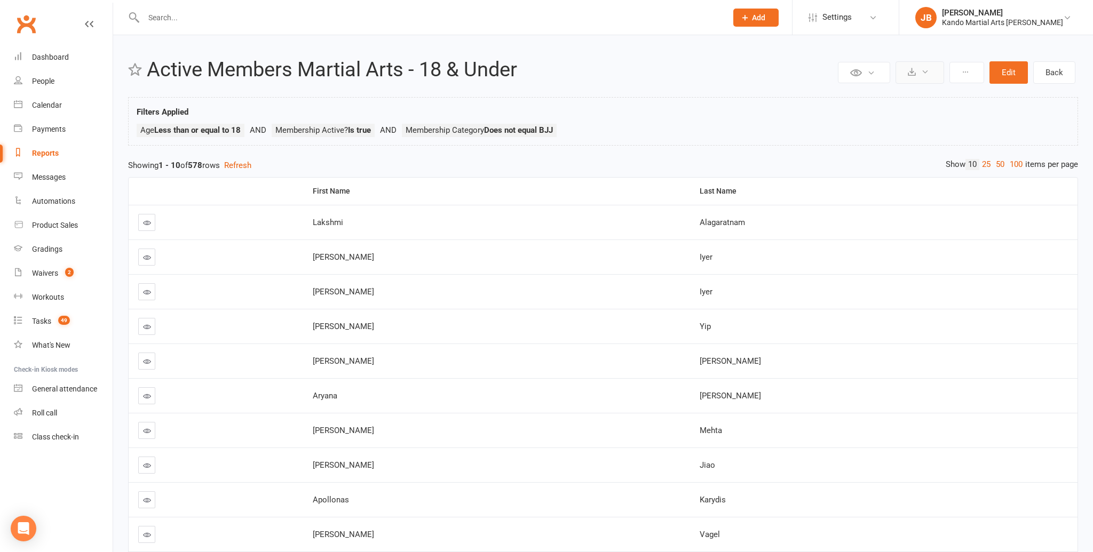
click at [912, 74] on icon at bounding box center [911, 72] width 8 height 8
click at [887, 100] on link "Export to CSV" at bounding box center [887, 97] width 112 height 21
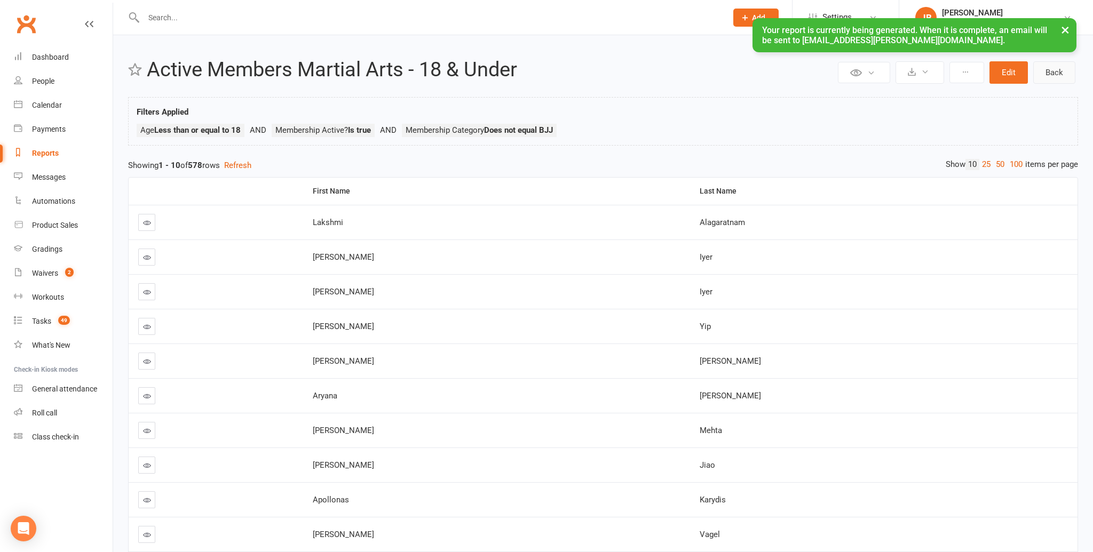
click at [1072, 70] on link "Back" at bounding box center [1054, 72] width 42 height 22
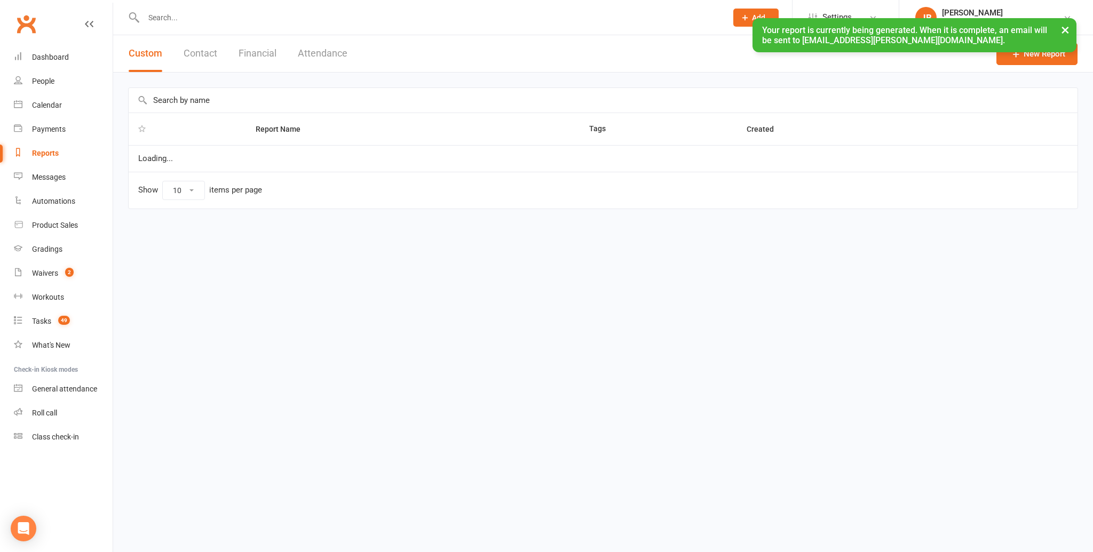
select select "100"
click at [174, 98] on input "text" at bounding box center [603, 100] width 949 height 25
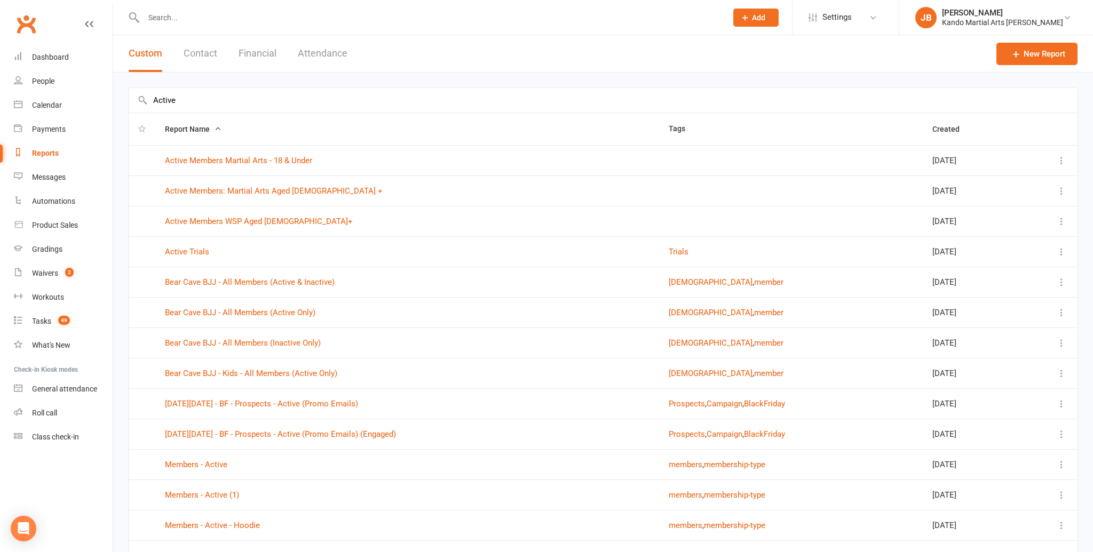
type input "Active"
click at [1057, 220] on icon at bounding box center [1061, 221] width 11 height 11
click at [1006, 283] on link "Remove" at bounding box center [1014, 284] width 106 height 21
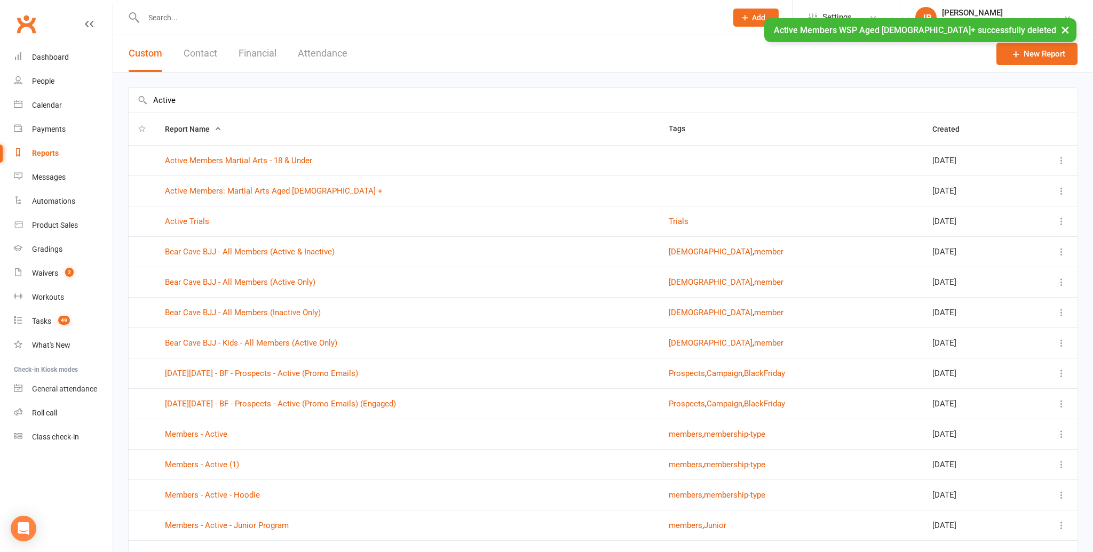
click at [1059, 188] on icon at bounding box center [1061, 191] width 11 height 11
click at [984, 232] on link "Edit" at bounding box center [1014, 232] width 106 height 21
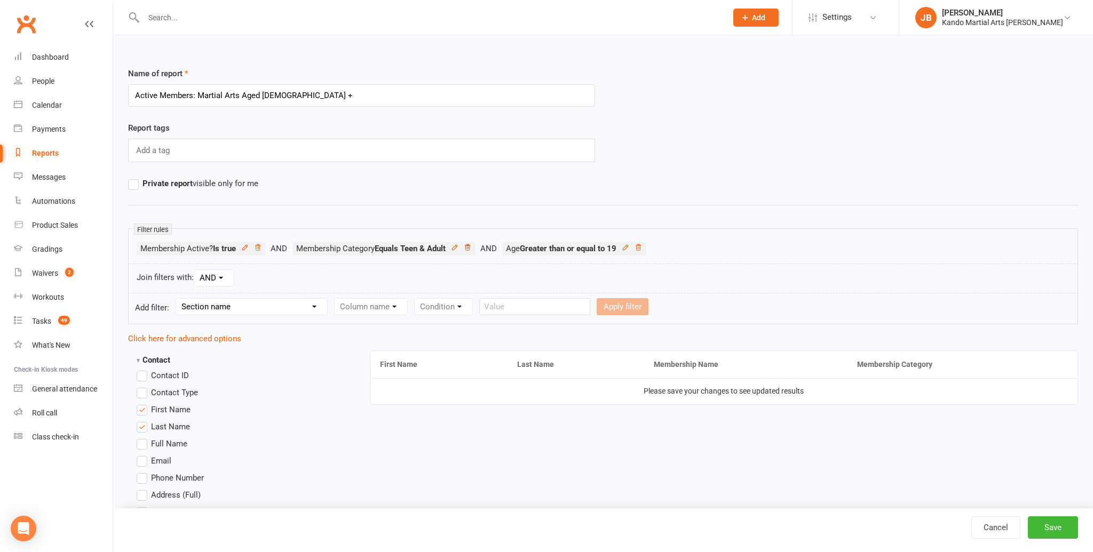
click at [471, 248] on icon at bounding box center [467, 247] width 7 height 7
click at [254, 304] on select "Section name Contact Attendance Aggregate Payment Booking Waitlist Attendees Ca…" at bounding box center [251, 307] width 151 height 16
click at [206, 299] on select "Section name Contact Attendance Aggregate Payment Booking Waitlist Attendees Ca…" at bounding box center [251, 307] width 151 height 16
select select "10"
click at [178, 299] on select "Section name Contact Attendance Aggregate Payment Booking Waitlist Attendees Ca…" at bounding box center [251, 307] width 151 height 16
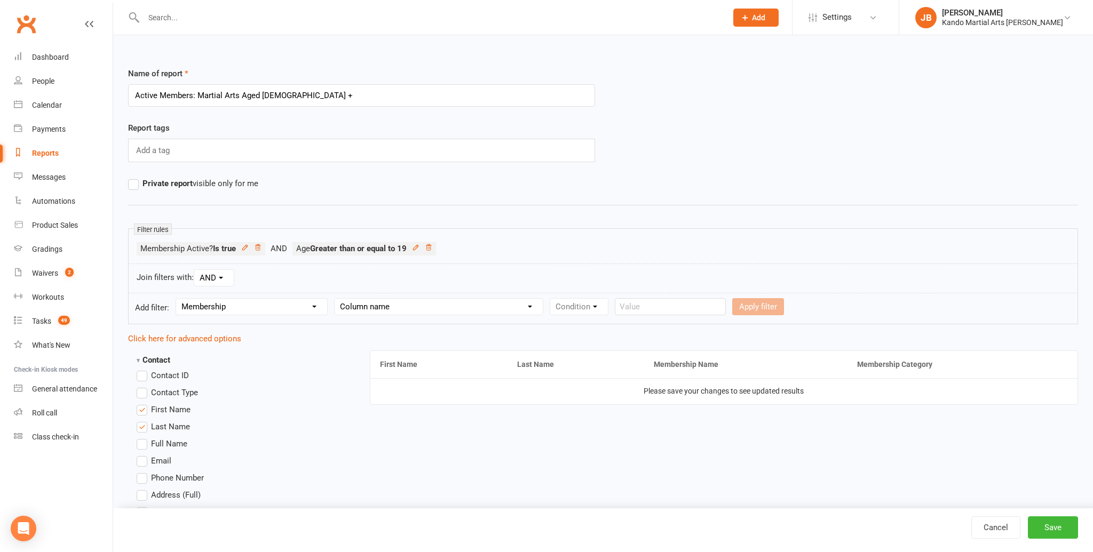
click at [363, 309] on select "Column name Membership ID Membership Name Membership Category Membership Start …" at bounding box center [438, 307] width 208 height 16
select select "2"
click at [336, 299] on select "Column name Membership ID Membership Name Membership Category Membership Start …" at bounding box center [438, 307] width 208 height 16
click at [576, 308] on select "Condition Equals Does not equal Contains Does not contain Is blank or does not …" at bounding box center [611, 307] width 123 height 16
select select "1"
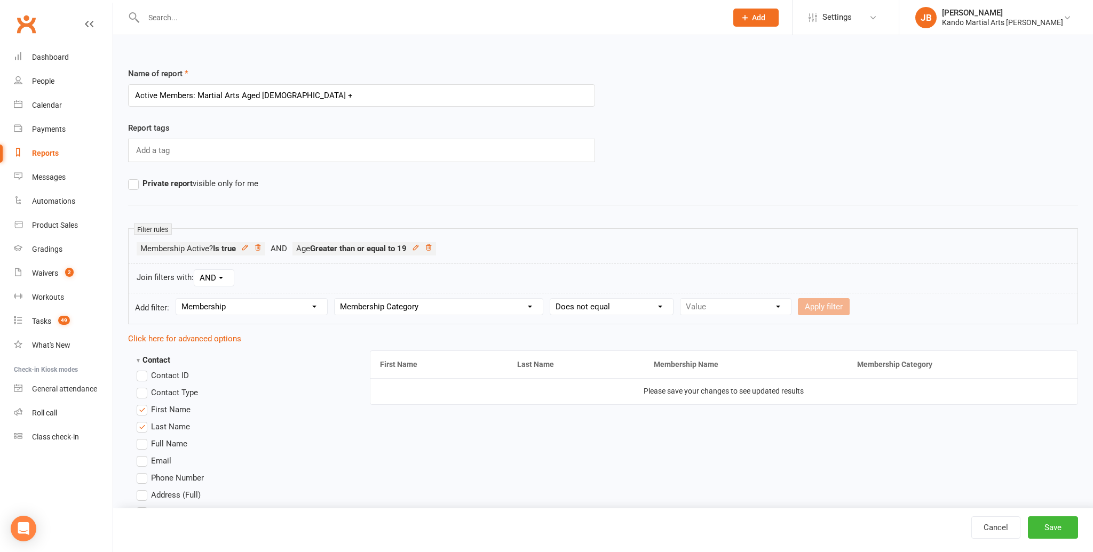
click at [551, 299] on select "Condition Equals Does not equal Contains Does not contain Is blank or does not …" at bounding box center [611, 307] width 123 height 16
click at [720, 304] on select "Value BJJ Black Belt Club Cage Fitness Event Family Groupon Junior Kick-Start J…" at bounding box center [735, 307] width 110 height 16
select select "0"
click at [680, 299] on select "Value BJJ Black Belt Club Cage Fitness Event Family Groupon Junior Kick-Start J…" at bounding box center [735, 307] width 110 height 16
click at [831, 301] on button "Apply filter" at bounding box center [824, 306] width 52 height 17
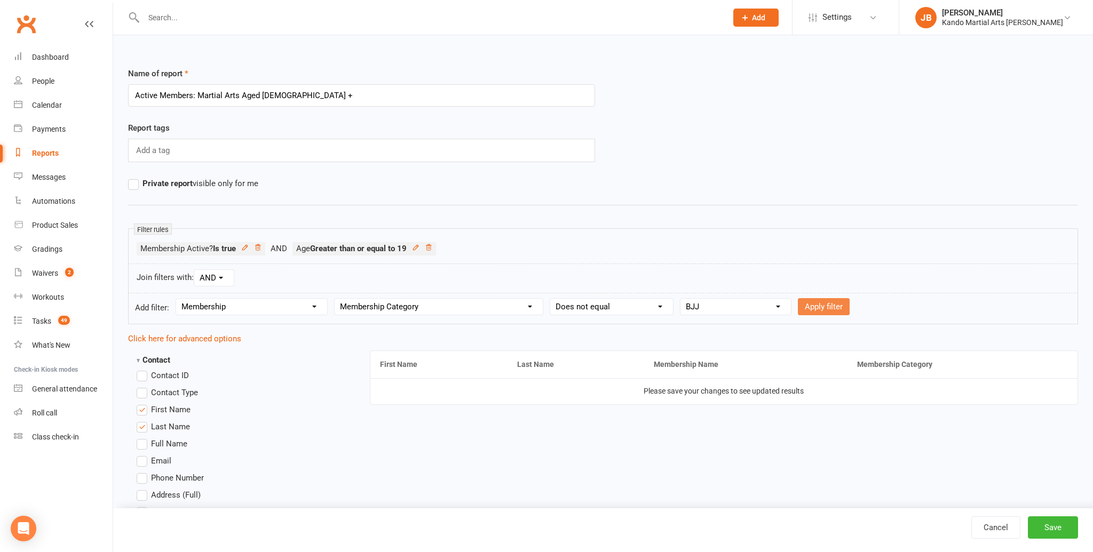
select select
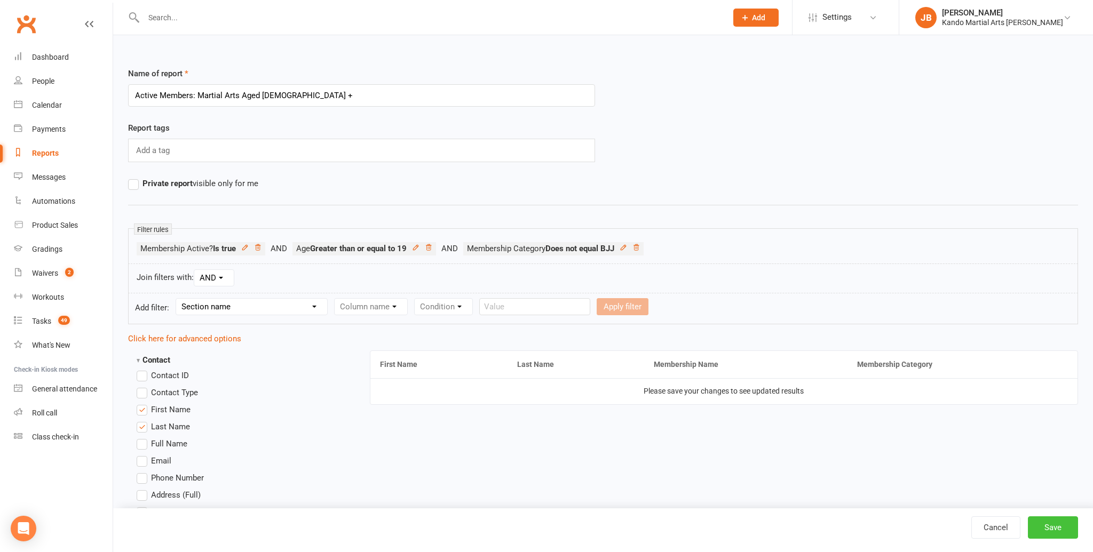
click at [1043, 532] on button "Save" at bounding box center [1052, 527] width 50 height 22
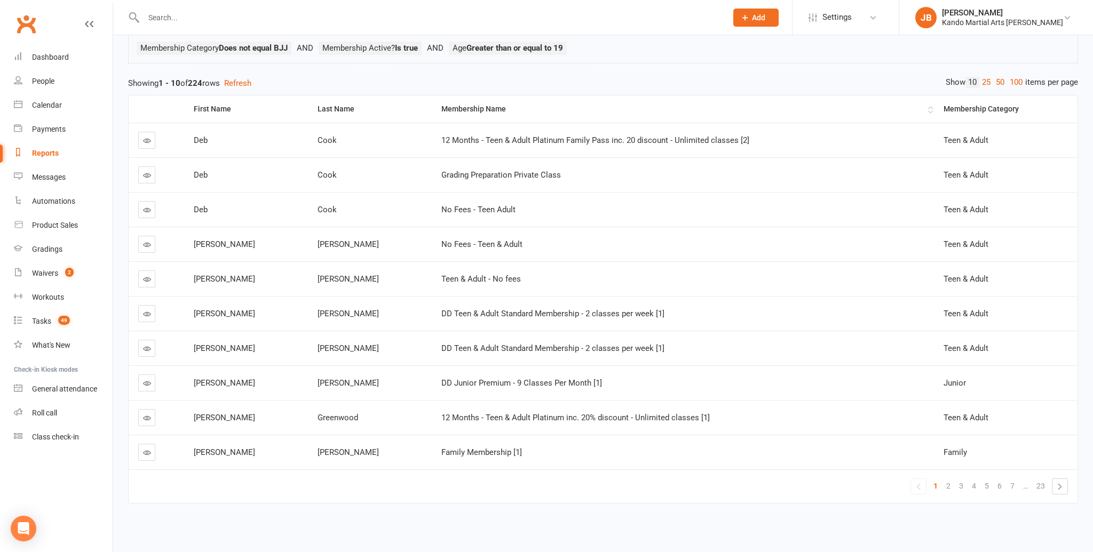
scroll to position [28, 0]
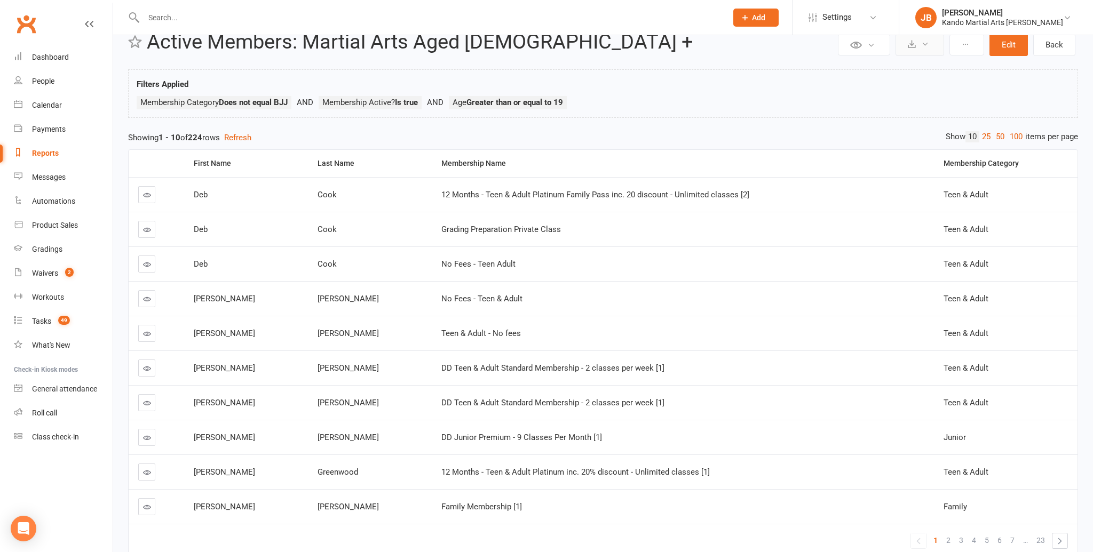
click at [933, 45] on button at bounding box center [919, 45] width 49 height 22
click at [886, 74] on link "Export to CSV" at bounding box center [887, 70] width 112 height 21
click at [1020, 48] on button "Edit" at bounding box center [1008, 45] width 38 height 22
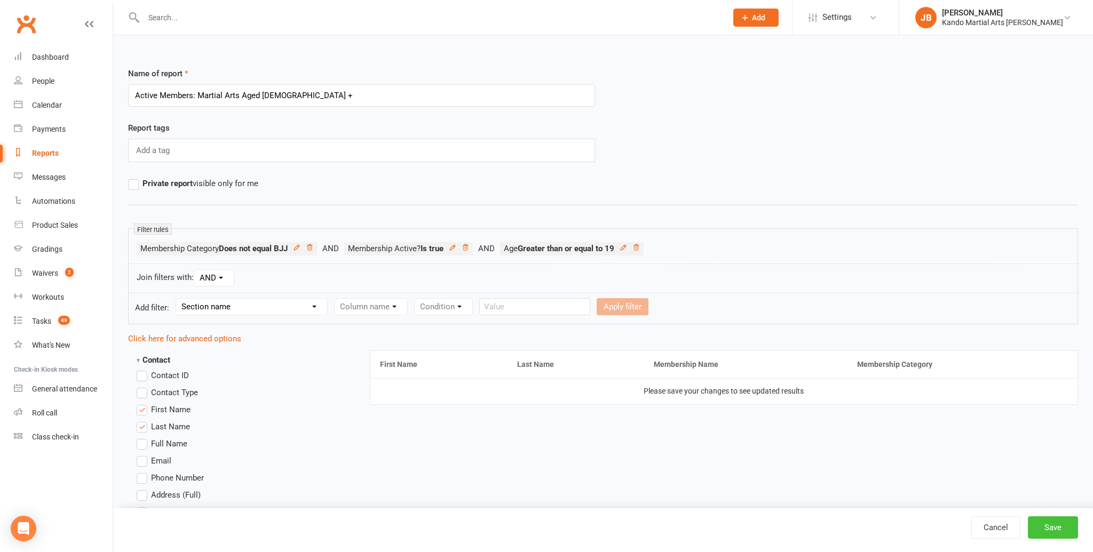
click at [1066, 530] on button "Save" at bounding box center [1052, 527] width 50 height 22
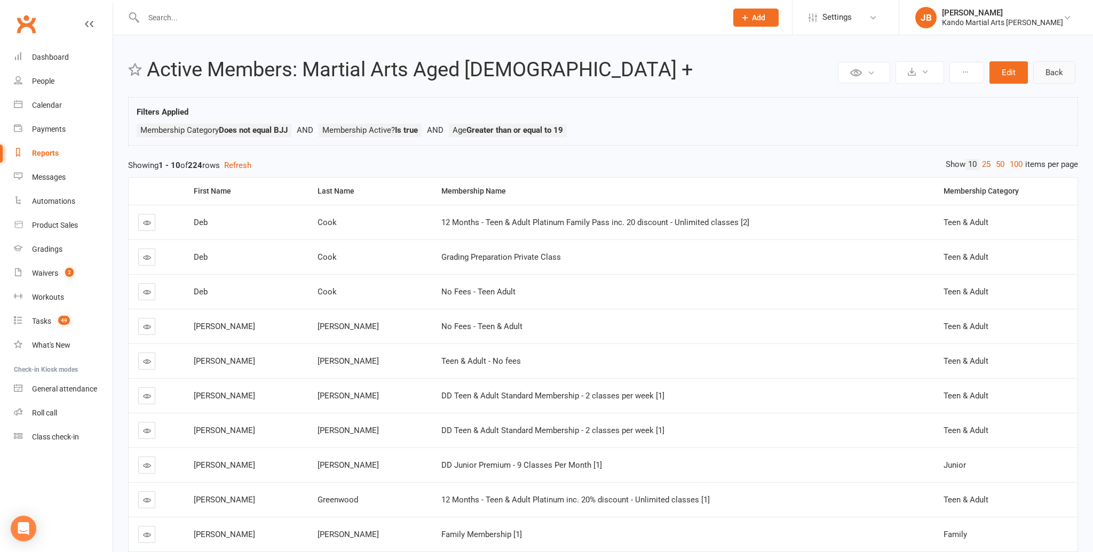
click at [1057, 83] on link "Back" at bounding box center [1054, 72] width 42 height 22
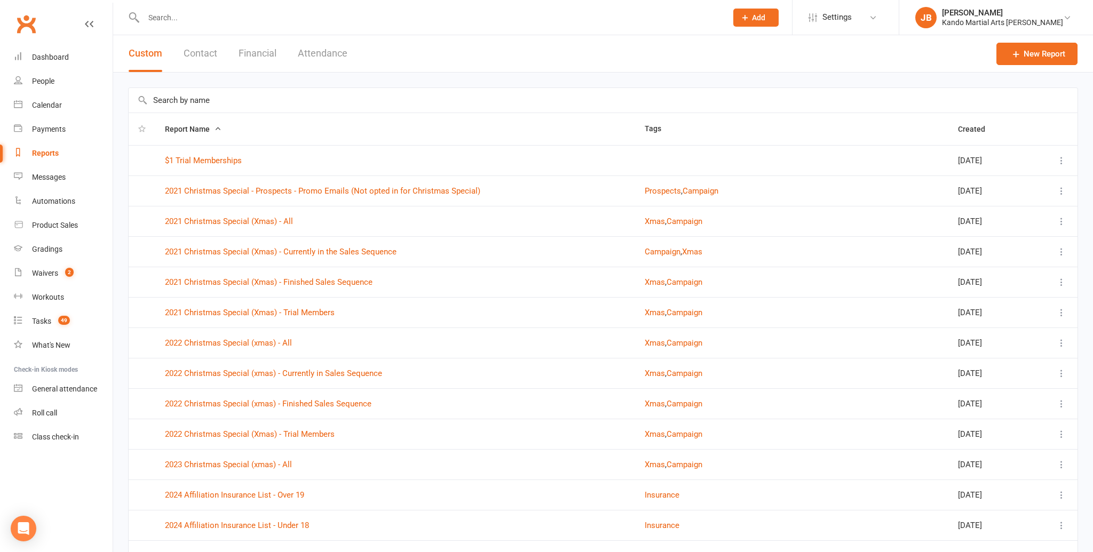
click at [190, 97] on input "text" at bounding box center [603, 100] width 949 height 25
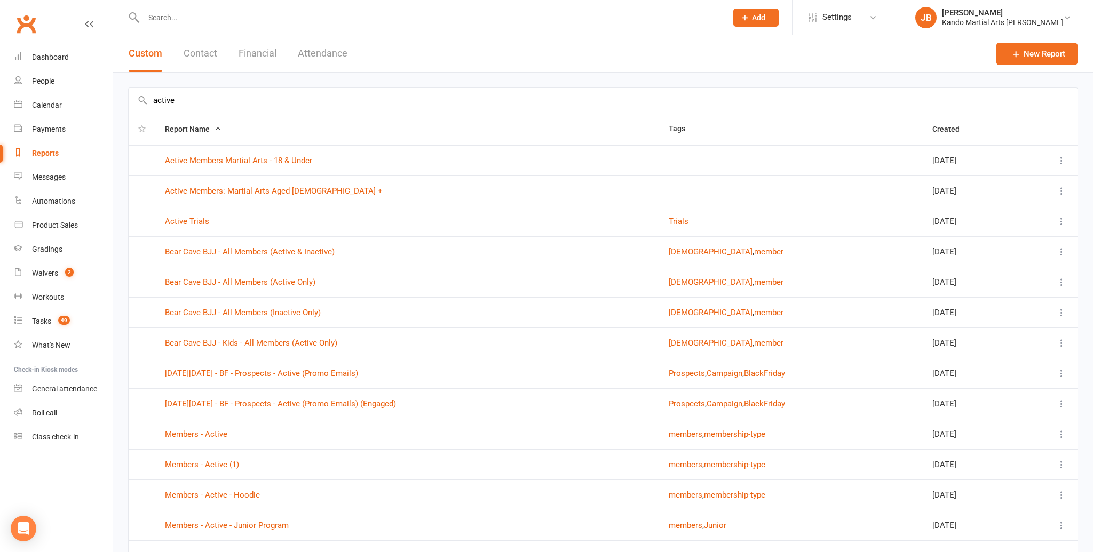
click at [1061, 160] on icon at bounding box center [1061, 160] width 11 height 11
drag, startPoint x: 997, startPoint y: 200, endPoint x: 934, endPoint y: 215, distance: 65.2
click at [997, 200] on link "Edit" at bounding box center [1014, 202] width 106 height 21
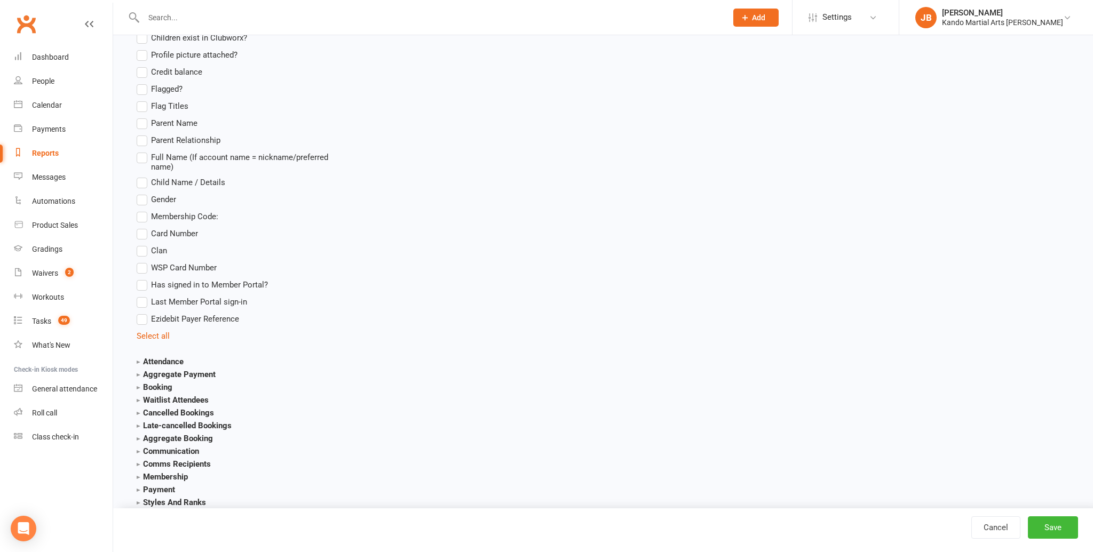
scroll to position [1080, 0]
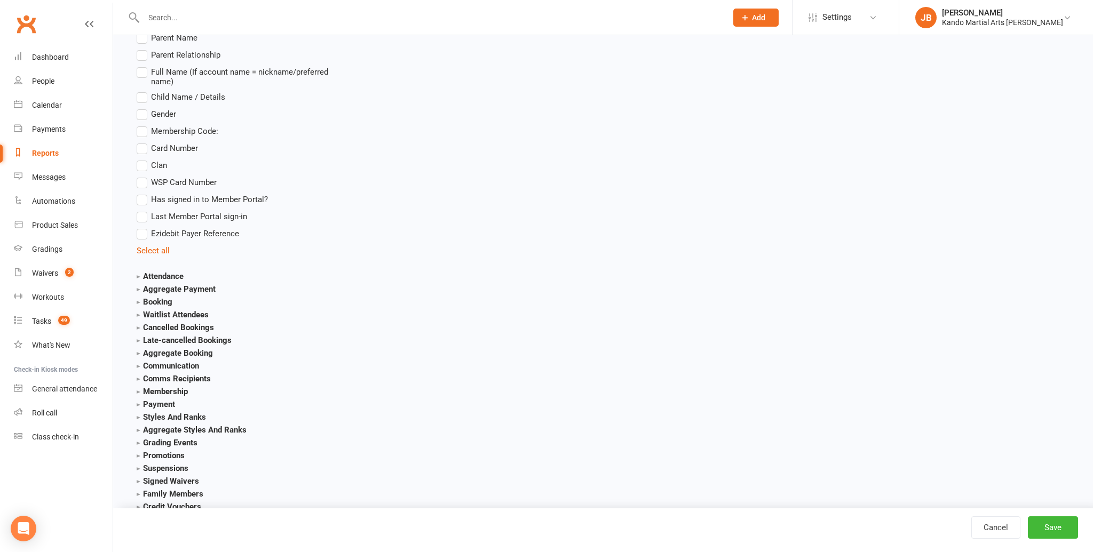
click at [163, 387] on strong "Membership" at bounding box center [162, 392] width 51 height 10
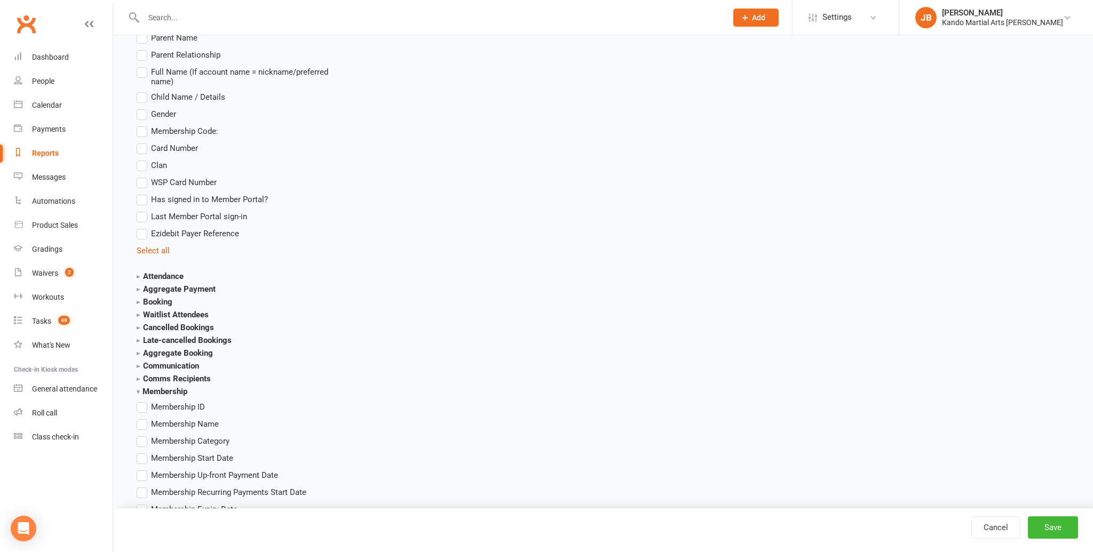
drag, startPoint x: 169, startPoint y: 421, endPoint x: 166, endPoint y: 426, distance: 5.5
click at [169, 421] on span "Membership Name" at bounding box center [185, 423] width 68 height 11
click at [144, 418] on input "Membership Name" at bounding box center [140, 418] width 7 height 0
click at [164, 439] on span "Membership Category" at bounding box center [190, 440] width 78 height 11
click at [144, 435] on input "Membership Category" at bounding box center [140, 435] width 7 height 0
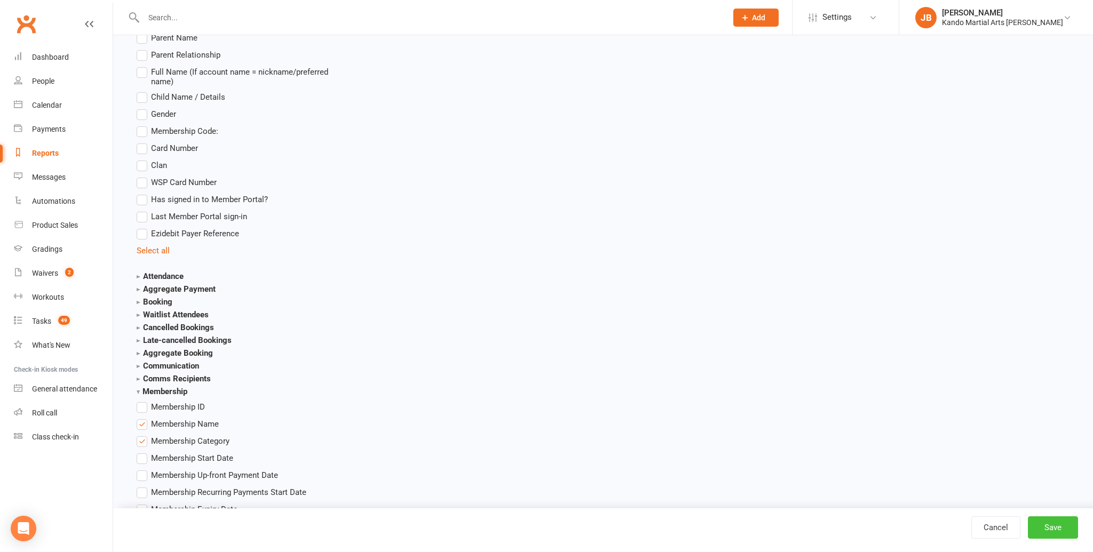
click at [1050, 523] on button "Save" at bounding box center [1052, 527] width 50 height 22
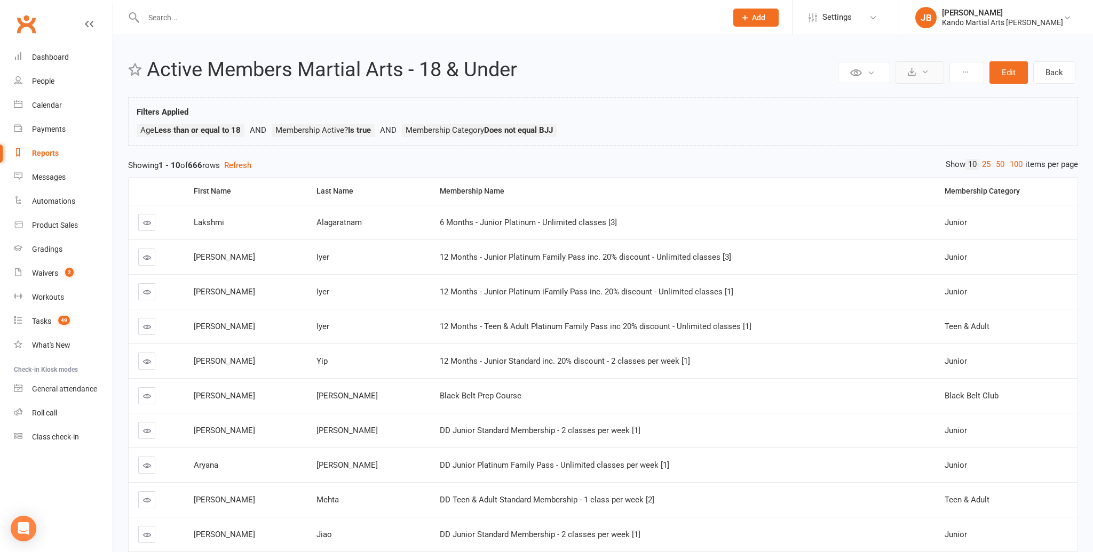
click at [928, 67] on button at bounding box center [919, 72] width 49 height 22
click at [895, 93] on link "Export to CSV" at bounding box center [887, 97] width 112 height 21
click at [1008, 78] on button "Edit" at bounding box center [1008, 72] width 38 height 22
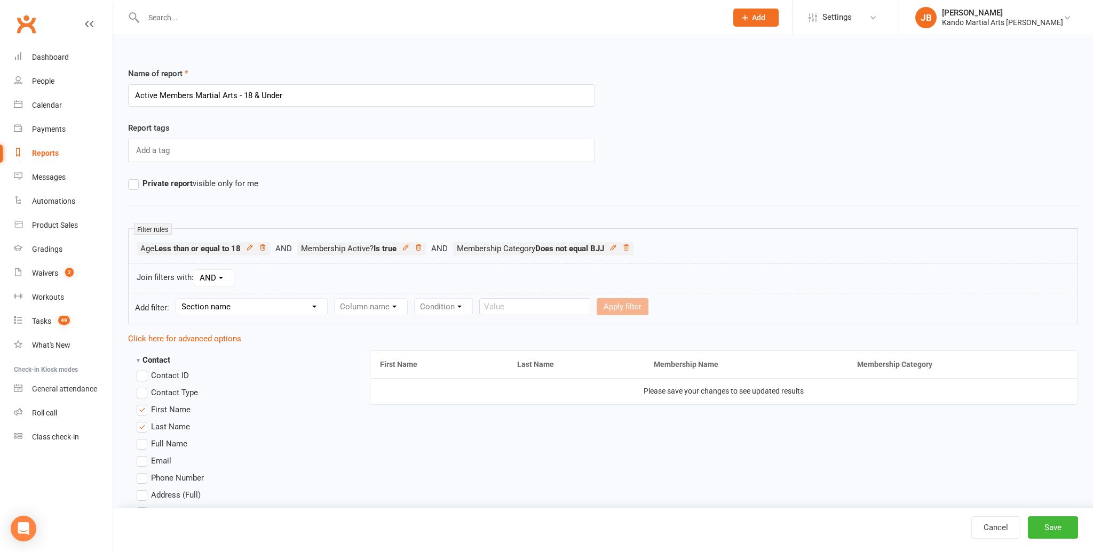
click at [146, 441] on label "Full Name" at bounding box center [162, 443] width 51 height 13
click at [144, 437] on input "Full Name" at bounding box center [140, 437] width 7 height 0
drag, startPoint x: 996, startPoint y: 369, endPoint x: 411, endPoint y: 373, distance: 584.7
drag, startPoint x: 154, startPoint y: 406, endPoint x: 153, endPoint y: 413, distance: 7.0
click at [153, 406] on span "First Name" at bounding box center [170, 408] width 39 height 11
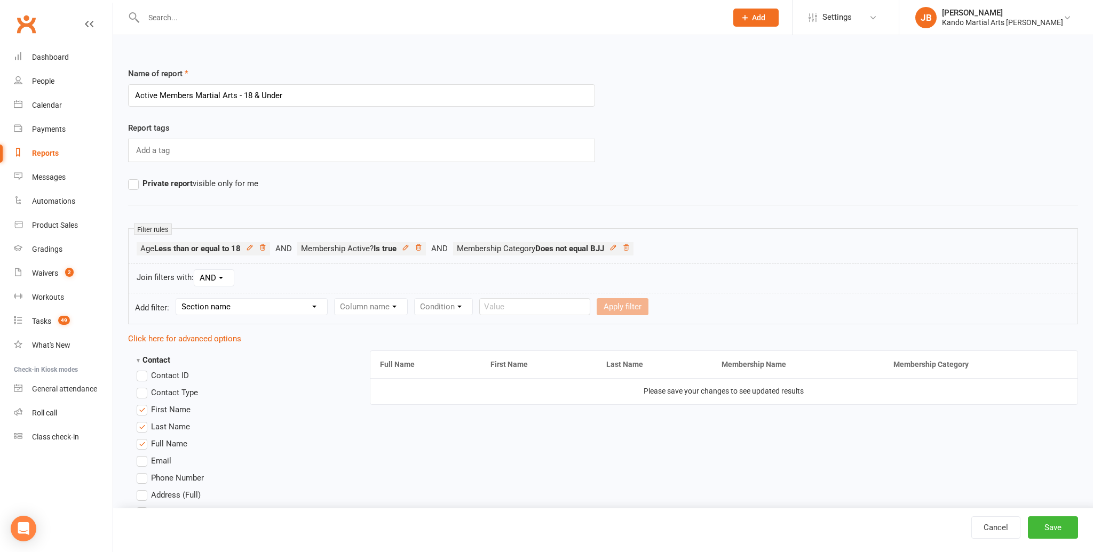
click at [144, 403] on input "First Name" at bounding box center [140, 403] width 7 height 0
click at [165, 428] on span "Last Name" at bounding box center [170, 425] width 39 height 11
click at [144, 420] on input "Last Name" at bounding box center [140, 420] width 7 height 0
drag, startPoint x: 1046, startPoint y: 531, endPoint x: 1038, endPoint y: 531, distance: 8.6
click at [1046, 531] on button "Save" at bounding box center [1052, 527] width 50 height 22
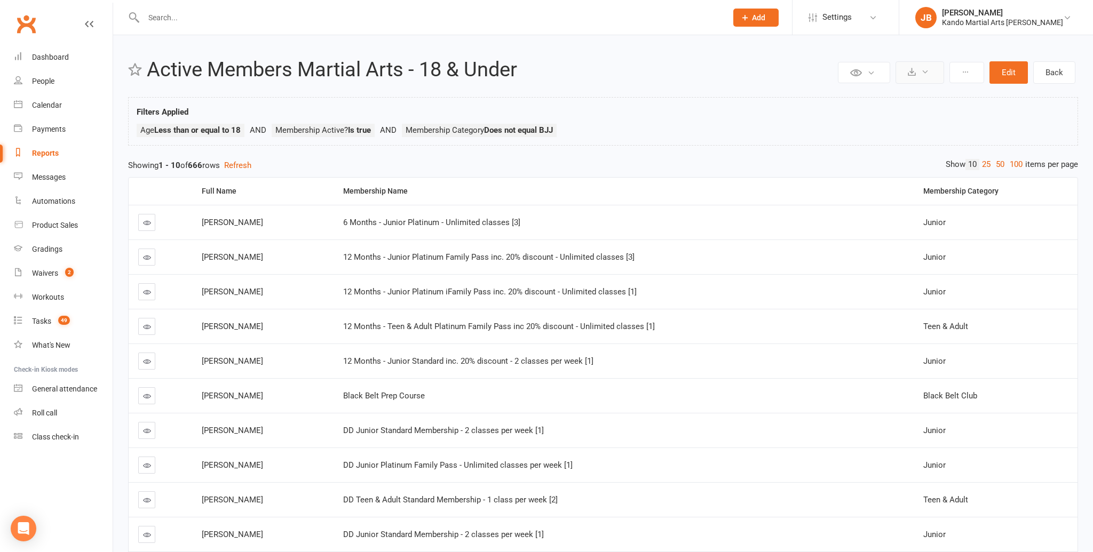
click at [933, 74] on button at bounding box center [919, 72] width 49 height 22
click at [923, 91] on link "Export to CSV" at bounding box center [887, 97] width 112 height 21
click at [1067, 75] on link "Back" at bounding box center [1054, 72] width 42 height 22
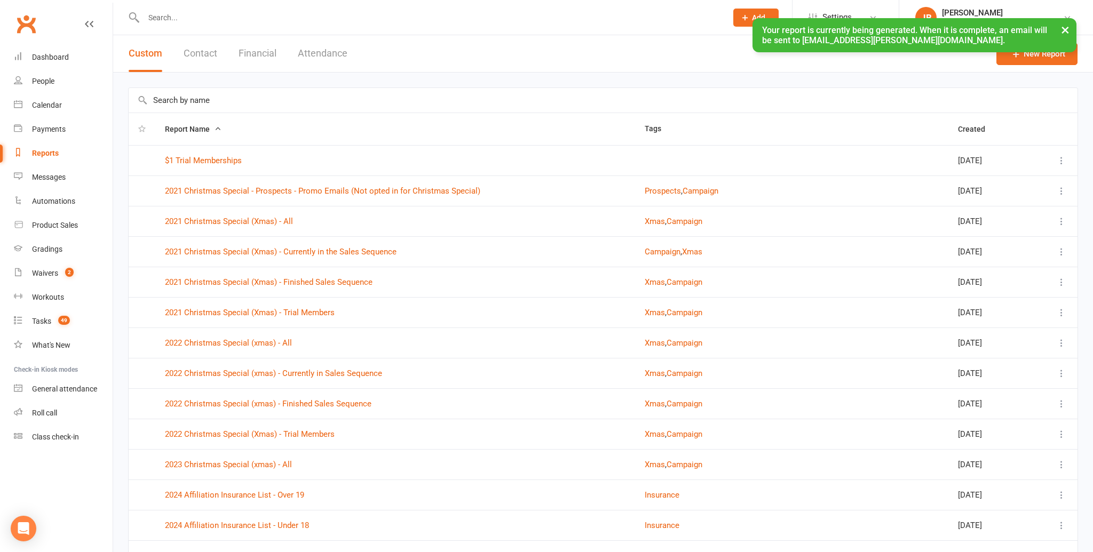
click at [159, 103] on input "text" at bounding box center [603, 100] width 949 height 25
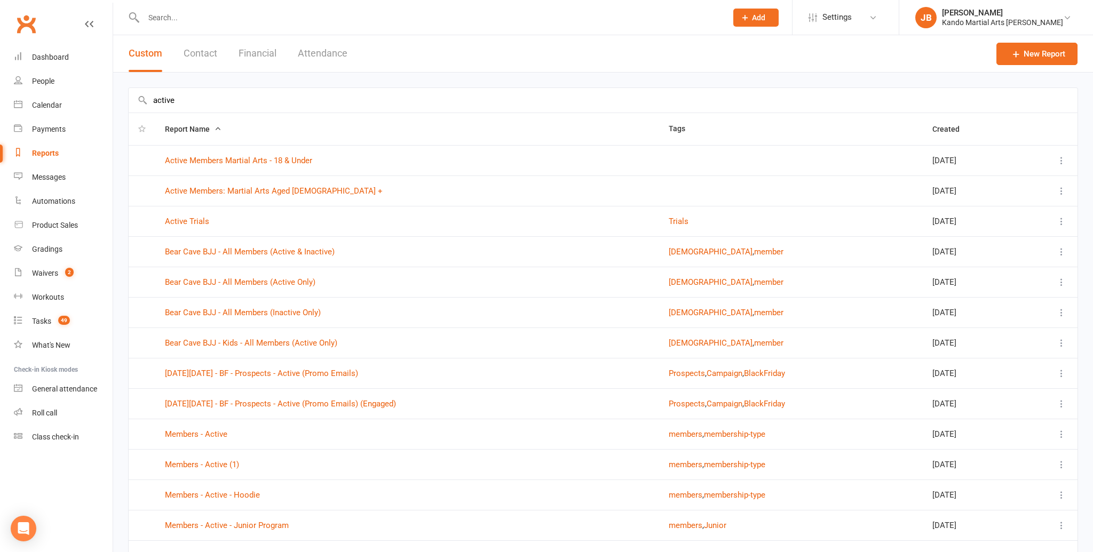
click at [1059, 192] on icon at bounding box center [1061, 191] width 11 height 11
click at [987, 233] on link "Edit" at bounding box center [1014, 232] width 106 height 21
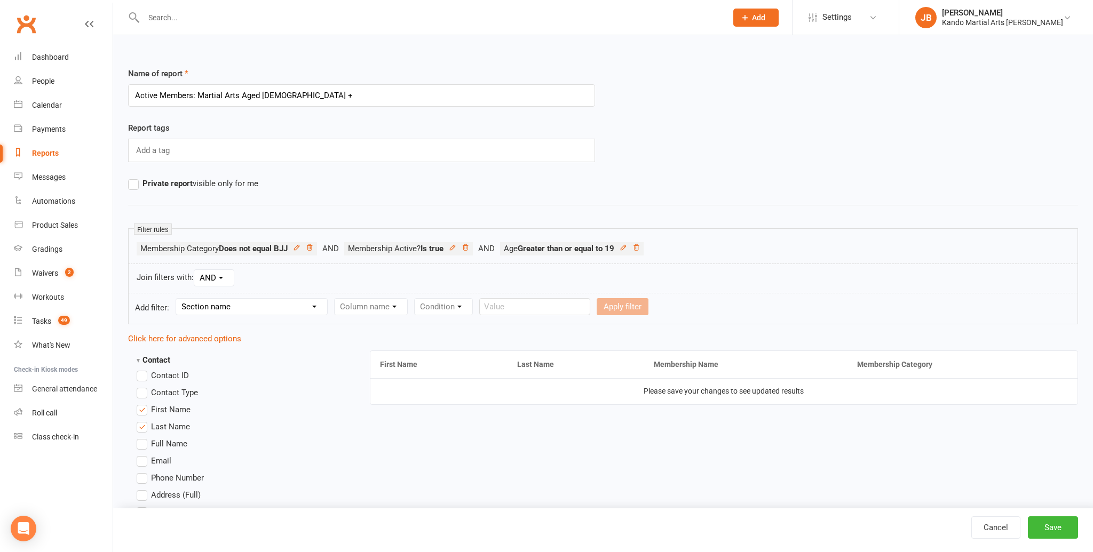
click at [146, 441] on label "Full Name" at bounding box center [162, 443] width 51 height 13
click at [144, 437] on input "Full Name" at bounding box center [140, 437] width 7 height 0
drag, startPoint x: 147, startPoint y: 427, endPoint x: 152, endPoint y: 417, distance: 10.5
click at [147, 426] on label "Last Name" at bounding box center [163, 426] width 53 height 13
click at [144, 420] on input "Last Name" at bounding box center [140, 420] width 7 height 0
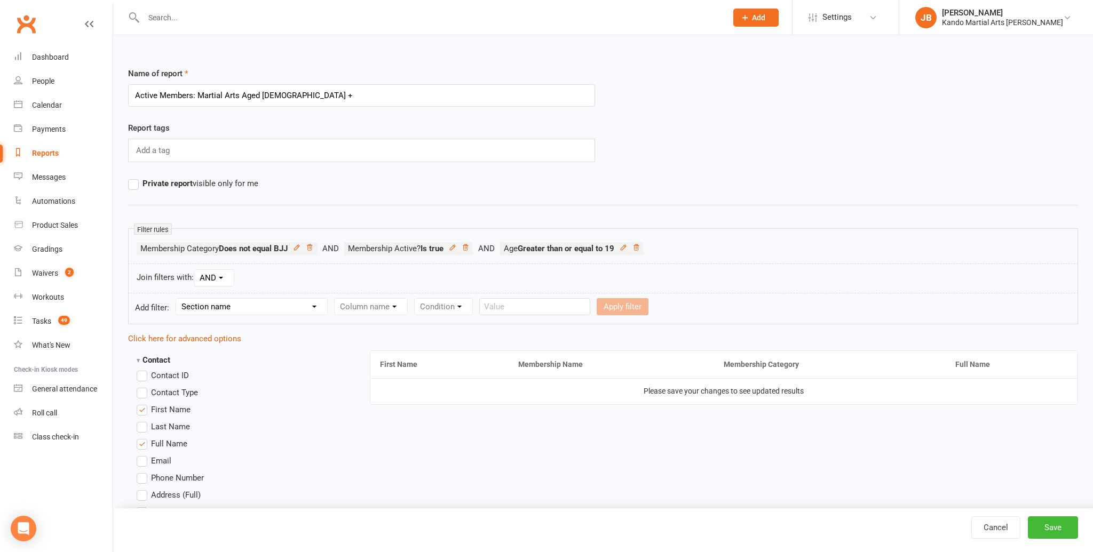
click at [154, 413] on span "First Name" at bounding box center [170, 408] width 39 height 11
click at [144, 403] on input "First Name" at bounding box center [140, 403] width 7 height 0
drag, startPoint x: 840, startPoint y: 364, endPoint x: 489, endPoint y: 365, distance: 351.0
drag, startPoint x: 587, startPoint y: 363, endPoint x: 861, endPoint y: 380, distance: 274.2
click at [1053, 528] on button "Save" at bounding box center [1052, 527] width 50 height 22
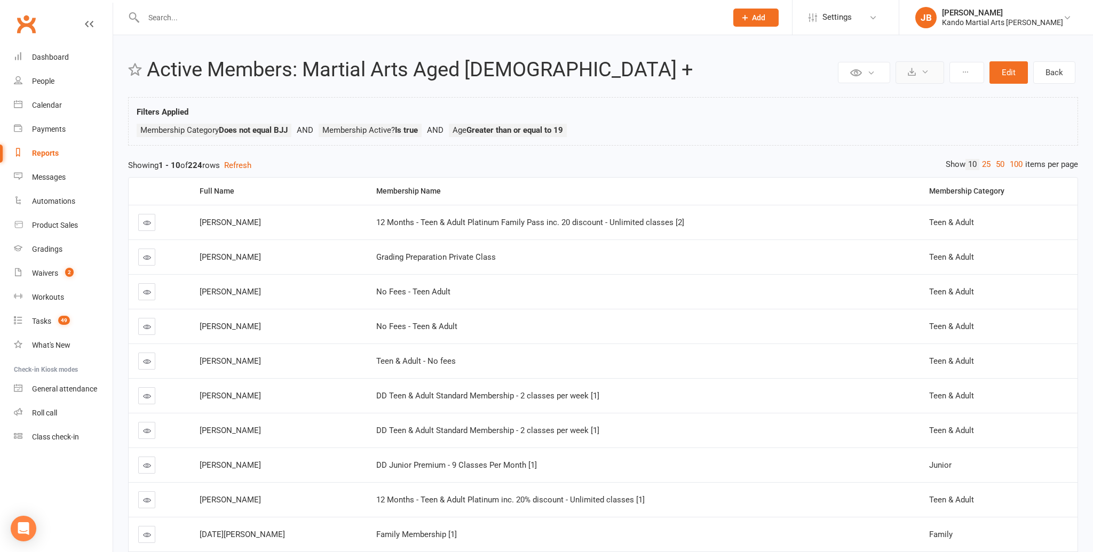
click at [910, 74] on icon at bounding box center [911, 72] width 8 height 8
drag, startPoint x: 885, startPoint y: 92, endPoint x: 884, endPoint y: 98, distance: 5.9
click at [885, 92] on link "Export to CSV" at bounding box center [887, 97] width 112 height 21
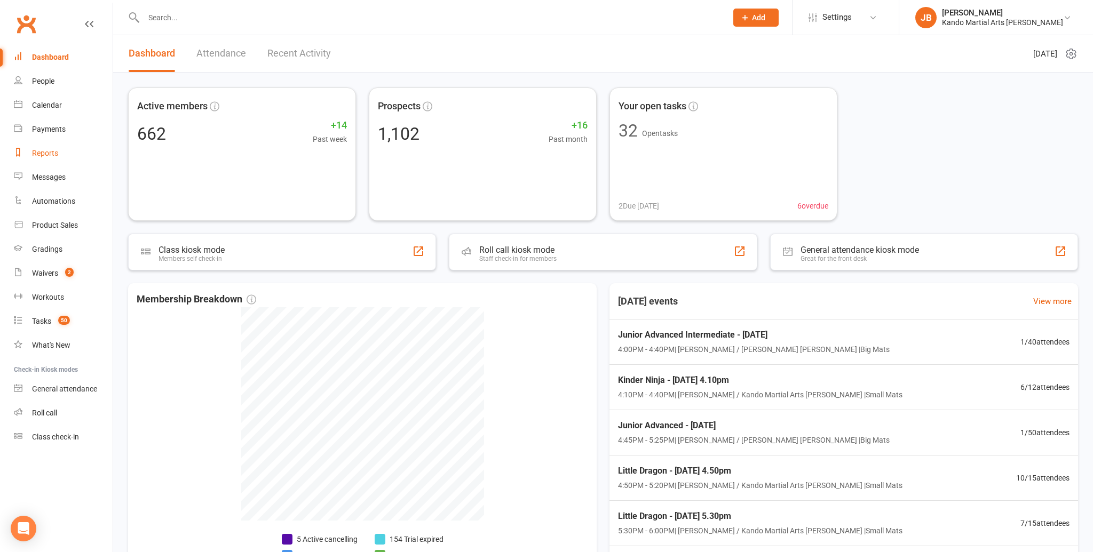
click at [41, 155] on div "Reports" at bounding box center [45, 153] width 26 height 9
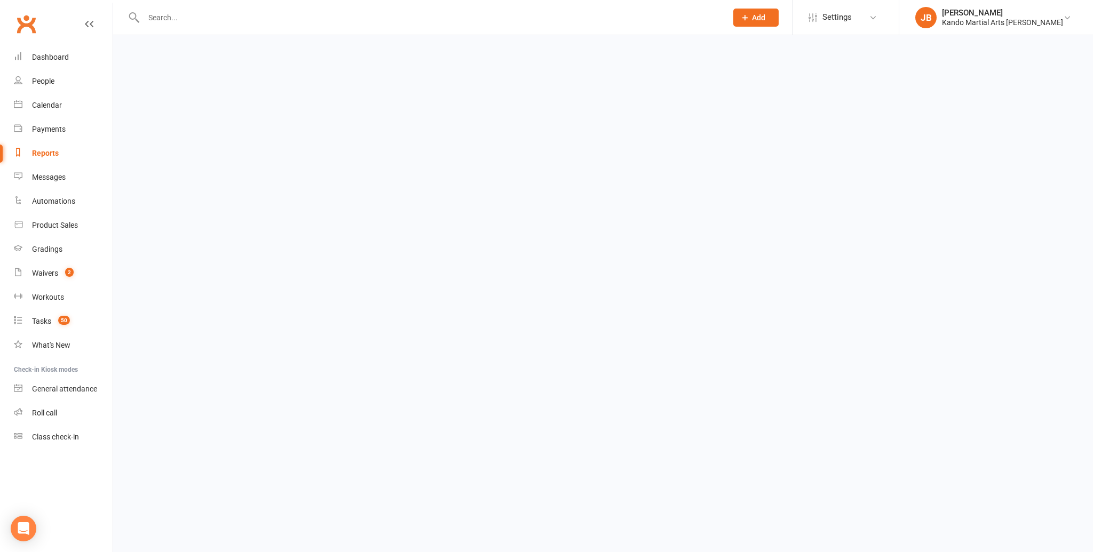
select select "100"
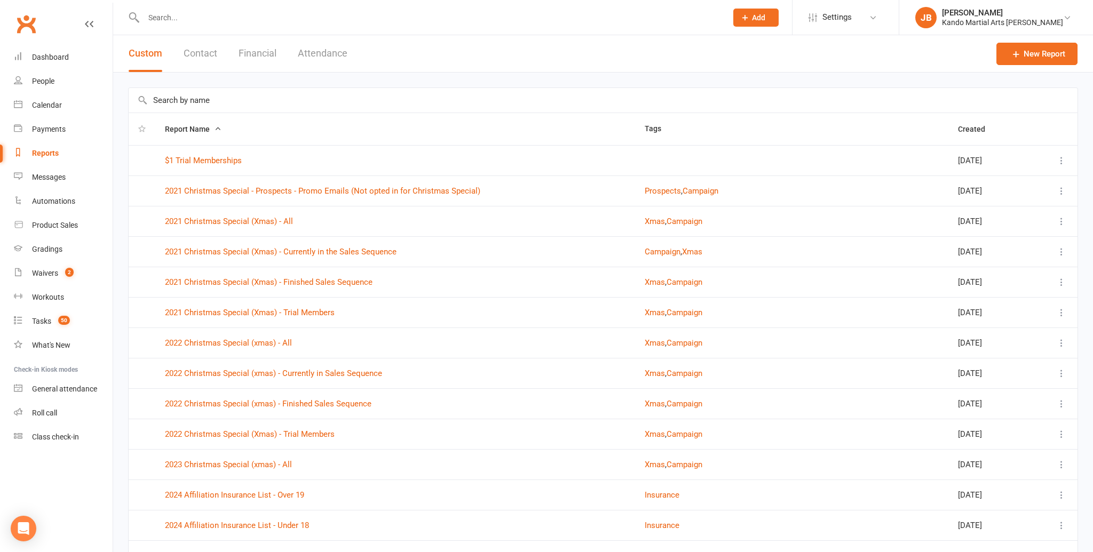
click at [184, 102] on input "text" at bounding box center [603, 100] width 949 height 25
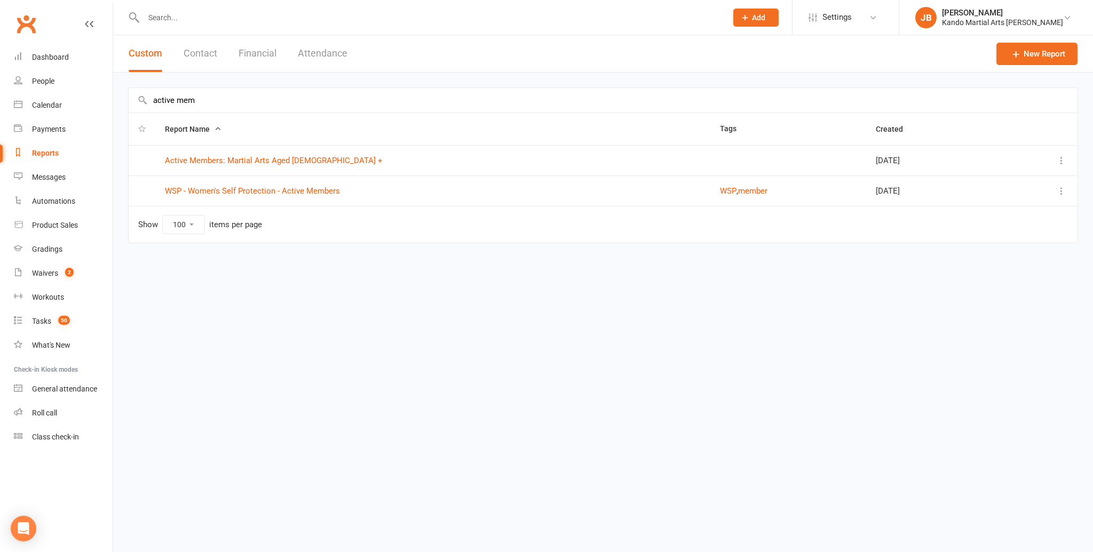
type input "active mem"
click at [1058, 161] on icon at bounding box center [1061, 160] width 11 height 11
click at [999, 200] on link "Edit" at bounding box center [1014, 202] width 106 height 21
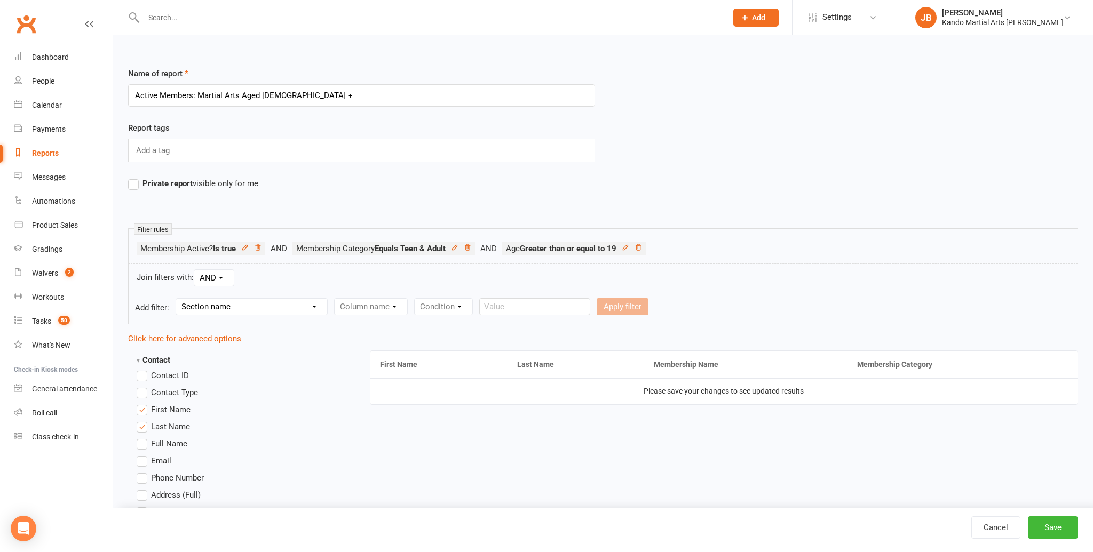
click at [170, 14] on input "text" at bounding box center [429, 17] width 579 height 15
paste input "Harrison Blundell"
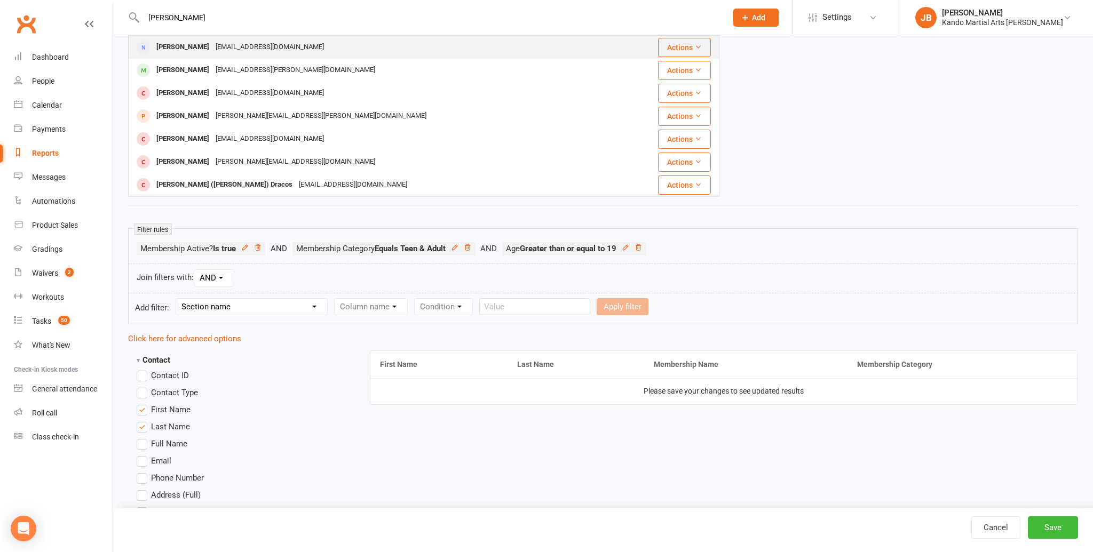
type input "Harrison Blundell"
click at [236, 49] on div "sharikgrace@gmail.com" at bounding box center [269, 46] width 115 height 15
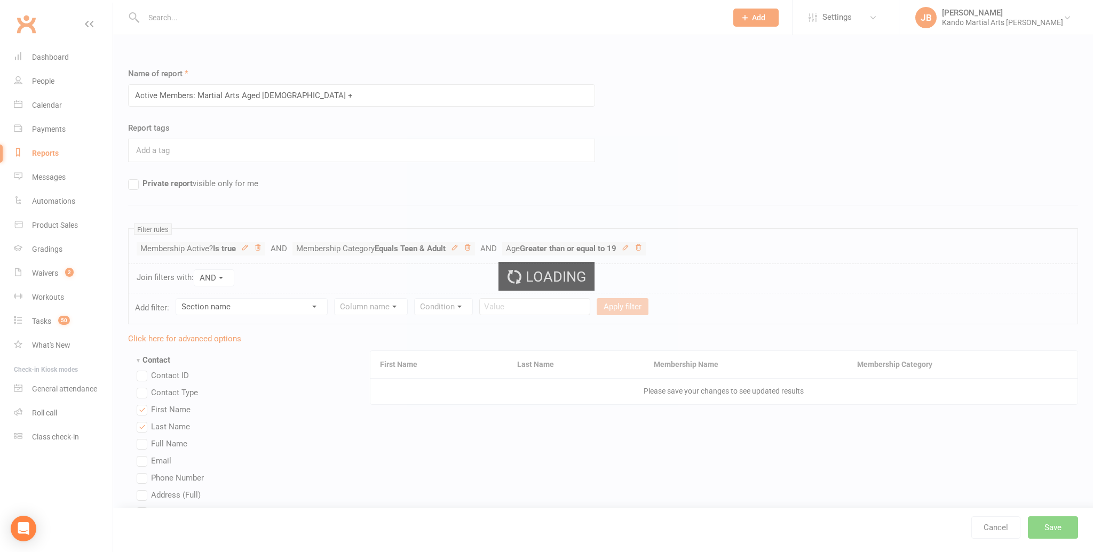
scroll to position [5, 0]
